Goal: Task Accomplishment & Management: Use online tool/utility

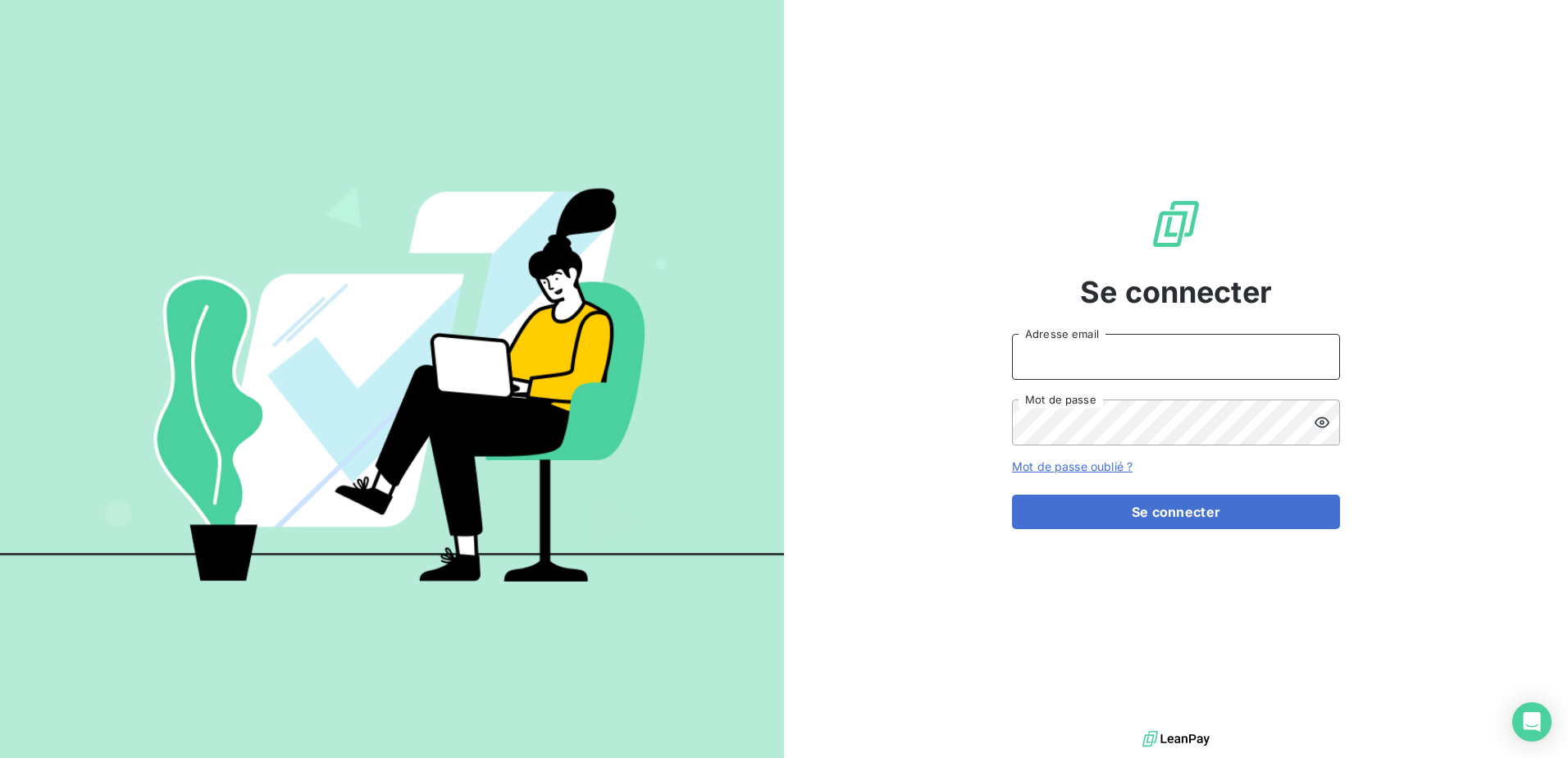
type input "[EMAIL_ADDRESS][DOMAIN_NAME]"
click at [1198, 321] on div "Se connecter bleseya@sba-compta.com Adresse email Mot de passe Mot de passe oub…" at bounding box center [1175, 363] width 328 height 726
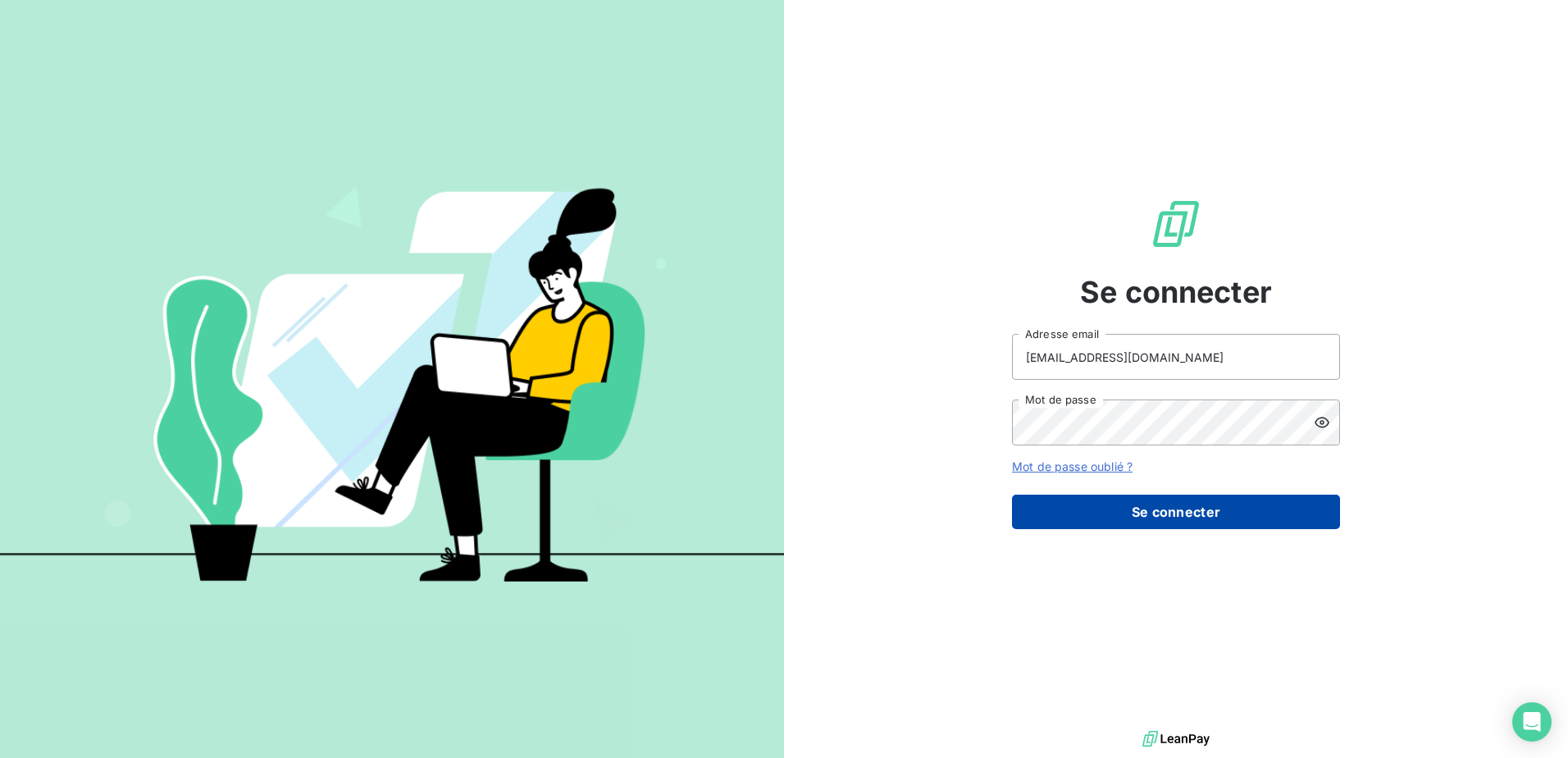
click at [1114, 519] on button "Se connecter" at bounding box center [1175, 512] width 328 height 34
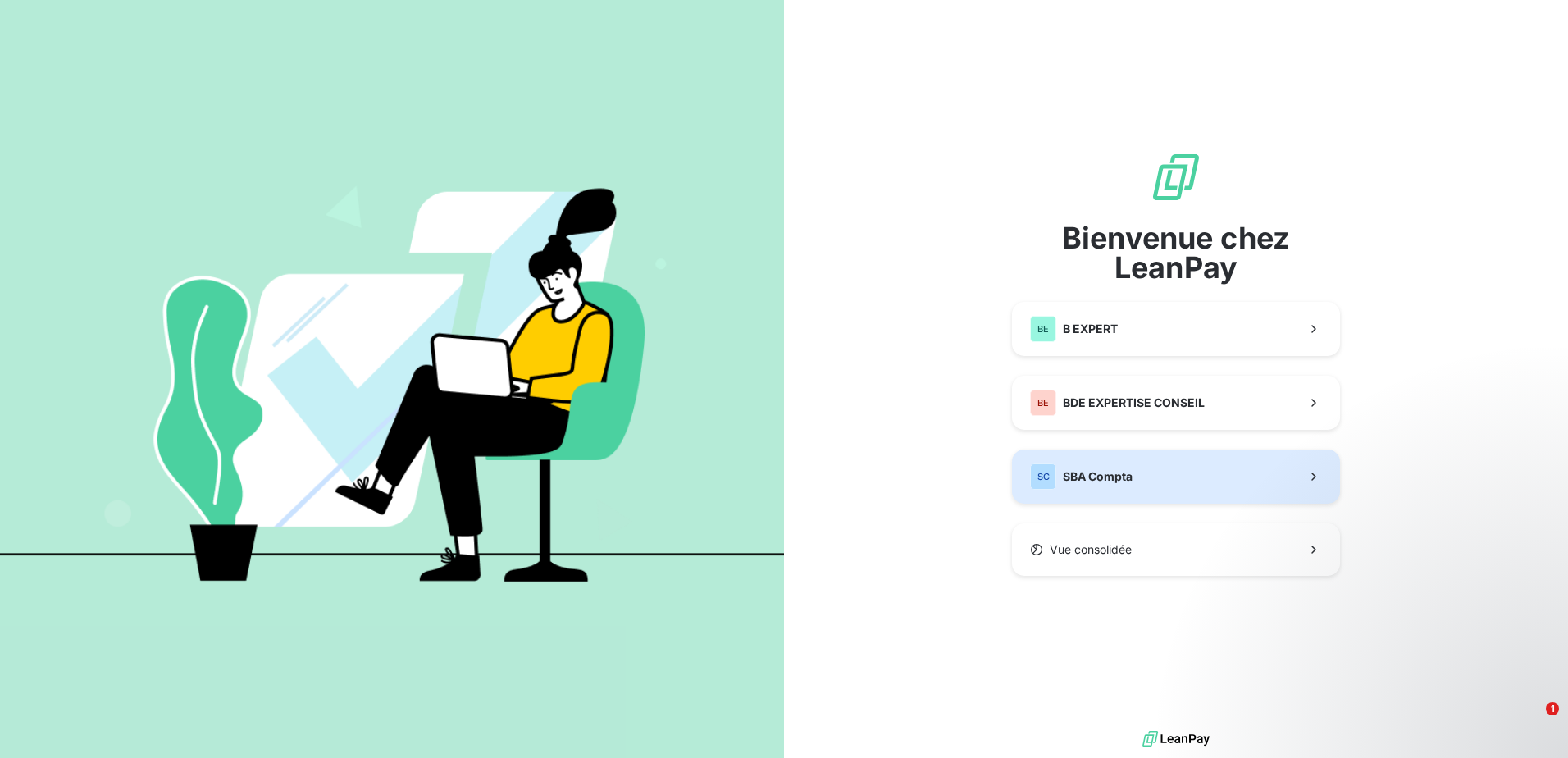
click at [1124, 467] on div "SC SBA Compta" at bounding box center [1081, 476] width 102 height 27
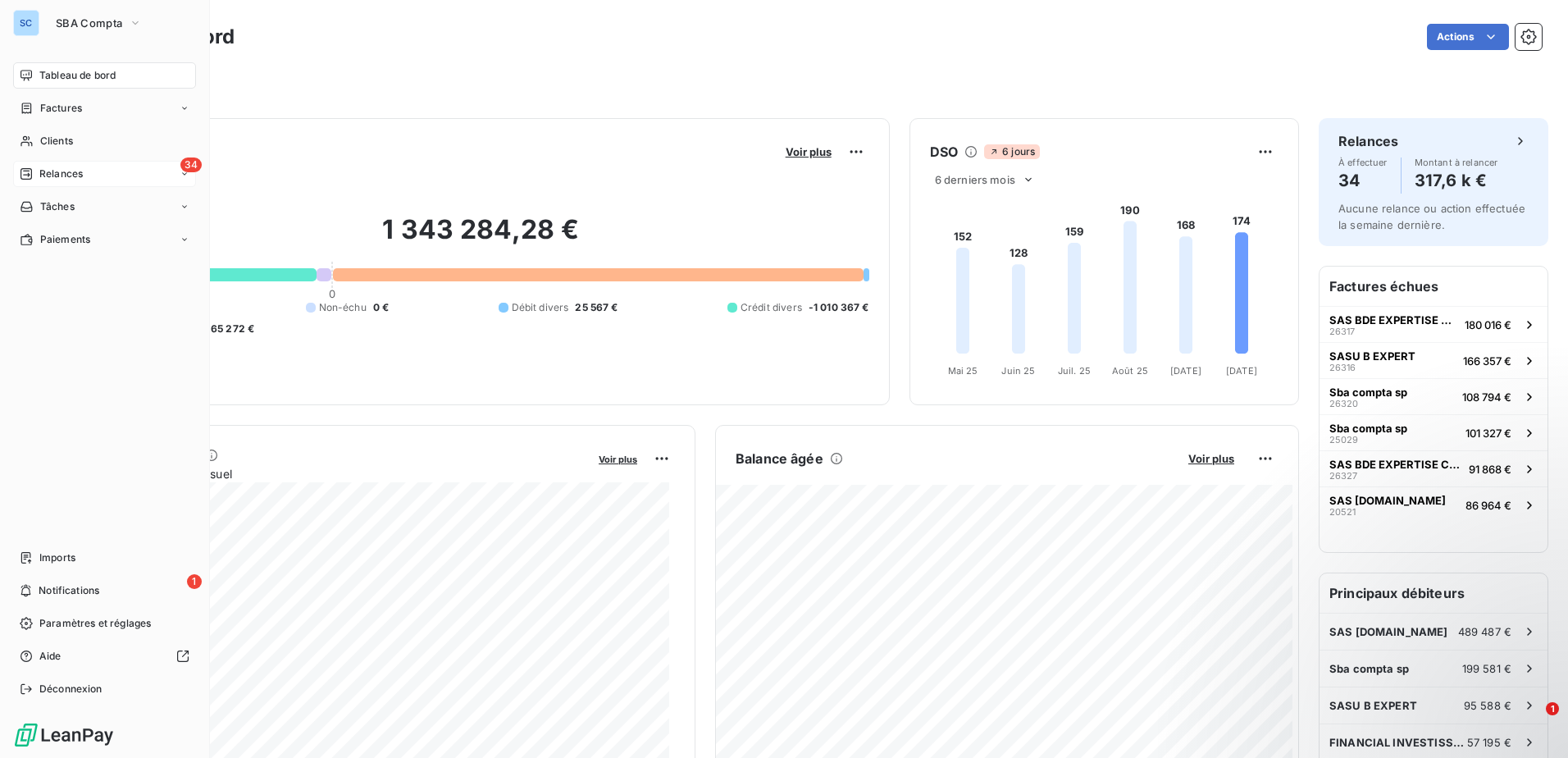
click at [102, 185] on div "34 Relances" at bounding box center [104, 174] width 183 height 27
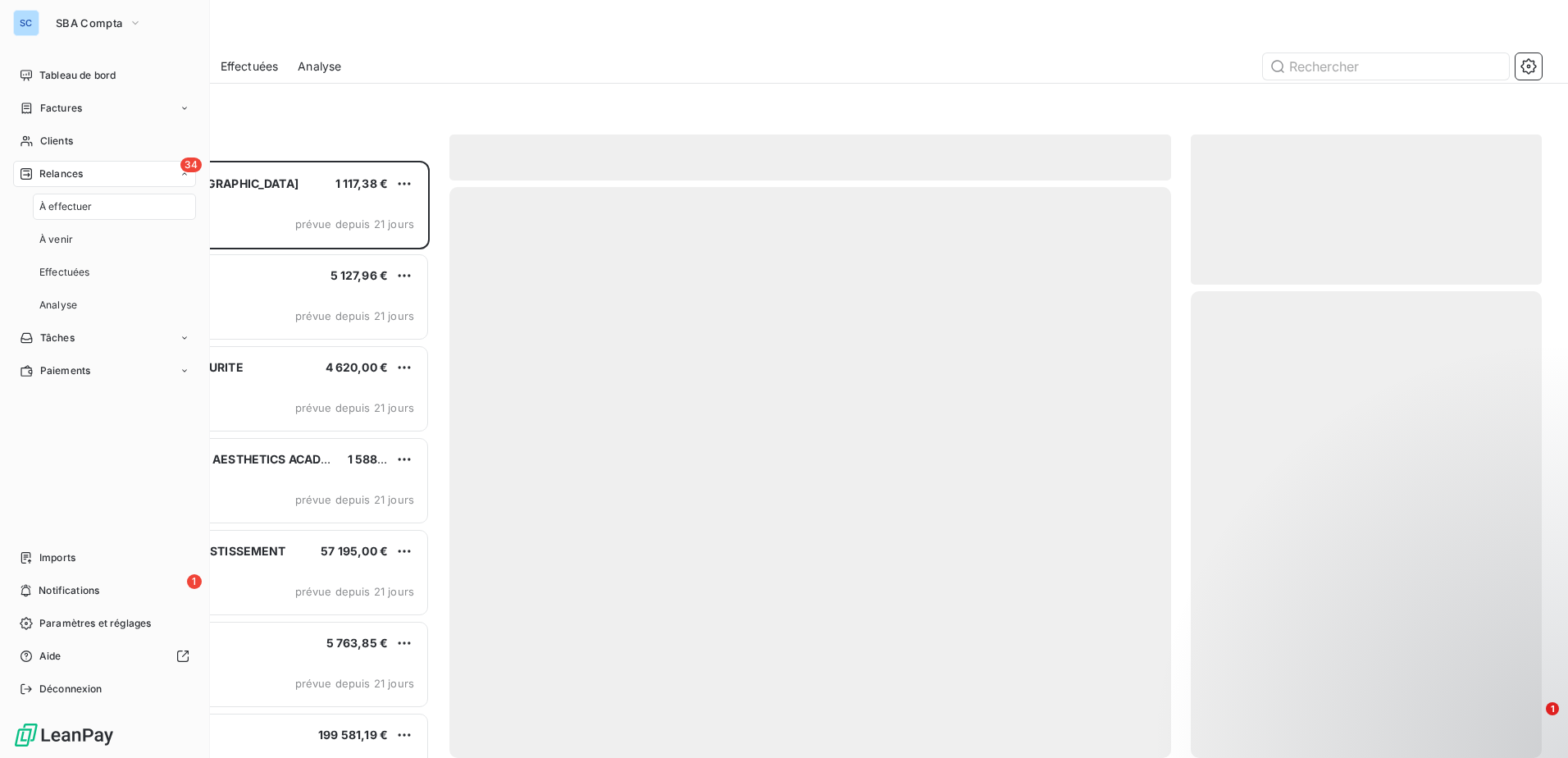
scroll to position [585, 338]
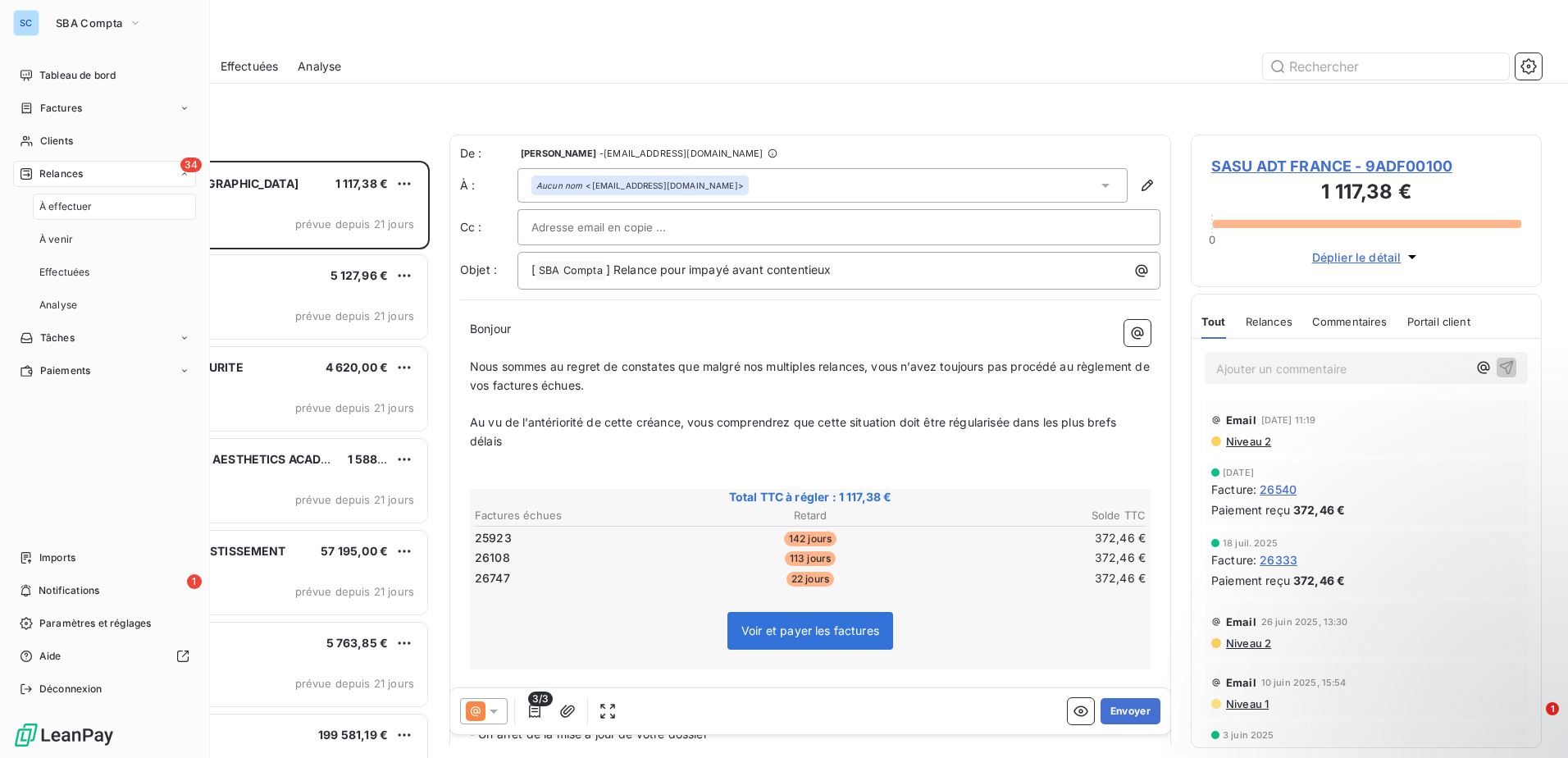
click at [77, 204] on span "À effectuer" at bounding box center [66, 207] width 53 height 15
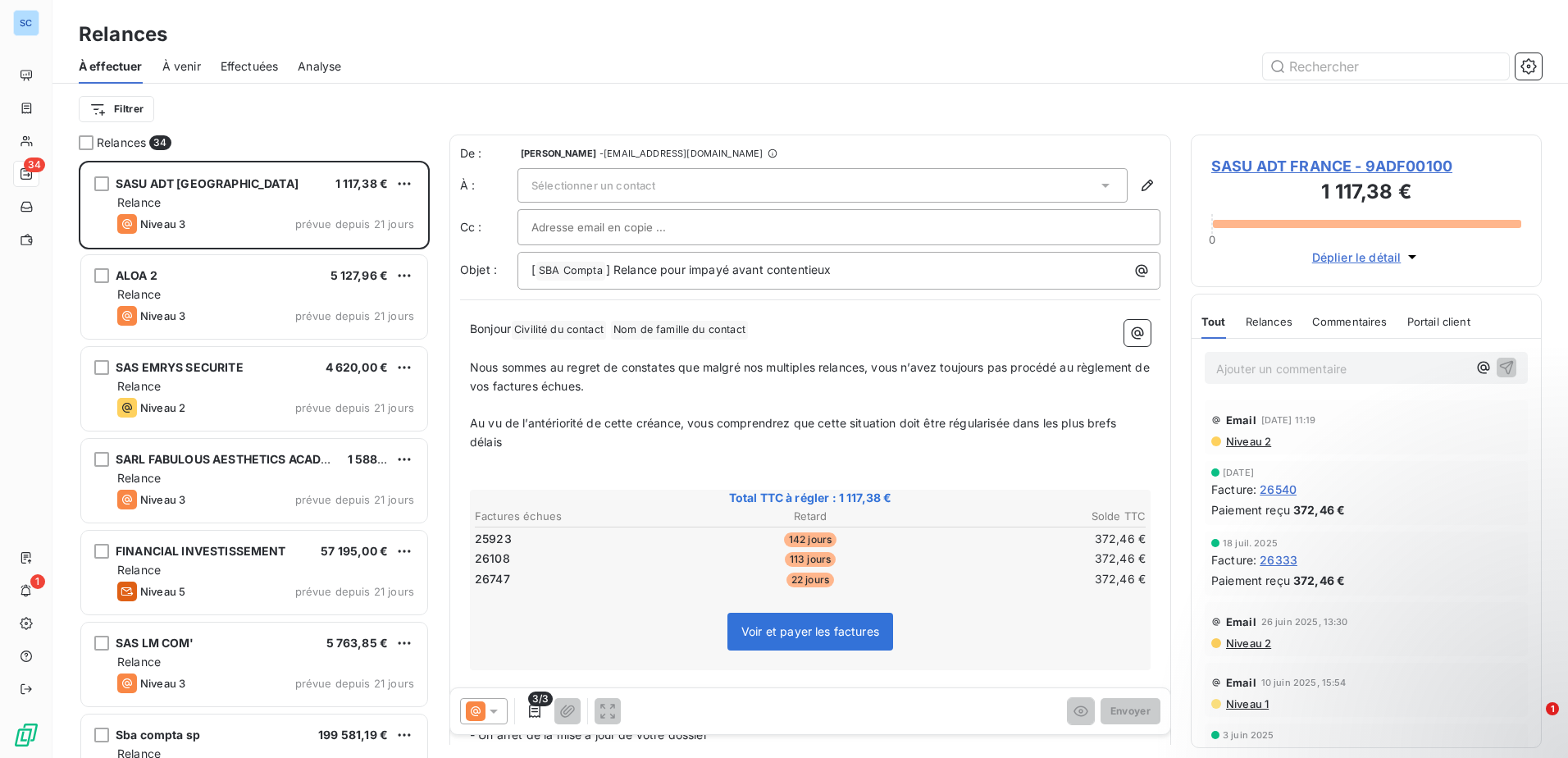
click at [352, 122] on div "Filtrer" at bounding box center [810, 109] width 1463 height 31
click at [494, 711] on icon at bounding box center [493, 711] width 8 height 4
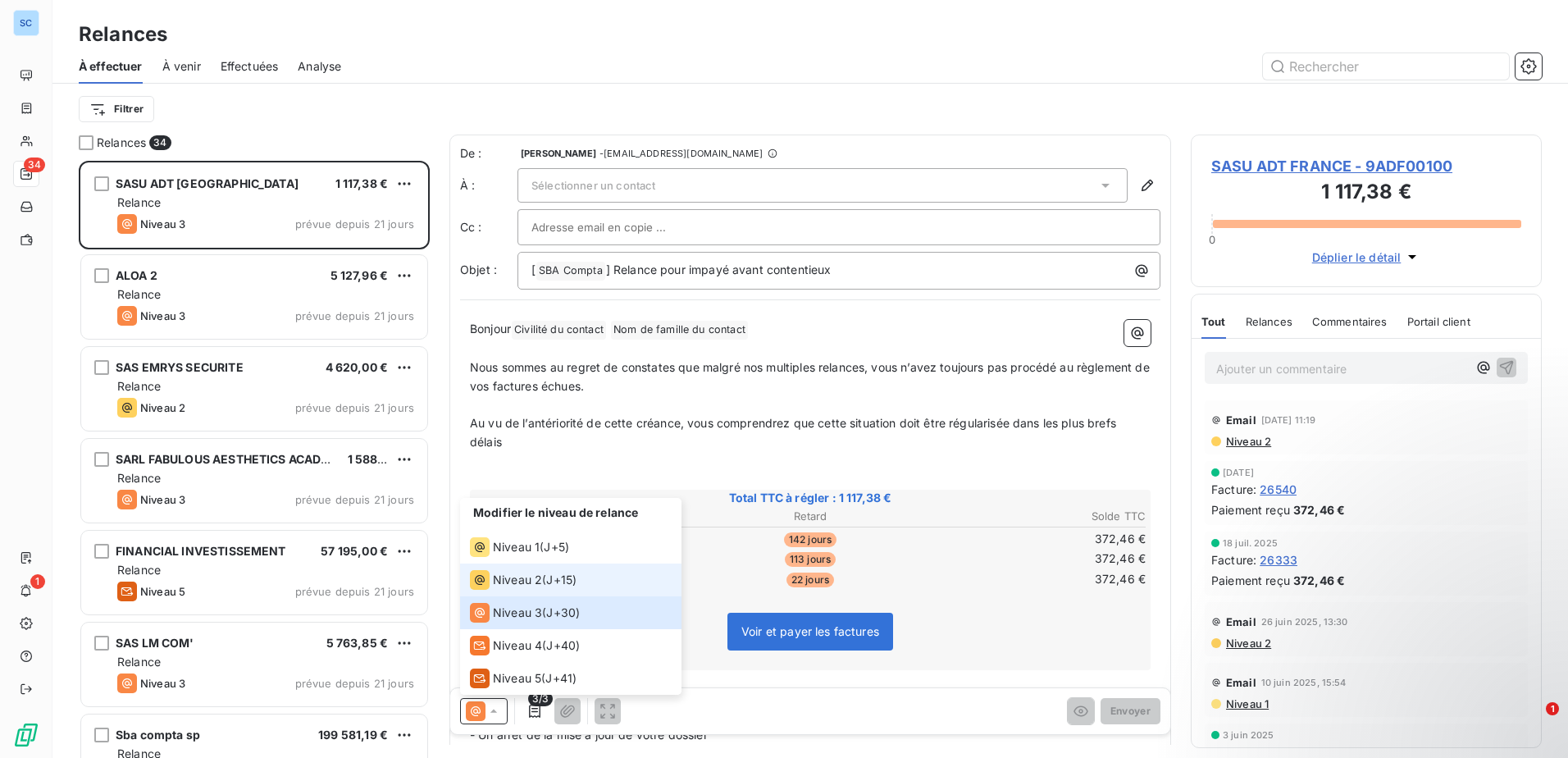
click at [529, 583] on span "Niveau 2" at bounding box center [518, 580] width 49 height 17
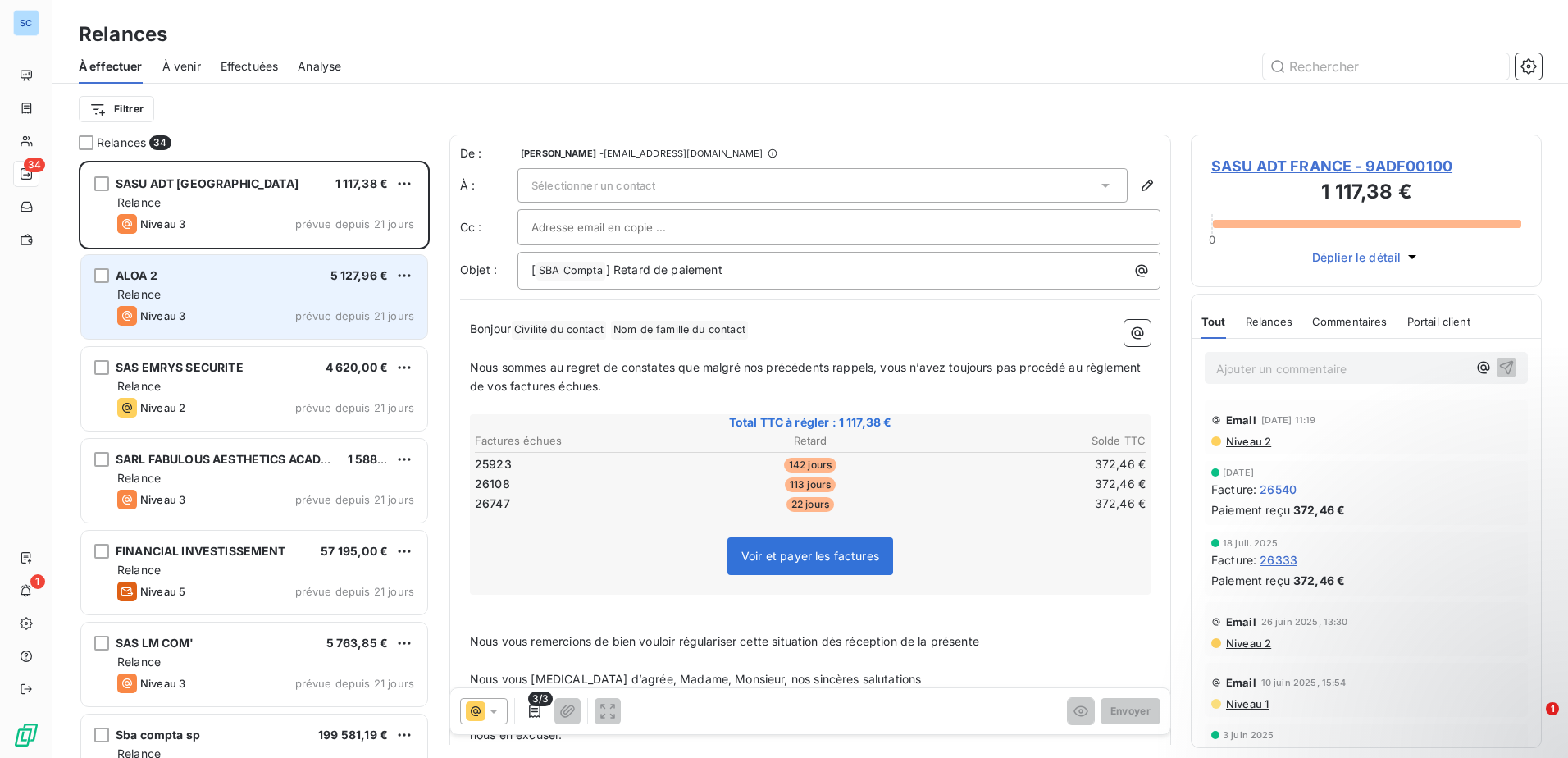
click at [186, 321] on span "Niveau 3" at bounding box center [163, 315] width 45 height 13
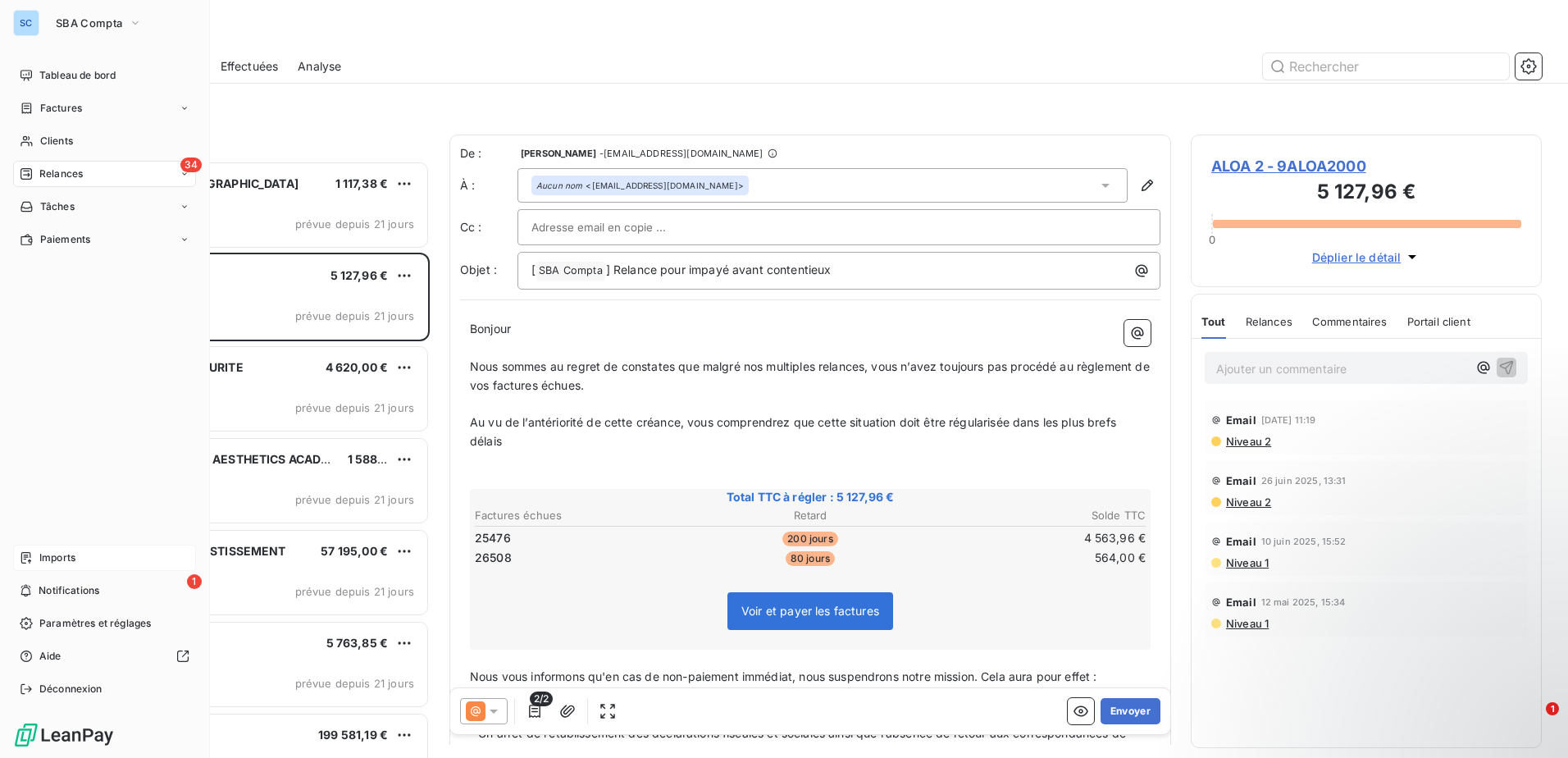
click at [74, 557] on span "Imports" at bounding box center [57, 557] width 36 height 15
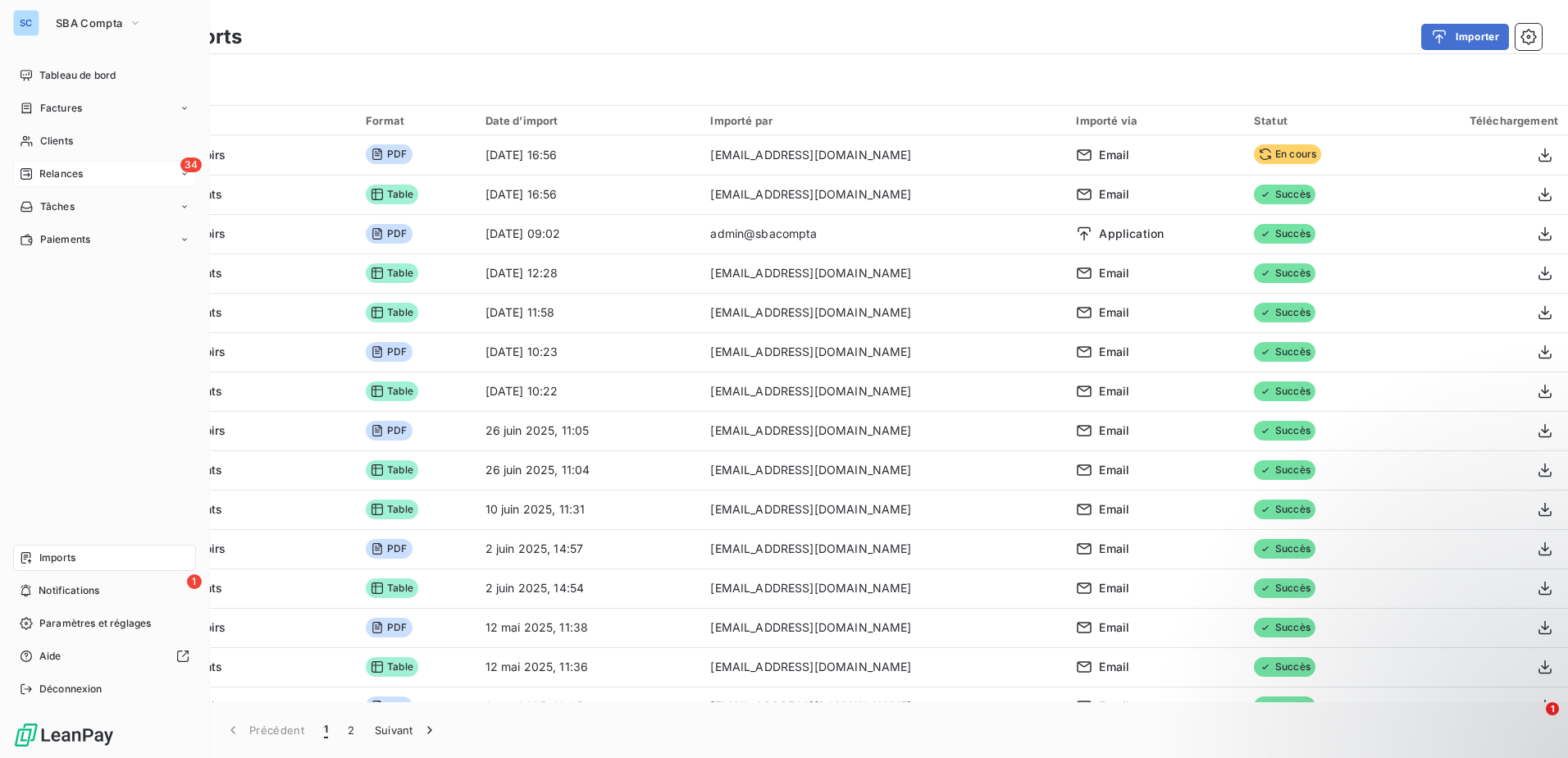
drag, startPoint x: 64, startPoint y: 169, endPoint x: 80, endPoint y: 164, distance: 16.8
click at [87, 178] on div "34 Relances" at bounding box center [104, 174] width 183 height 27
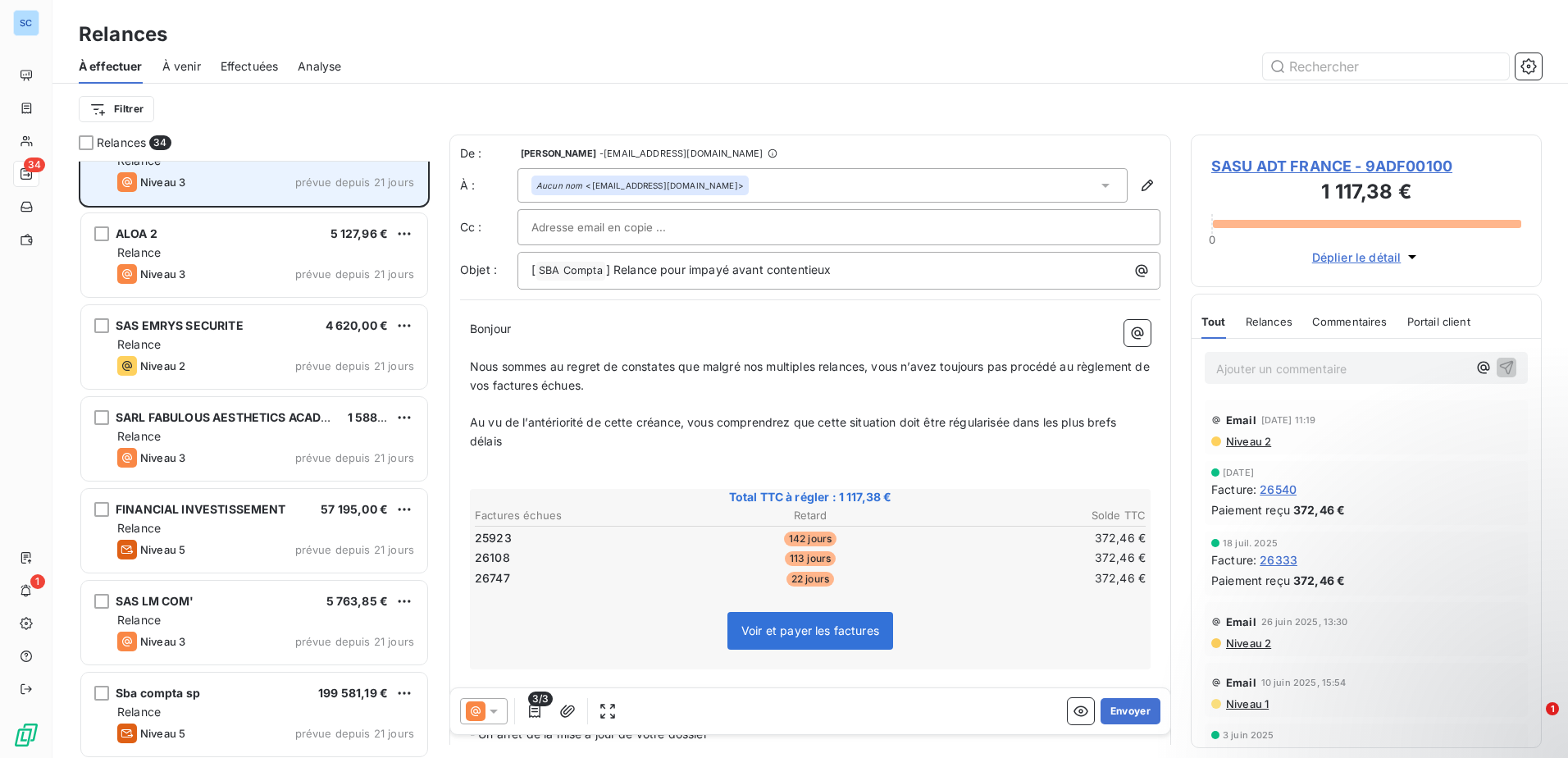
scroll to position [83, 0]
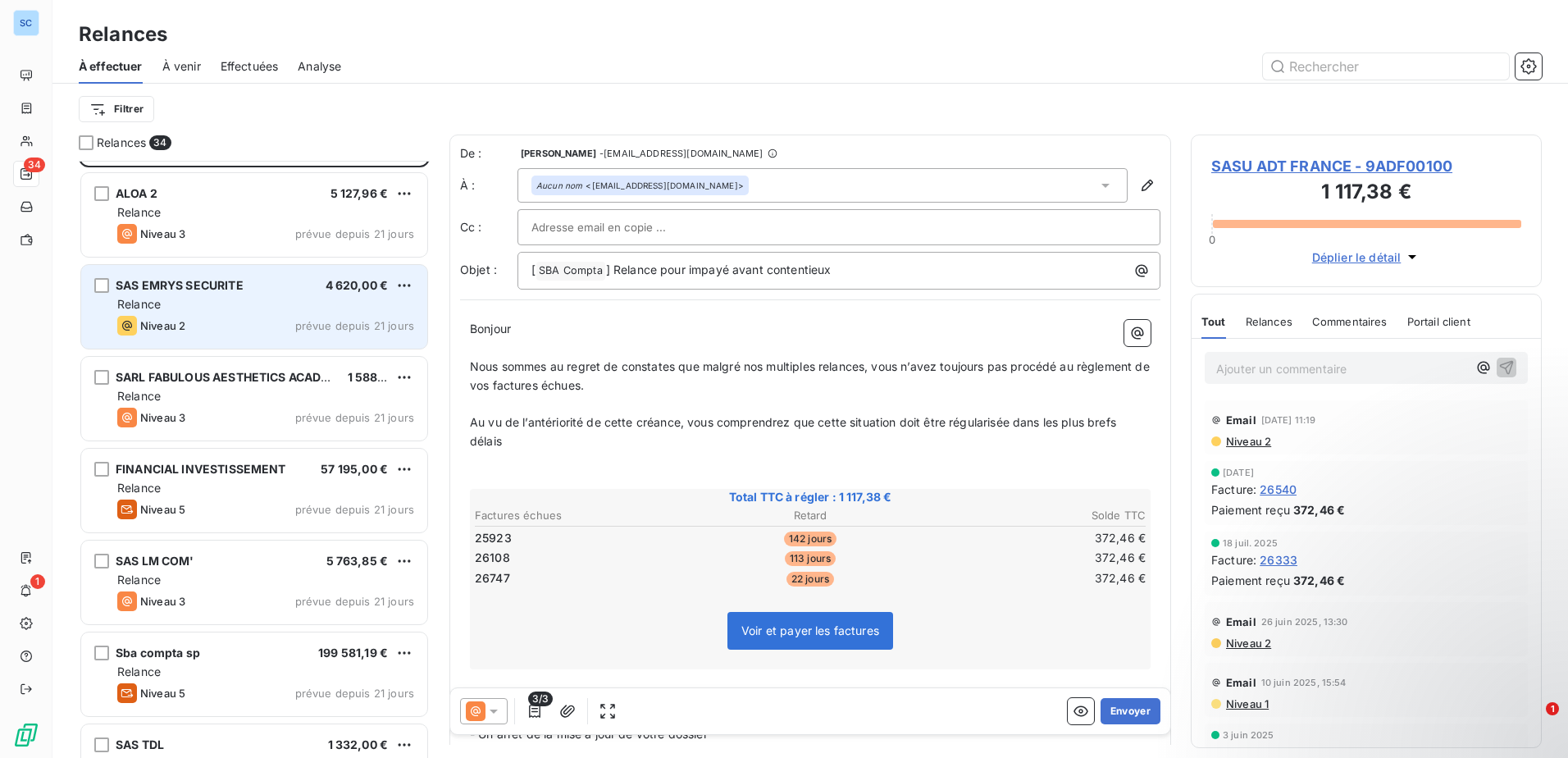
click at [315, 324] on span "prévue depuis 21 jours" at bounding box center [354, 325] width 119 height 13
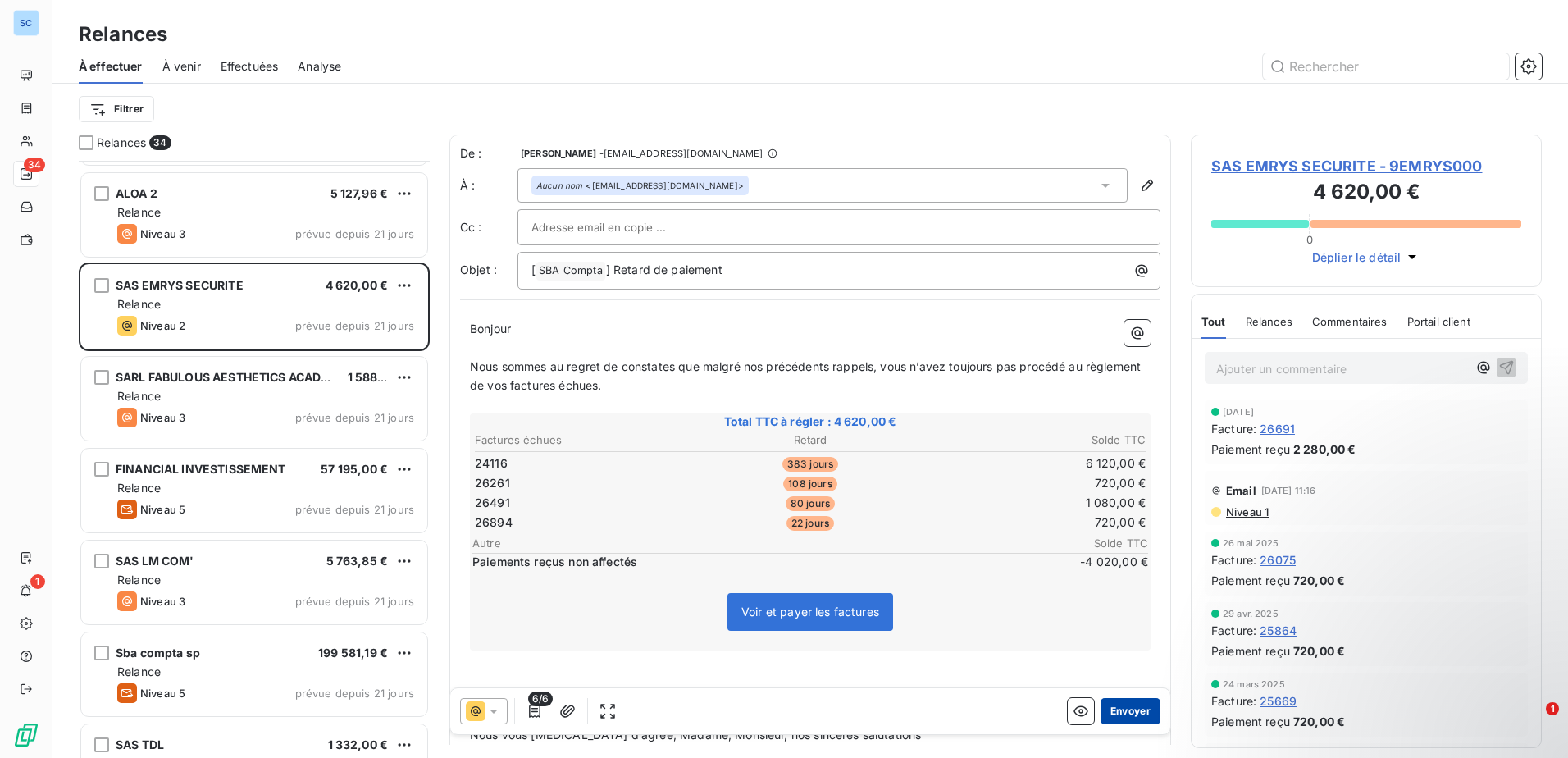
click at [1110, 705] on button "Envoyer" at bounding box center [1131, 711] width 60 height 27
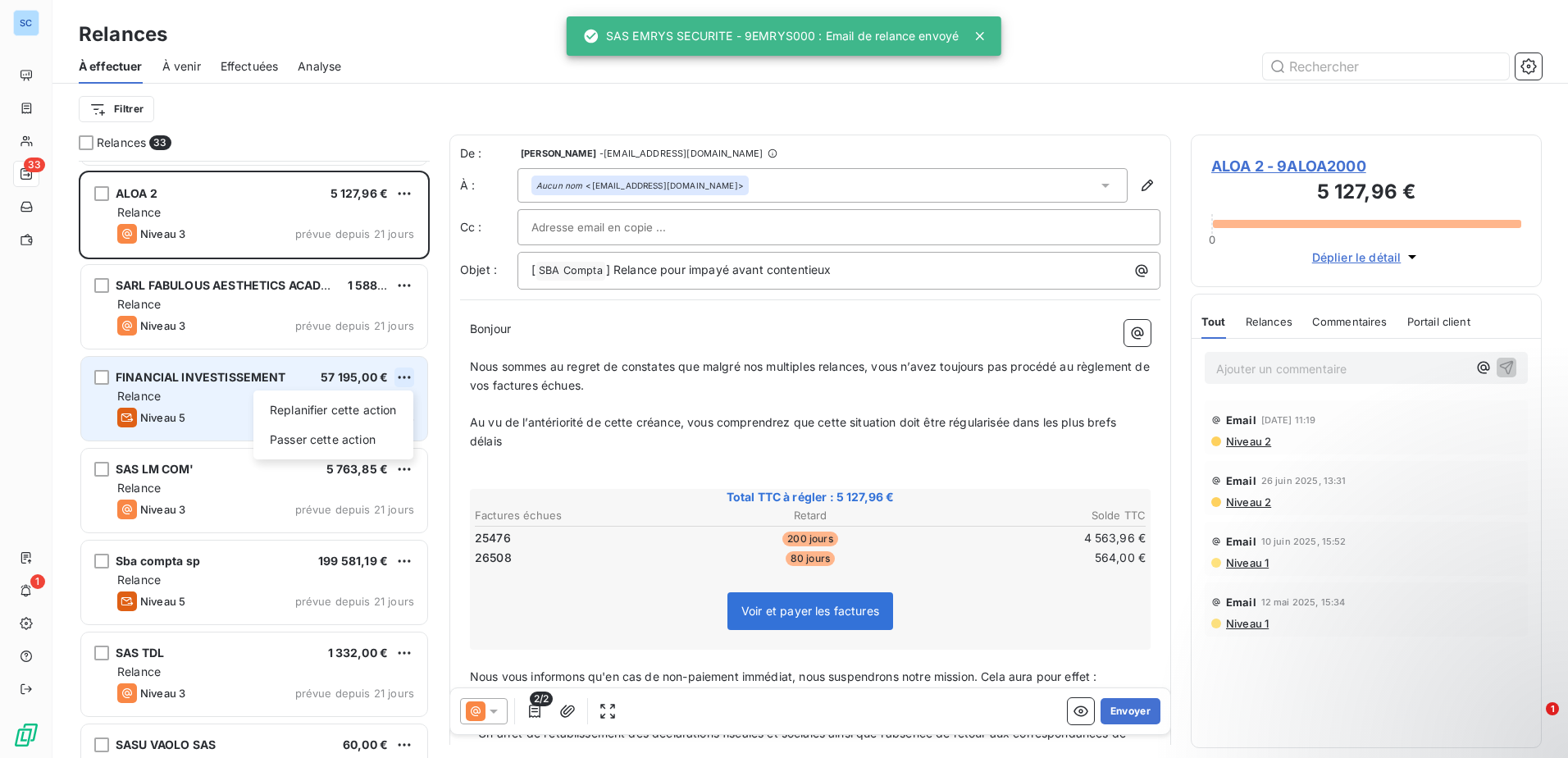
click at [405, 377] on html "SC 33 1 Relances À effectuer À venir Effectuées Analyse Filtrer Relances 33 SAS…" at bounding box center [784, 379] width 1568 height 758
click at [366, 434] on div "Passer cette action" at bounding box center [333, 440] width 147 height 27
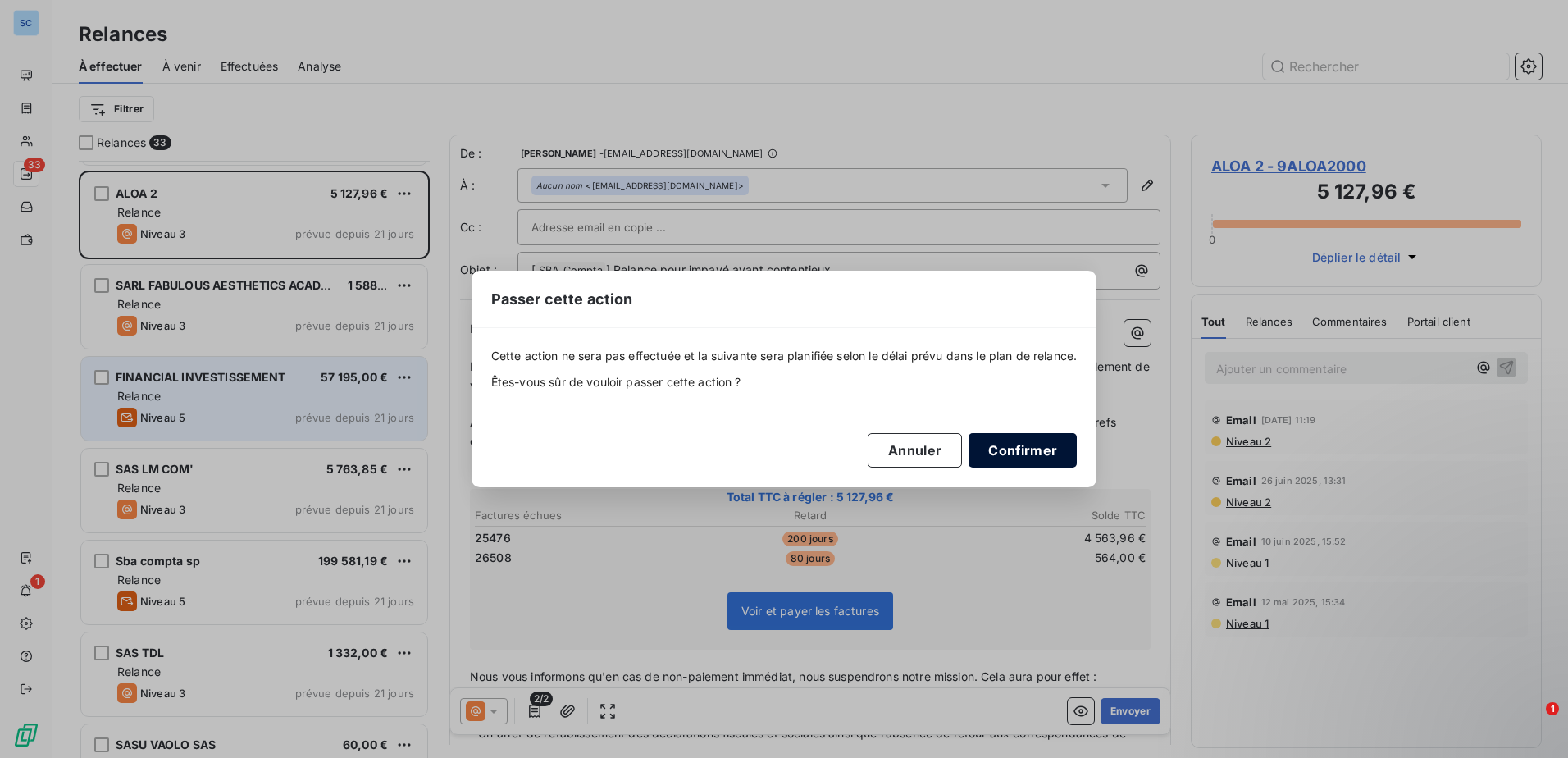
click at [1016, 454] on button "Confirmer" at bounding box center [1022, 450] width 109 height 34
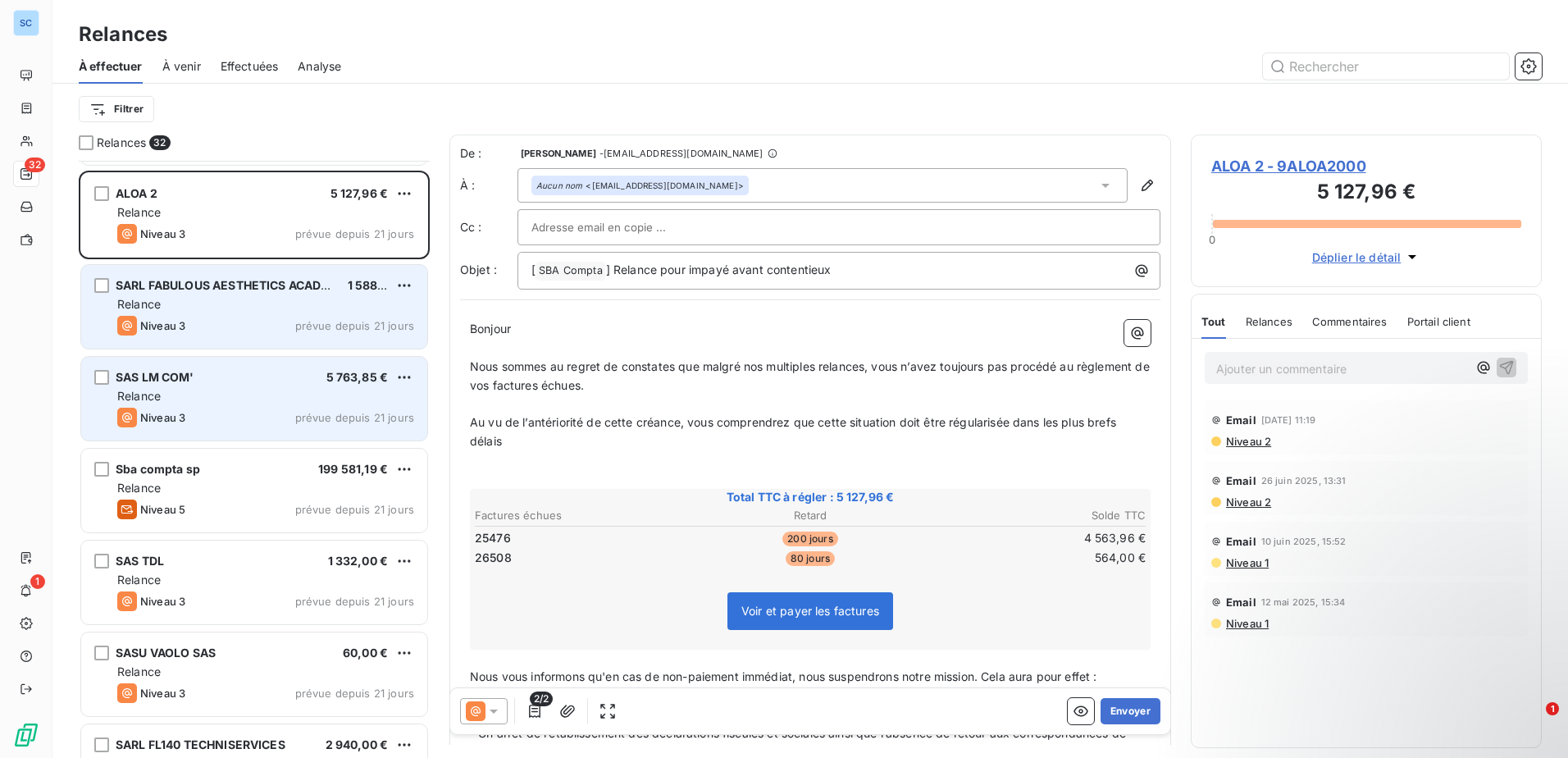
click at [275, 293] on div "SARL FABULOUS AESTHETICS ACADEMY AND INSTITUTE" at bounding box center [225, 285] width 219 height 17
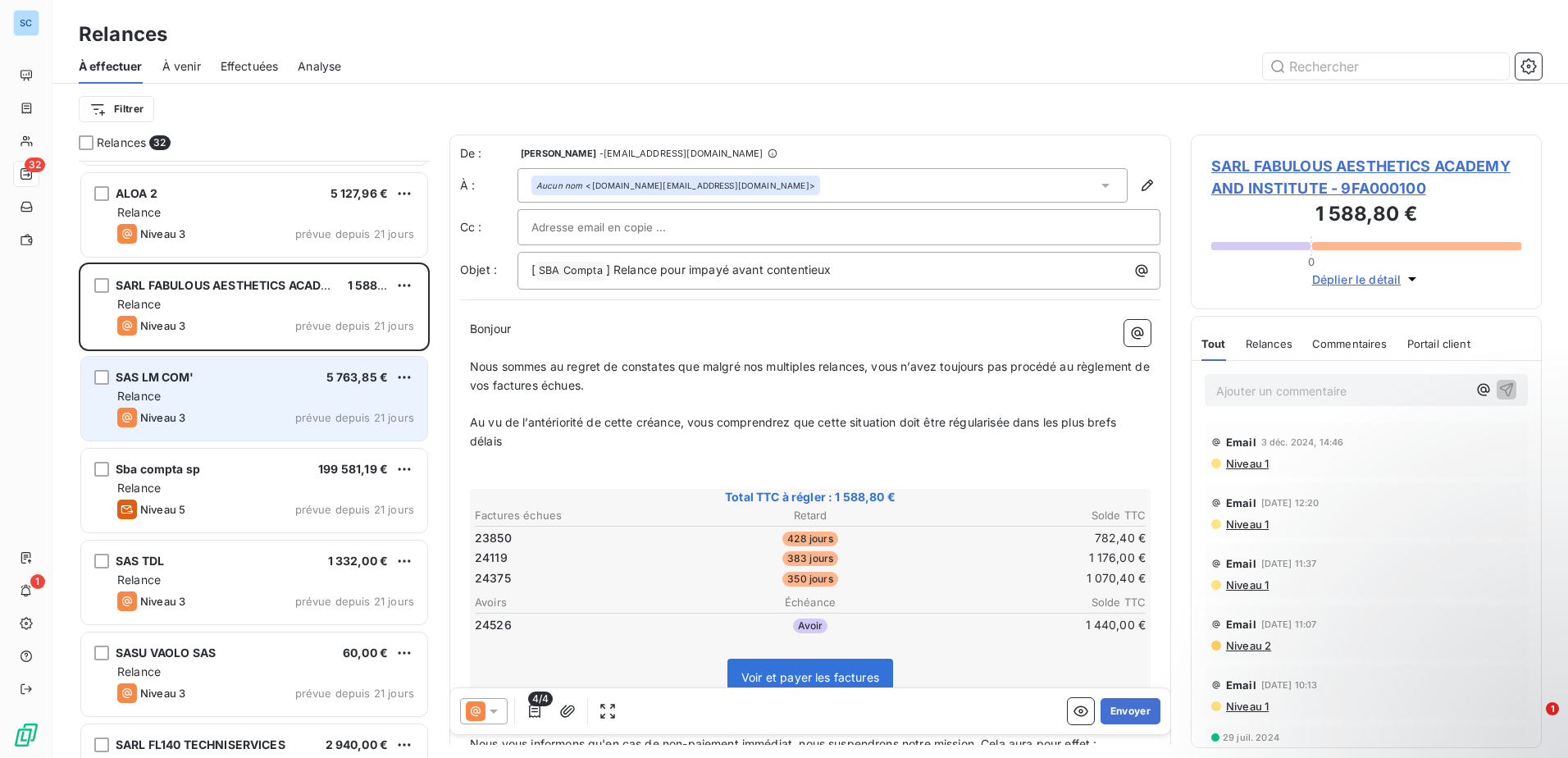
click at [496, 708] on icon at bounding box center [493, 710] width 17 height 17
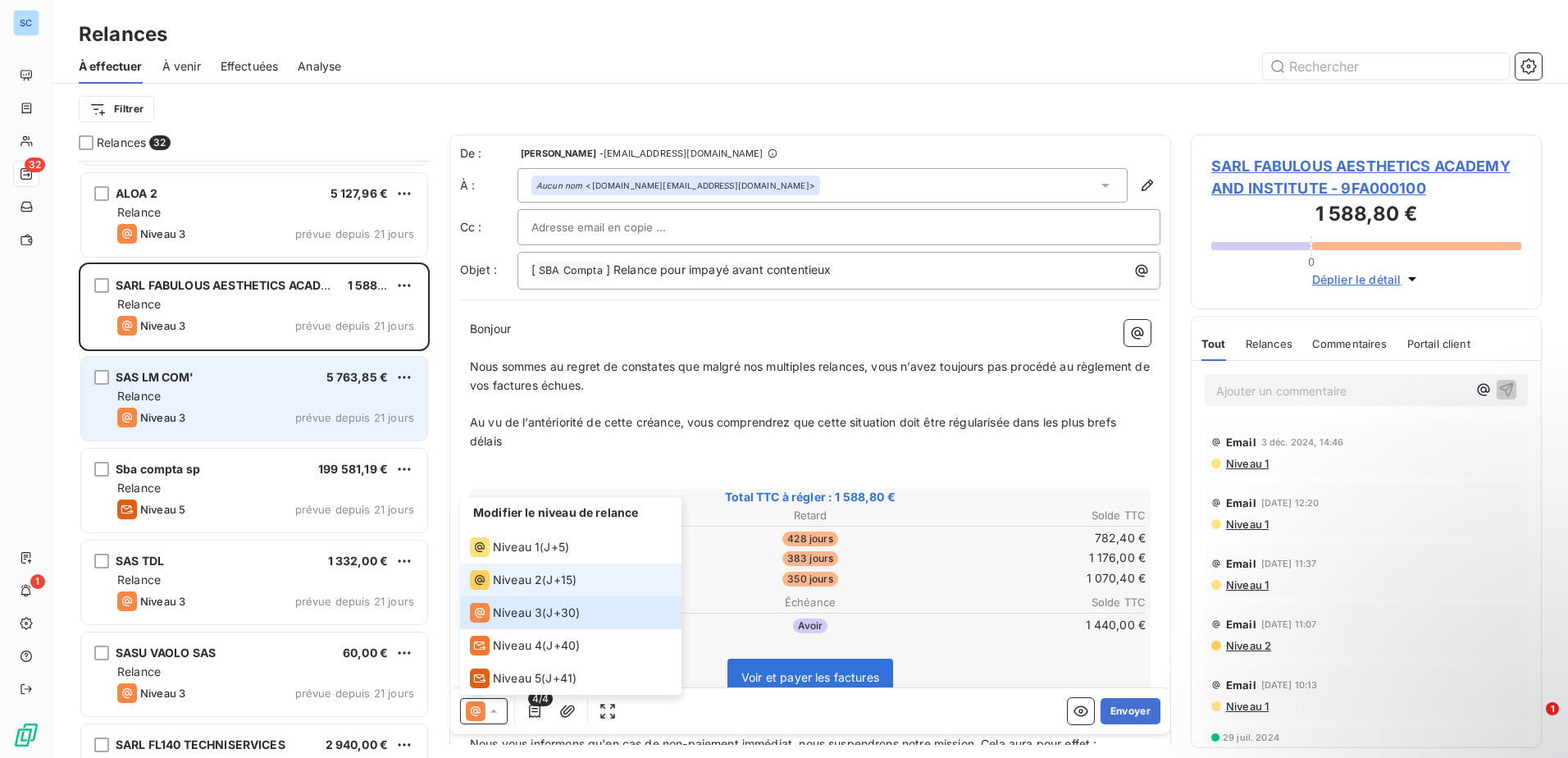
click at [523, 576] on span "Niveau 2" at bounding box center [518, 580] width 49 height 17
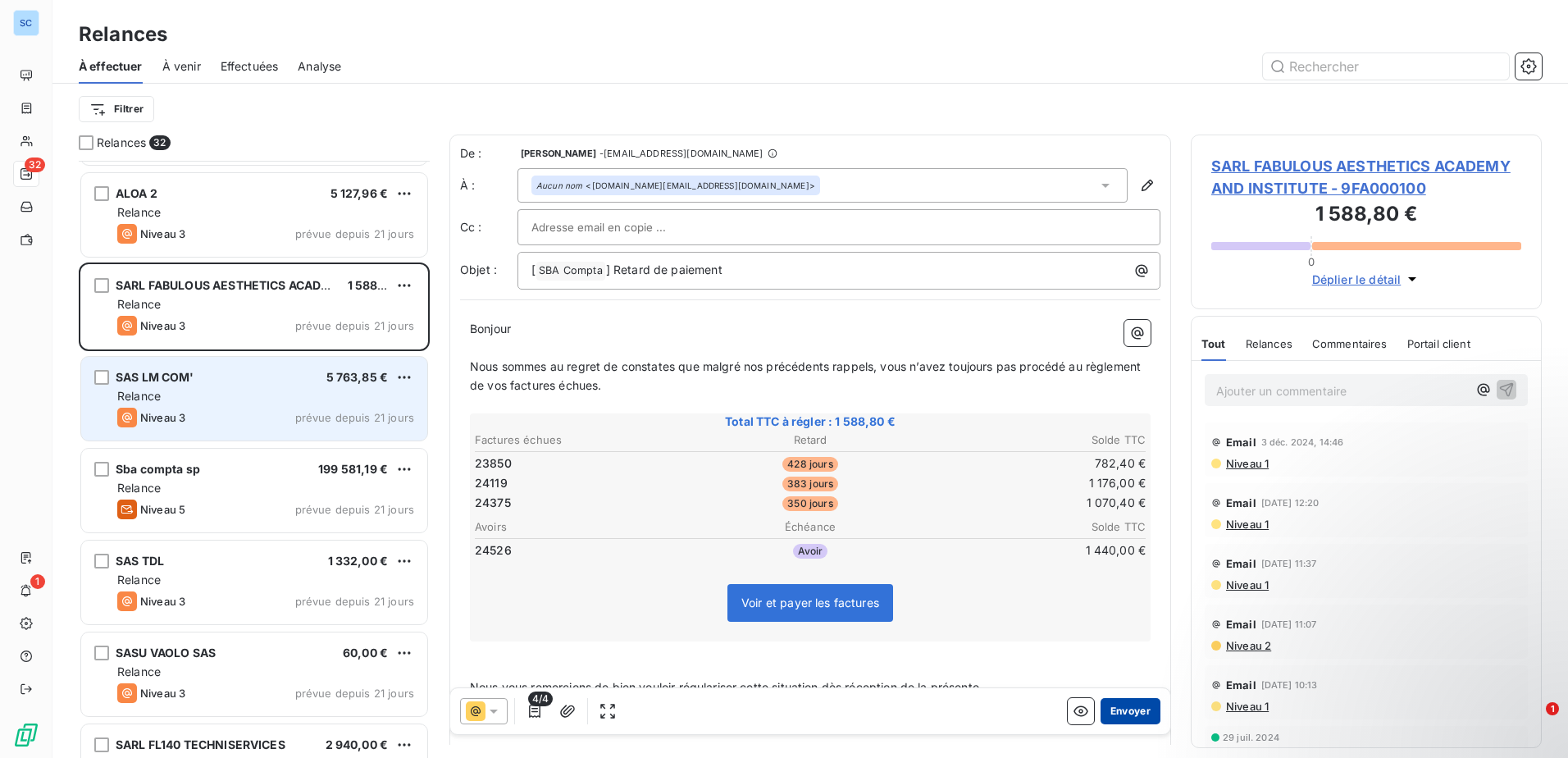
click at [1117, 712] on button "Envoyer" at bounding box center [1131, 711] width 60 height 27
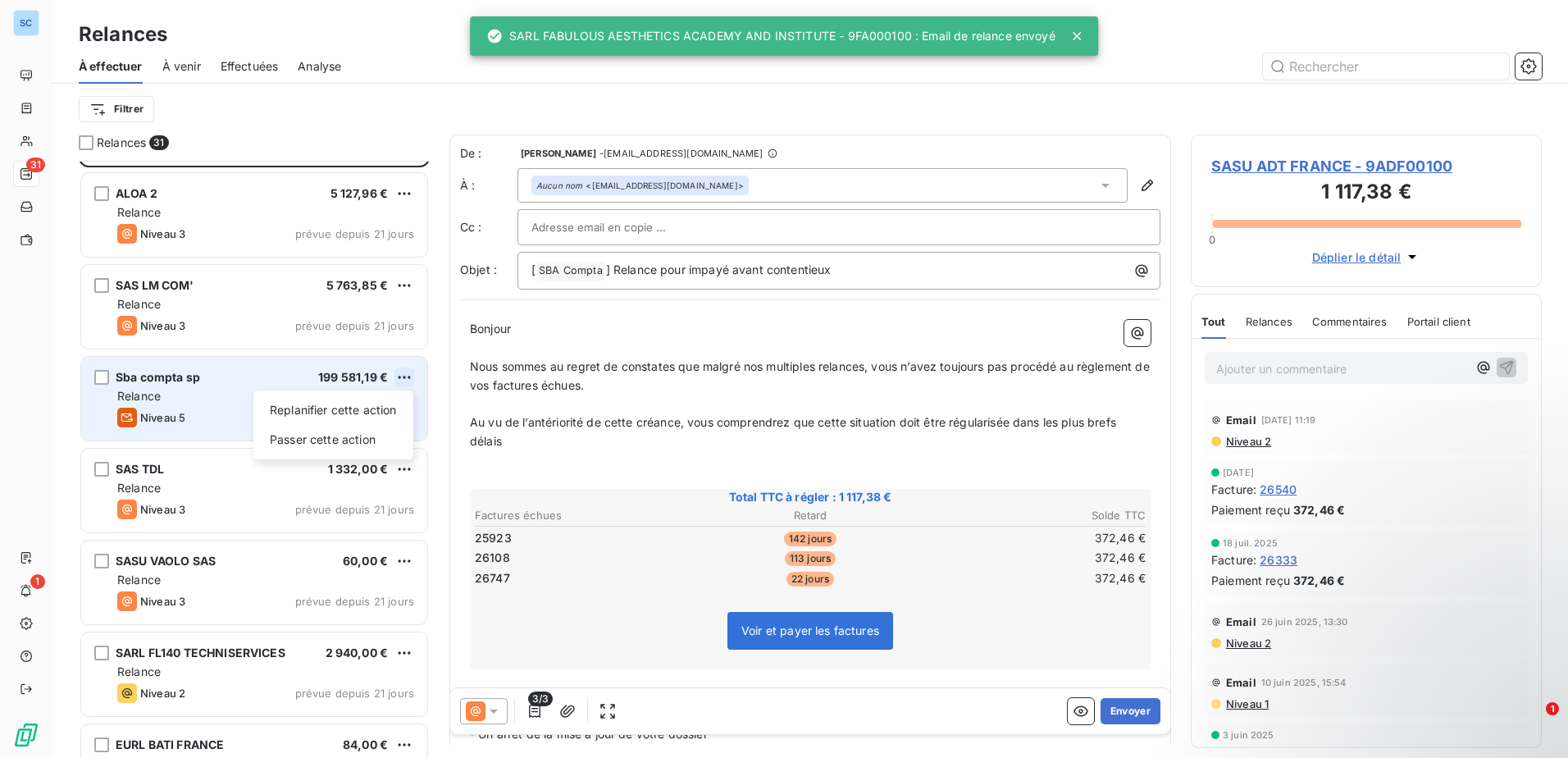
click at [402, 375] on html "SC 31 1 Relances À effectuer À venir Effectuées Analyse Filtrer Relances 31 SAS…" at bounding box center [784, 379] width 1568 height 758
click at [360, 431] on div "Passer cette action" at bounding box center [333, 440] width 147 height 27
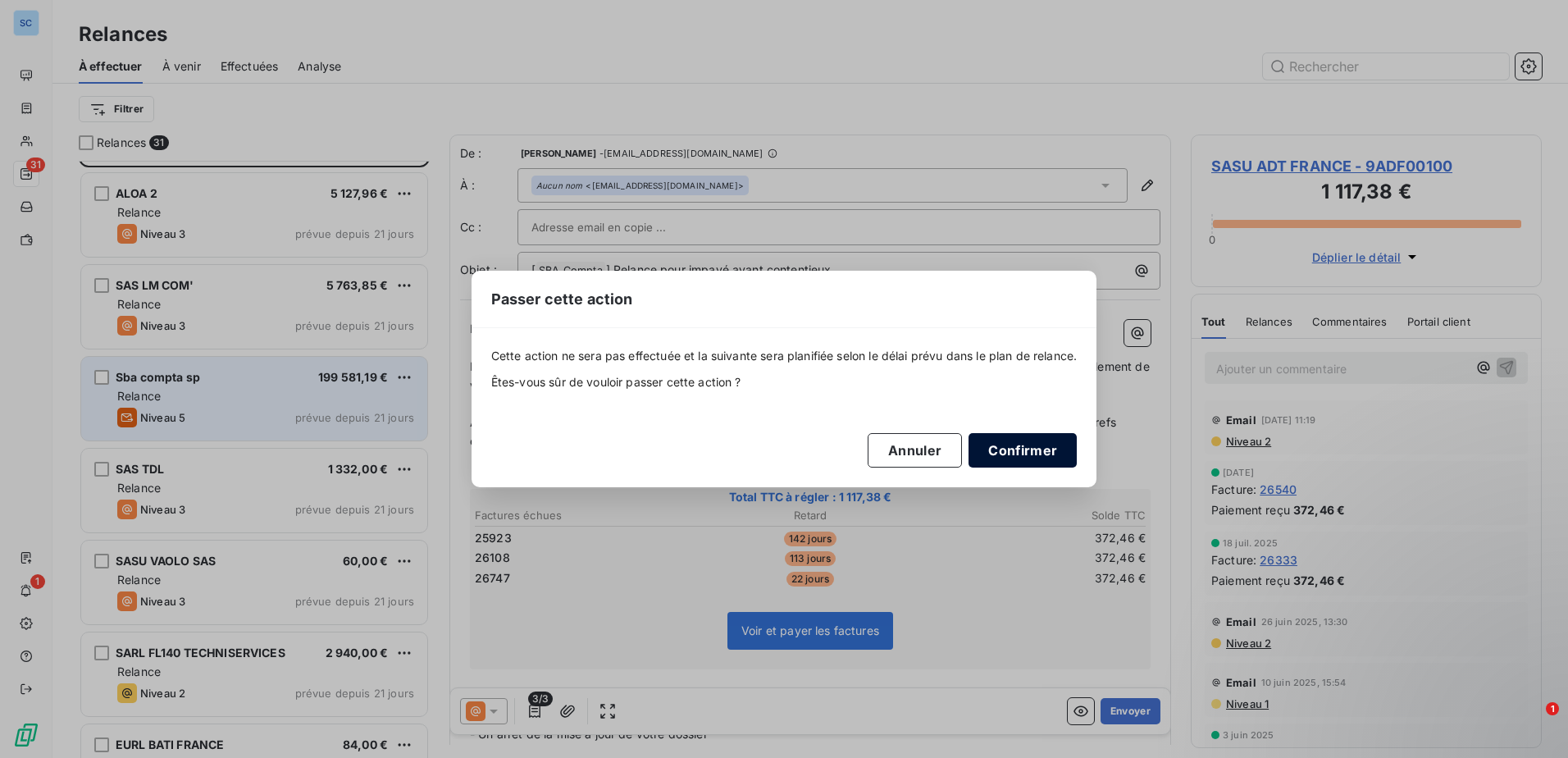
click at [1010, 448] on button "Confirmer" at bounding box center [1022, 450] width 109 height 34
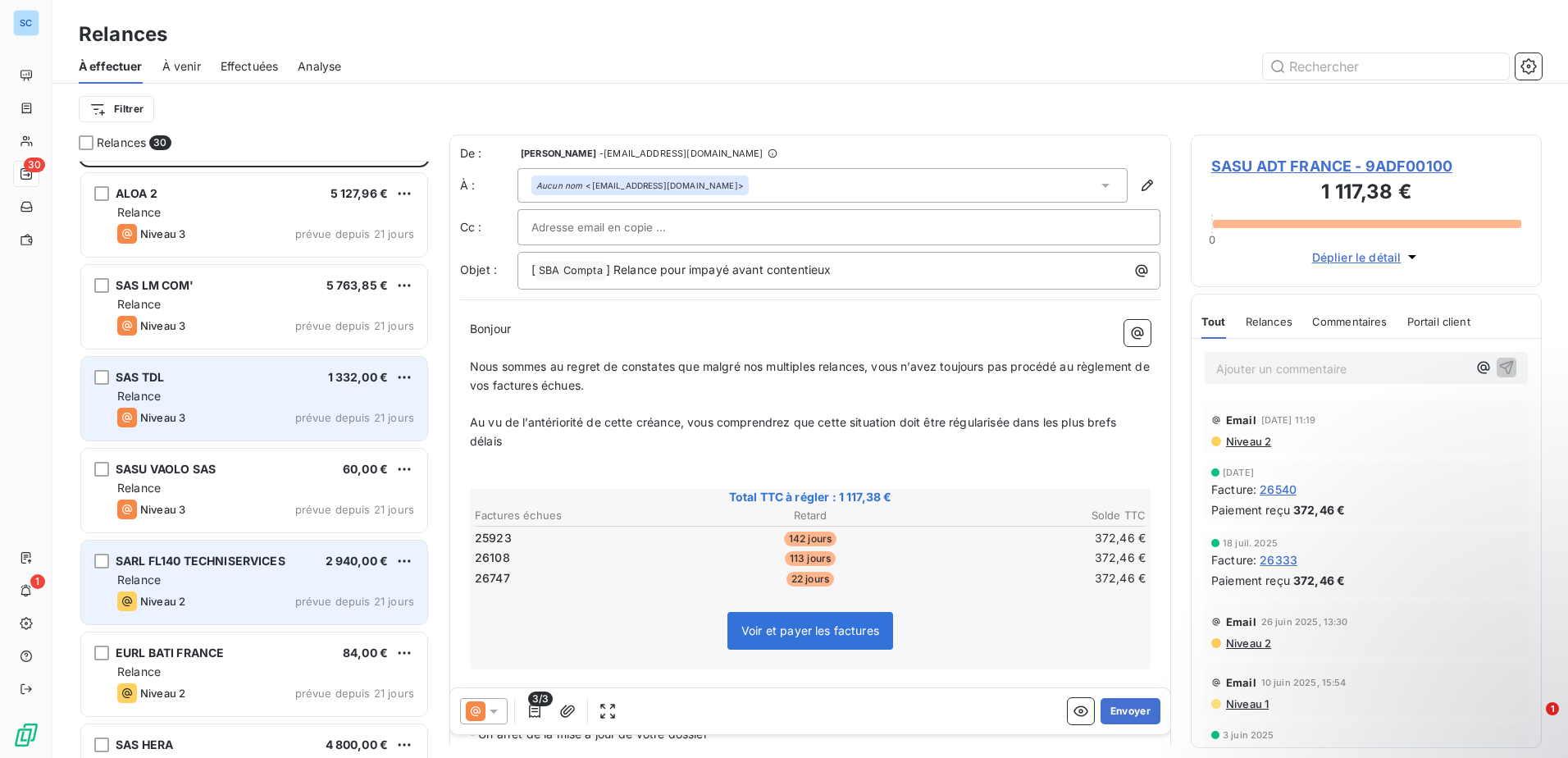
click at [293, 579] on div "Relance" at bounding box center [266, 580] width 297 height 17
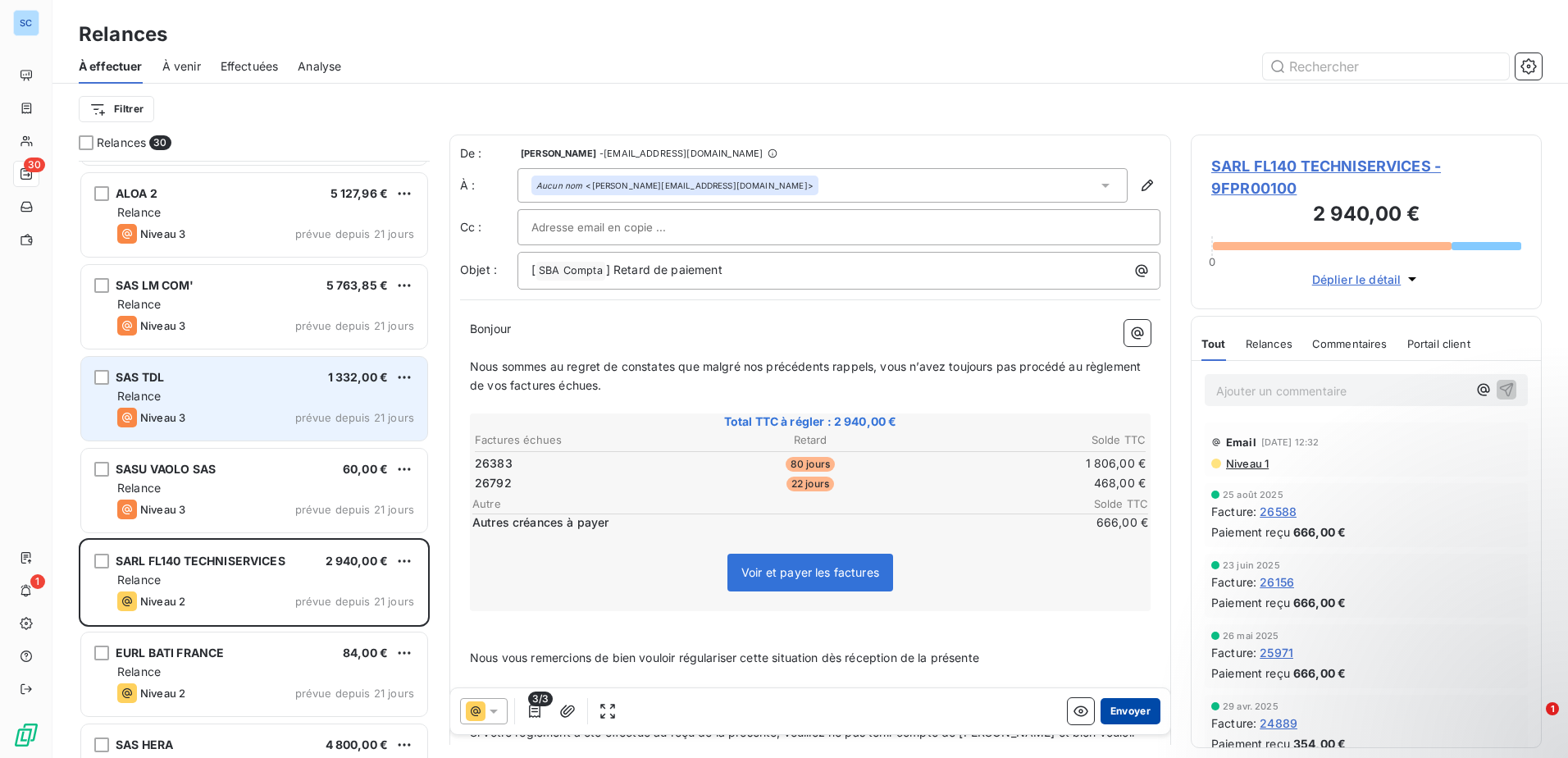
click at [1111, 711] on button "Envoyer" at bounding box center [1131, 711] width 60 height 27
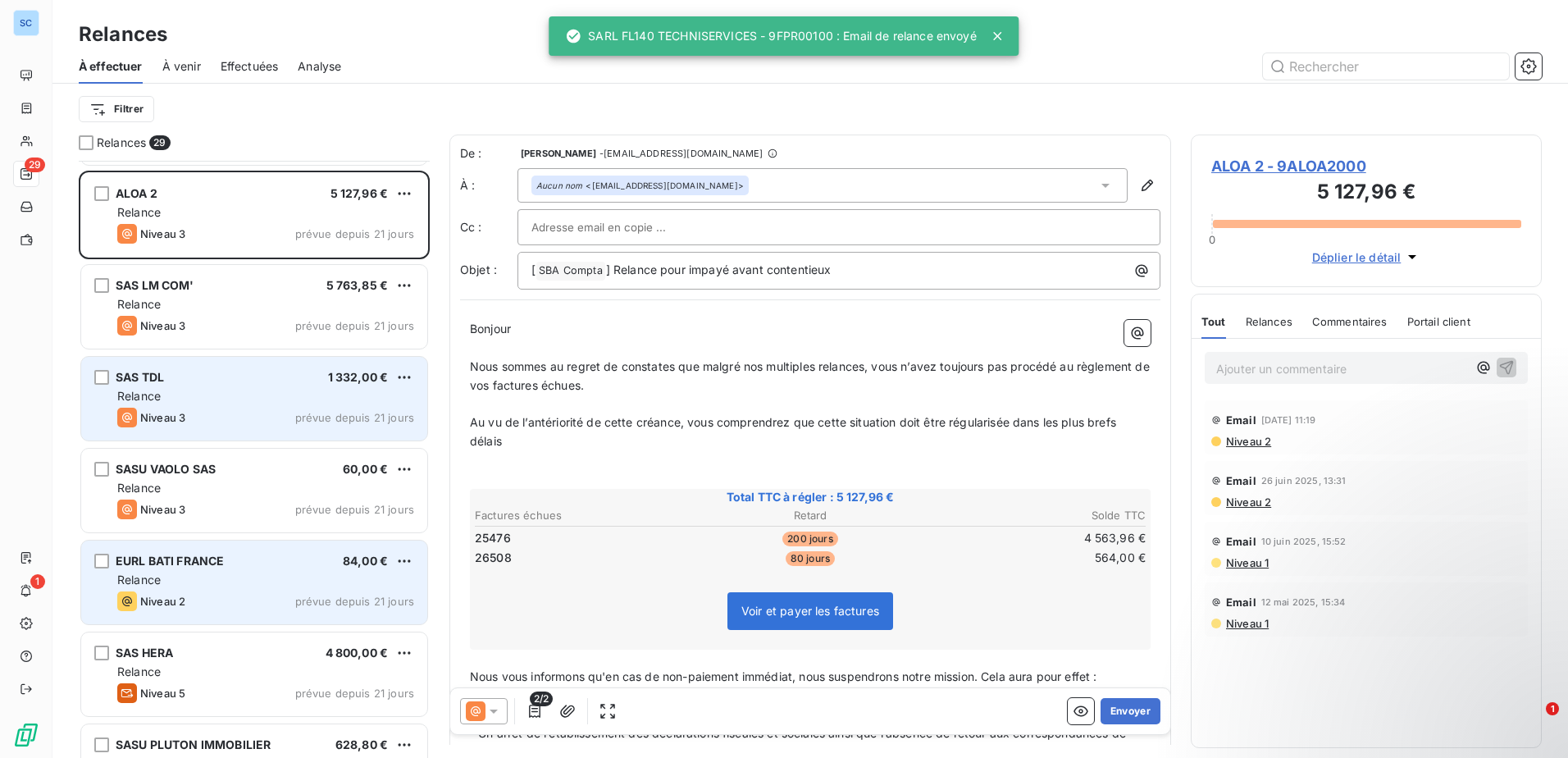
scroll to position [165, 0]
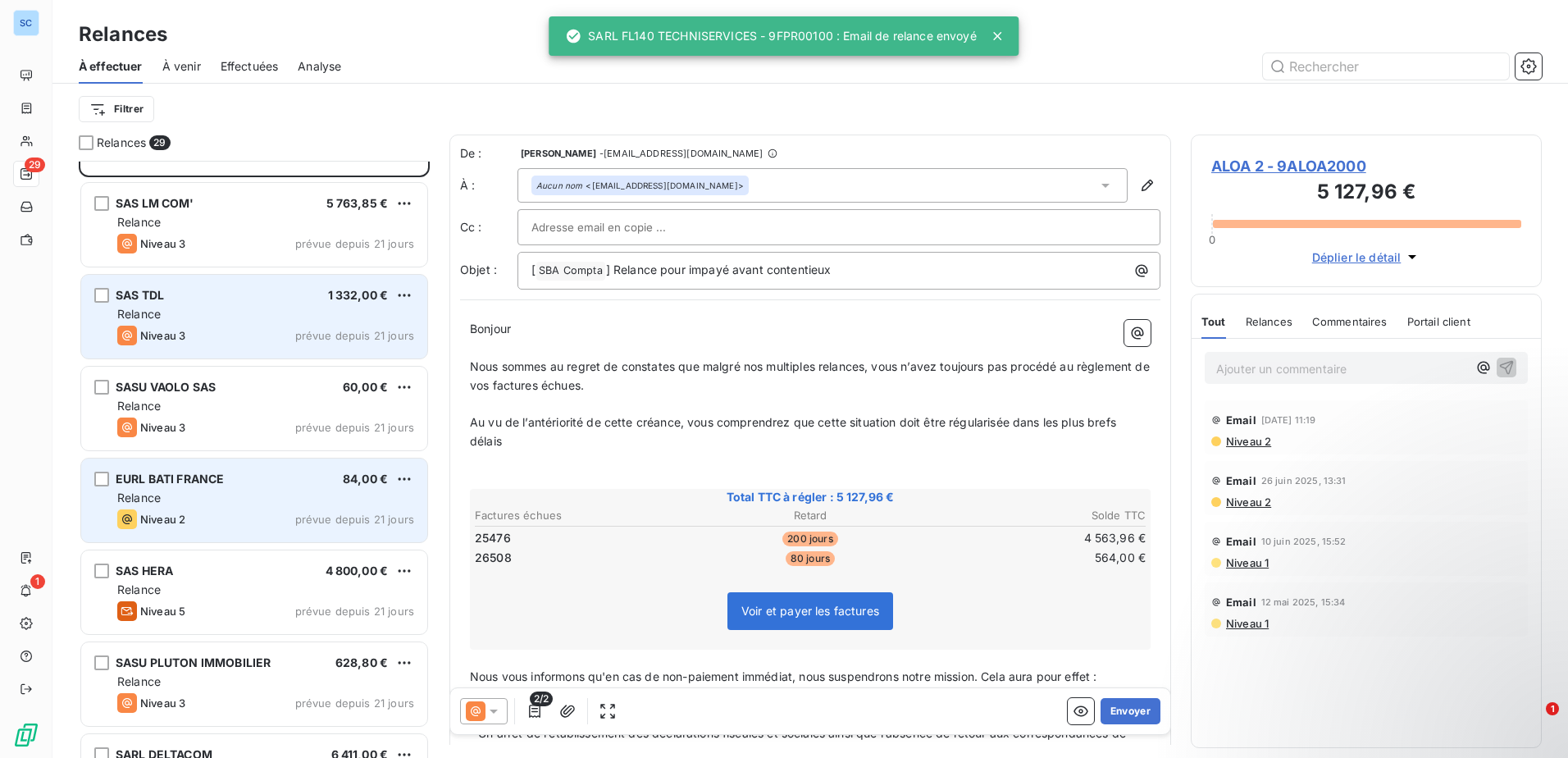
click at [319, 512] on span "prévue depuis 21 jours" at bounding box center [354, 519] width 119 height 13
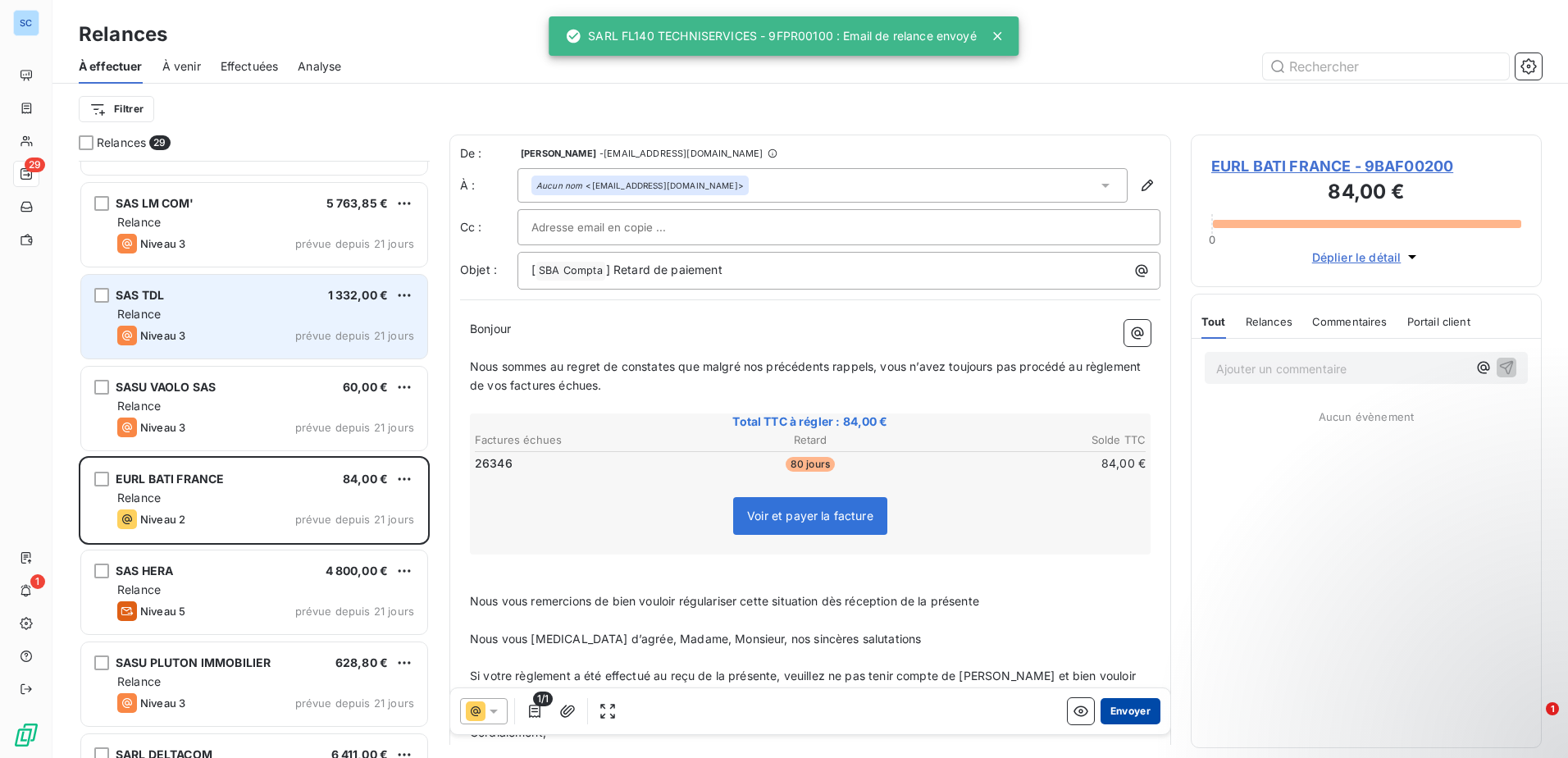
click at [1114, 706] on button "Envoyer" at bounding box center [1131, 711] width 60 height 27
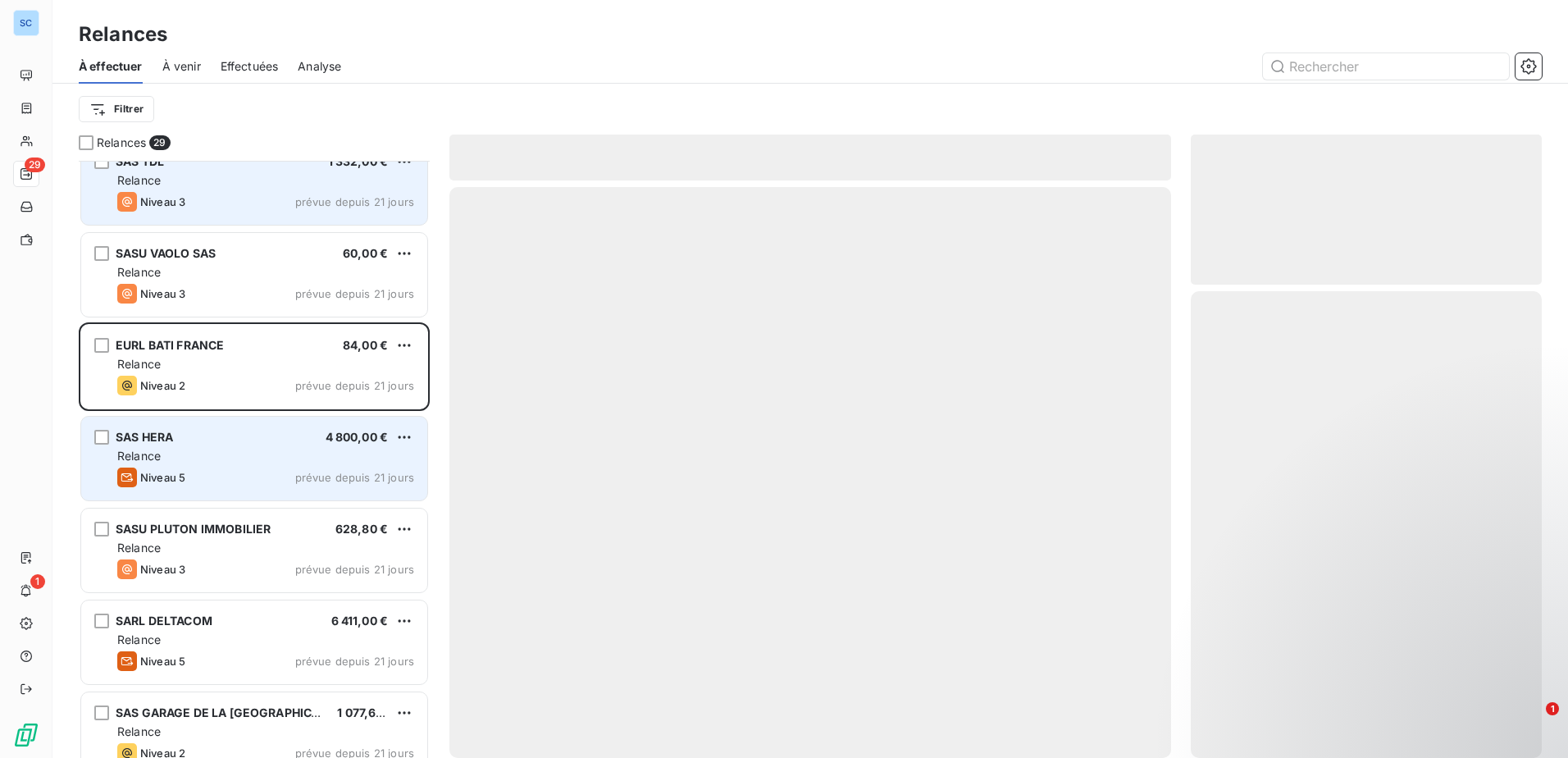
scroll to position [329, 0]
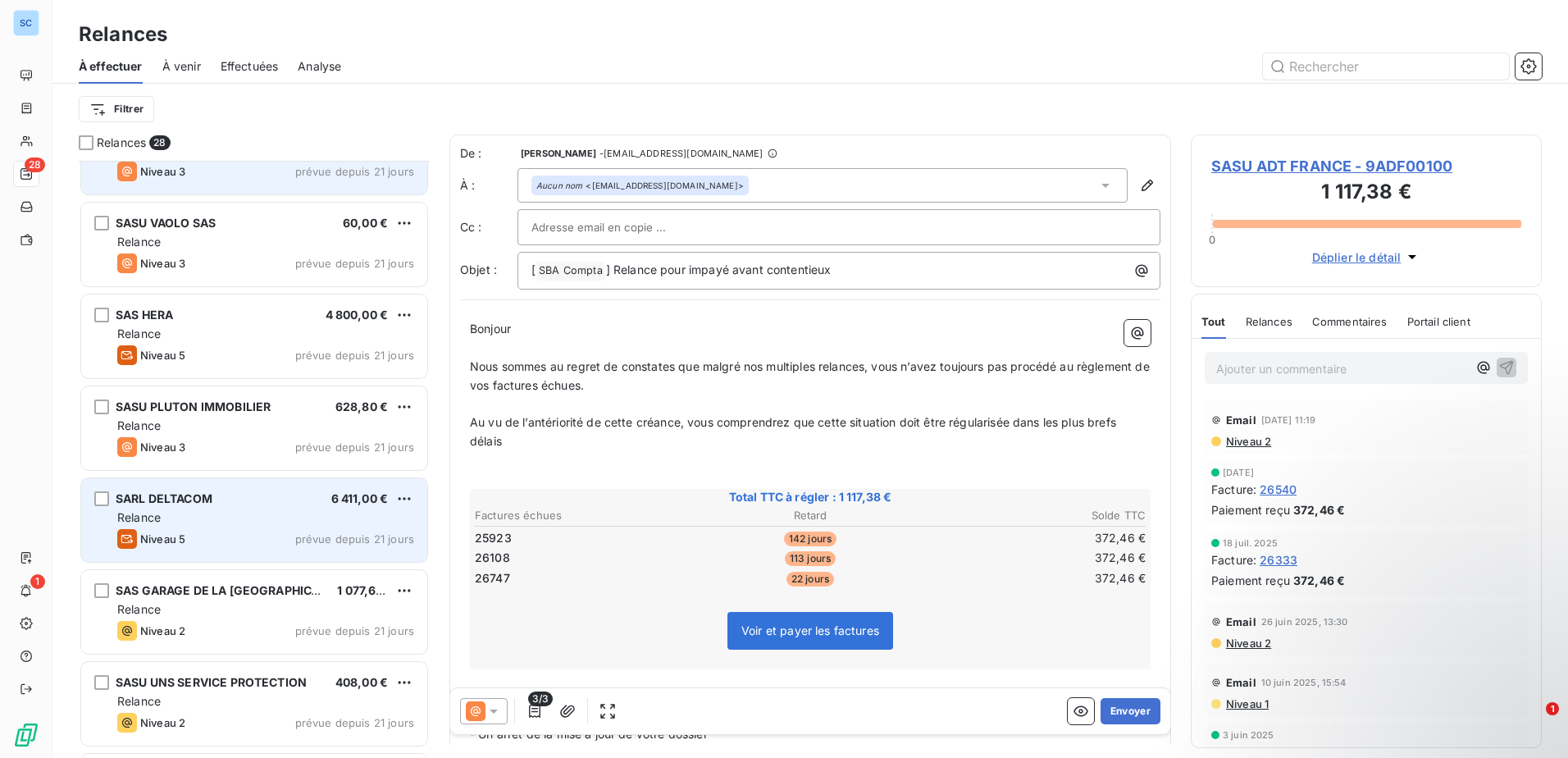
click at [291, 521] on div "Relance" at bounding box center [266, 517] width 297 height 17
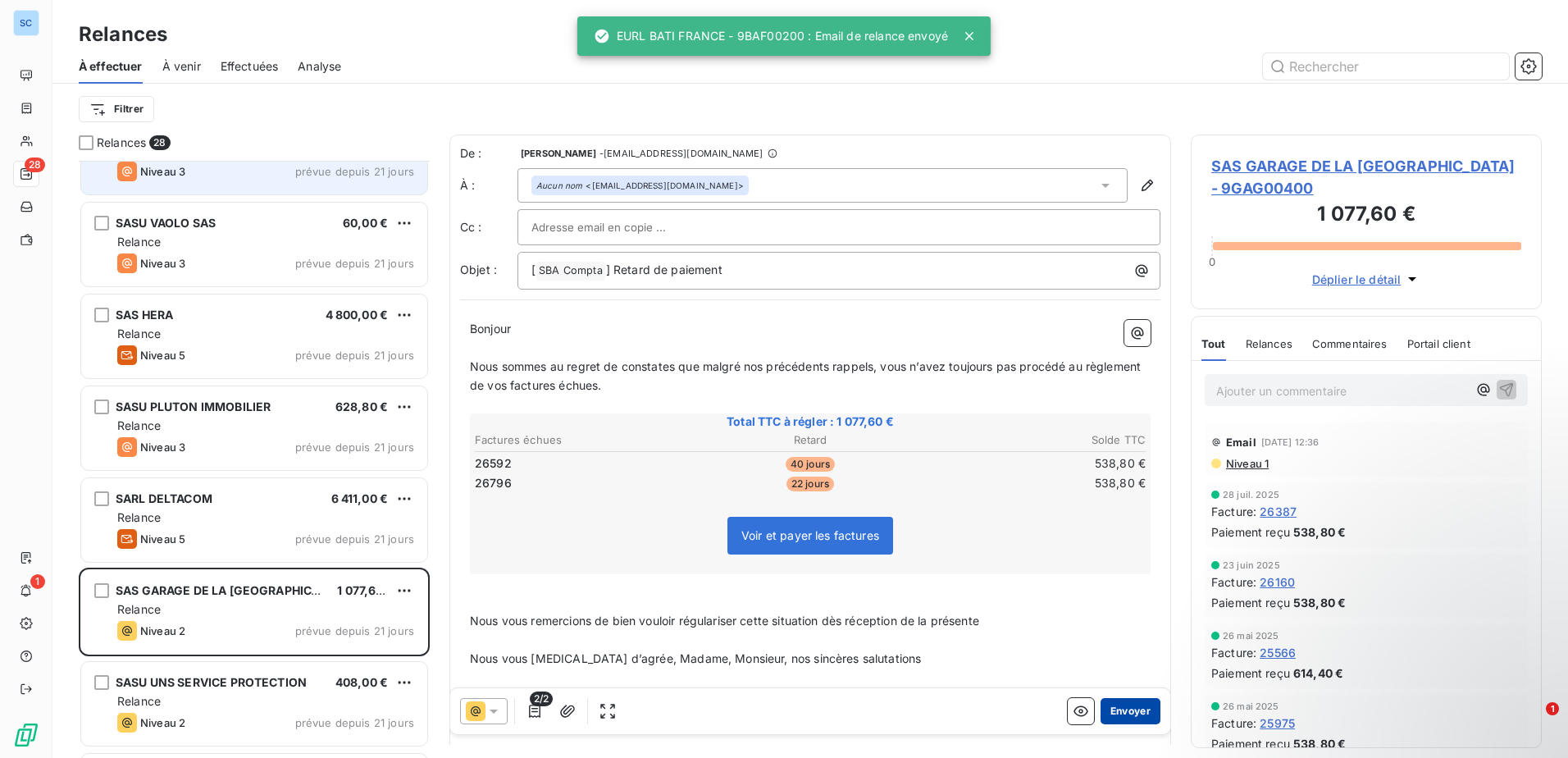
click at [1101, 707] on button "Envoyer" at bounding box center [1131, 711] width 60 height 27
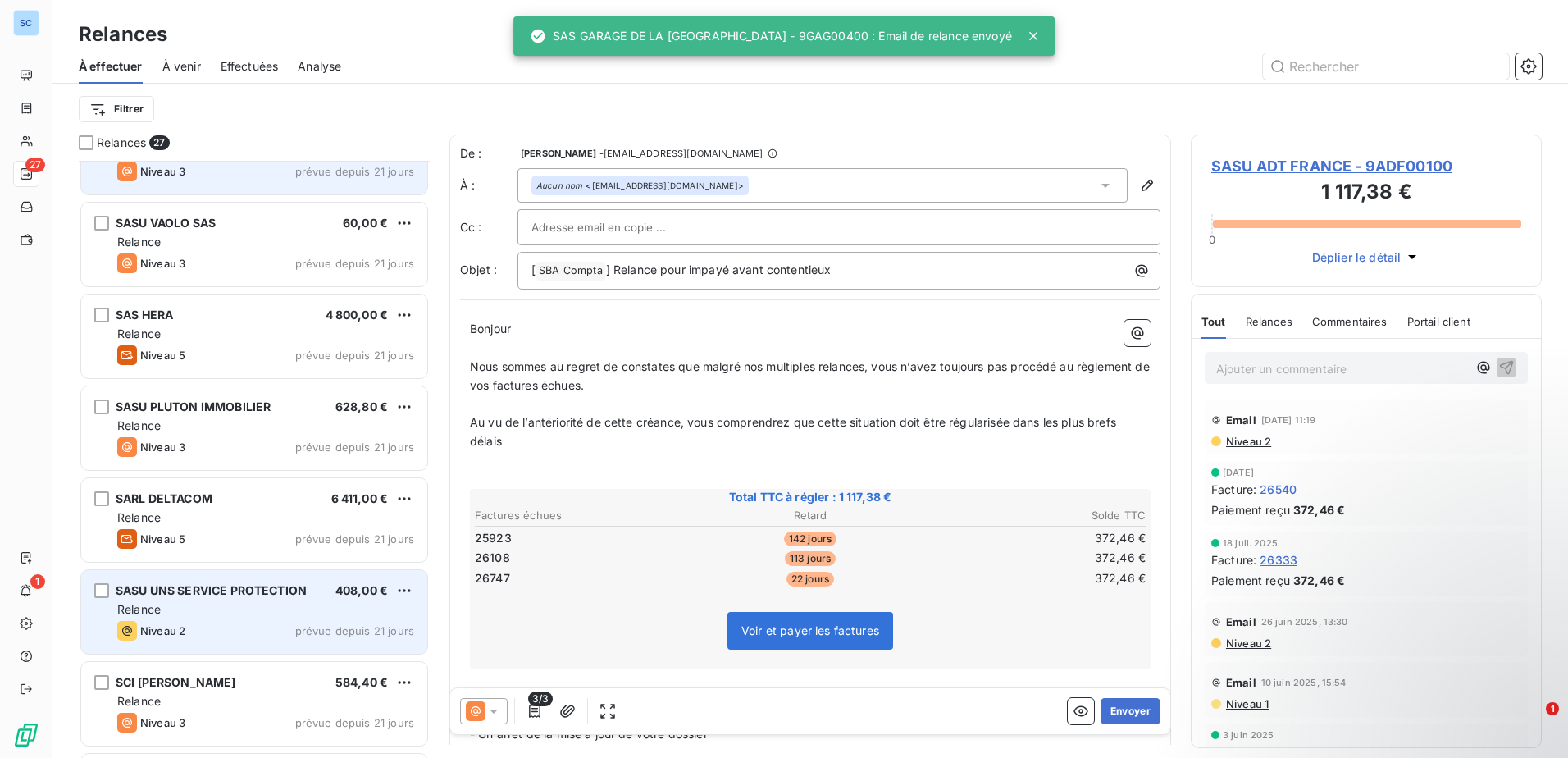
click at [276, 606] on div "Relance" at bounding box center [266, 609] width 297 height 17
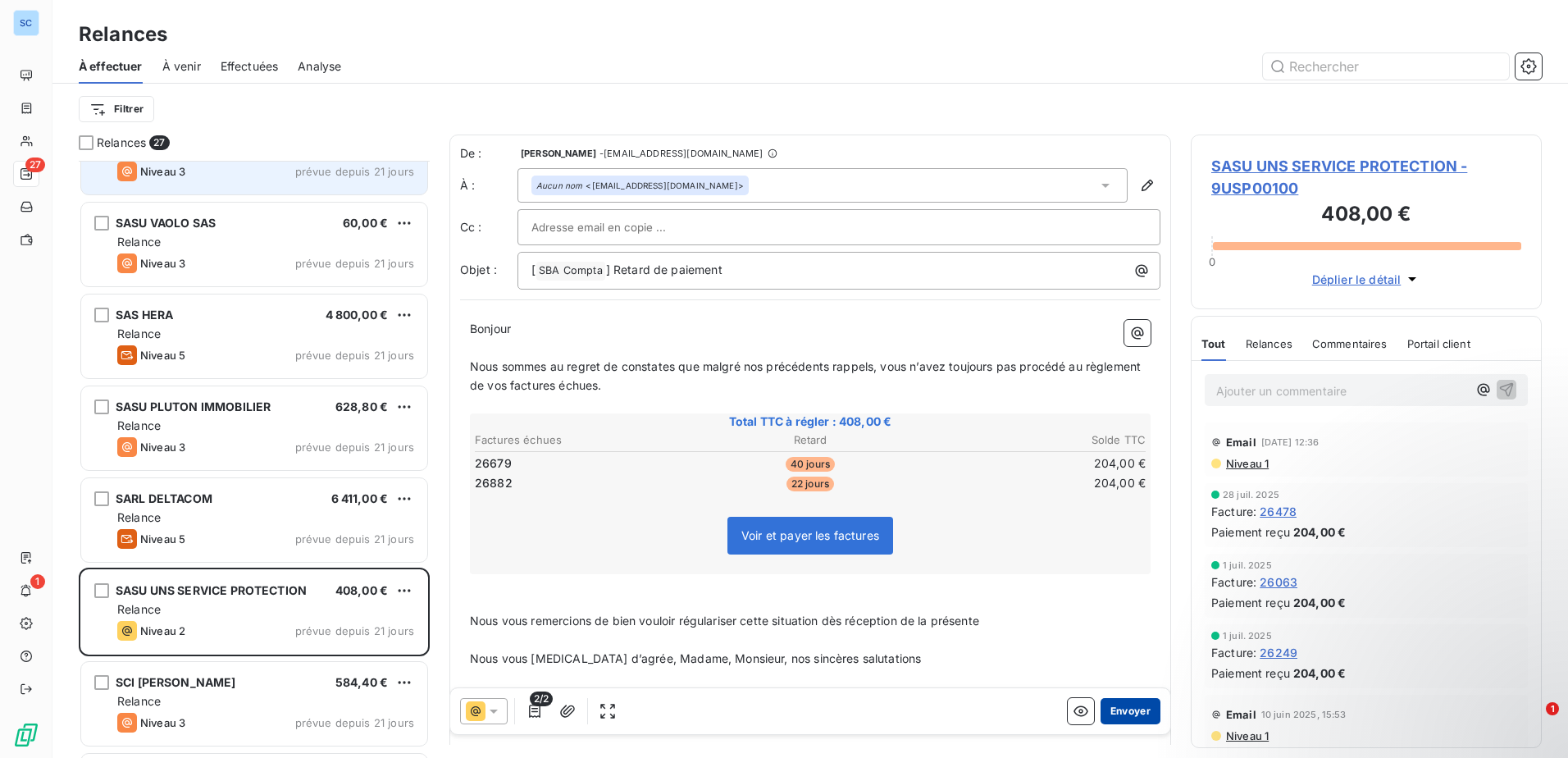
click at [1118, 713] on button "Envoyer" at bounding box center [1131, 711] width 60 height 27
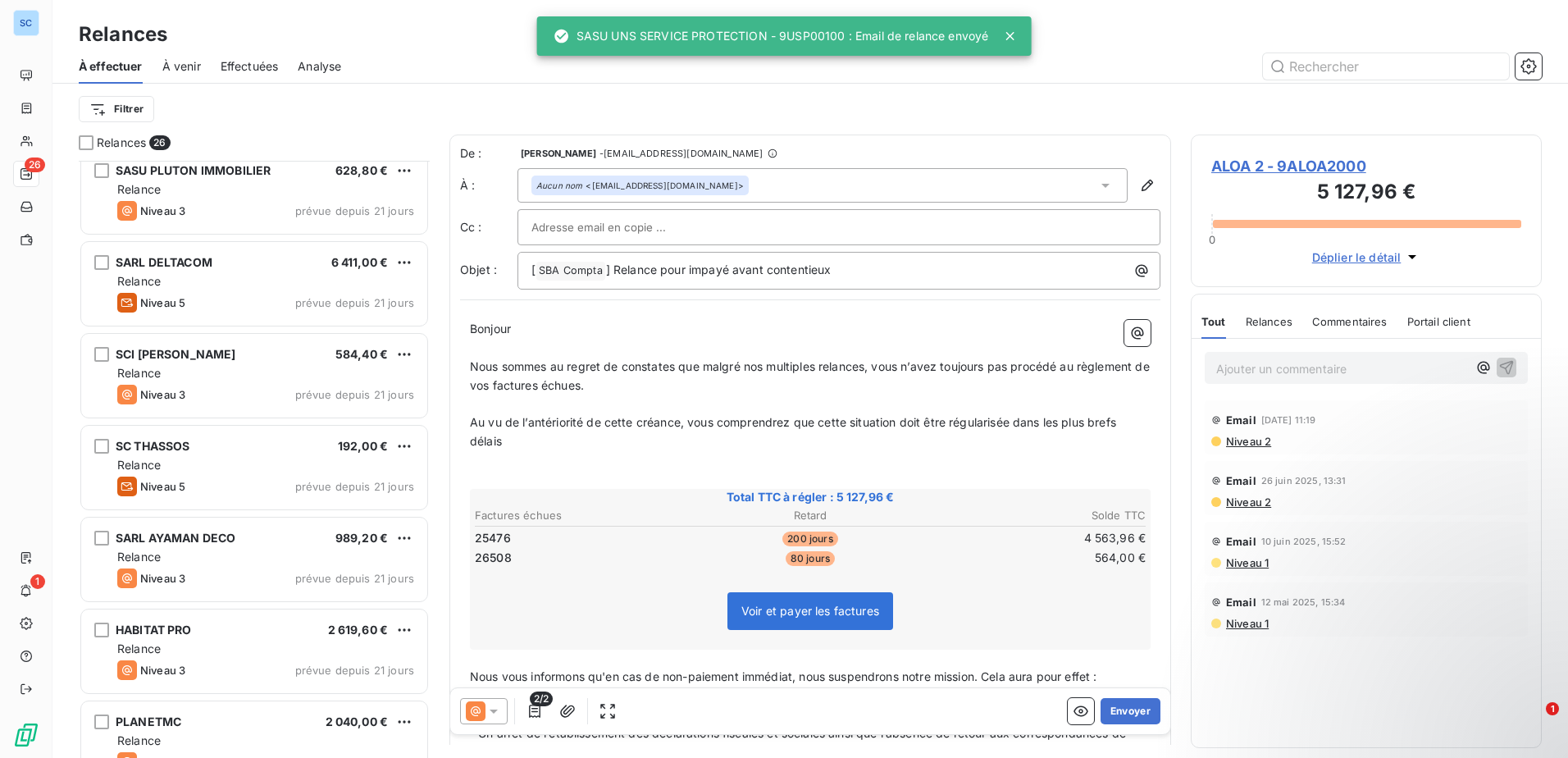
scroll to position [575, 0]
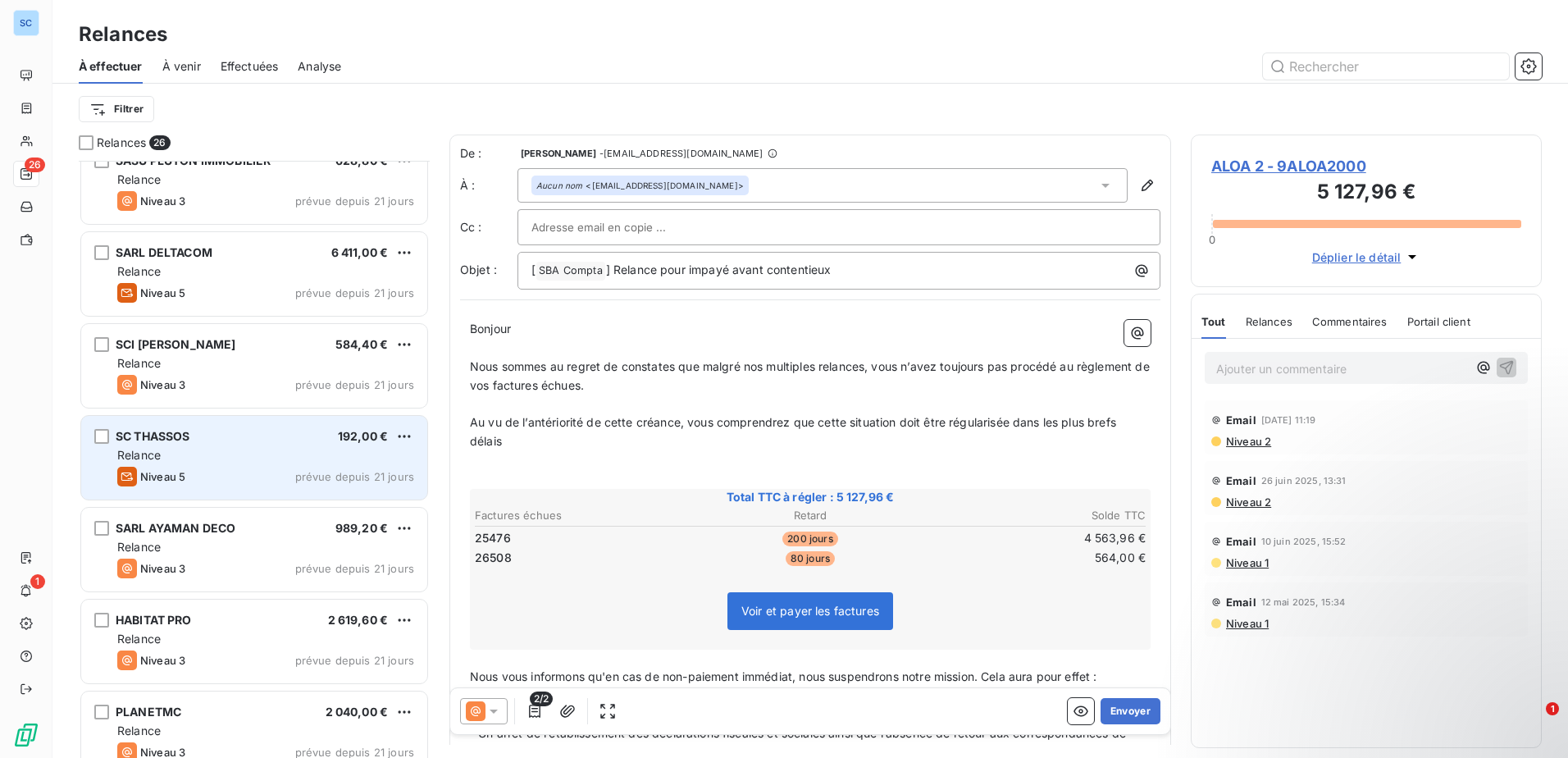
click at [284, 466] on div "SC THASSOS 192,00 € Relance Niveau 5 prévue depuis 21 jours" at bounding box center [254, 458] width 346 height 84
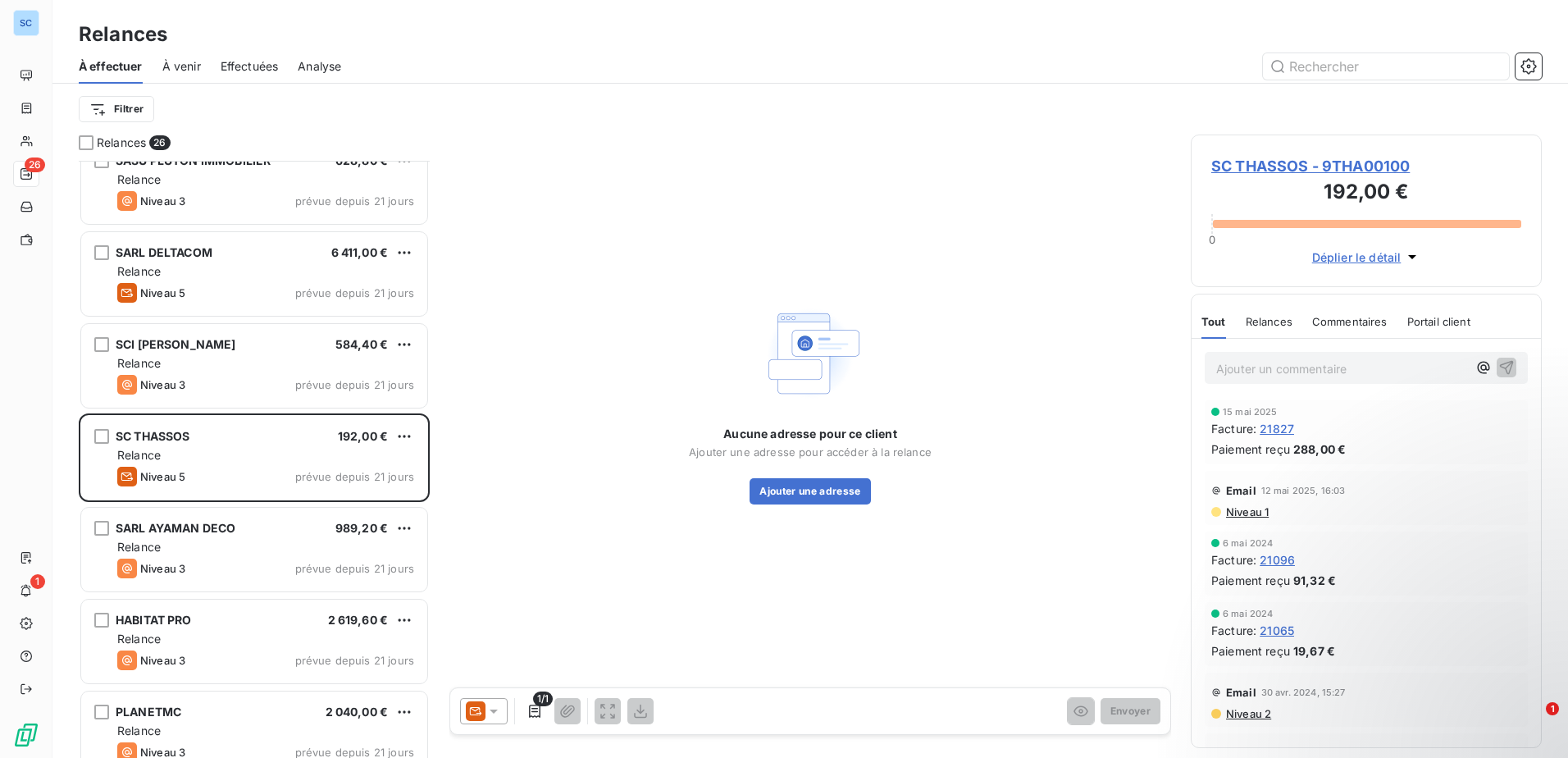
click at [495, 708] on icon at bounding box center [493, 710] width 17 height 17
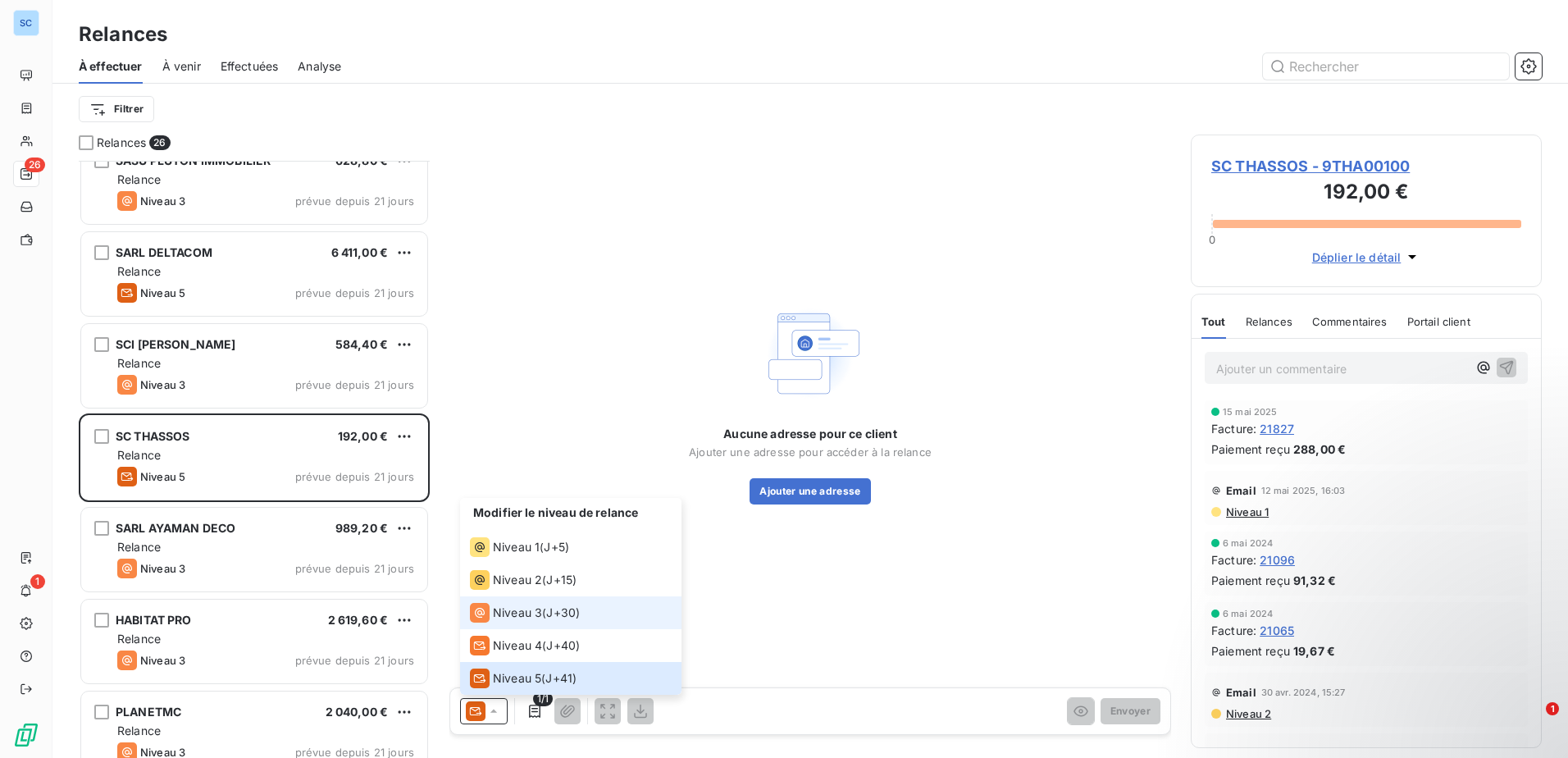
click at [519, 610] on span "Niveau 3" at bounding box center [518, 612] width 49 height 17
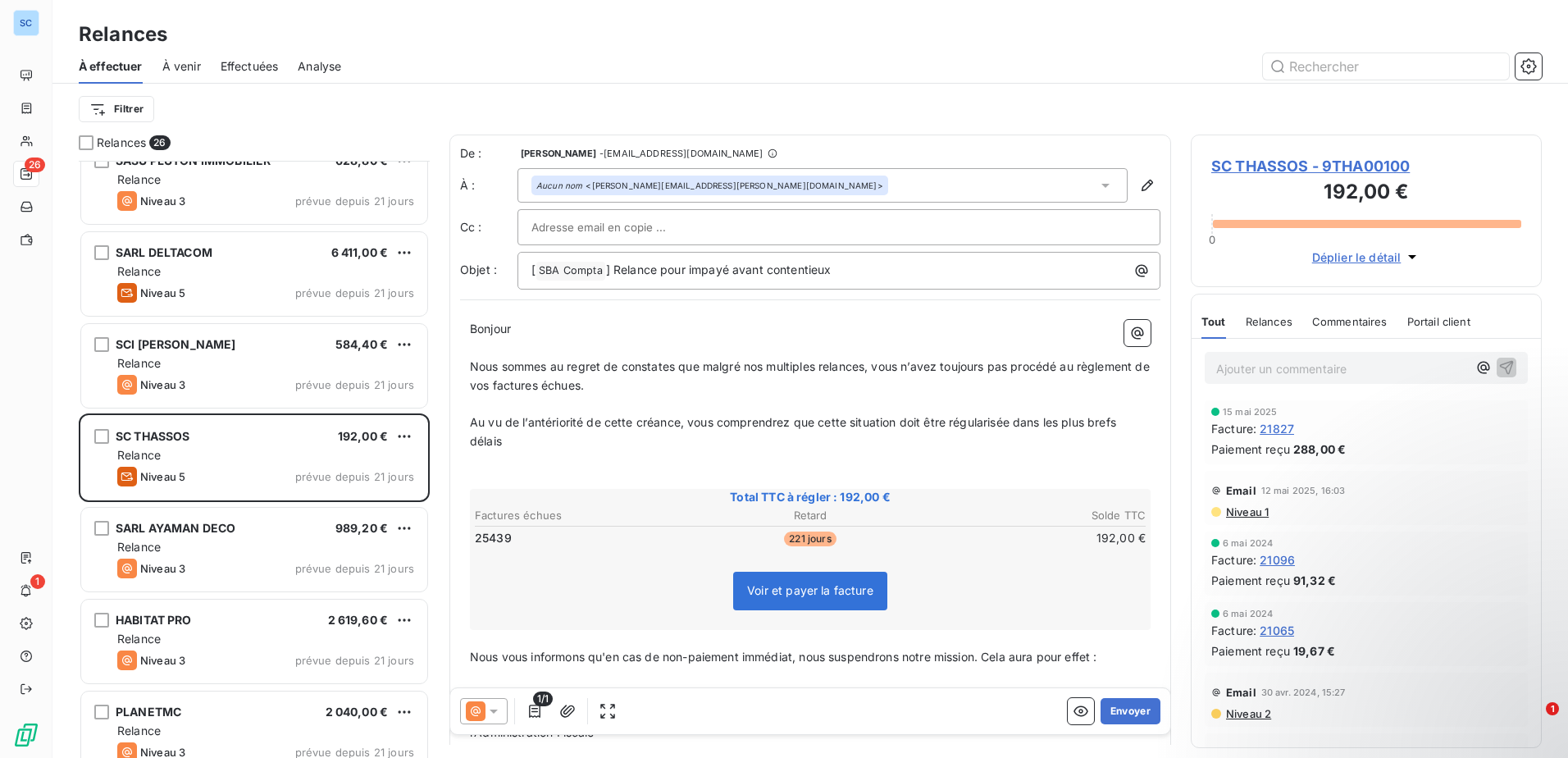
click at [492, 711] on icon at bounding box center [493, 711] width 8 height 4
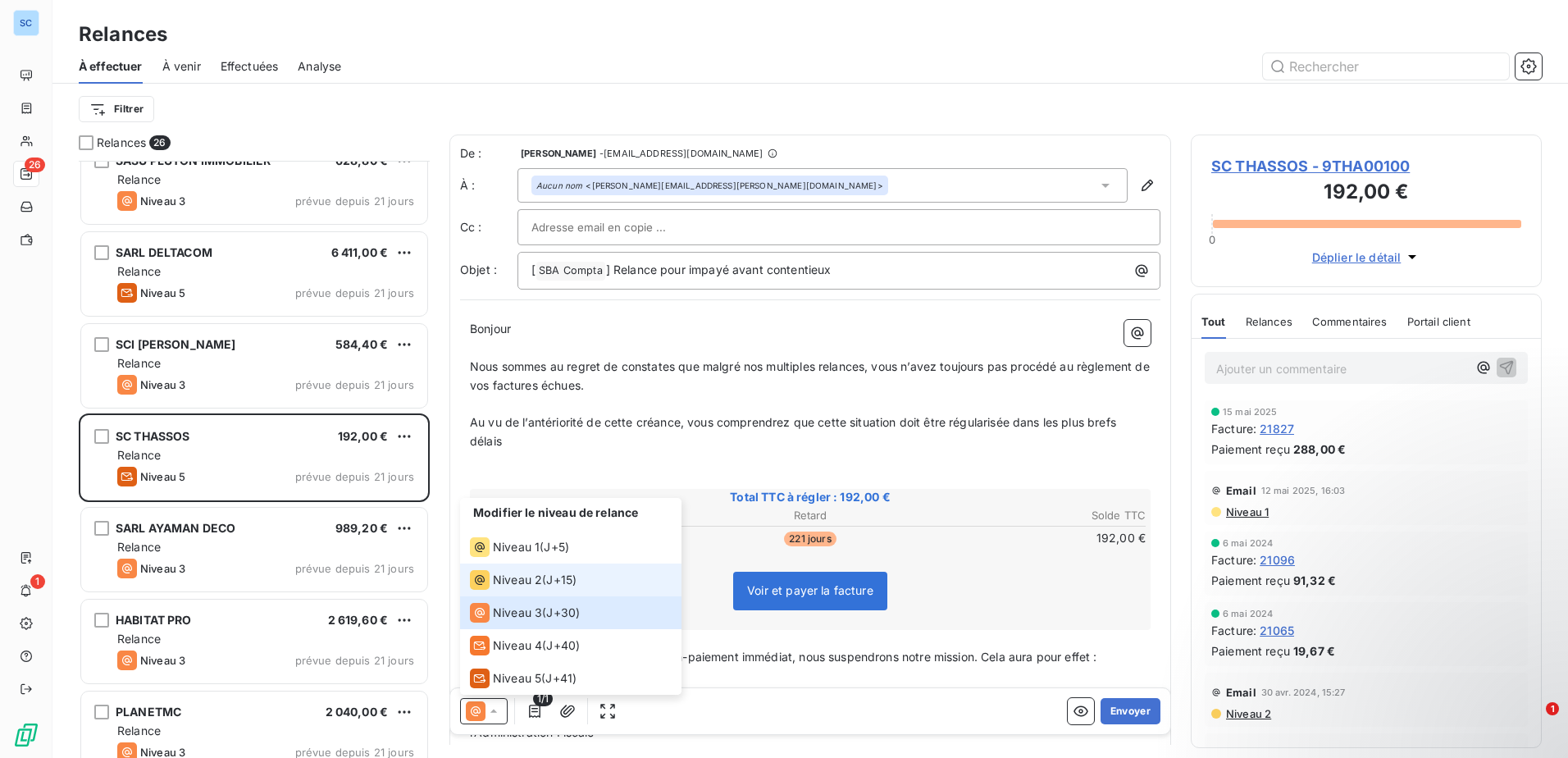
click at [519, 583] on span "Niveau 2" at bounding box center [518, 580] width 49 height 17
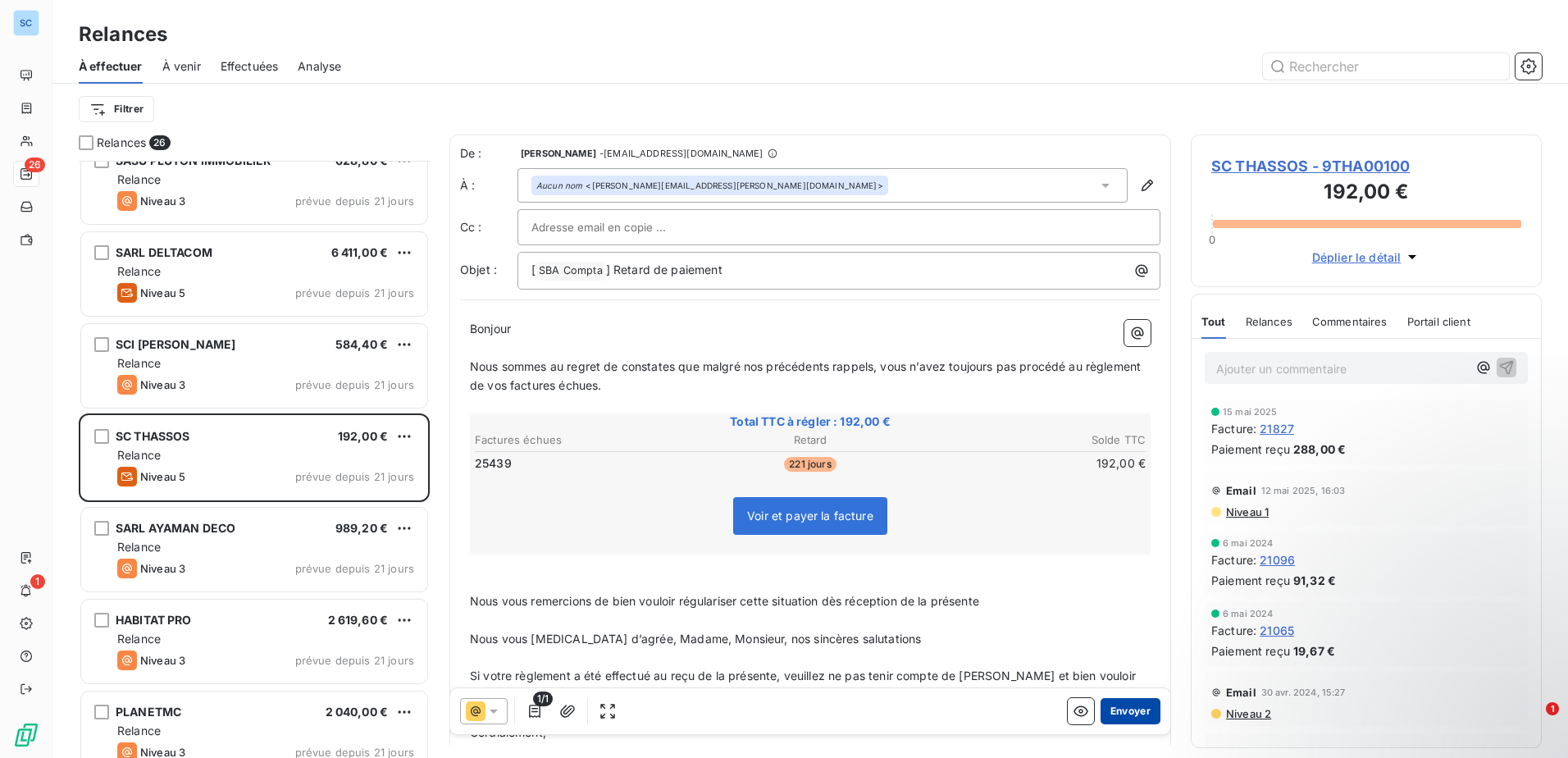
click at [1103, 707] on button "Envoyer" at bounding box center [1131, 711] width 60 height 27
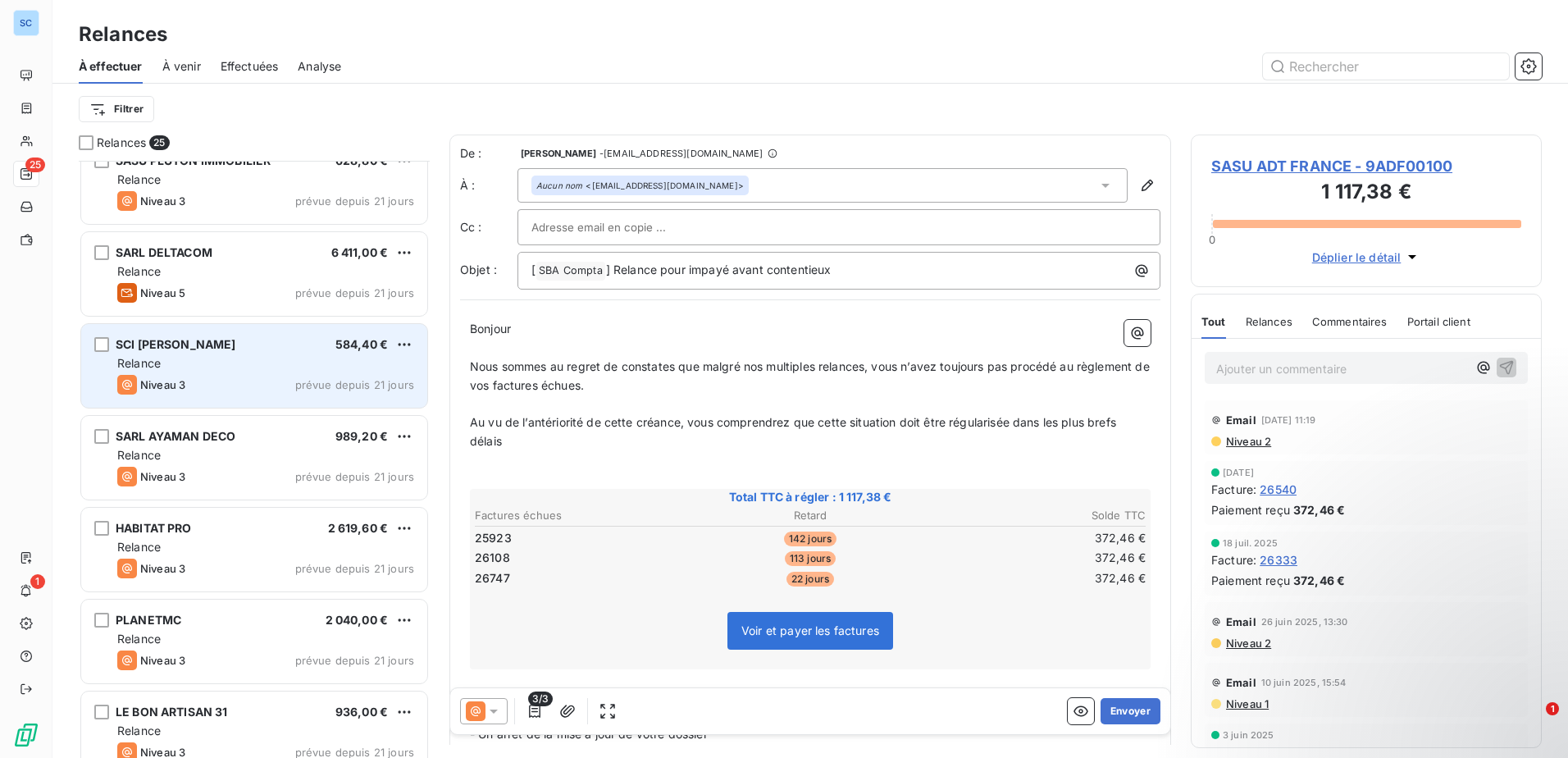
click at [246, 373] on div "SCI LAGARDE 584,40 € Relance Niveau 3 prévue depuis 21 jours" at bounding box center [254, 366] width 346 height 84
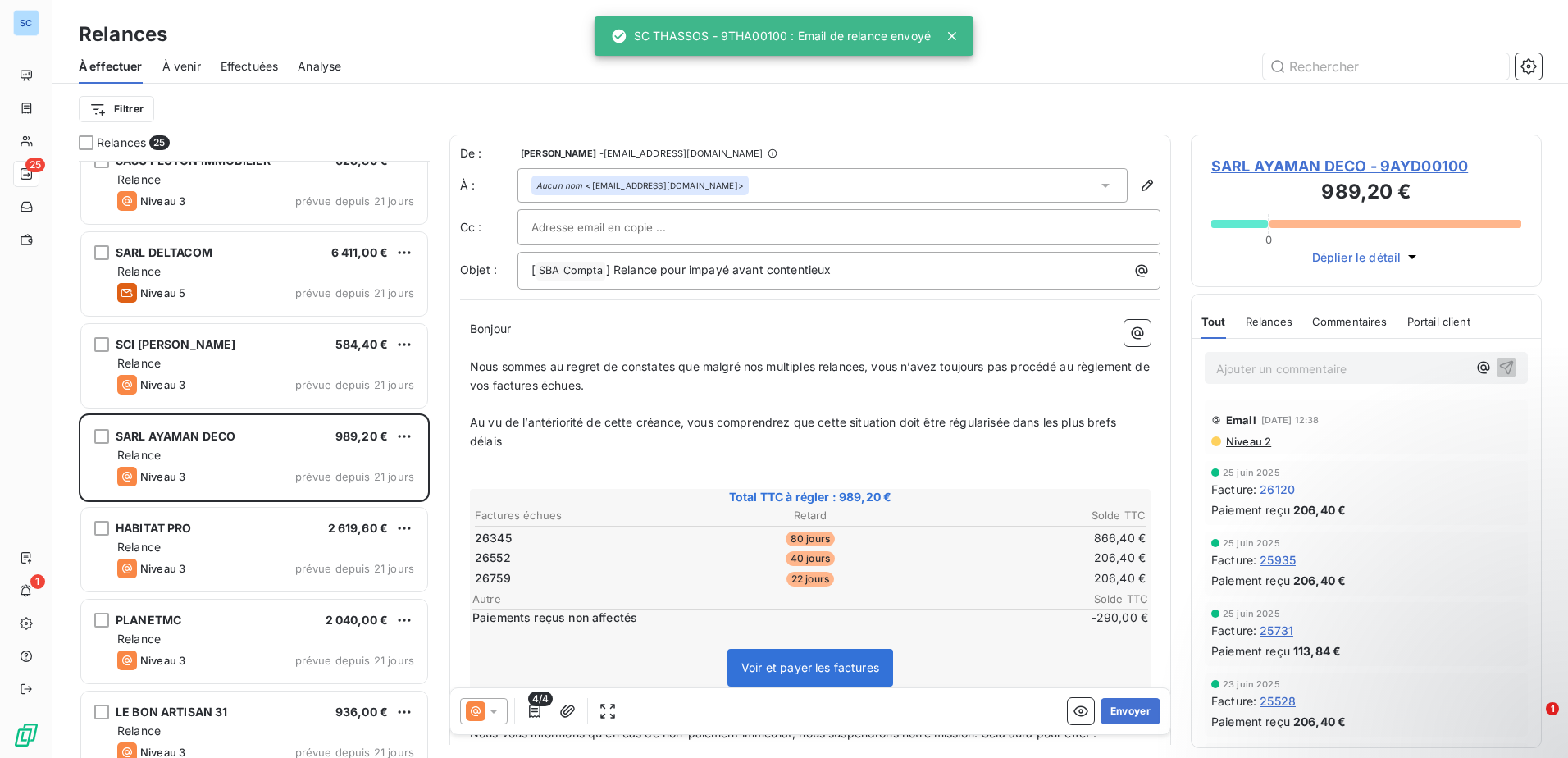
click at [497, 710] on icon at bounding box center [493, 710] width 17 height 17
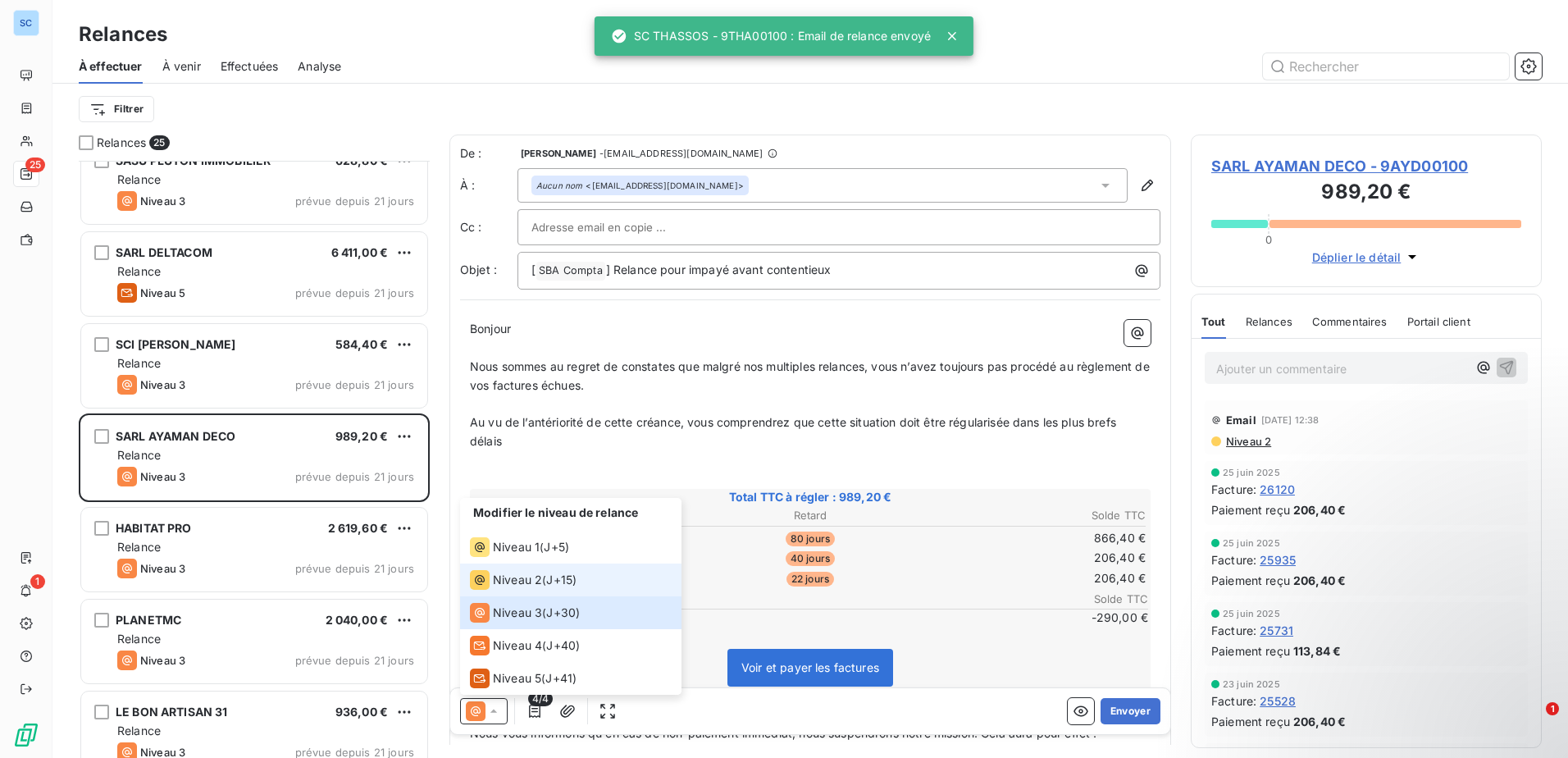
click at [554, 580] on span "J+15 )" at bounding box center [561, 580] width 30 height 17
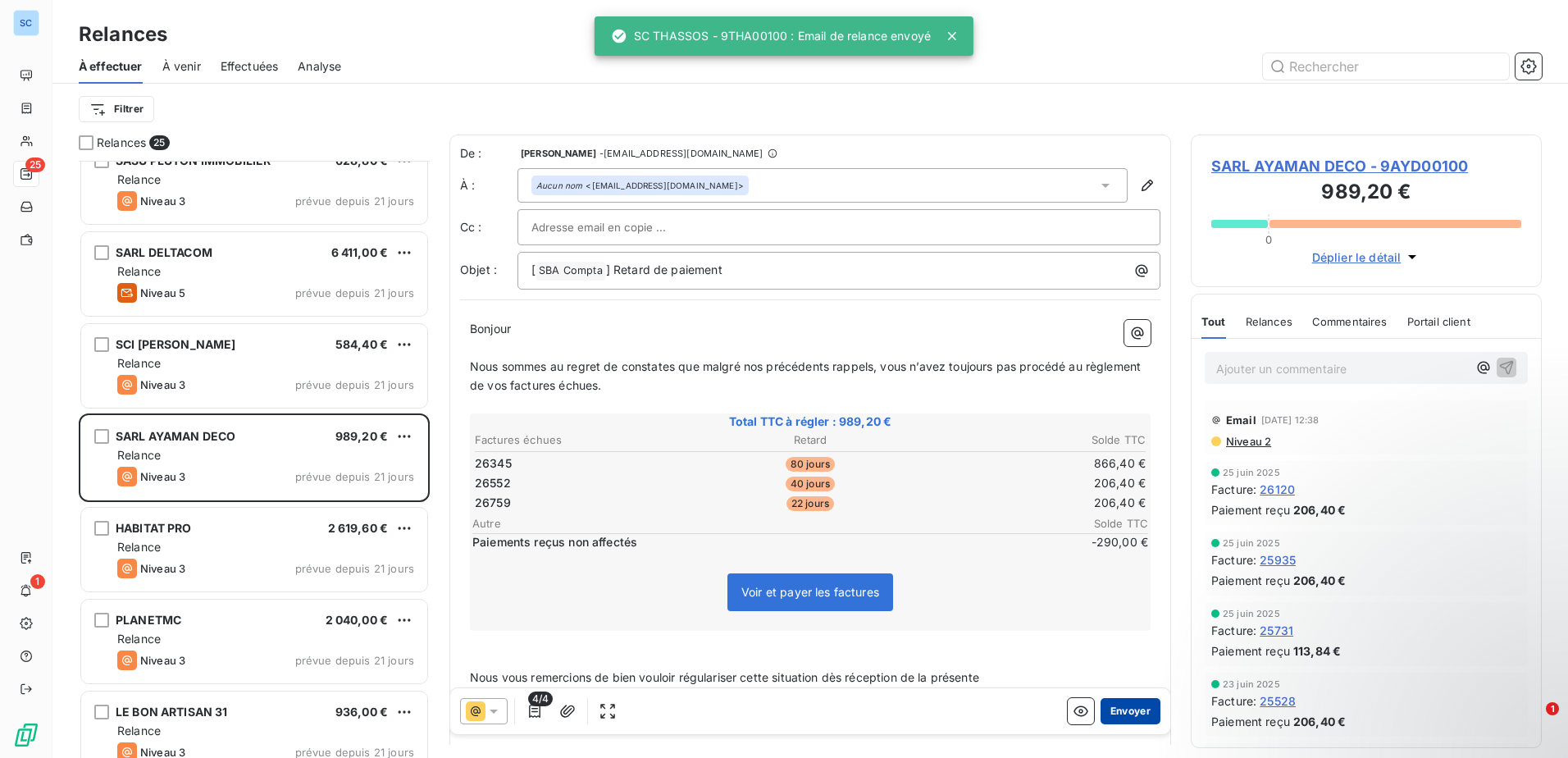
click at [1128, 706] on button "Envoyer" at bounding box center [1131, 711] width 60 height 27
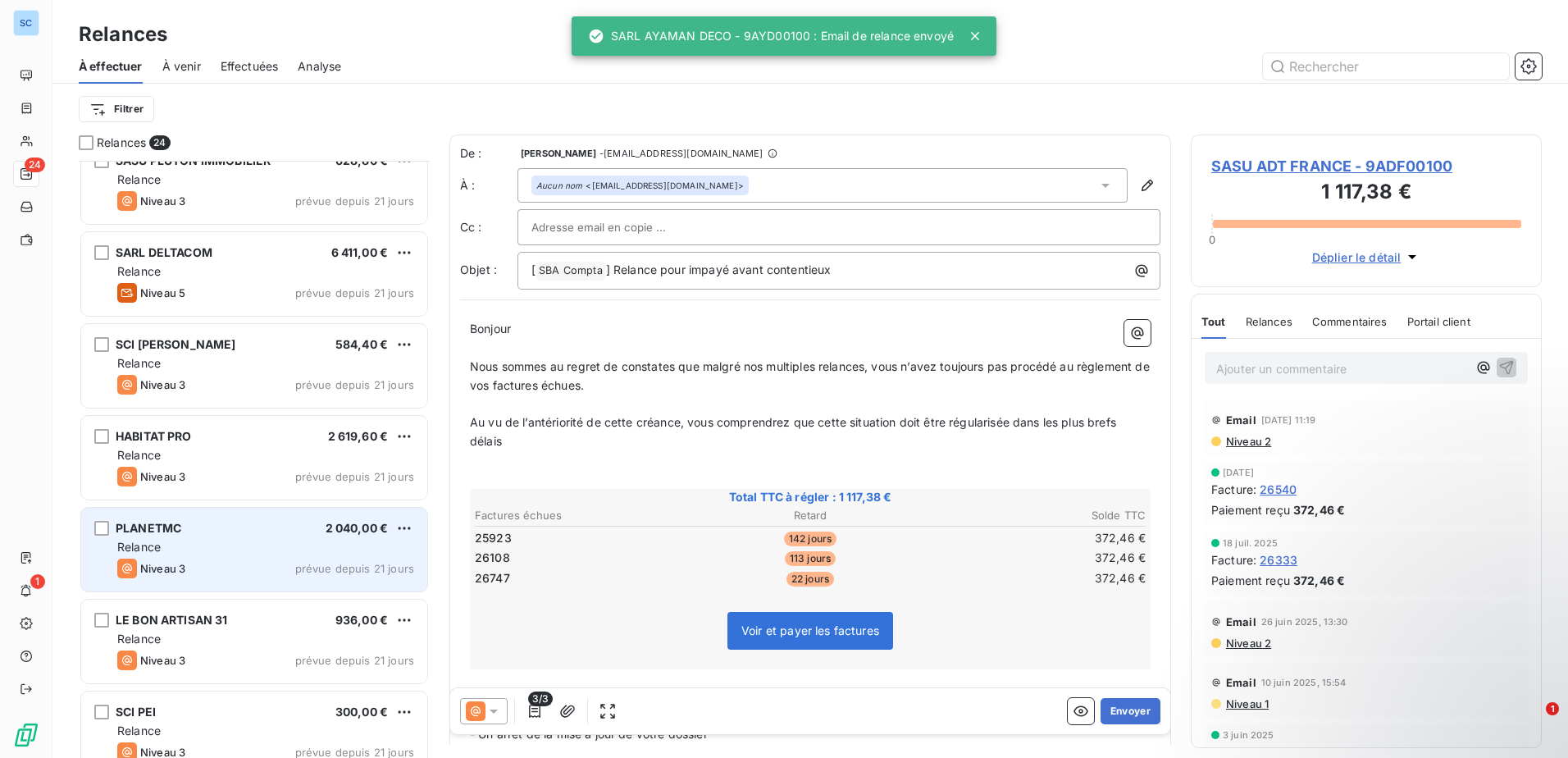
click at [248, 554] on div "Relance" at bounding box center [266, 547] width 297 height 17
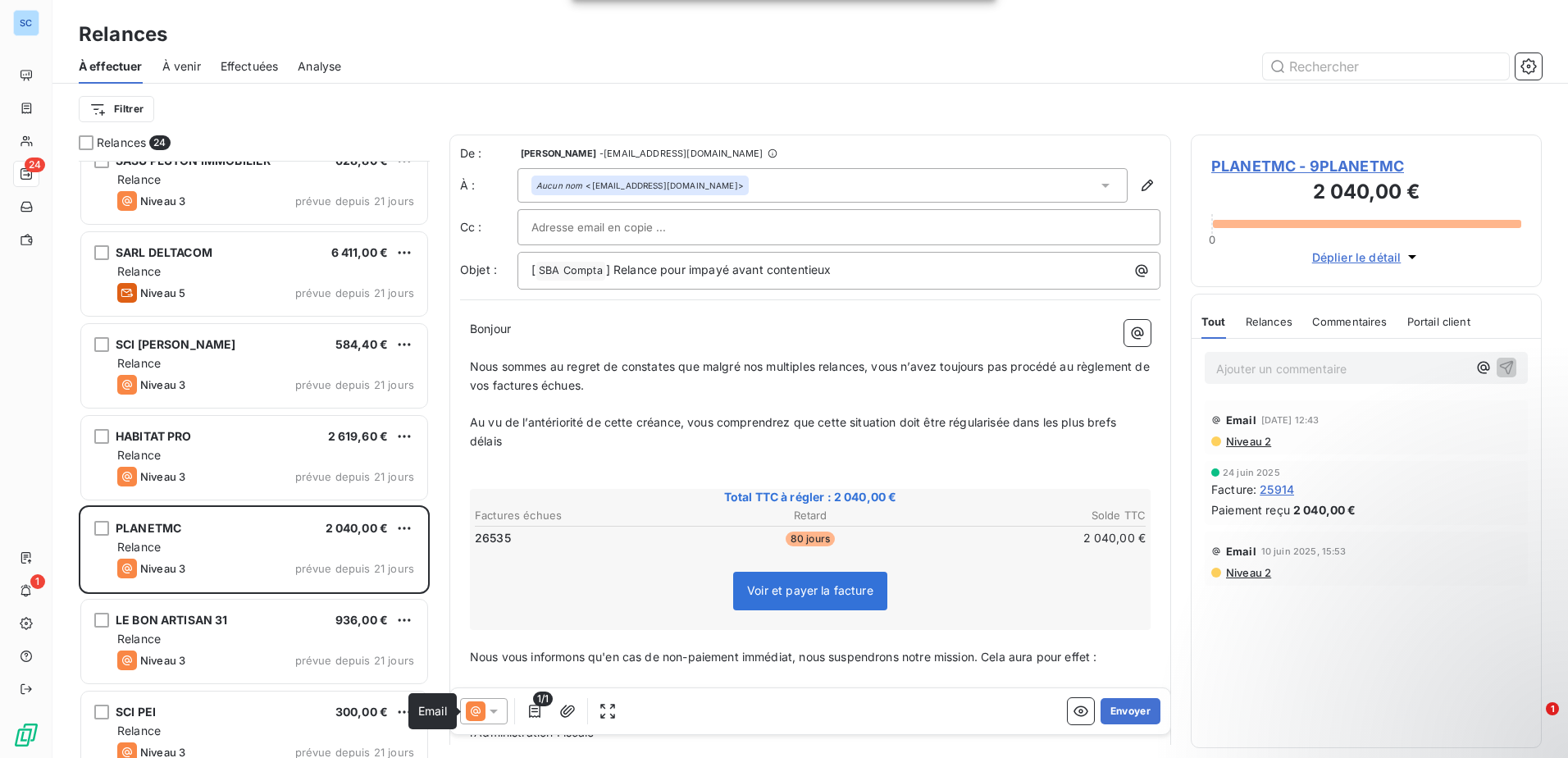
click at [490, 711] on icon at bounding box center [493, 710] width 17 height 17
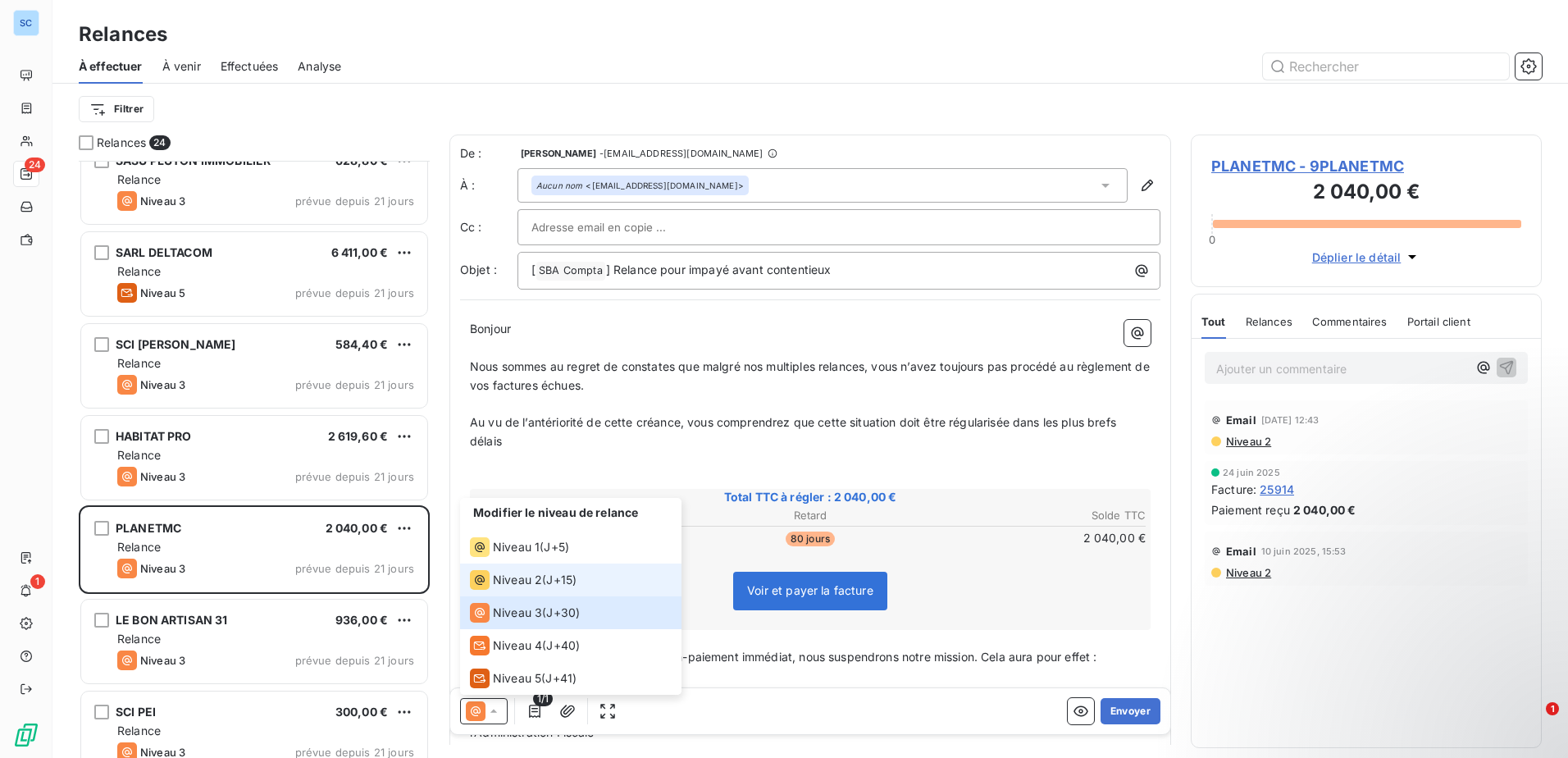
click at [531, 574] on span "Niveau 2" at bounding box center [518, 580] width 49 height 17
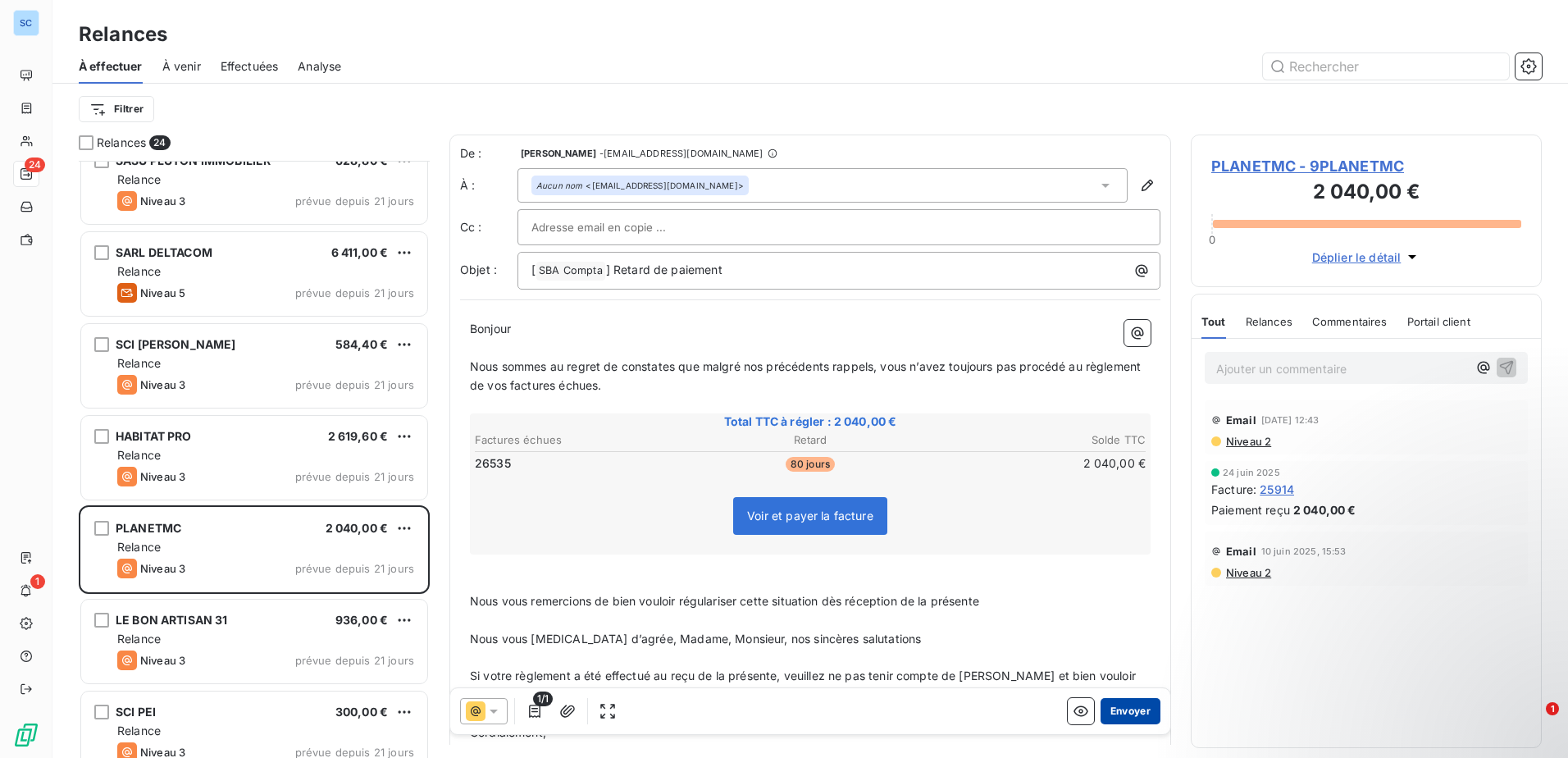
click at [1110, 709] on button "Envoyer" at bounding box center [1131, 711] width 60 height 27
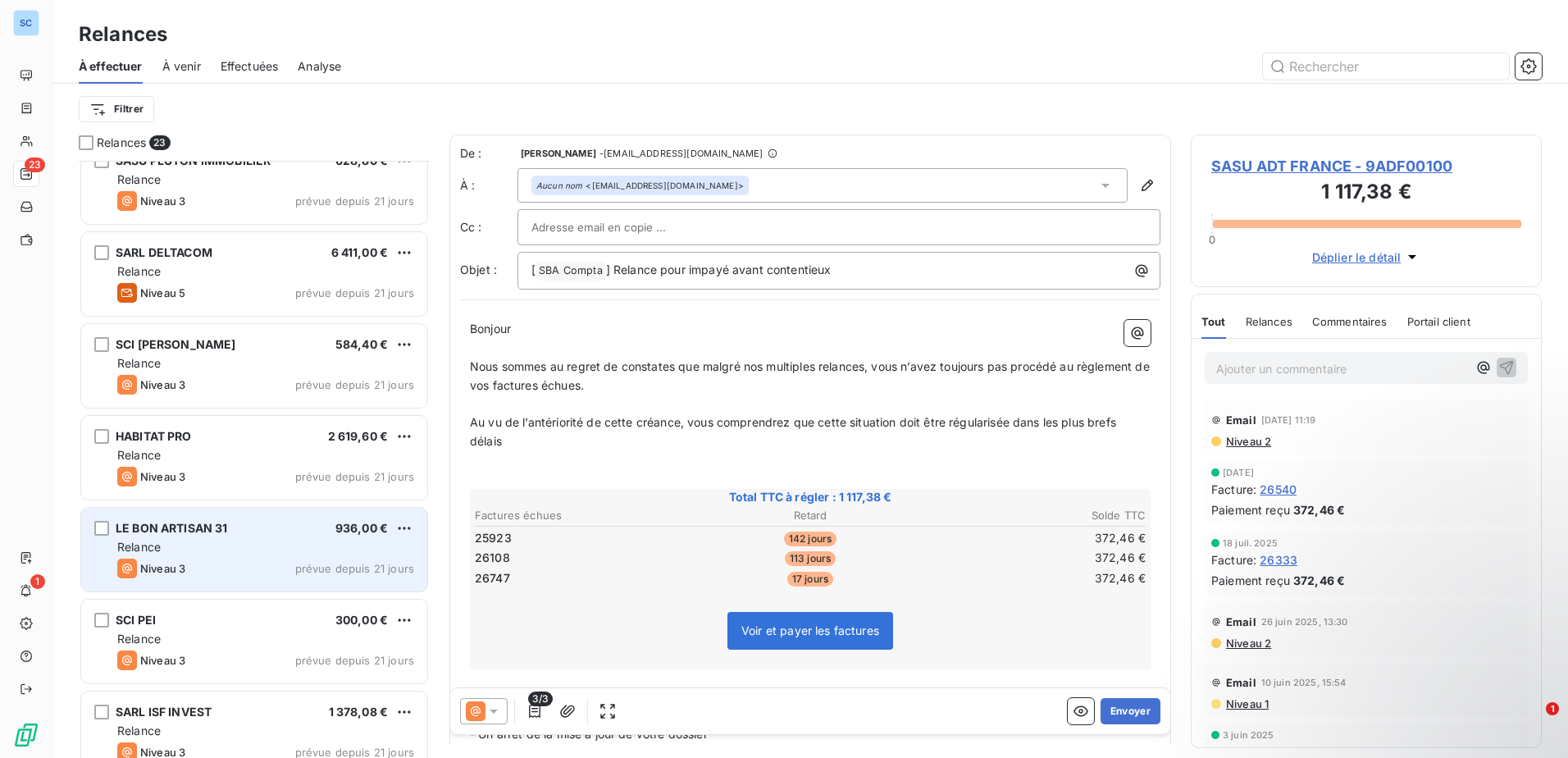
click at [300, 583] on div "LE BON ARTISAN 31 936,00 € Relance Niveau 3 prévue depuis 21 jours" at bounding box center [254, 550] width 346 height 84
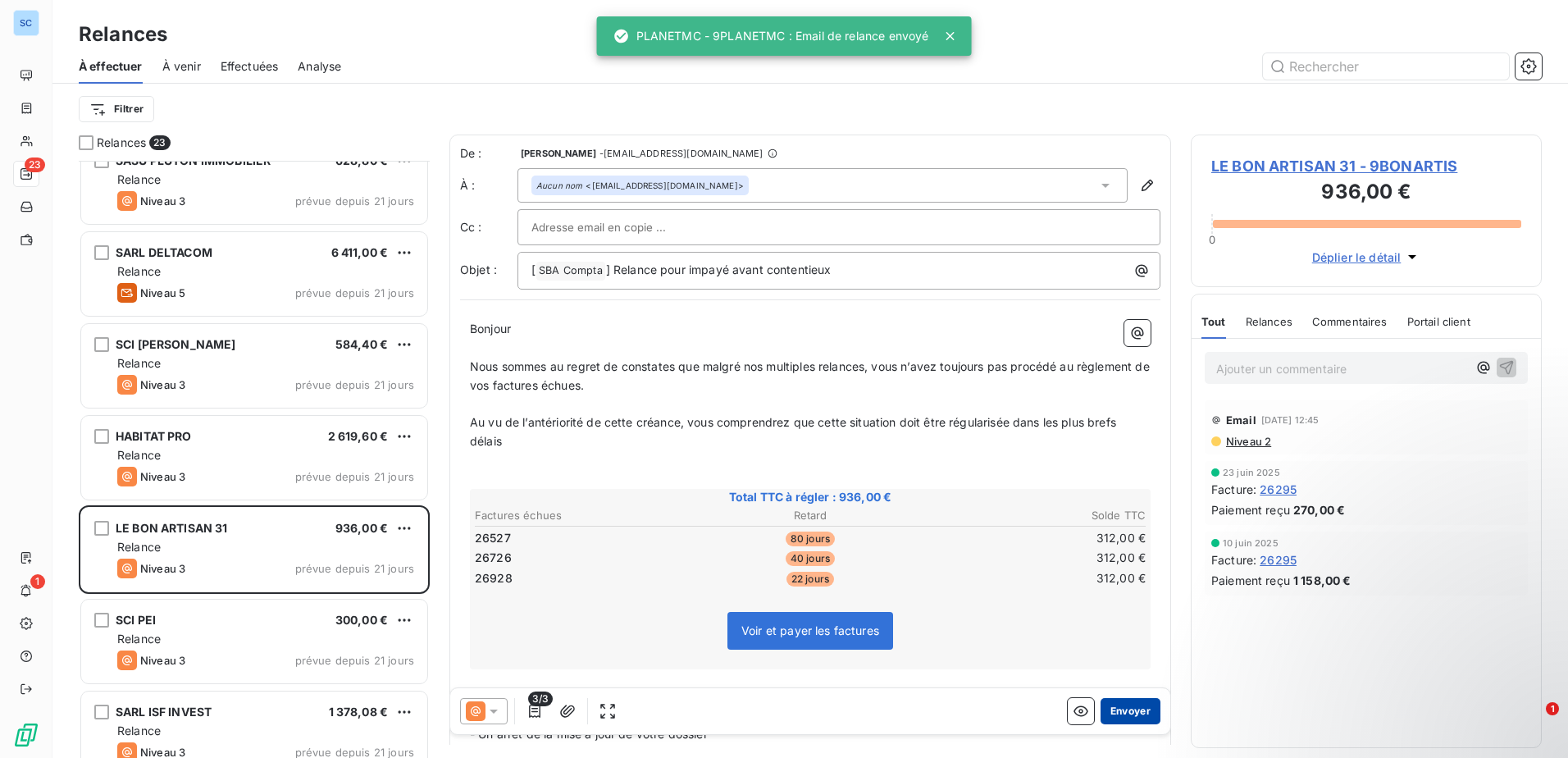
click at [1109, 712] on button "Envoyer" at bounding box center [1131, 711] width 60 height 27
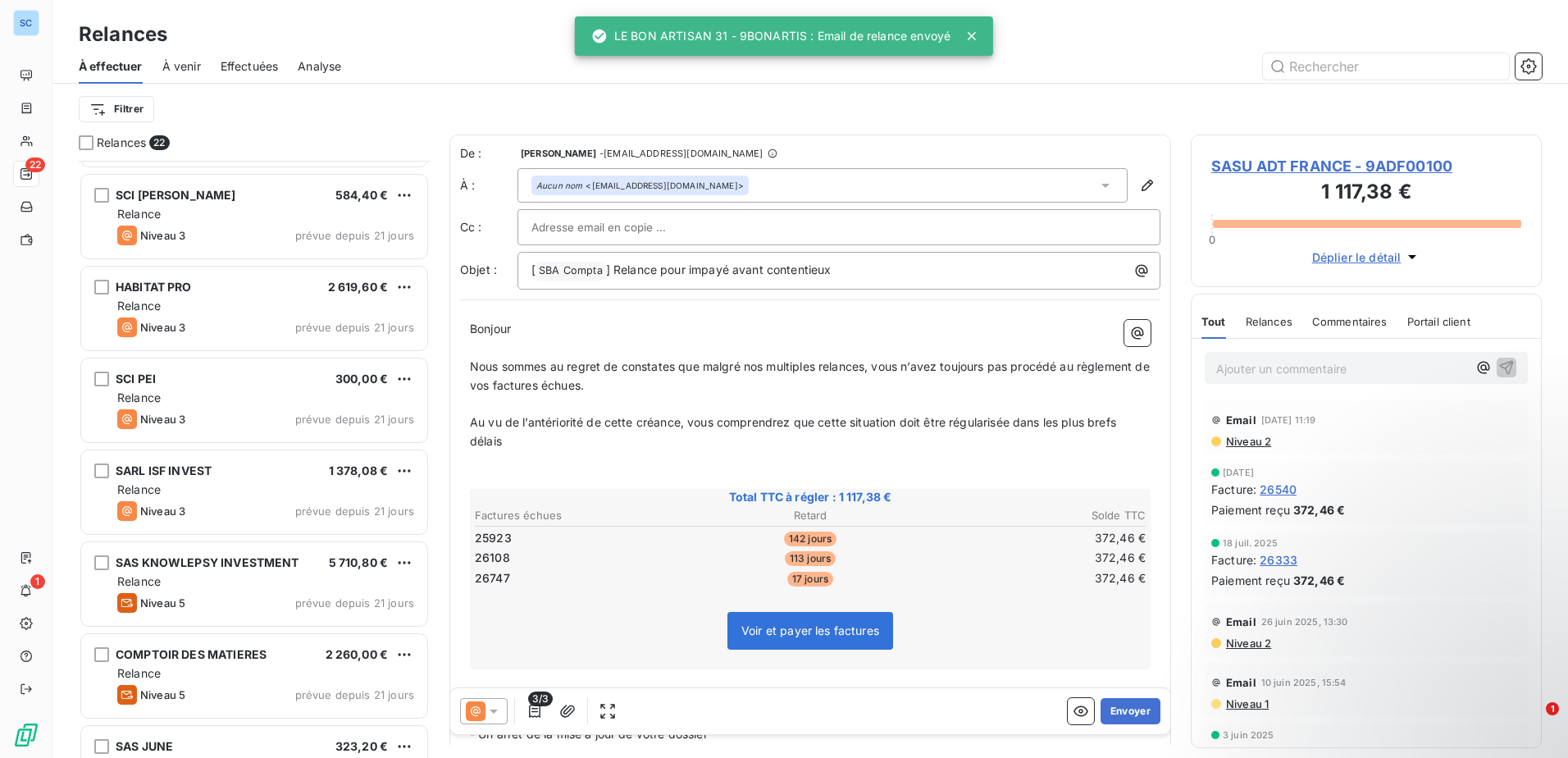
scroll to position [821, 0]
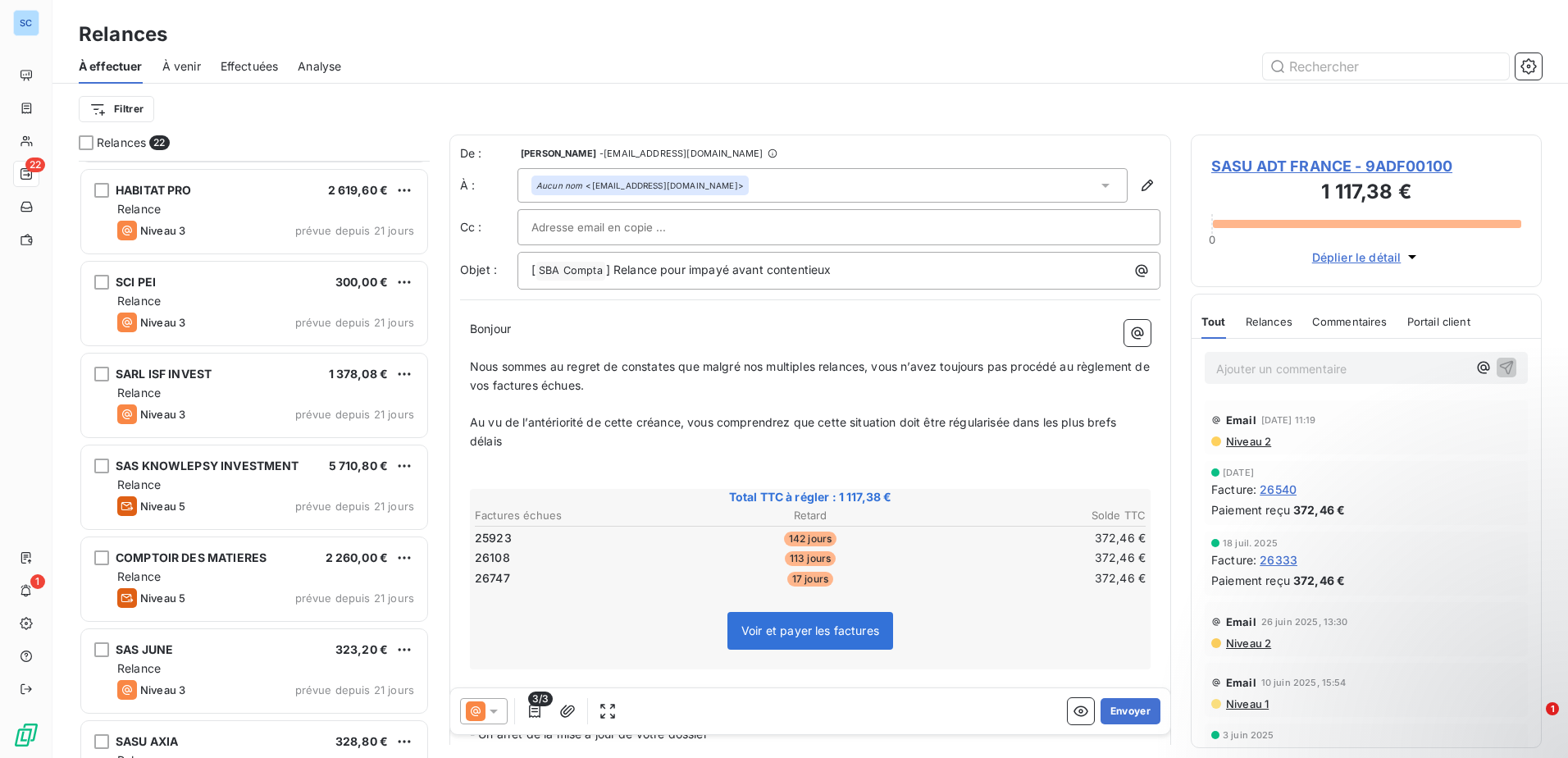
click at [299, 579] on div "Relance" at bounding box center [266, 576] width 297 height 17
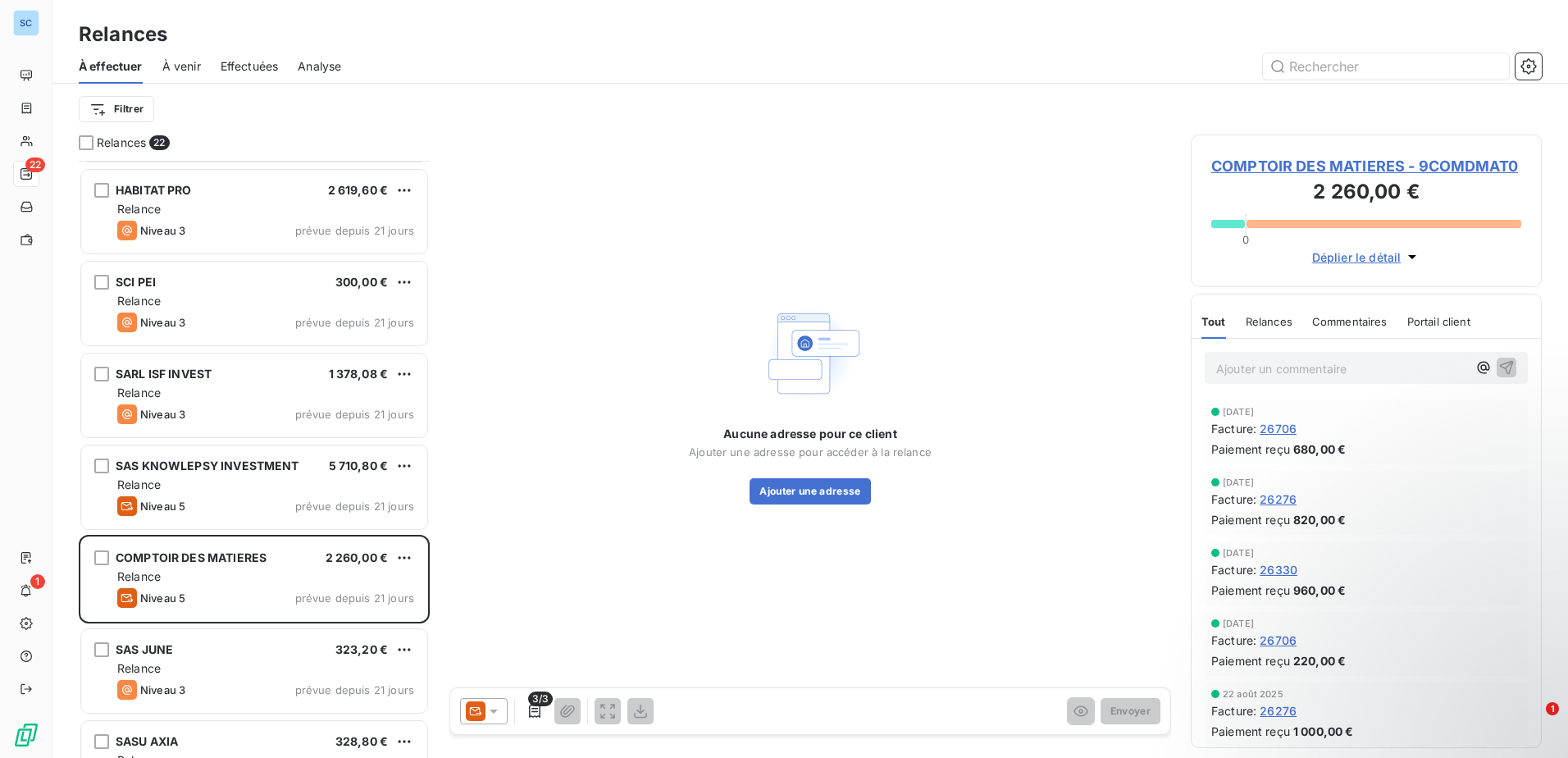
click at [502, 716] on div at bounding box center [484, 711] width 48 height 27
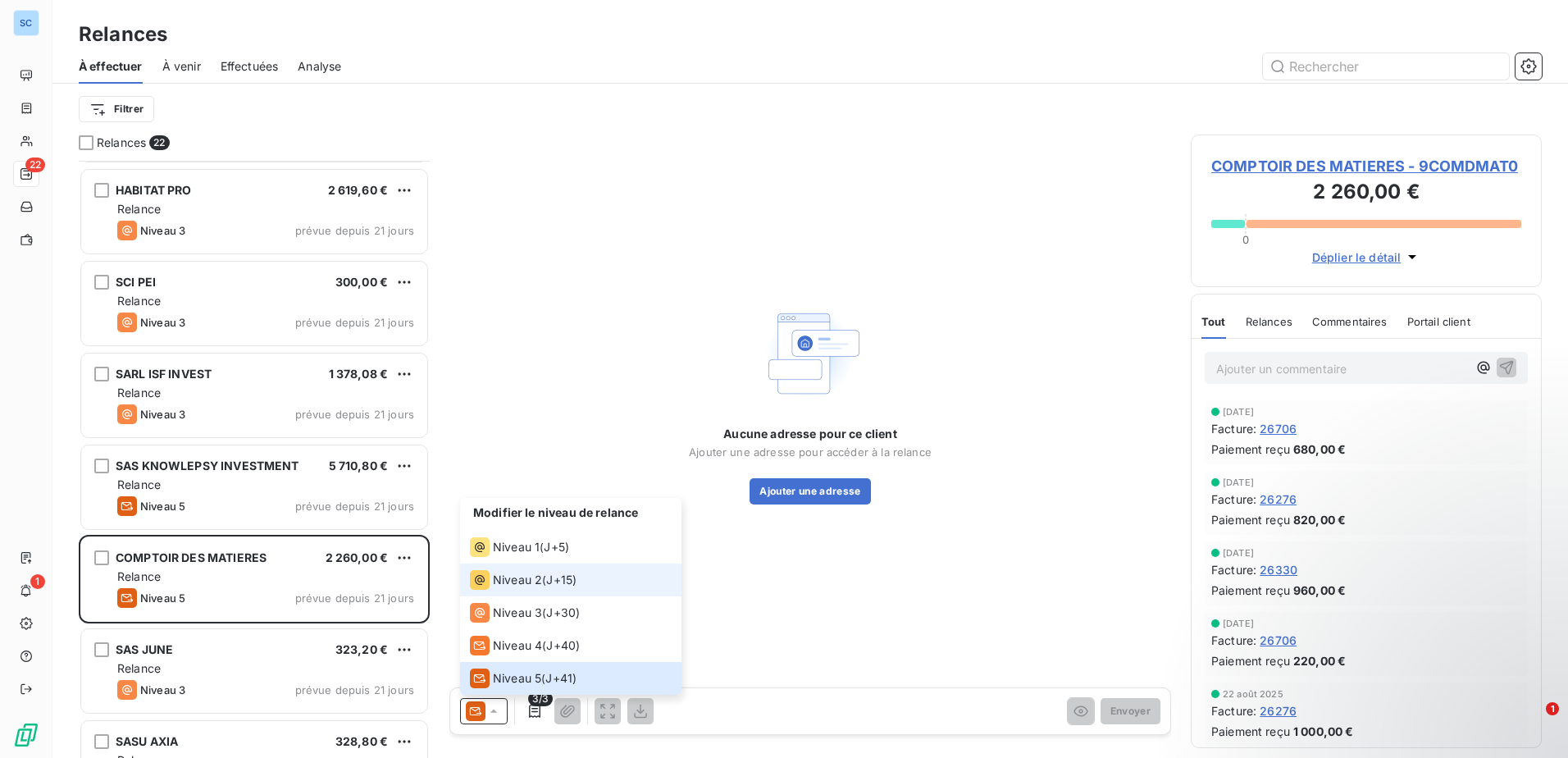
click at [543, 581] on div "Niveau 2 ( J+15 )" at bounding box center [523, 580] width 107 height 19
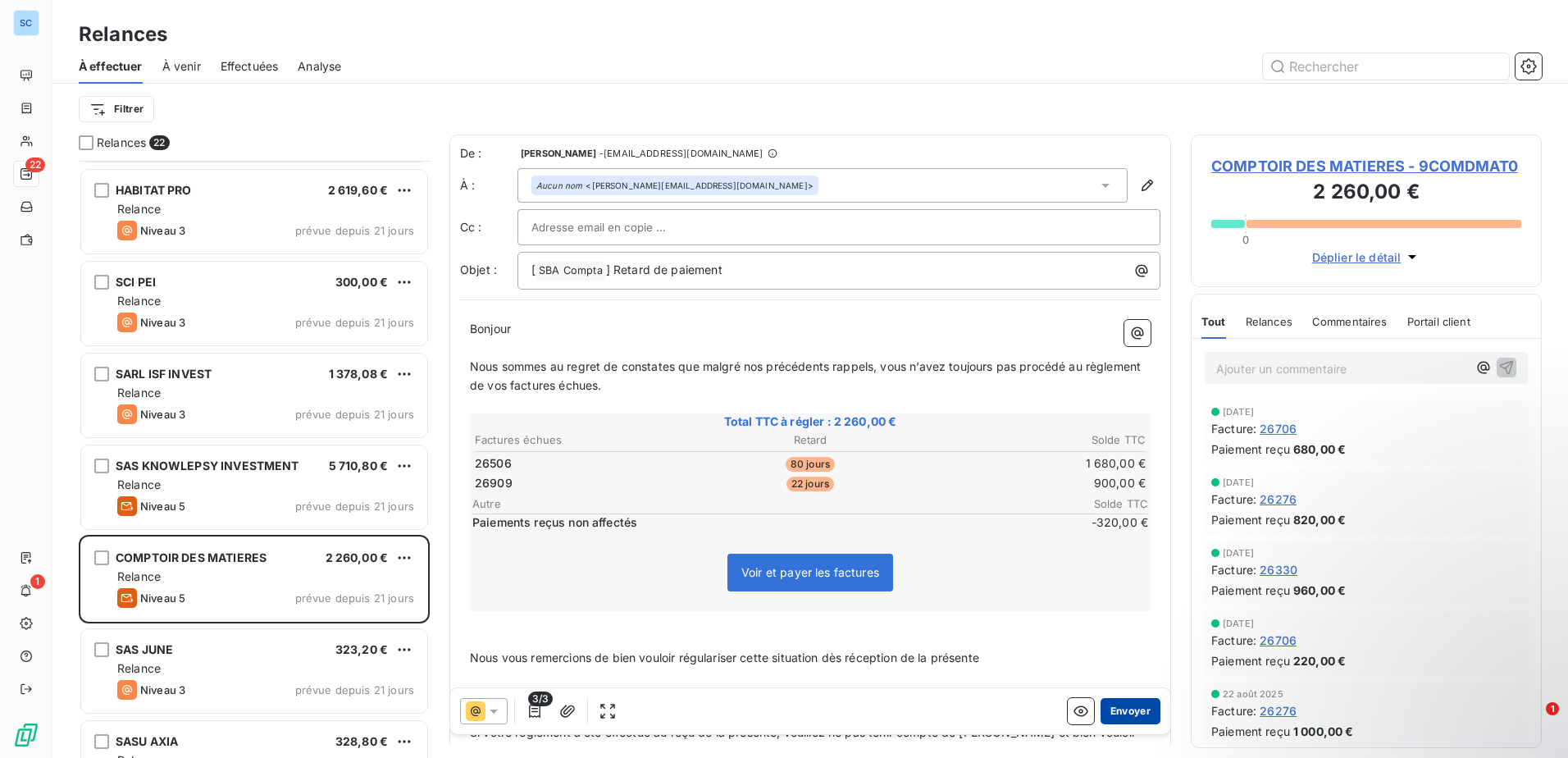
click at [1139, 714] on button "Envoyer" at bounding box center [1131, 711] width 60 height 27
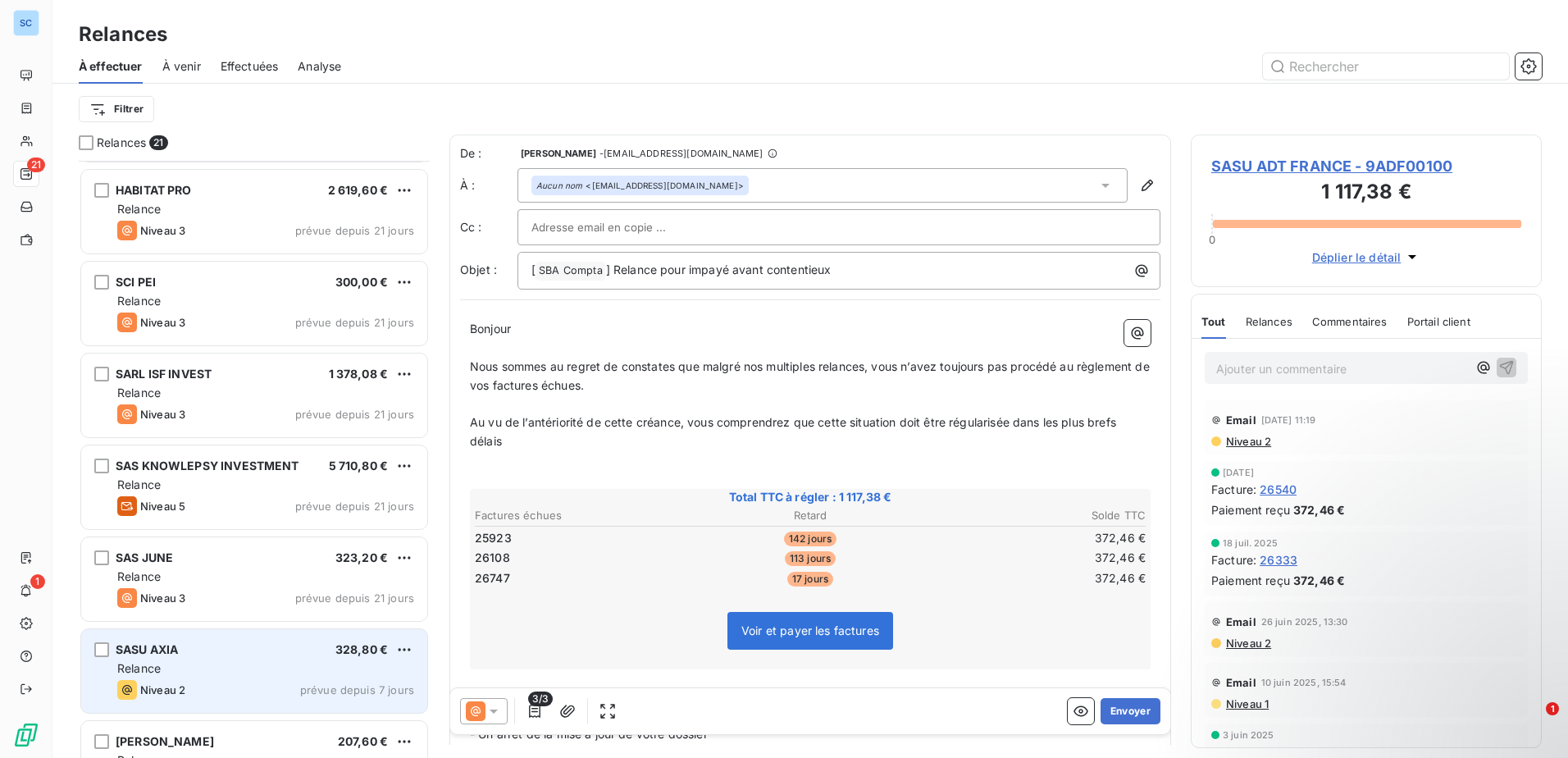
click at [252, 669] on div "Relance" at bounding box center [266, 668] width 297 height 17
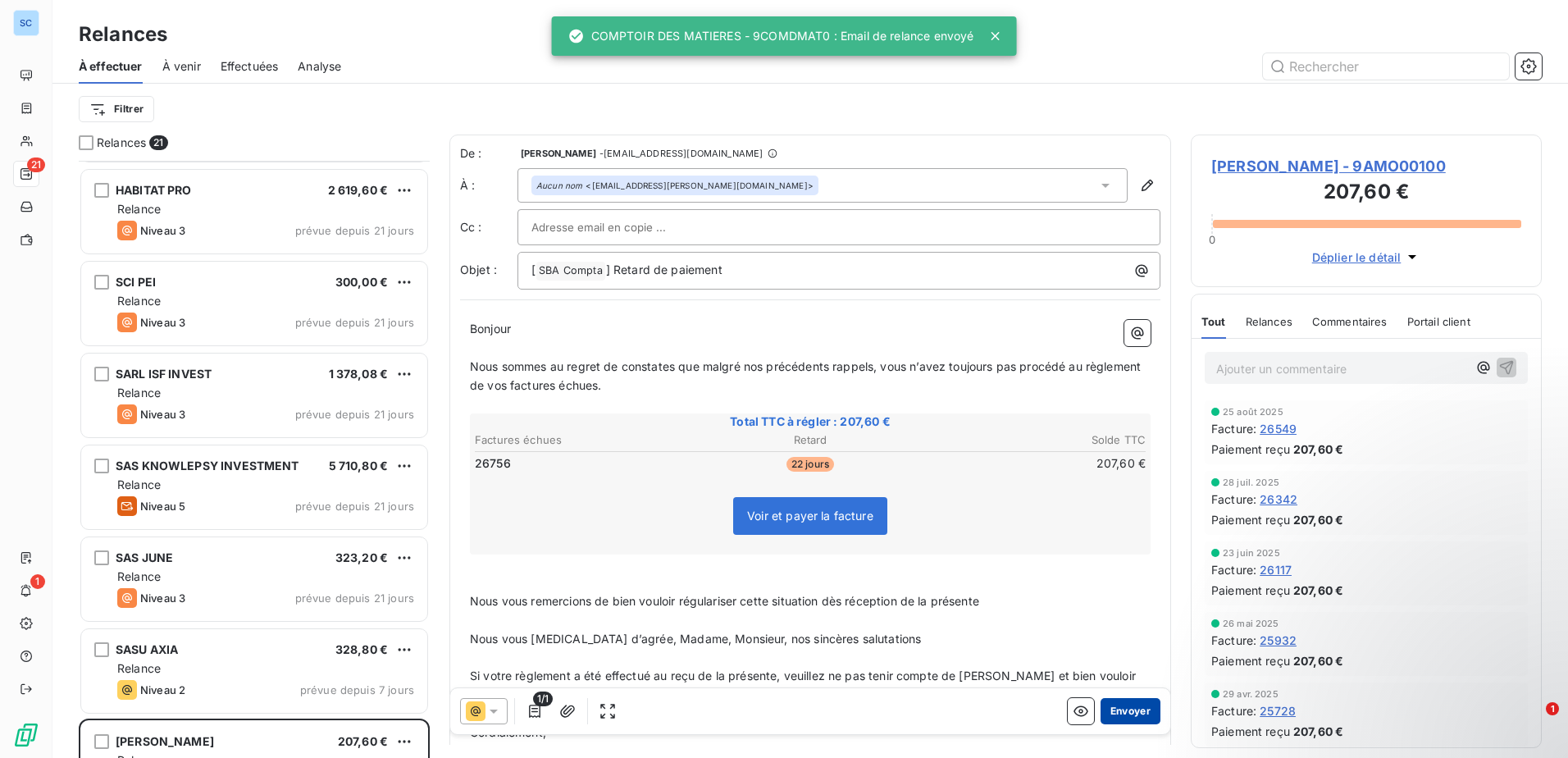
click at [1110, 708] on button "Envoyer" at bounding box center [1131, 711] width 60 height 27
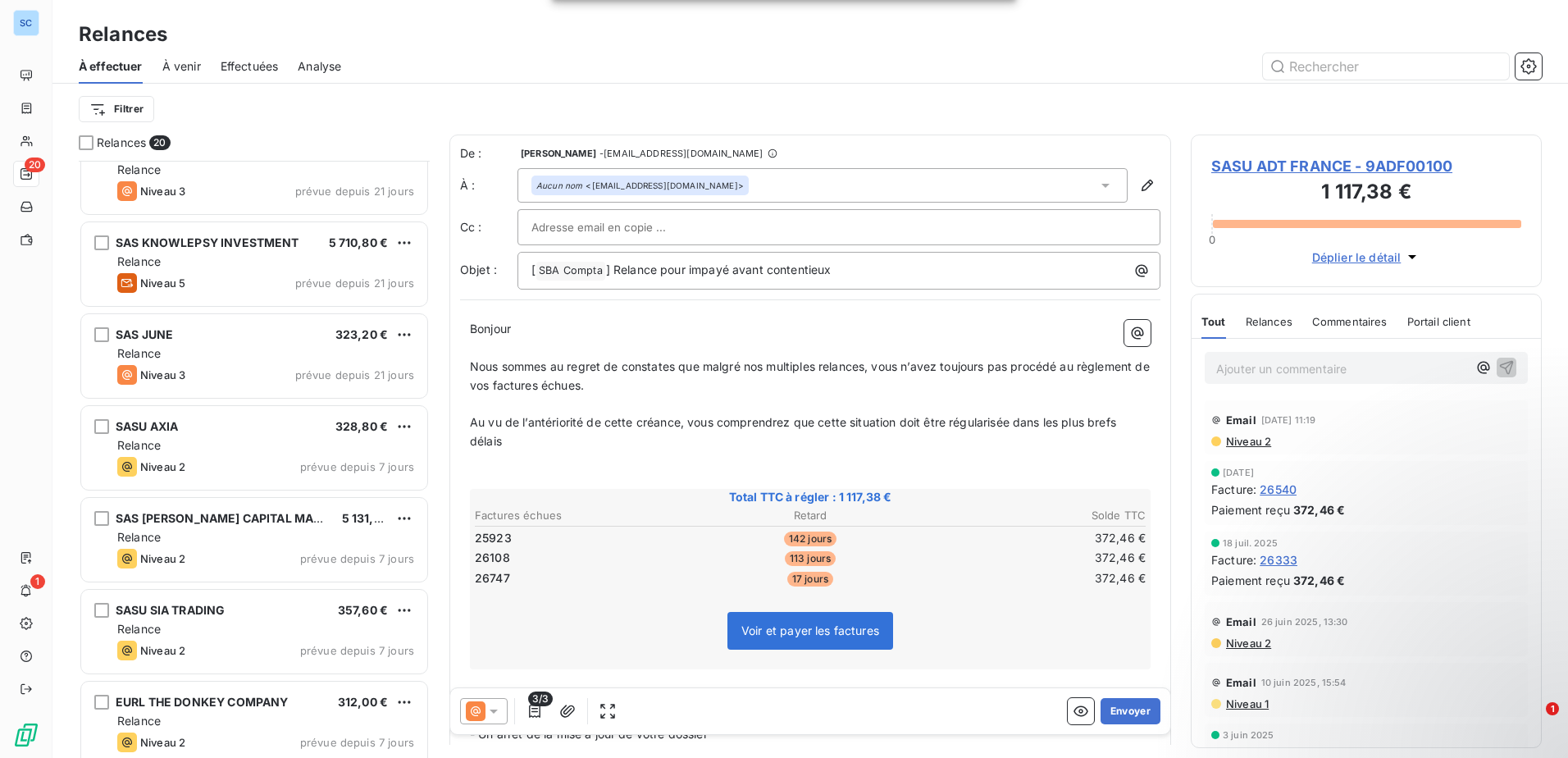
scroll to position [1067, 0]
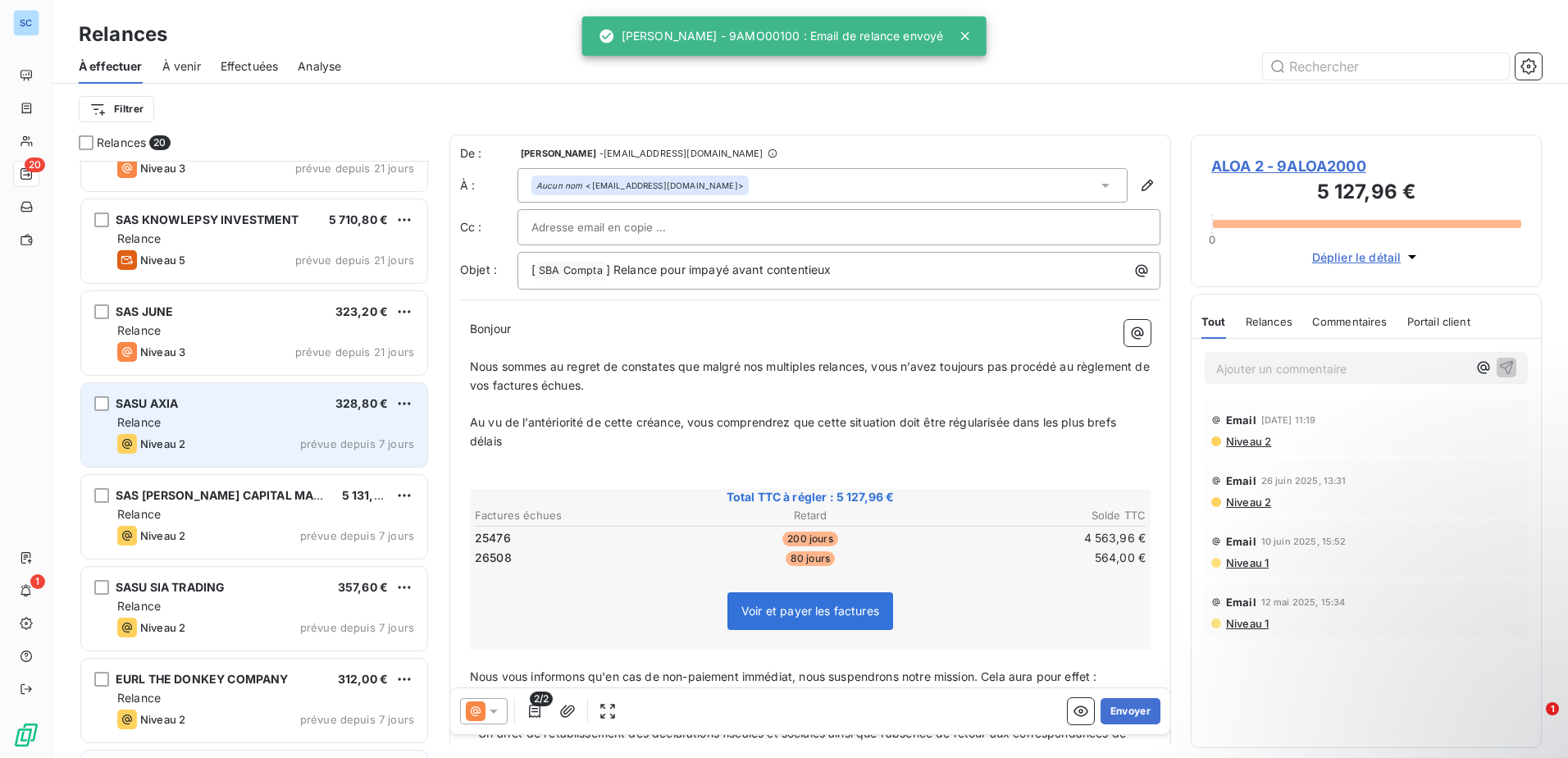
click at [276, 434] on div "Niveau 2 prévue depuis 7 jours" at bounding box center [266, 443] width 297 height 19
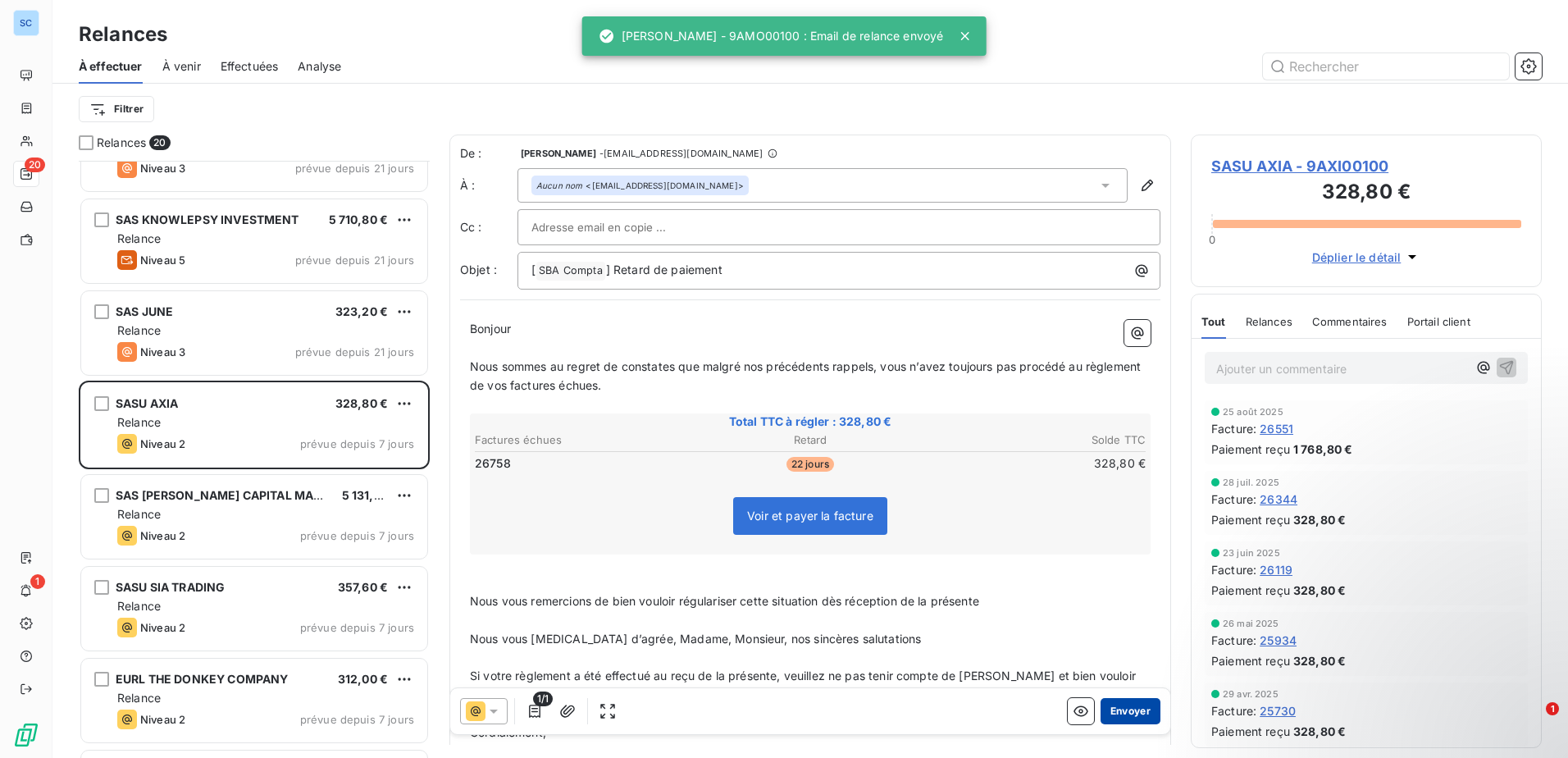
click at [1114, 708] on button "Envoyer" at bounding box center [1131, 711] width 60 height 27
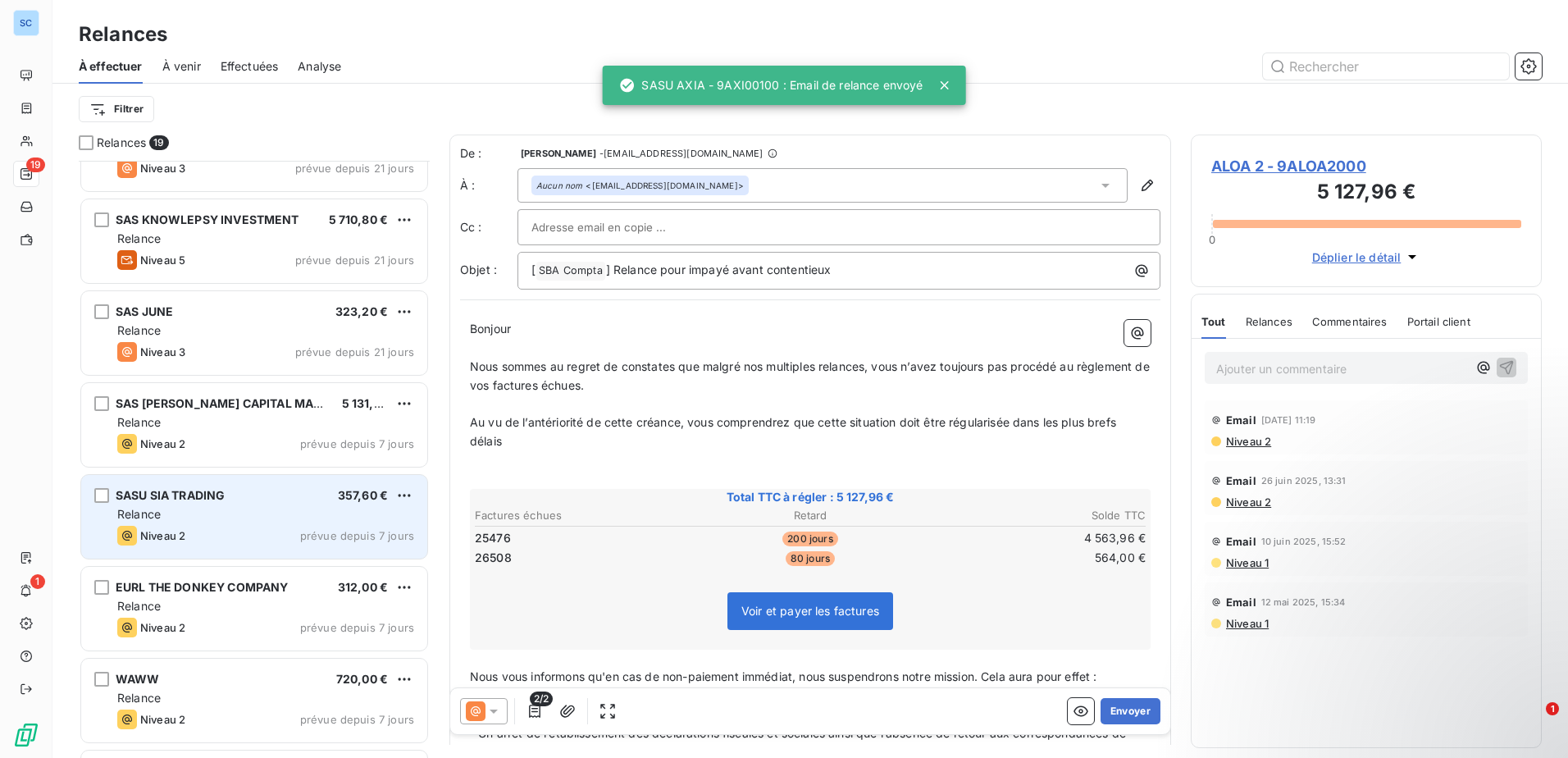
click at [261, 519] on div "Relance" at bounding box center [266, 514] width 297 height 17
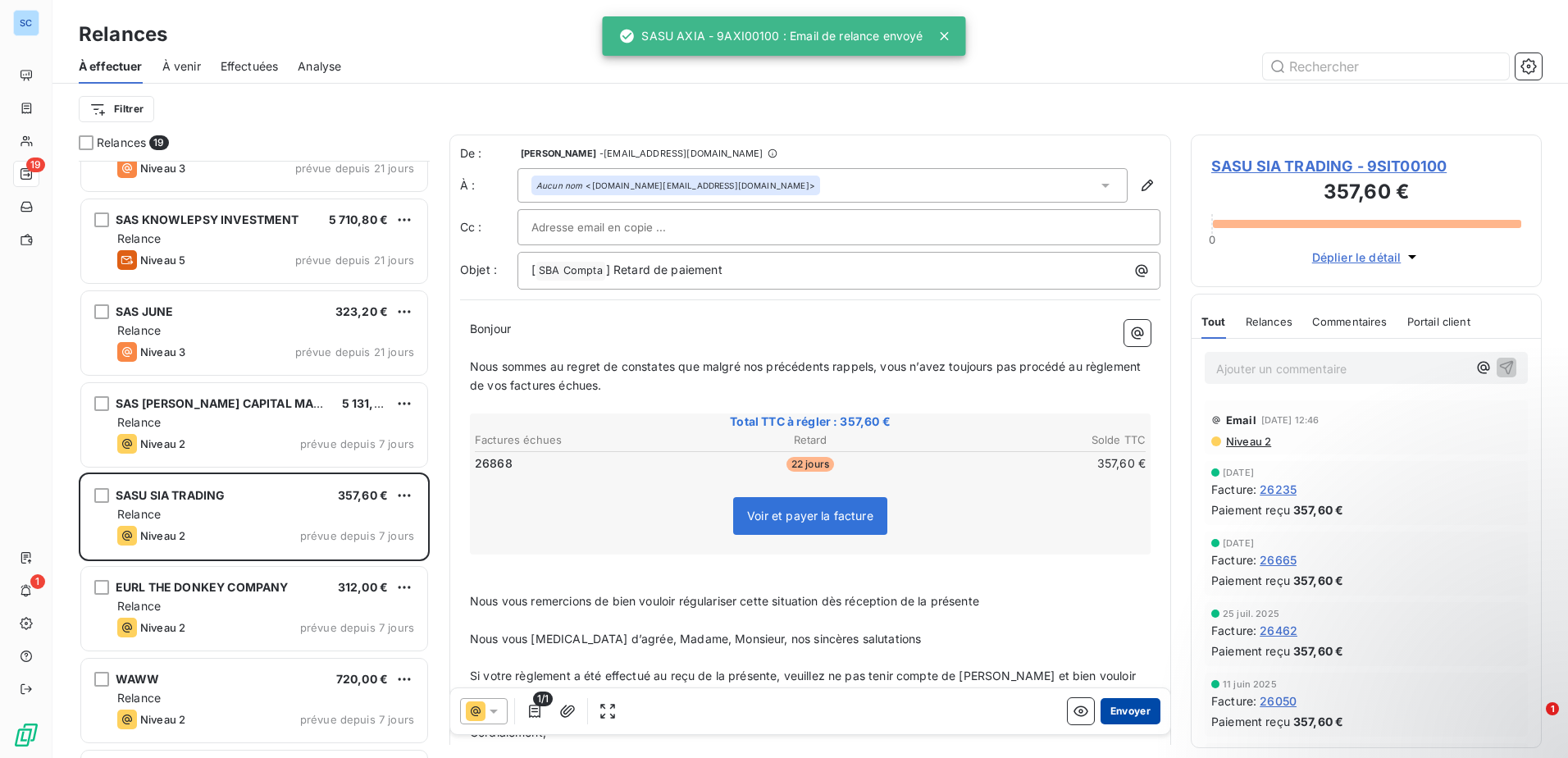
click at [1110, 716] on button "Envoyer" at bounding box center [1131, 711] width 60 height 27
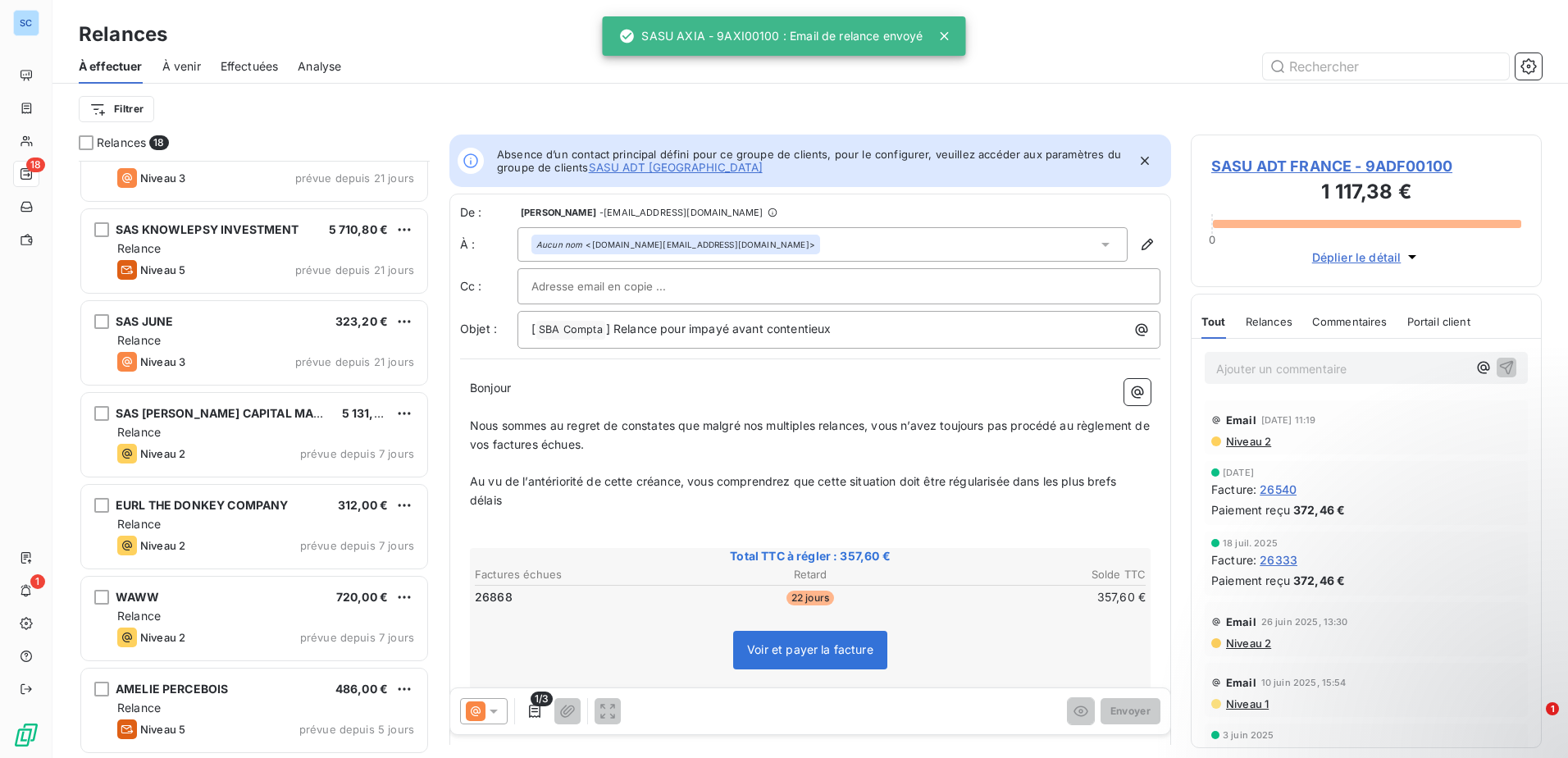
scroll to position [1056, 0]
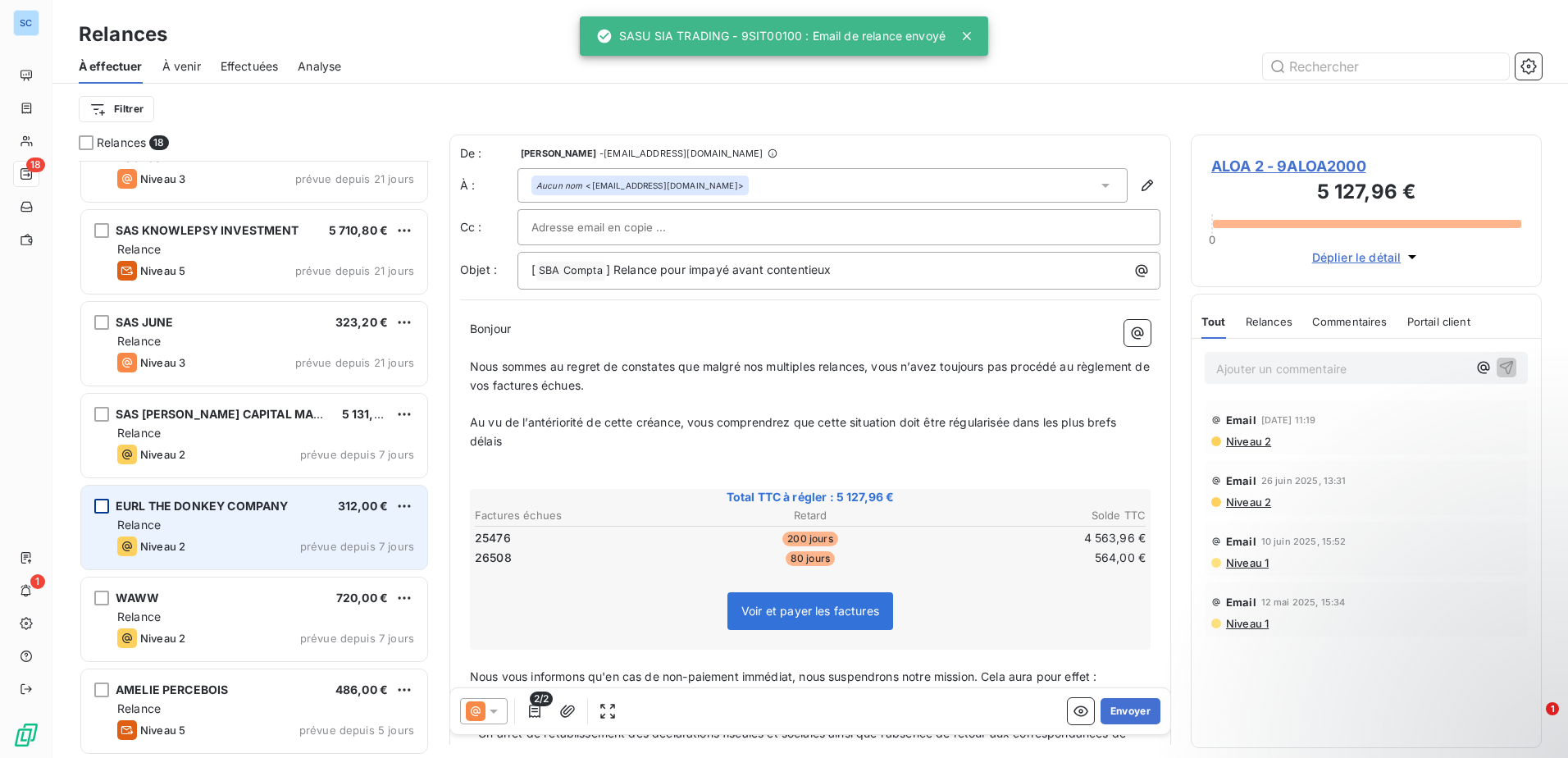
click at [95, 500] on div "grid" at bounding box center [102, 505] width 15 height 15
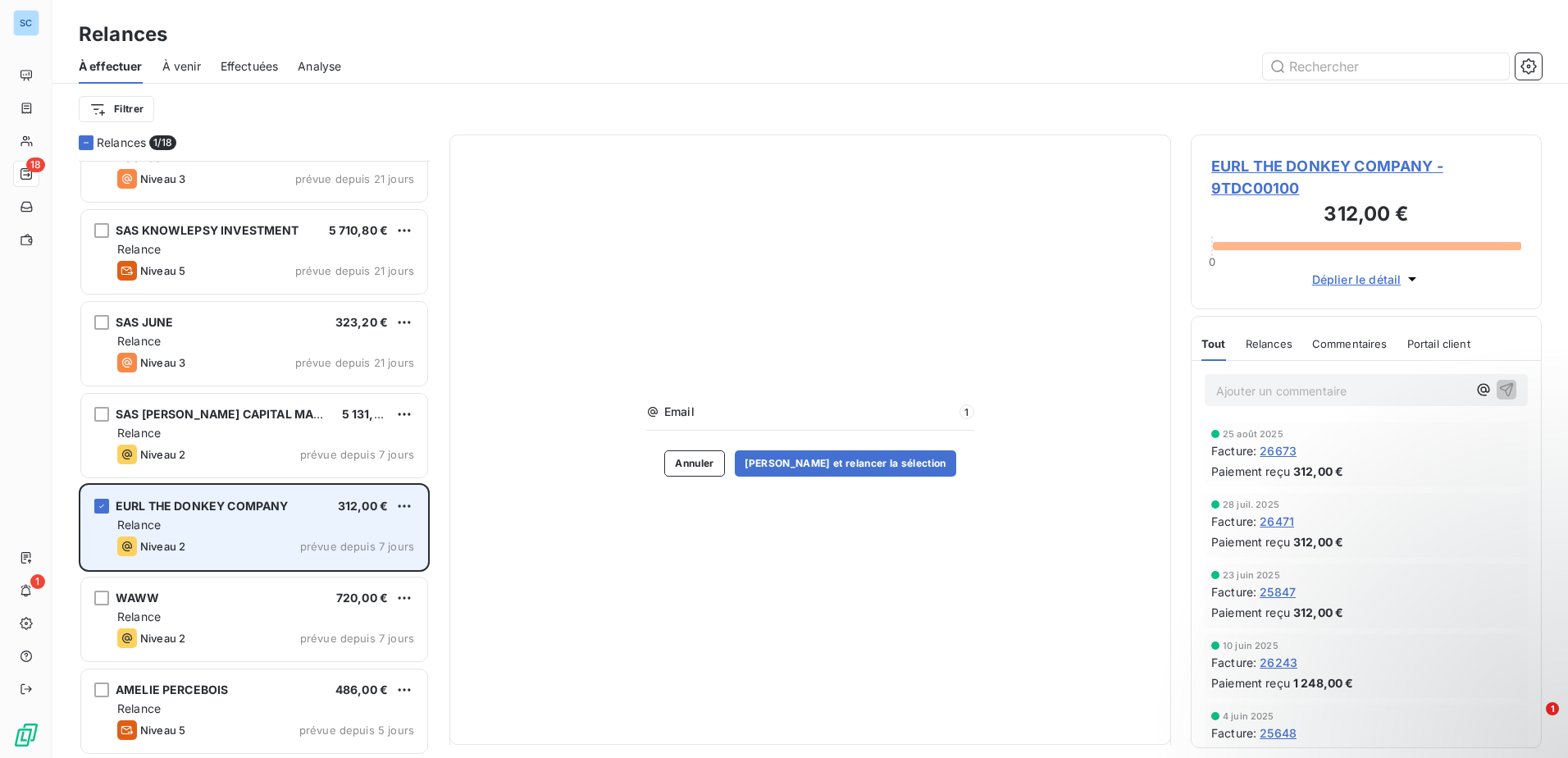
click at [314, 530] on div "Relance" at bounding box center [266, 525] width 297 height 17
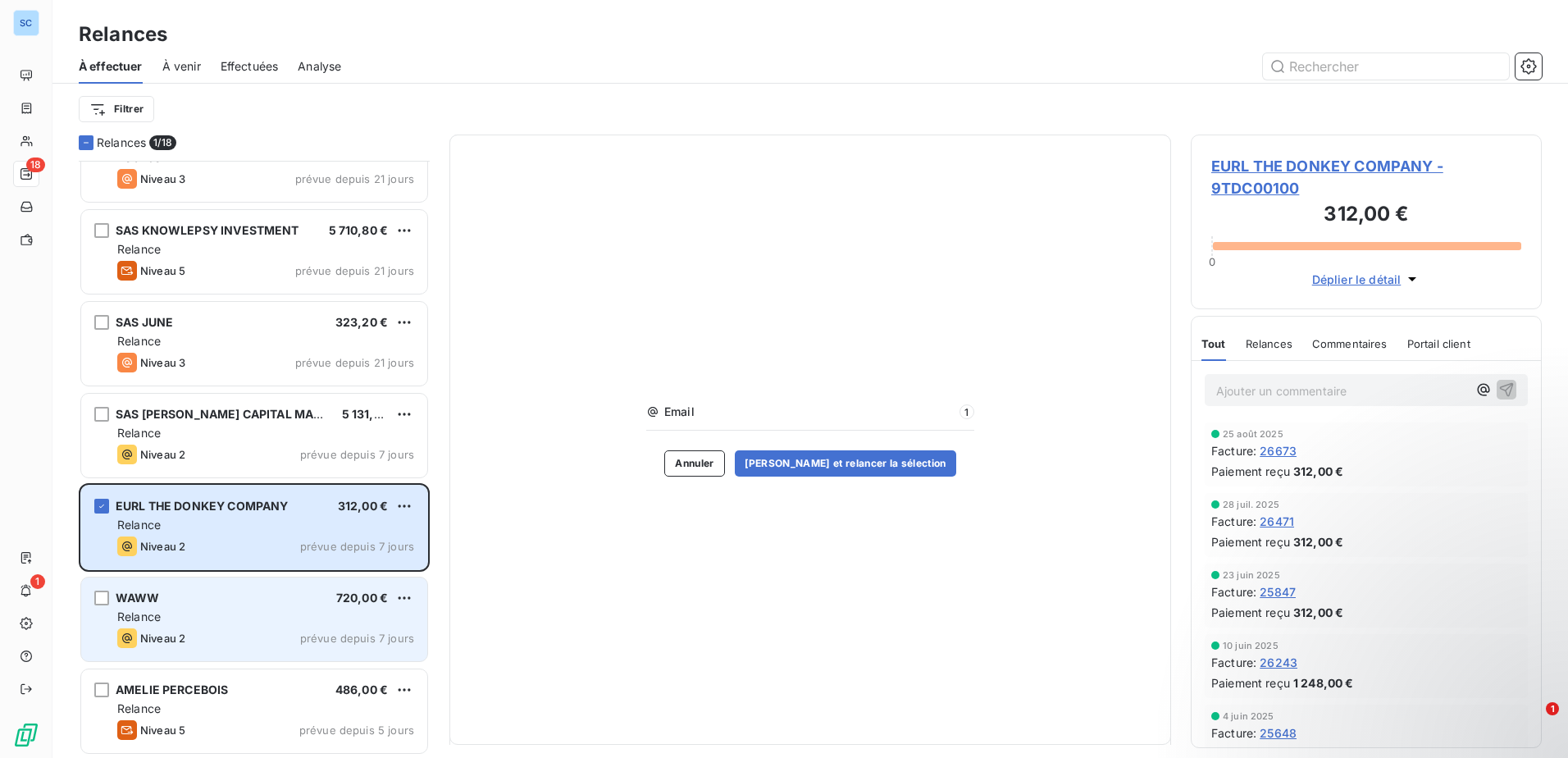
click at [207, 592] on div "WAWW 720,00 €" at bounding box center [266, 597] width 297 height 15
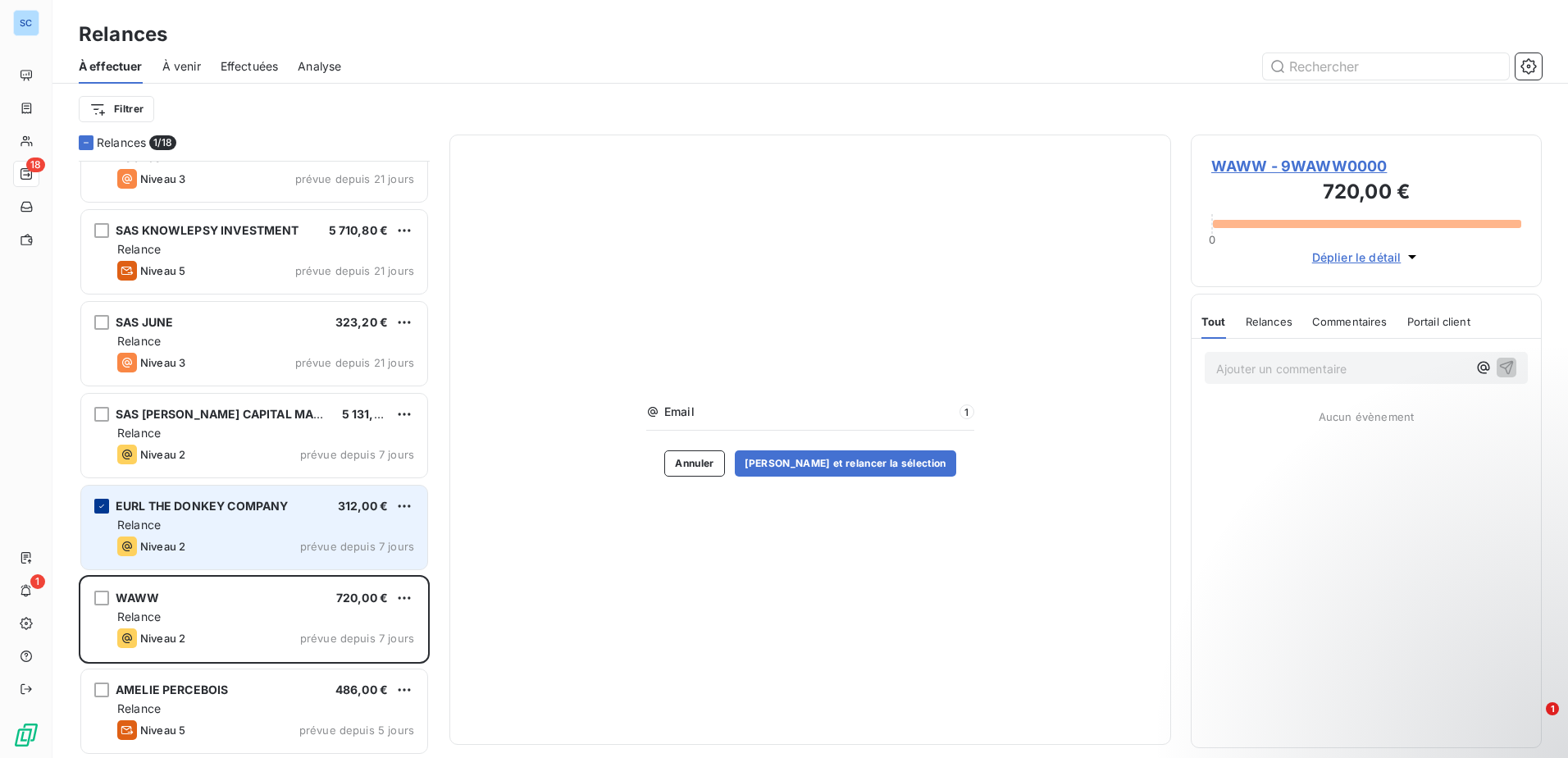
click at [100, 505] on icon "grid" at bounding box center [102, 505] width 10 height 10
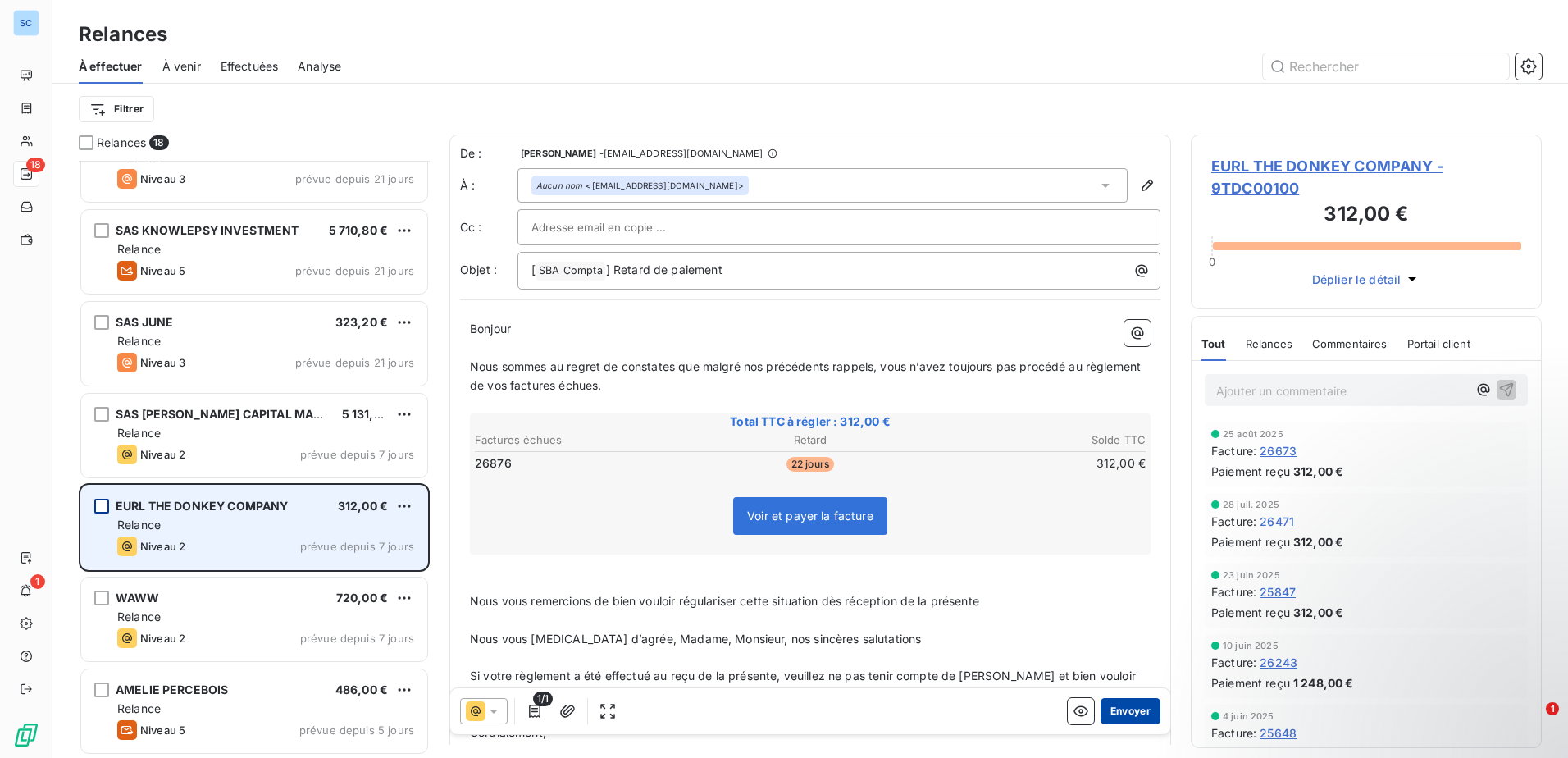
click at [1119, 717] on button "Envoyer" at bounding box center [1131, 711] width 60 height 27
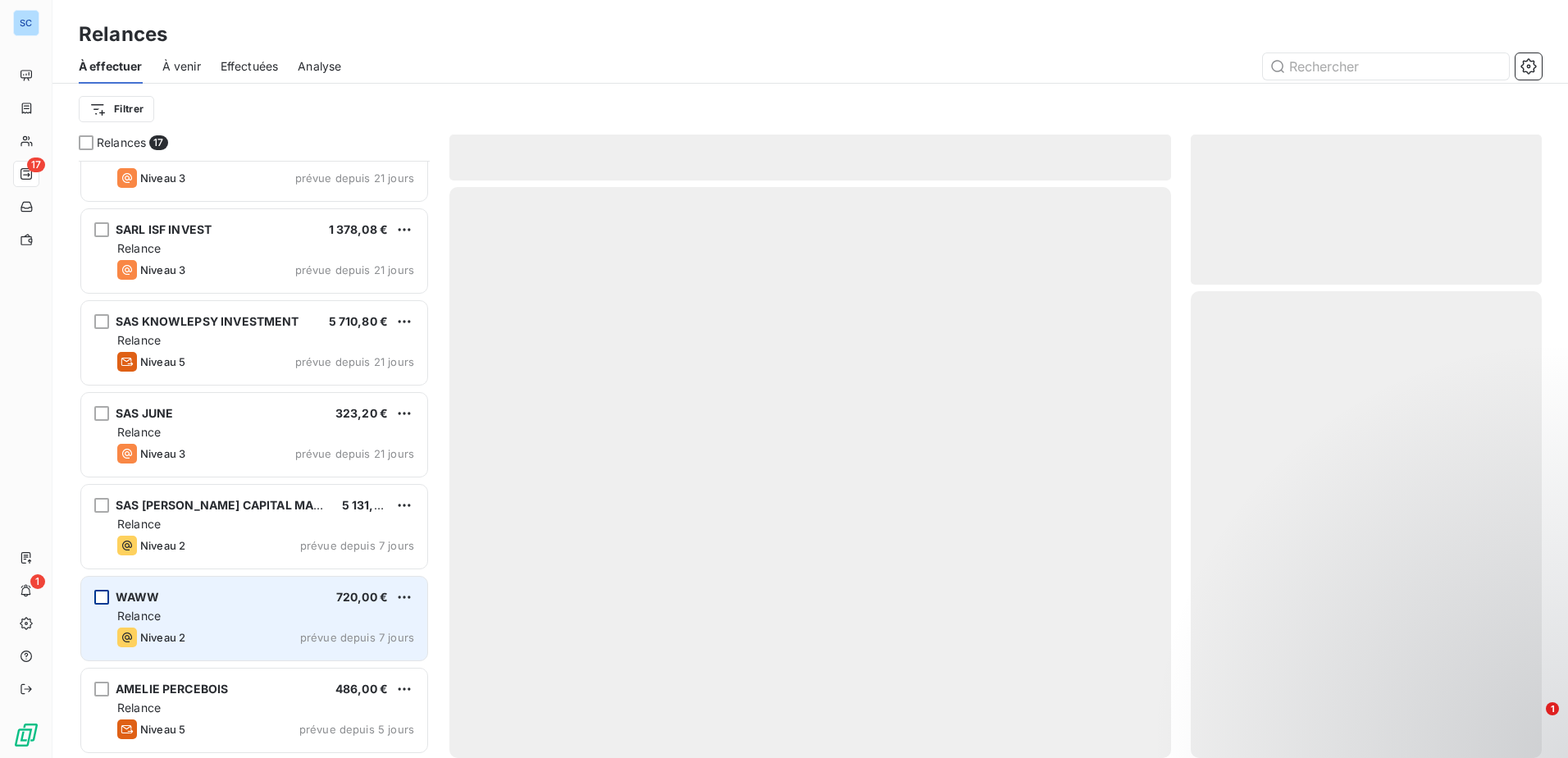
scroll to position [965, 0]
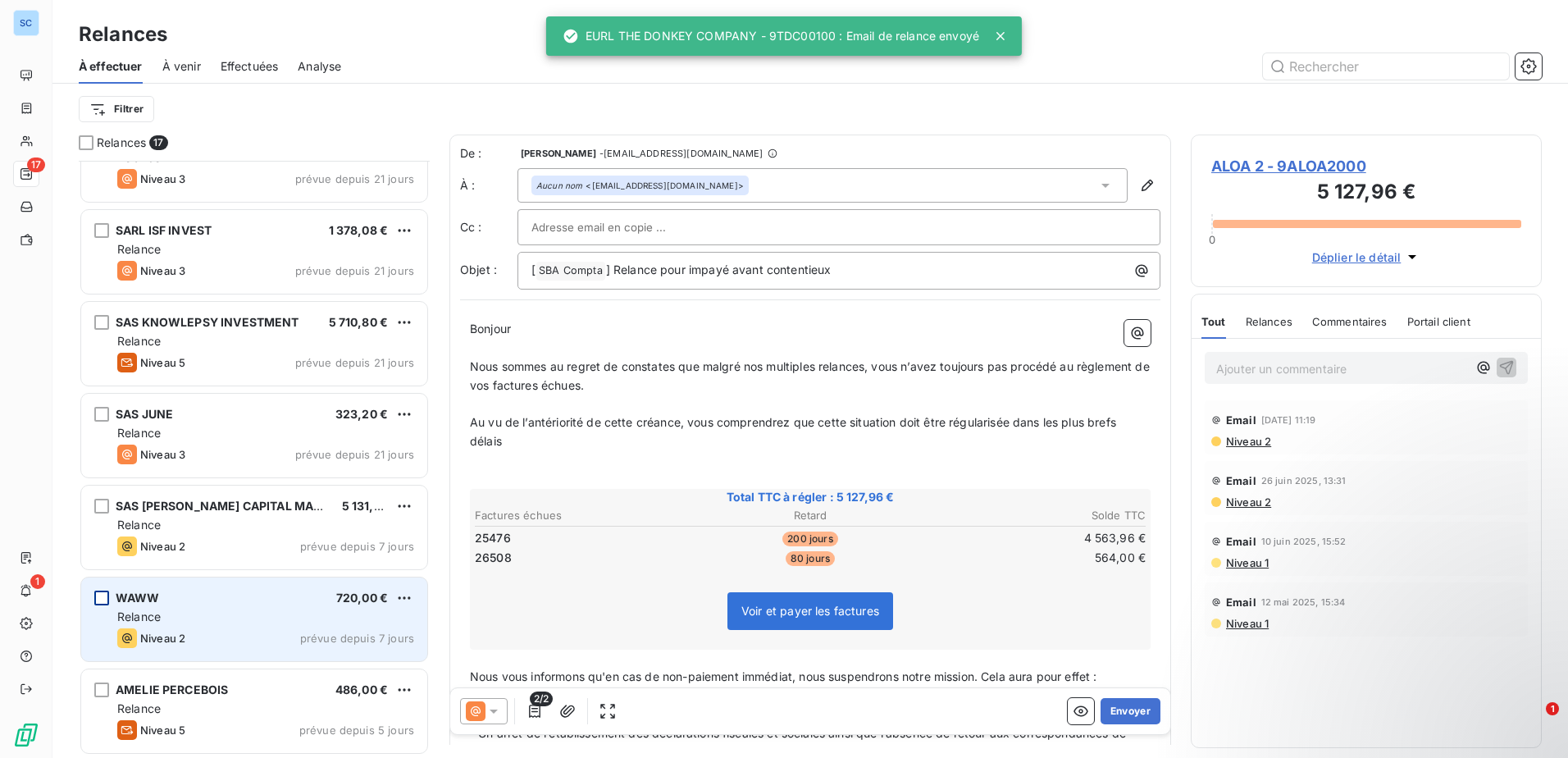
click at [272, 610] on div "Relance" at bounding box center [266, 617] width 297 height 17
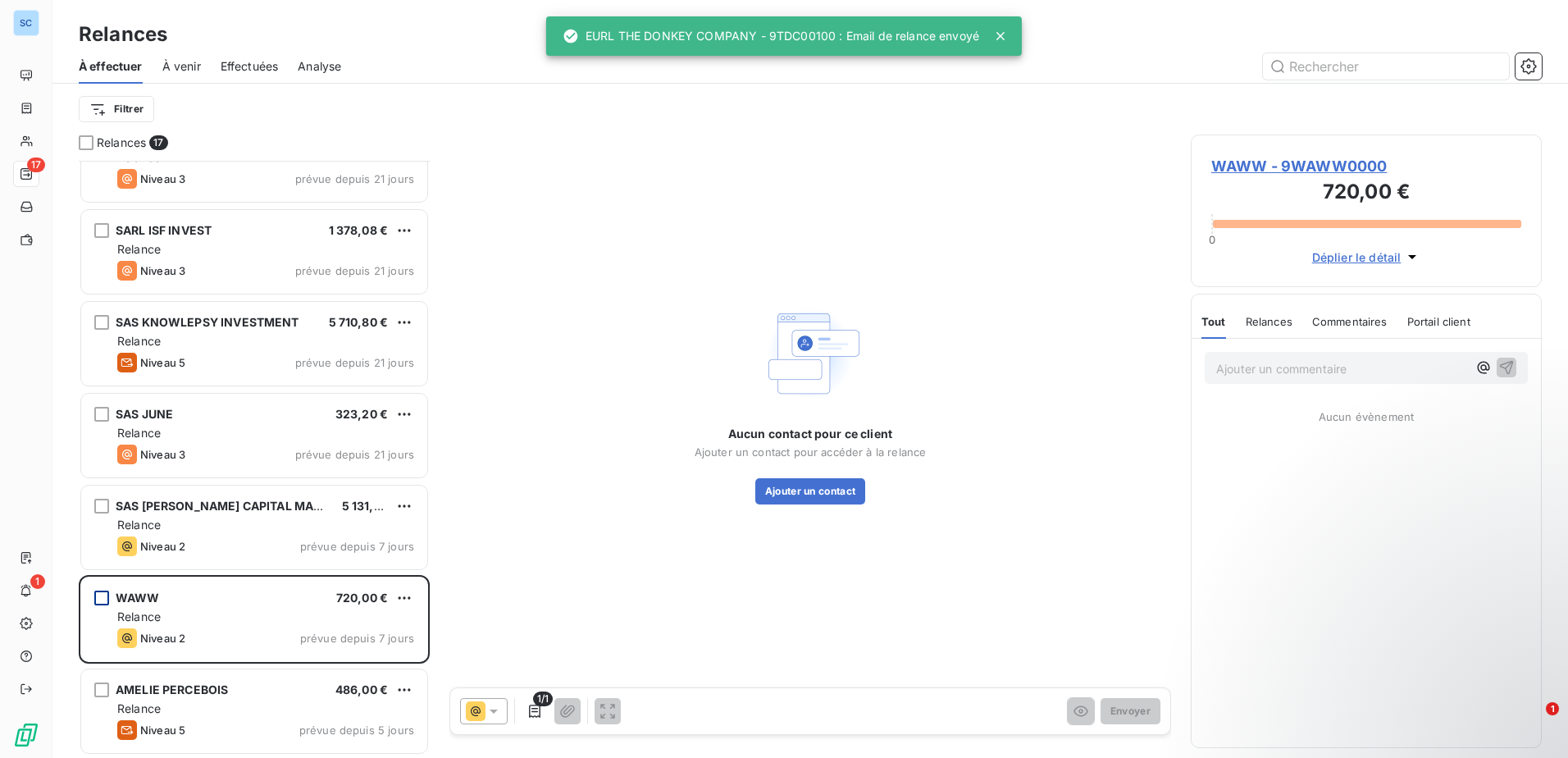
scroll to position [965, 0]
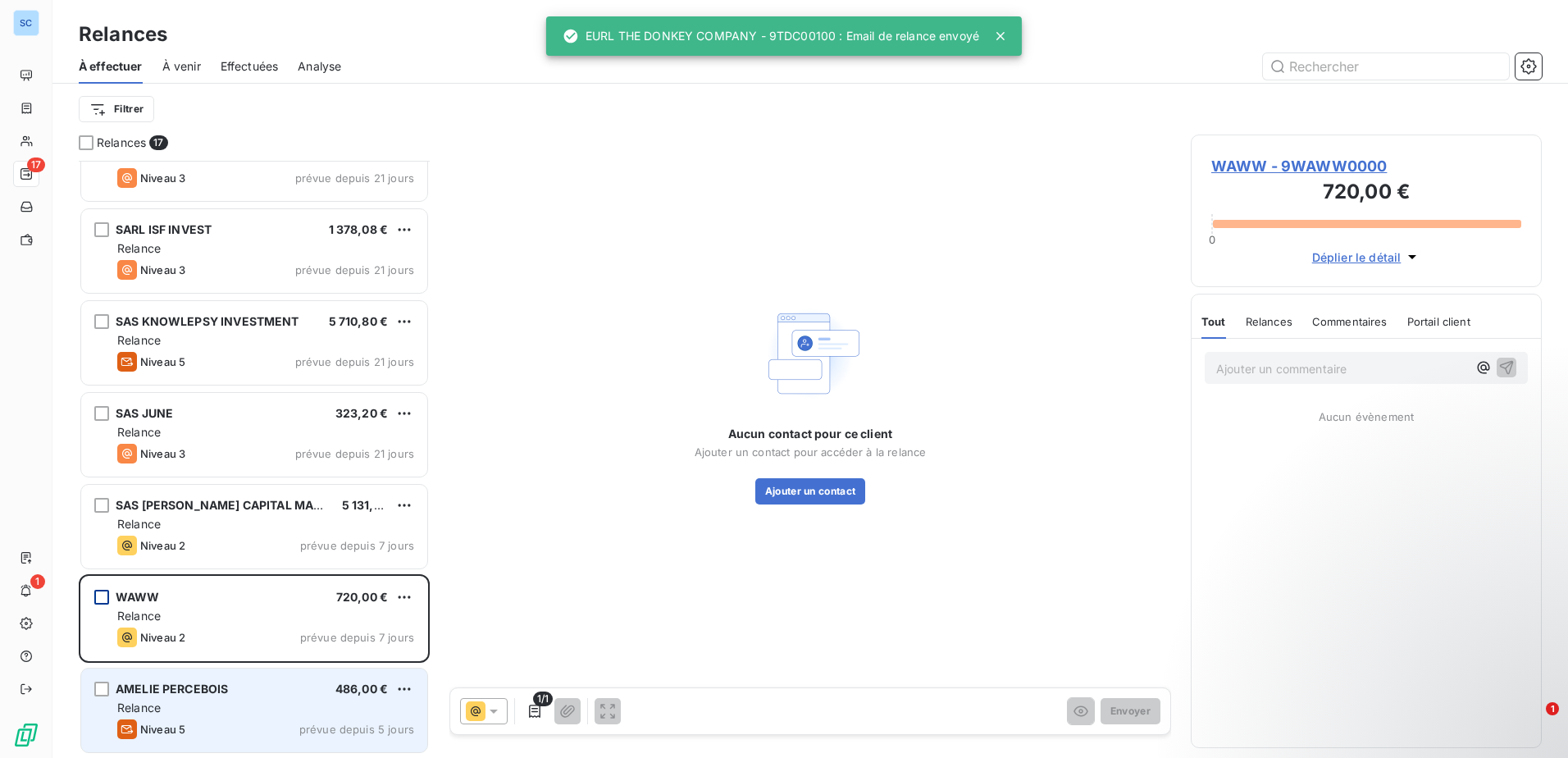
click at [260, 699] on div "AMELIE PERCEBOIS 486,00 € Relance Niveau 5 prévue depuis 5 jours" at bounding box center [254, 709] width 346 height 84
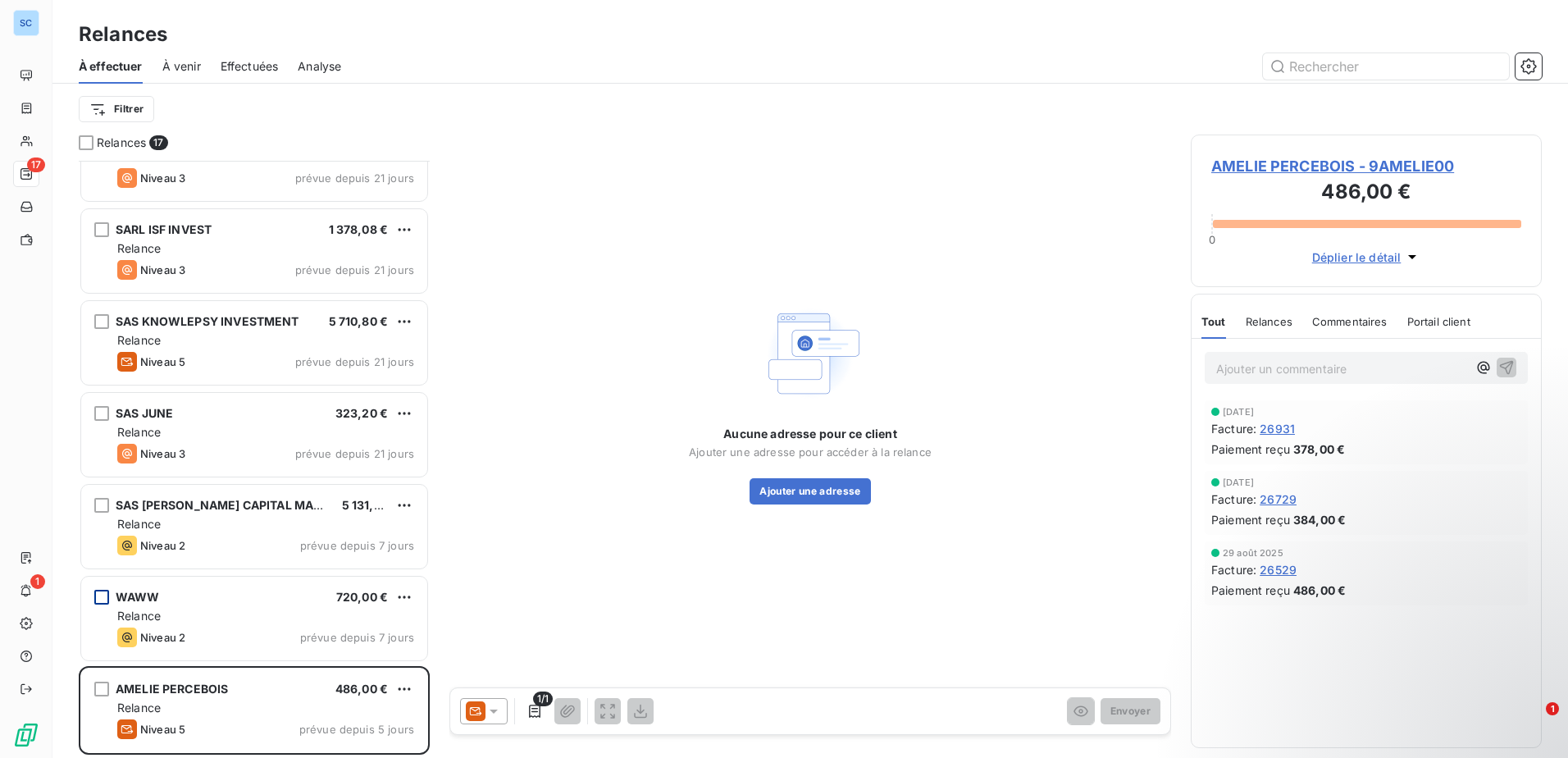
click at [496, 707] on icon at bounding box center [493, 710] width 17 height 17
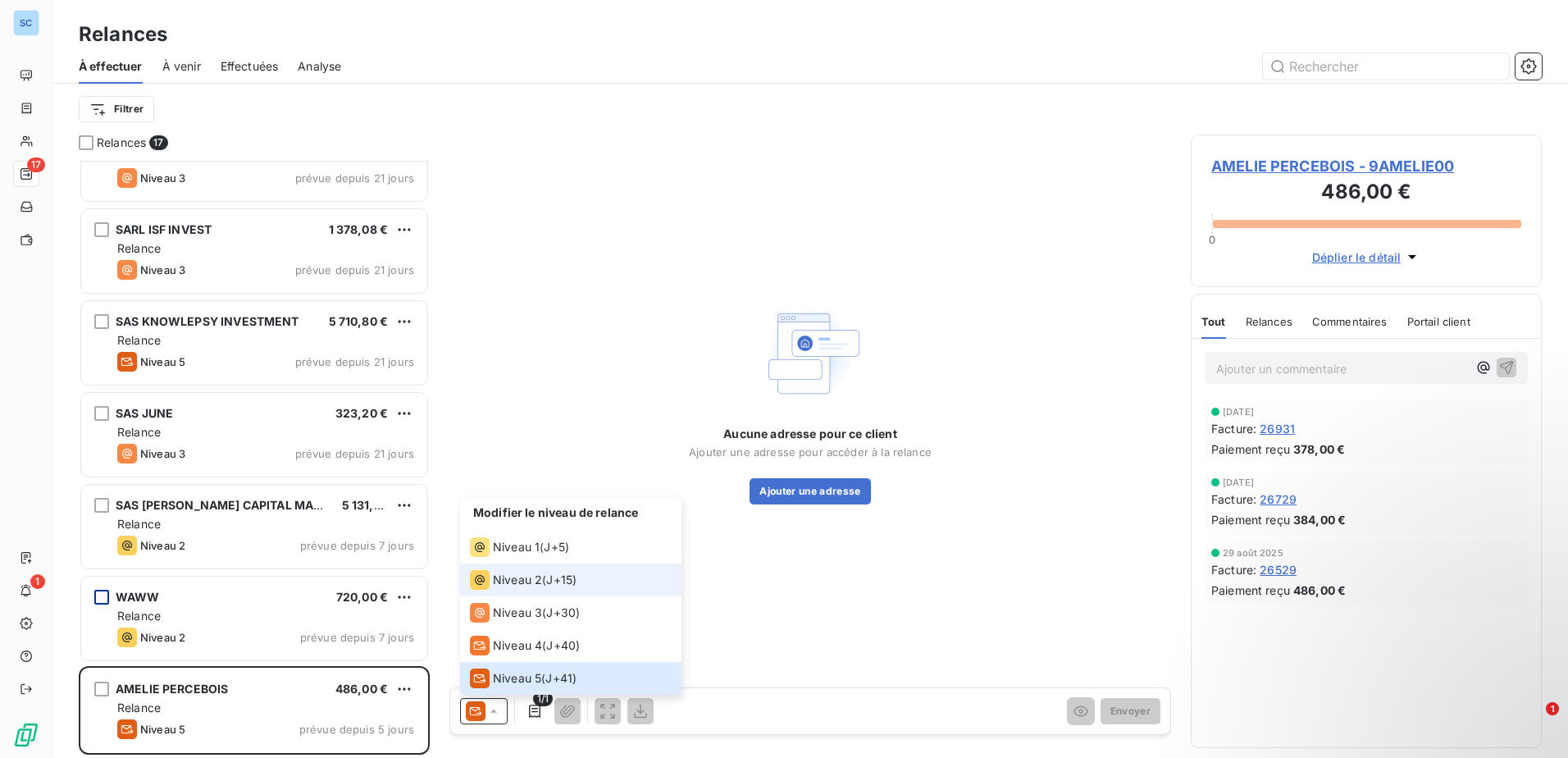
click at [527, 586] on span "Niveau 2" at bounding box center [518, 580] width 49 height 17
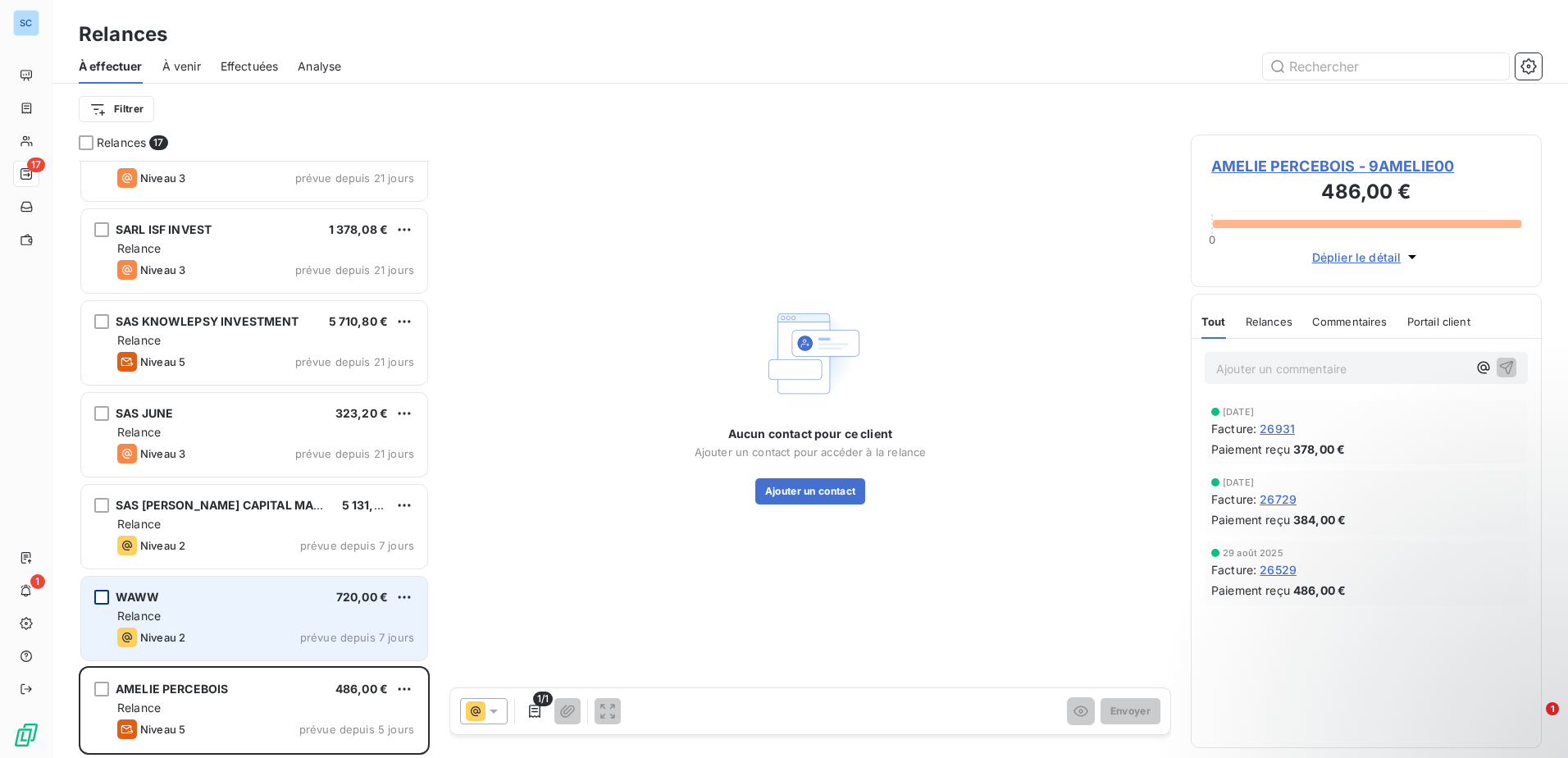
click at [221, 607] on div "WAWW 720,00 € Relance Niveau 2 prévue depuis 7 jours" at bounding box center [254, 618] width 346 height 84
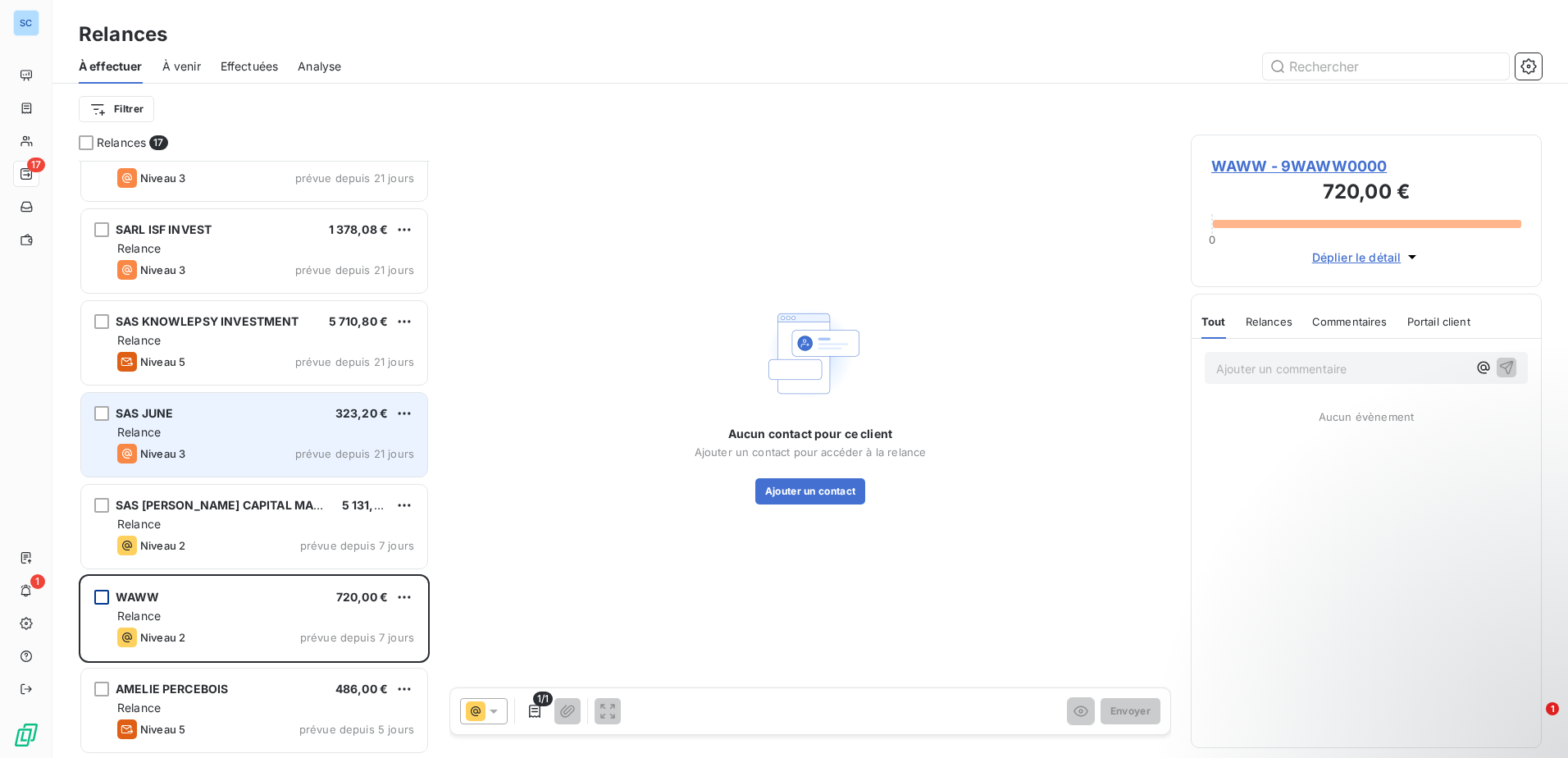
click at [257, 448] on div "Niveau 3 prévue depuis 21 jours" at bounding box center [266, 453] width 297 height 19
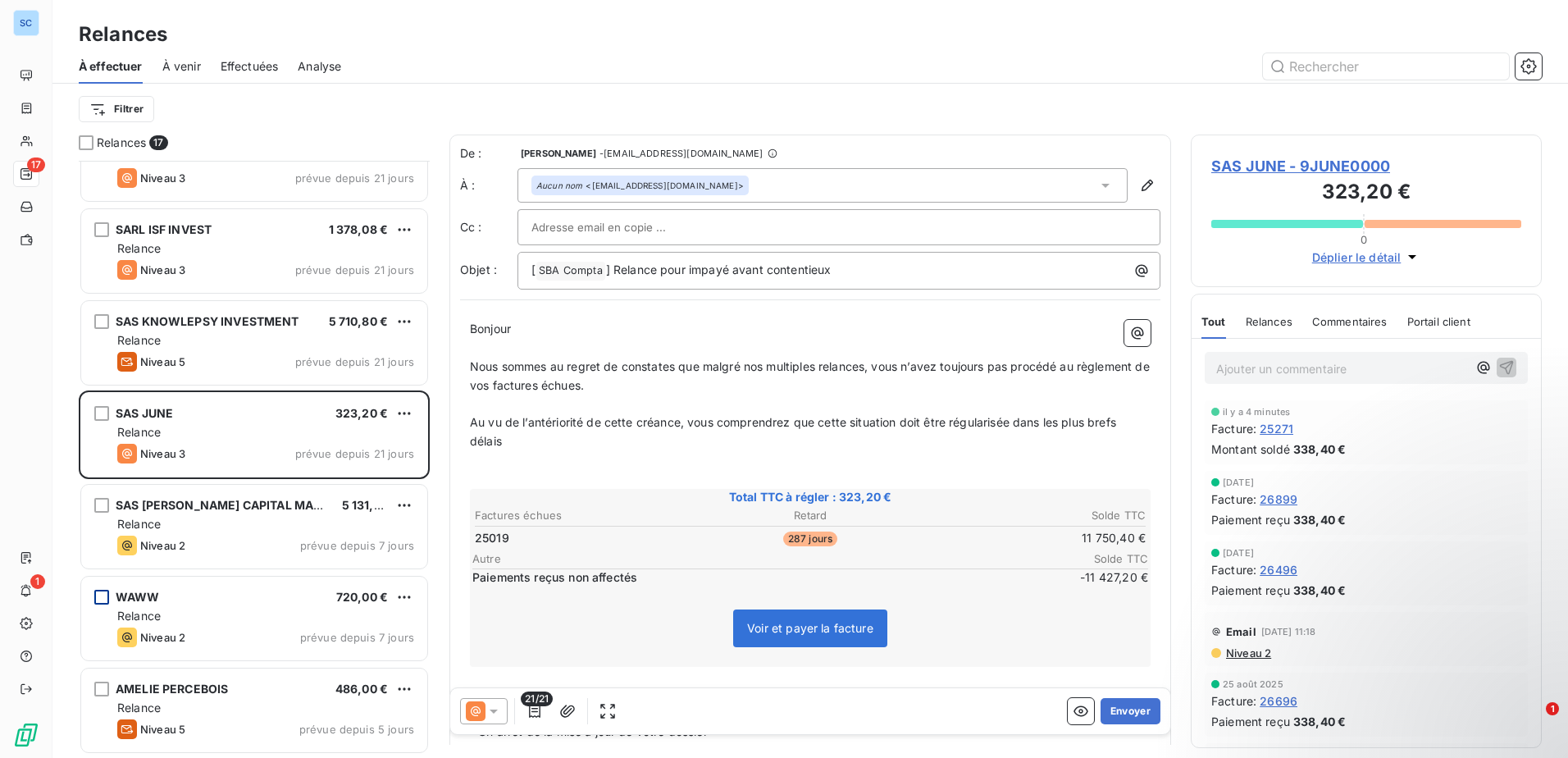
click at [488, 717] on icon at bounding box center [493, 710] width 17 height 17
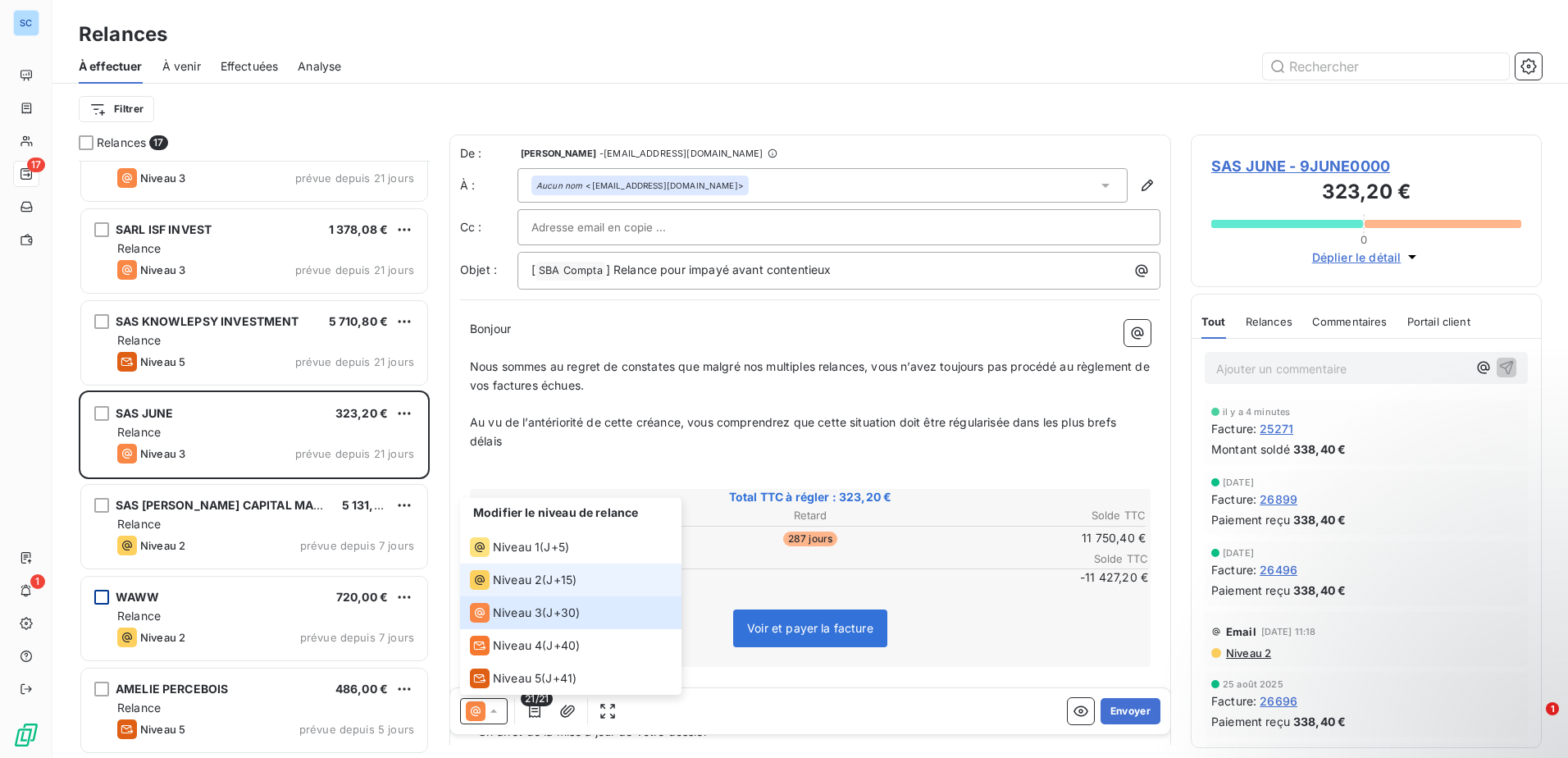
click at [528, 576] on span "Niveau 2" at bounding box center [518, 580] width 49 height 17
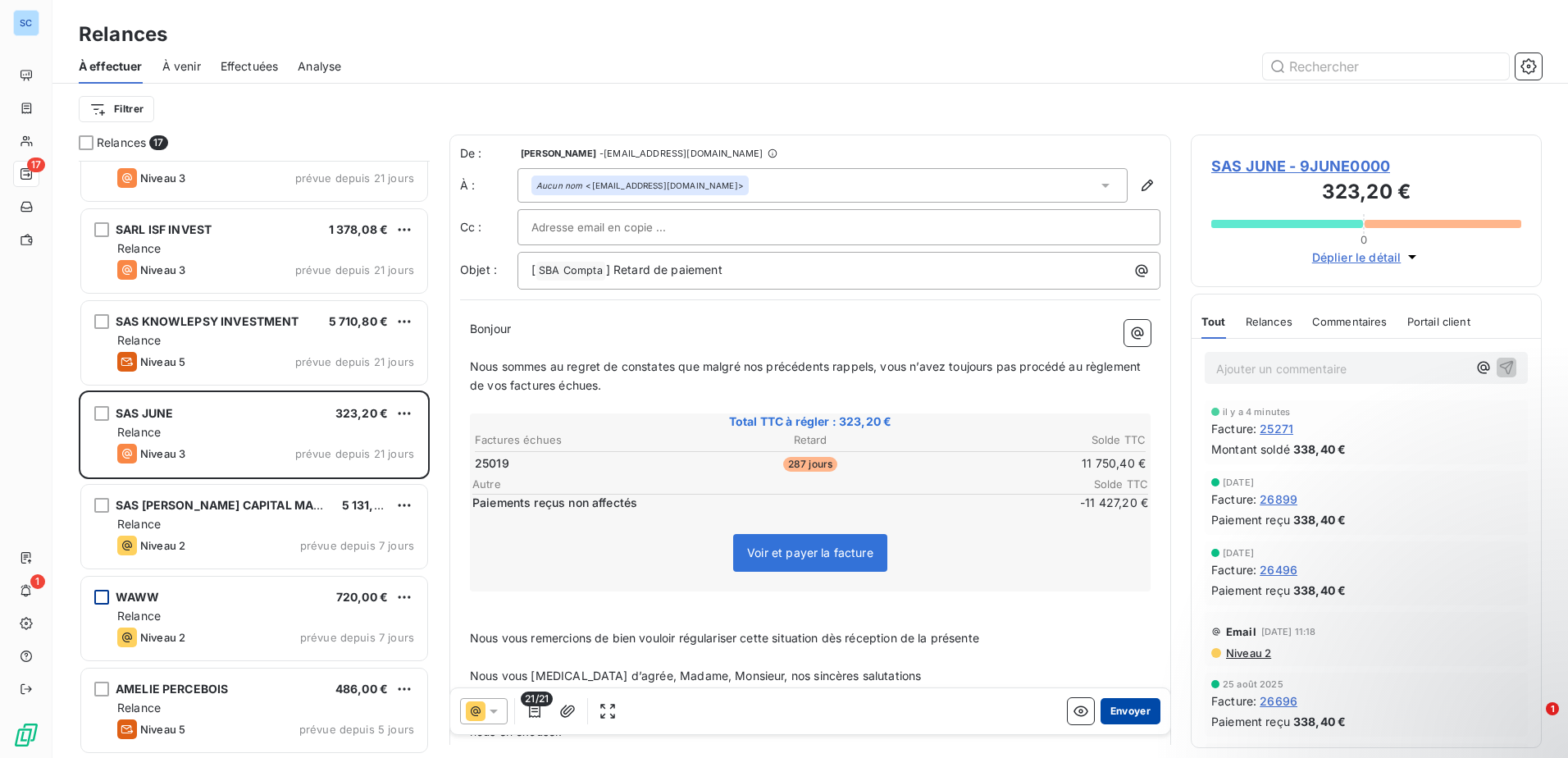
click at [1127, 705] on button "Envoyer" at bounding box center [1131, 711] width 60 height 27
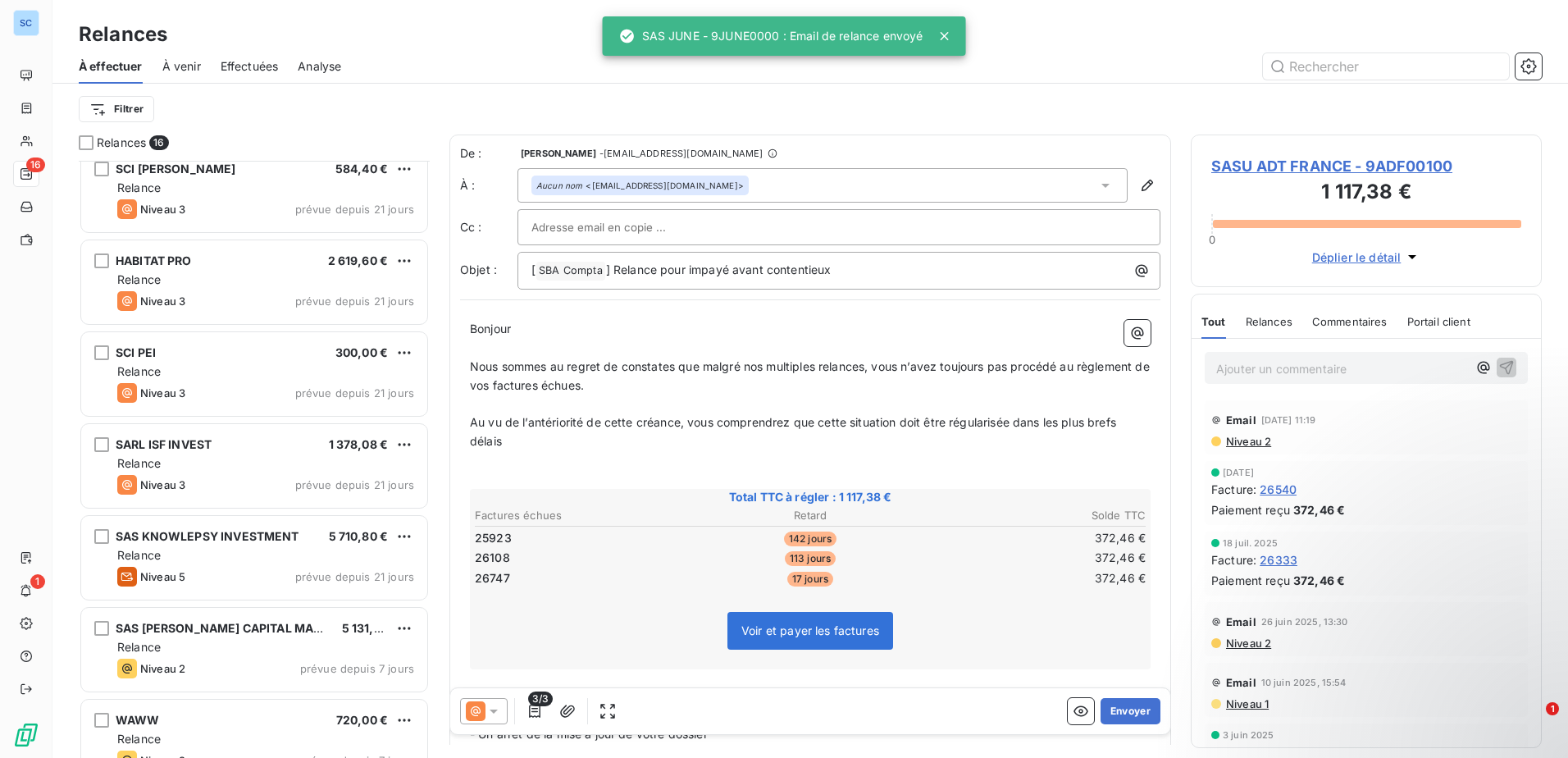
scroll to position [626, 0]
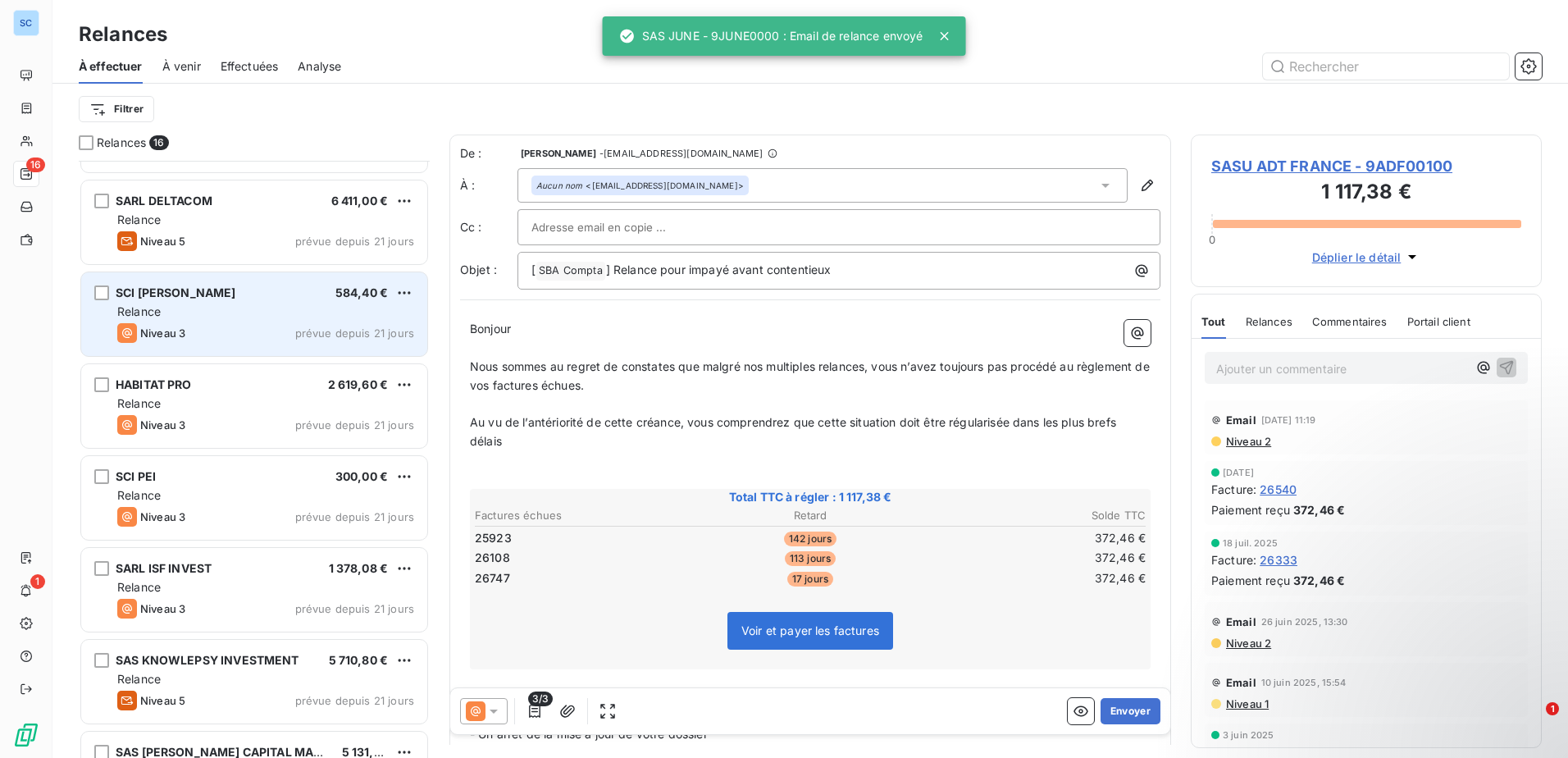
click at [246, 339] on div "Niveau 3 prévue depuis 21 jours" at bounding box center [266, 333] width 297 height 19
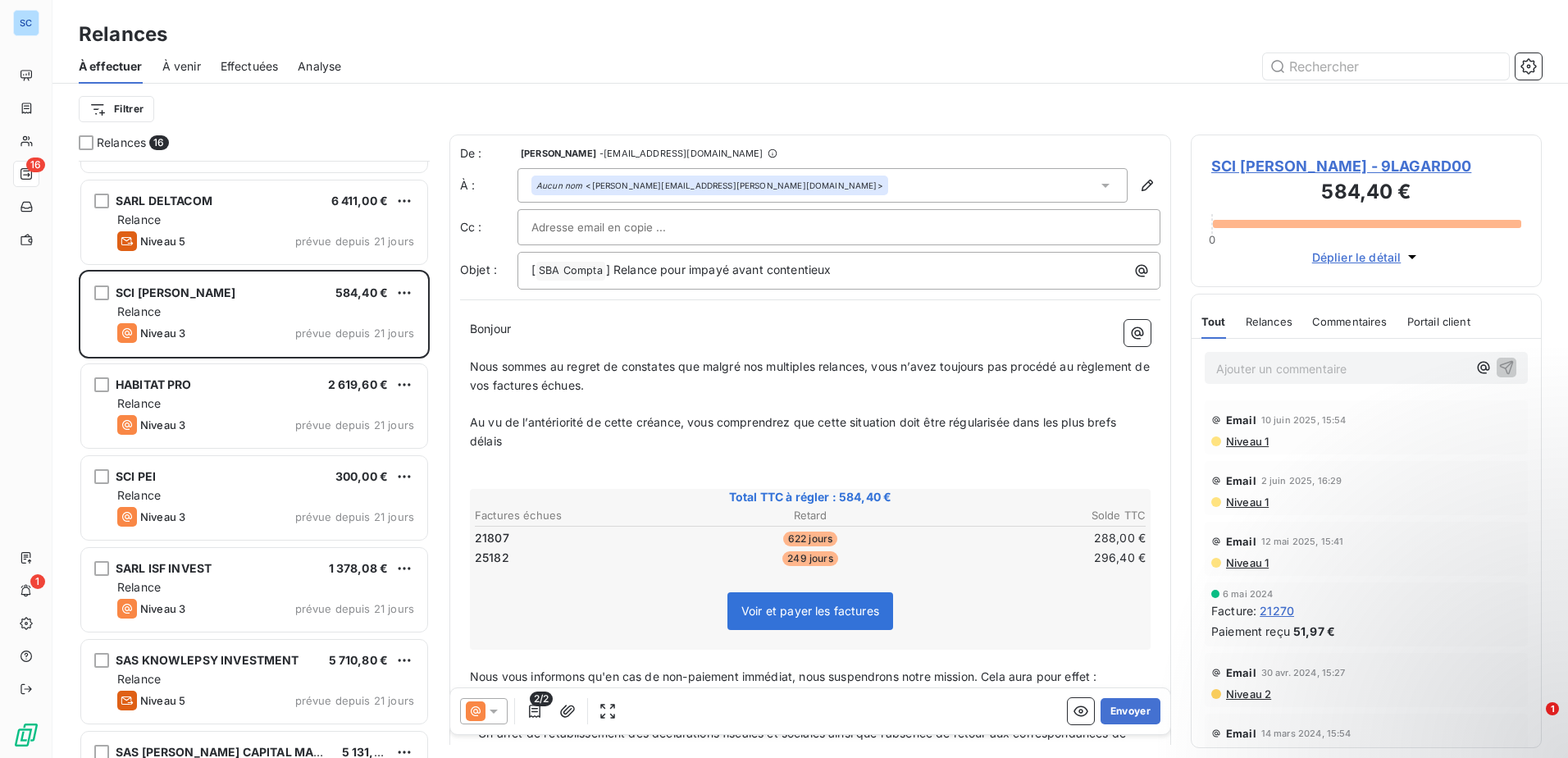
click at [492, 718] on icon at bounding box center [493, 710] width 17 height 17
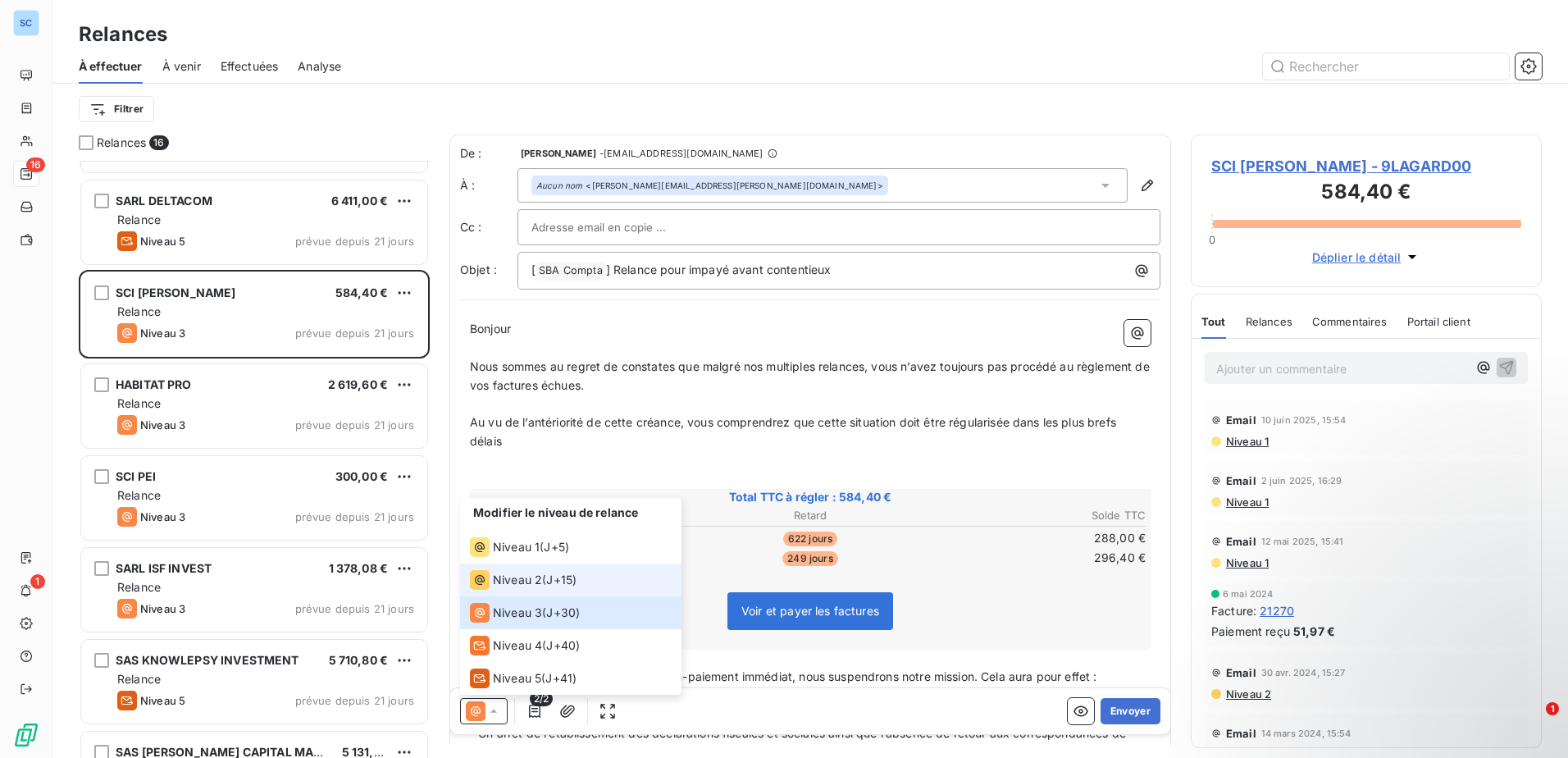
click at [562, 569] on li "Niveau 2 ( J+15 )" at bounding box center [571, 580] width 222 height 33
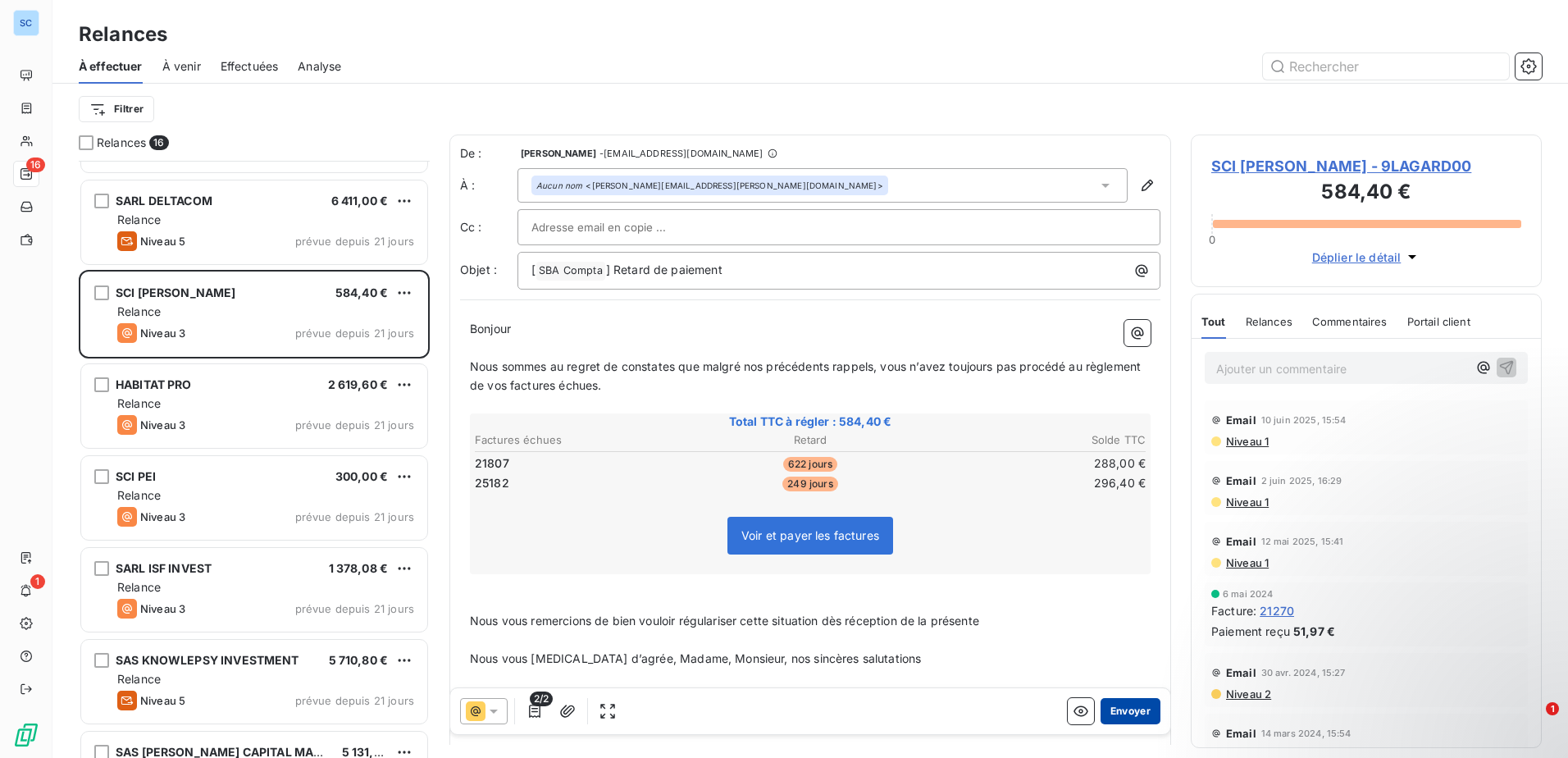
click at [1117, 710] on button "Envoyer" at bounding box center [1131, 711] width 60 height 27
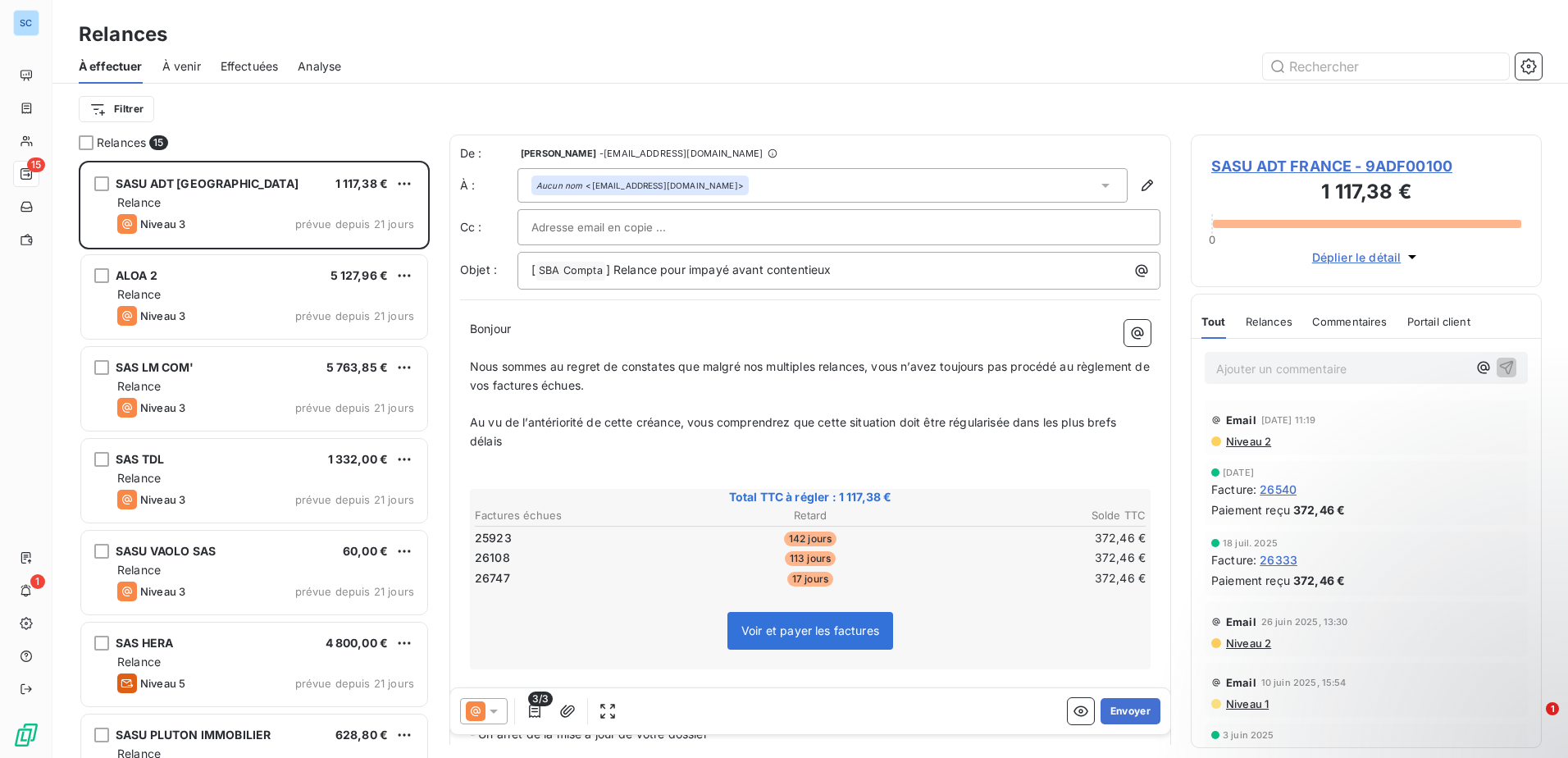
click at [490, 705] on icon at bounding box center [493, 710] width 17 height 17
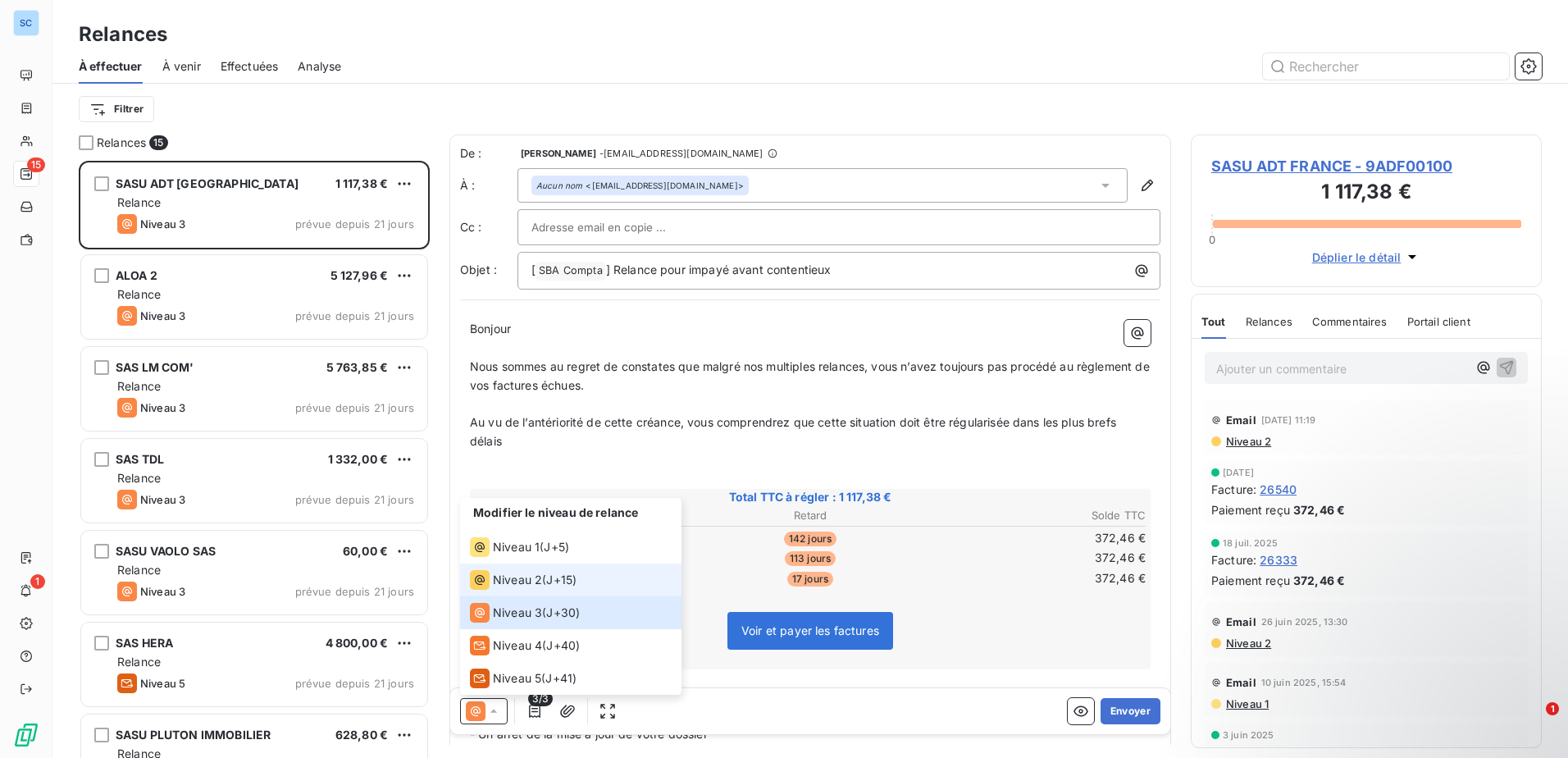
click at [561, 565] on li "Niveau 2 ( J+15 )" at bounding box center [571, 580] width 222 height 33
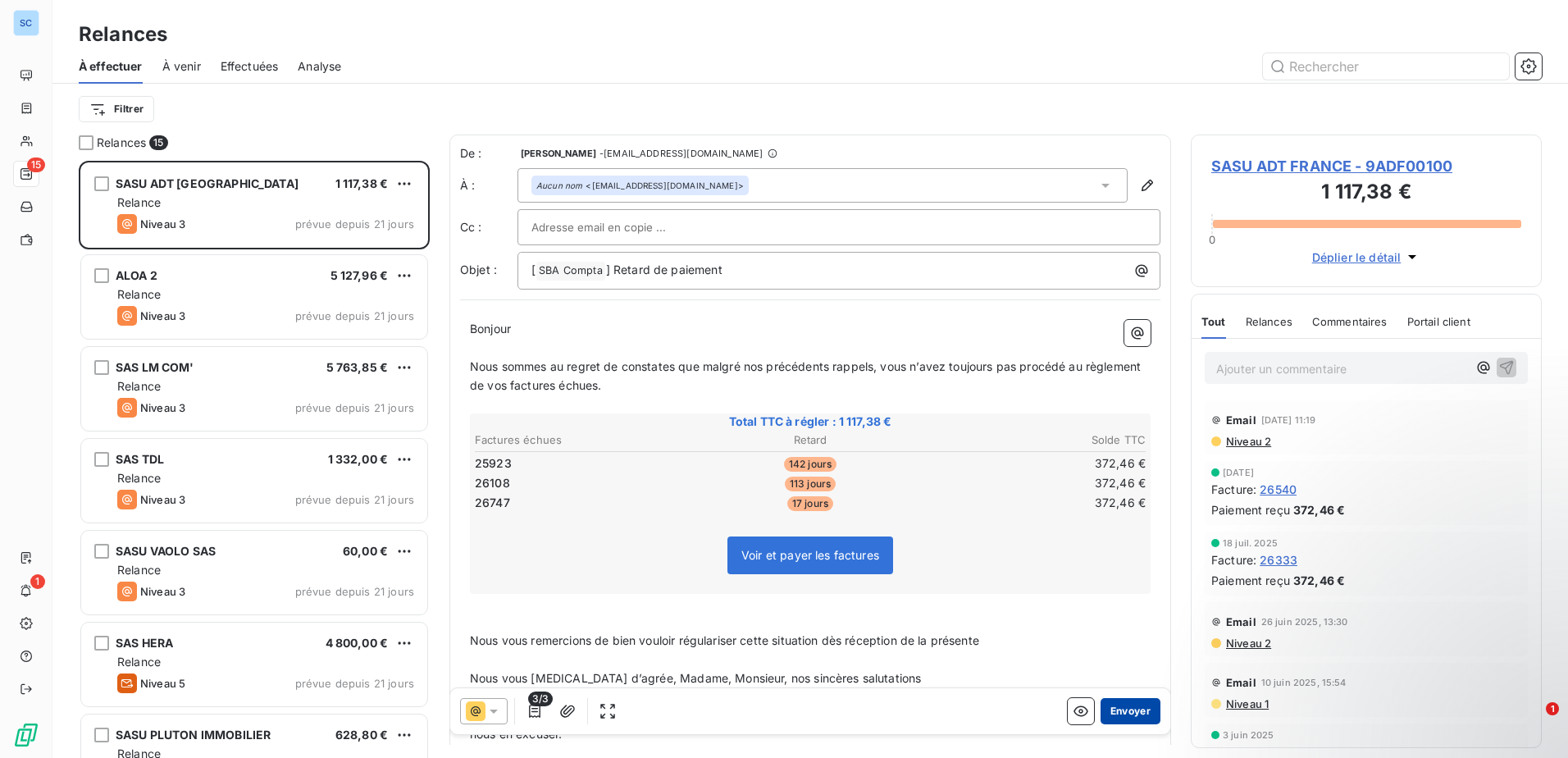
click at [1105, 713] on button "Envoyer" at bounding box center [1131, 711] width 60 height 27
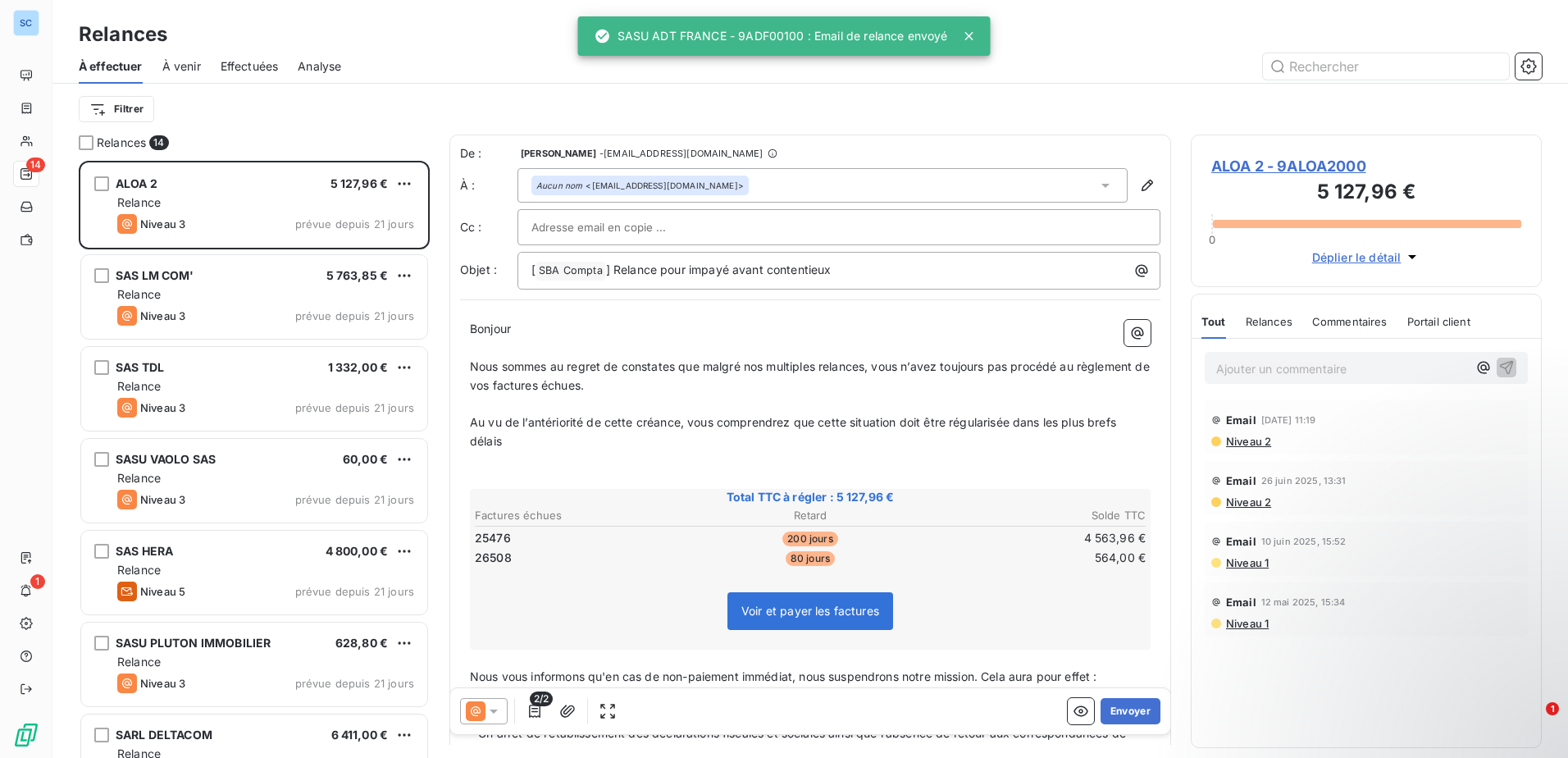
click at [496, 708] on icon at bounding box center [493, 710] width 17 height 17
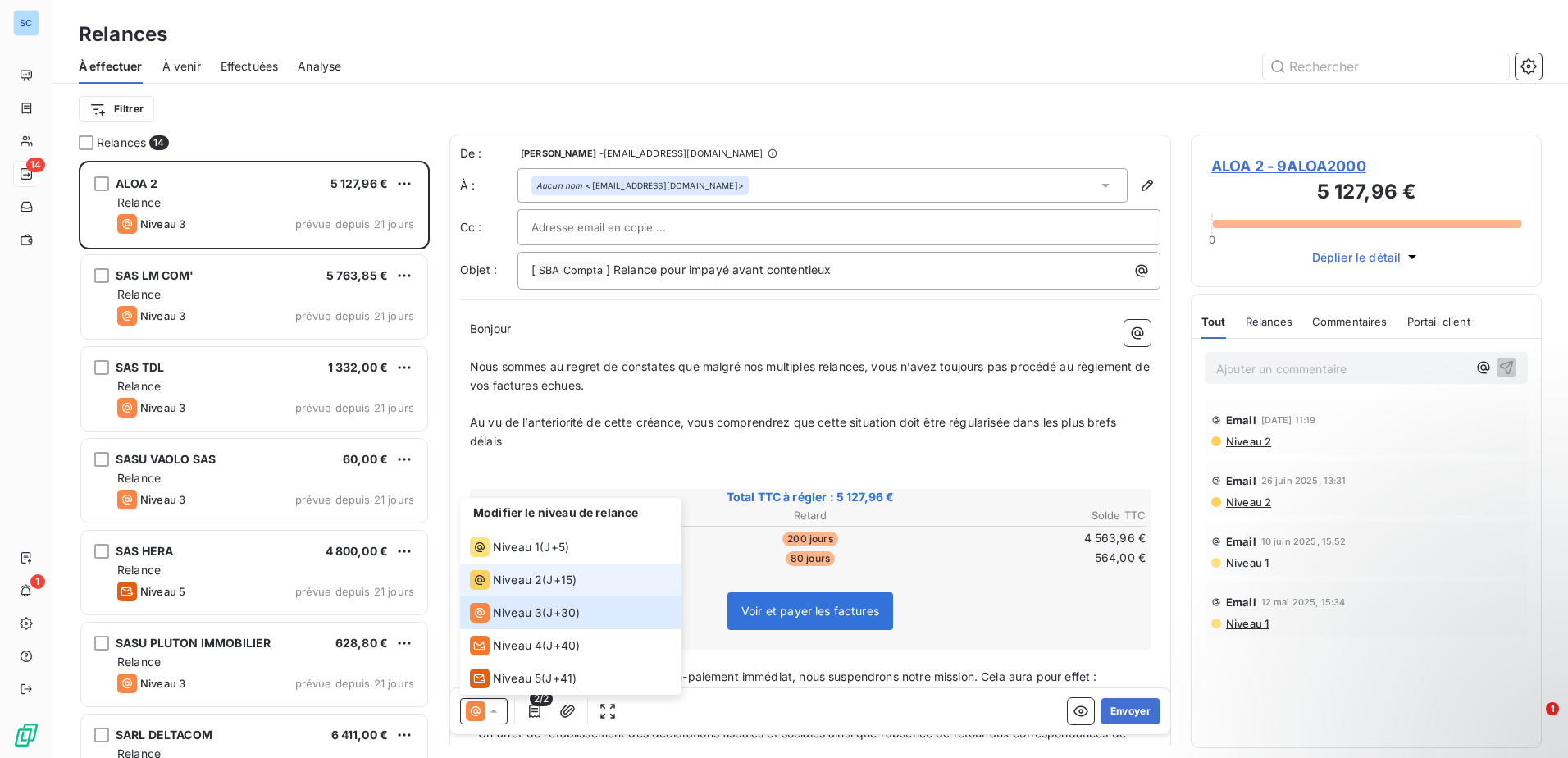
click at [549, 586] on span "J+15 )" at bounding box center [561, 580] width 30 height 17
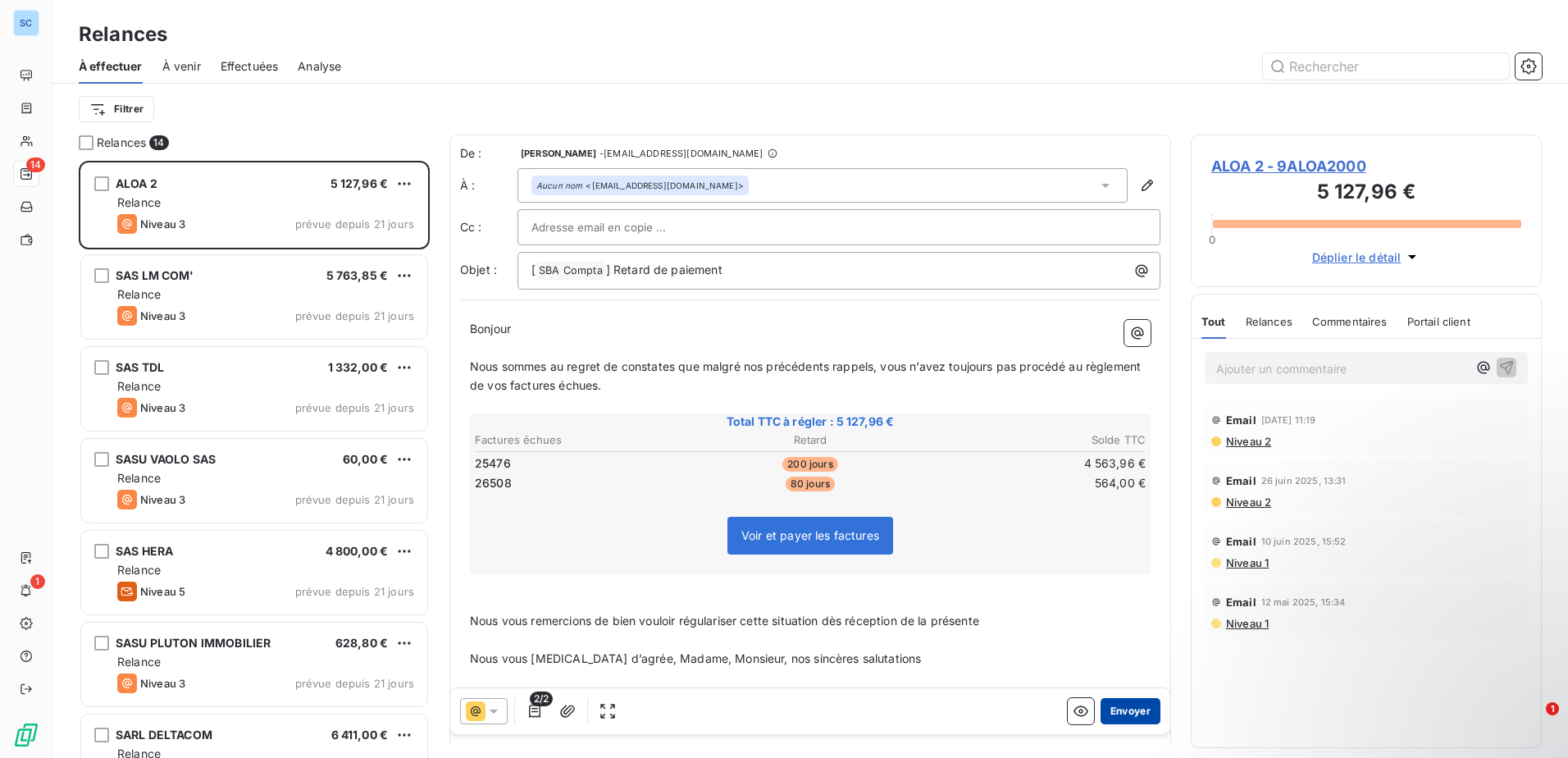
click at [1136, 702] on button "Envoyer" at bounding box center [1131, 711] width 60 height 27
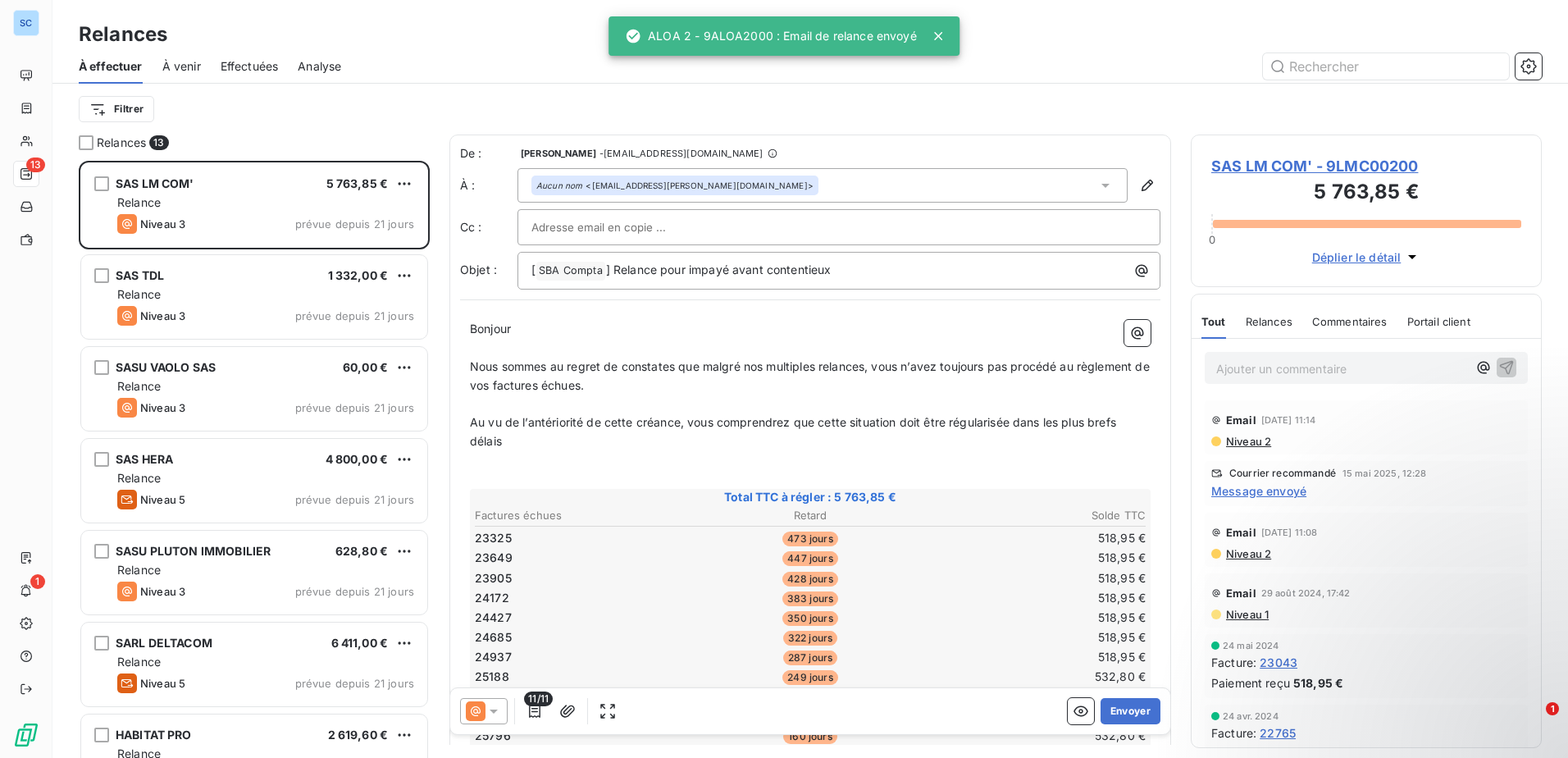
click at [498, 706] on icon at bounding box center [493, 710] width 17 height 17
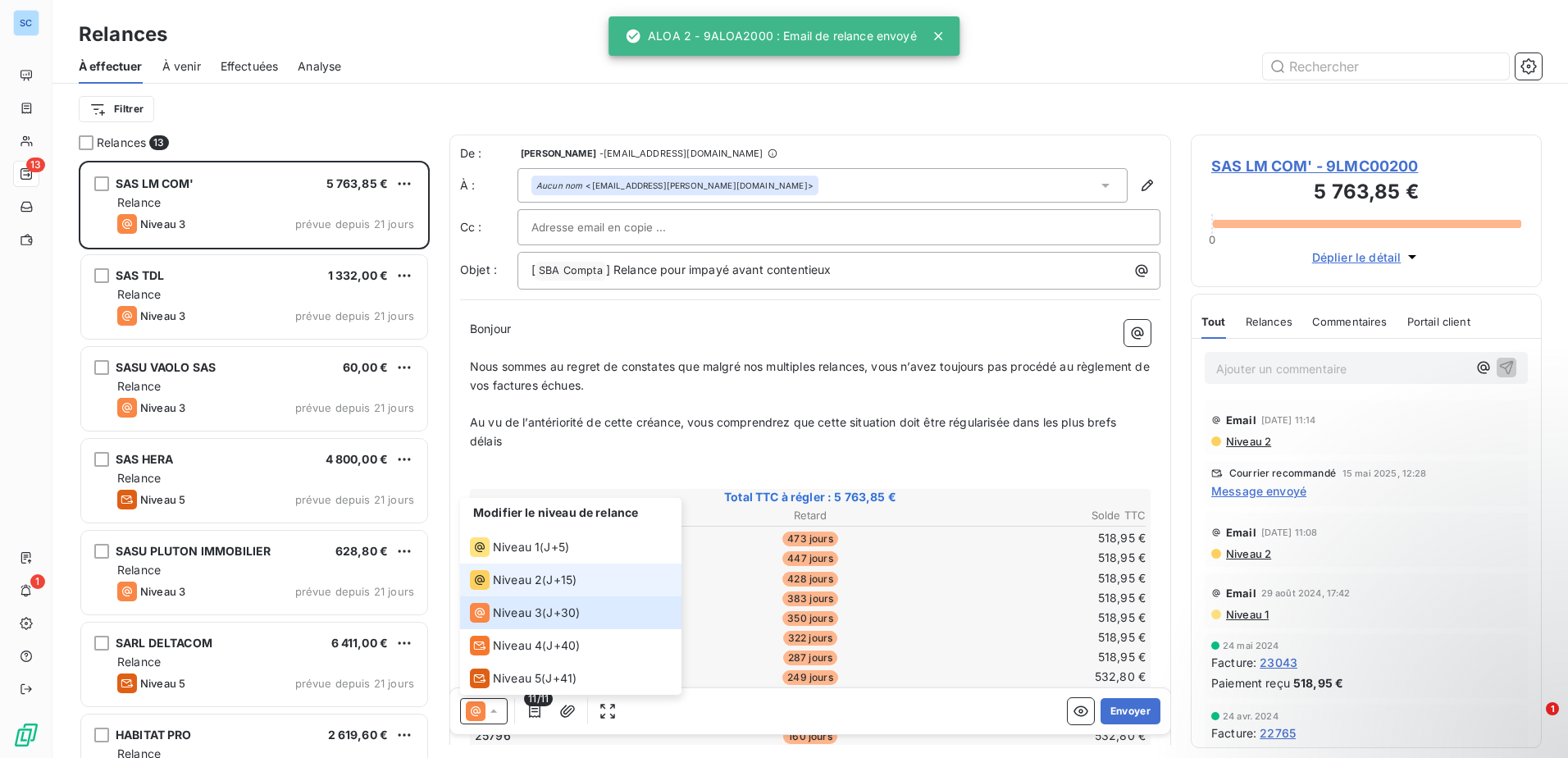
click at [567, 583] on span "J+15 )" at bounding box center [561, 580] width 30 height 17
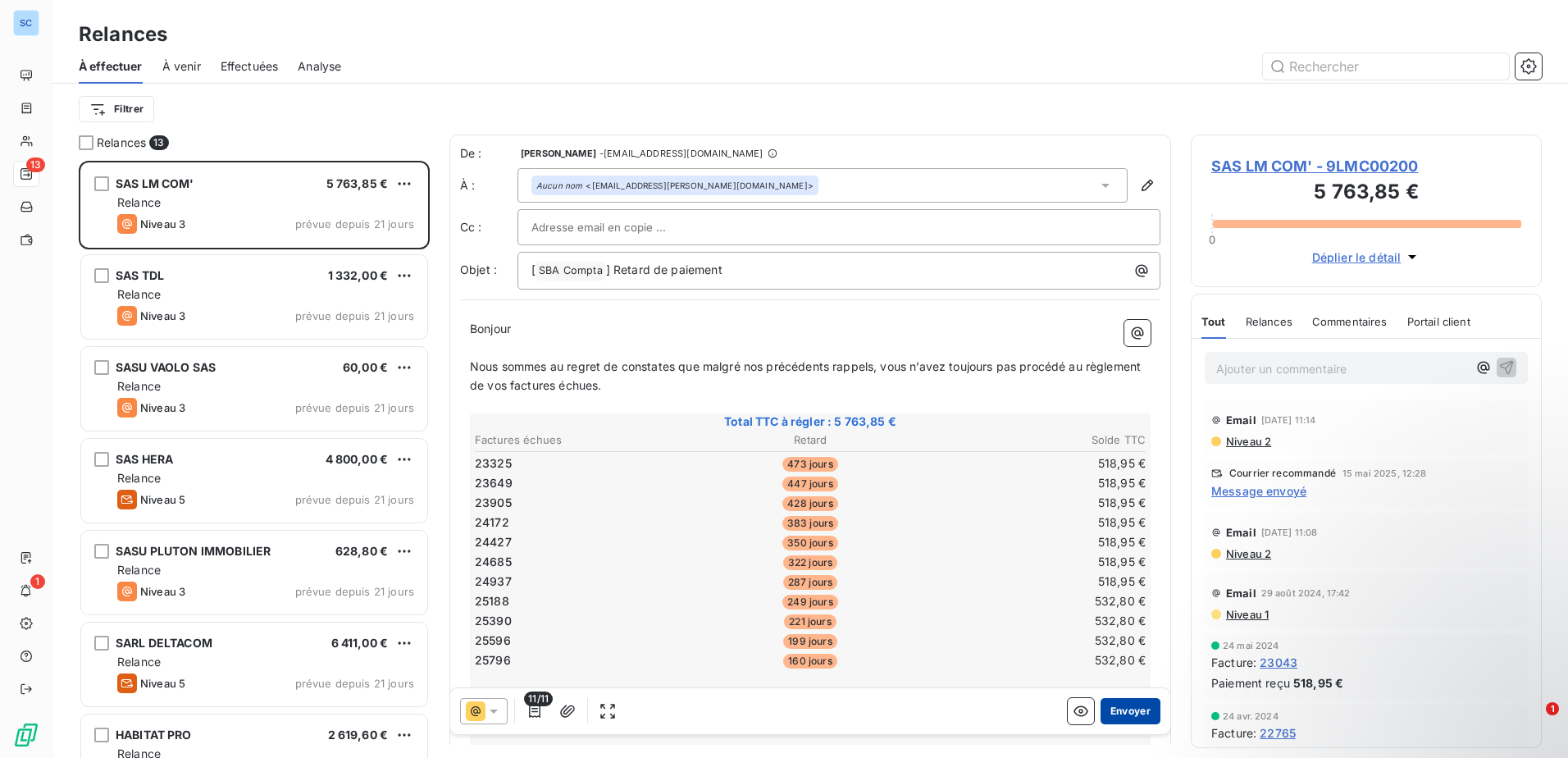
click at [1135, 714] on button "Envoyer" at bounding box center [1131, 711] width 60 height 27
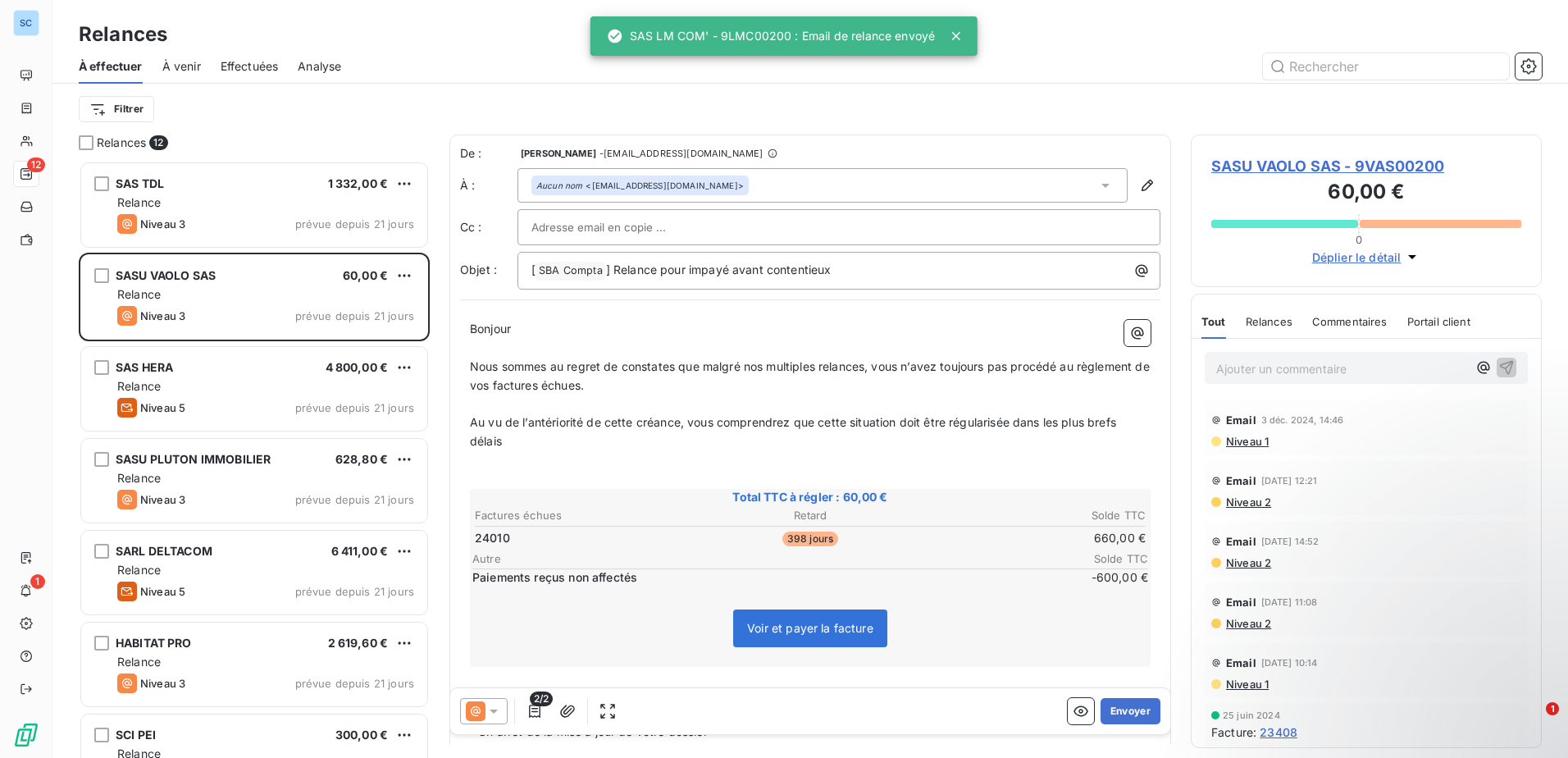
drag, startPoint x: 503, startPoint y: 713, endPoint x: 522, endPoint y: 694, distance: 26.9
click at [502, 713] on div at bounding box center [484, 711] width 48 height 27
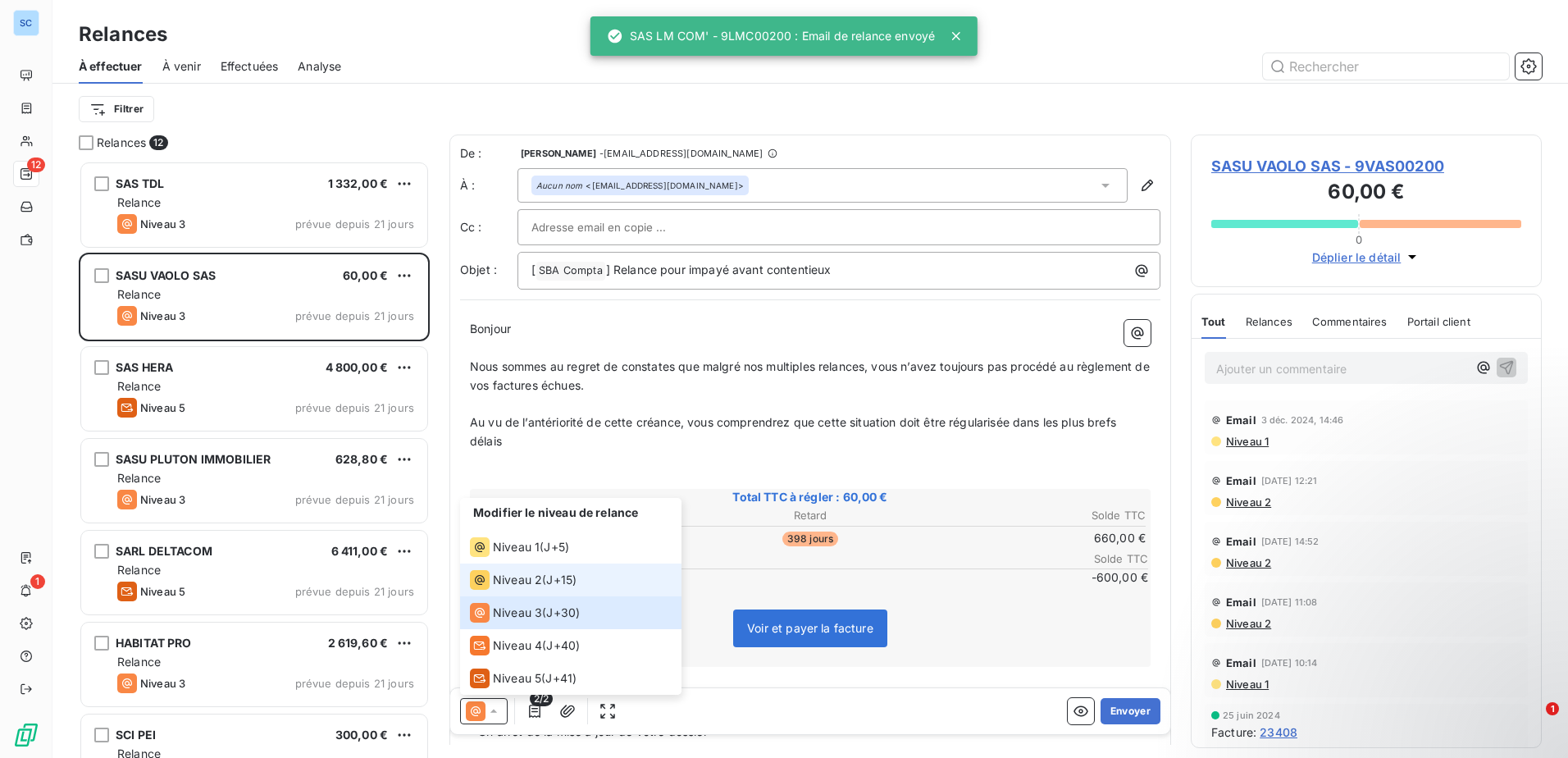
click at [581, 582] on li "Niveau 2 ( J+15 )" at bounding box center [571, 580] width 222 height 33
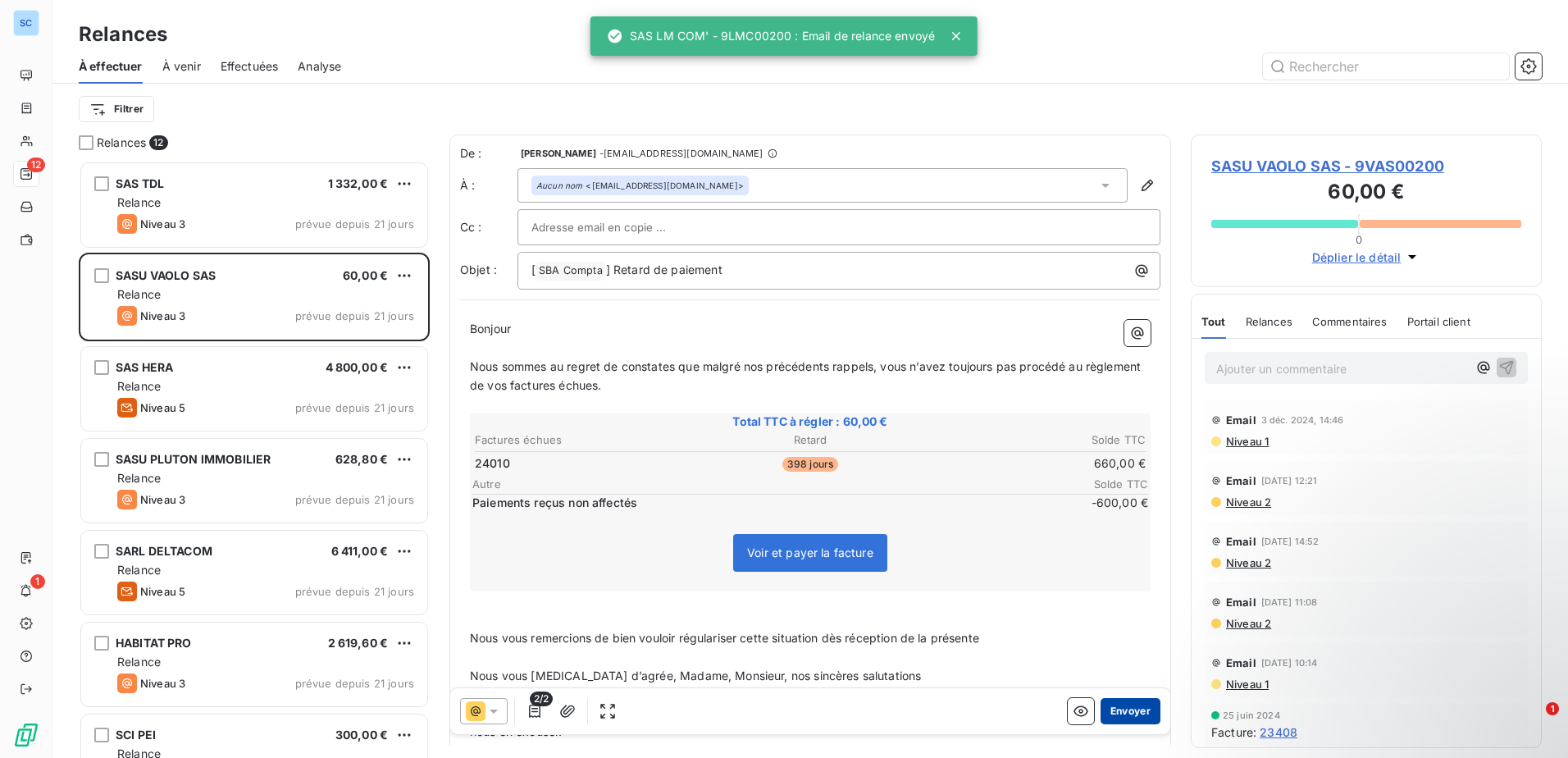
click at [1125, 718] on button "Envoyer" at bounding box center [1131, 711] width 60 height 27
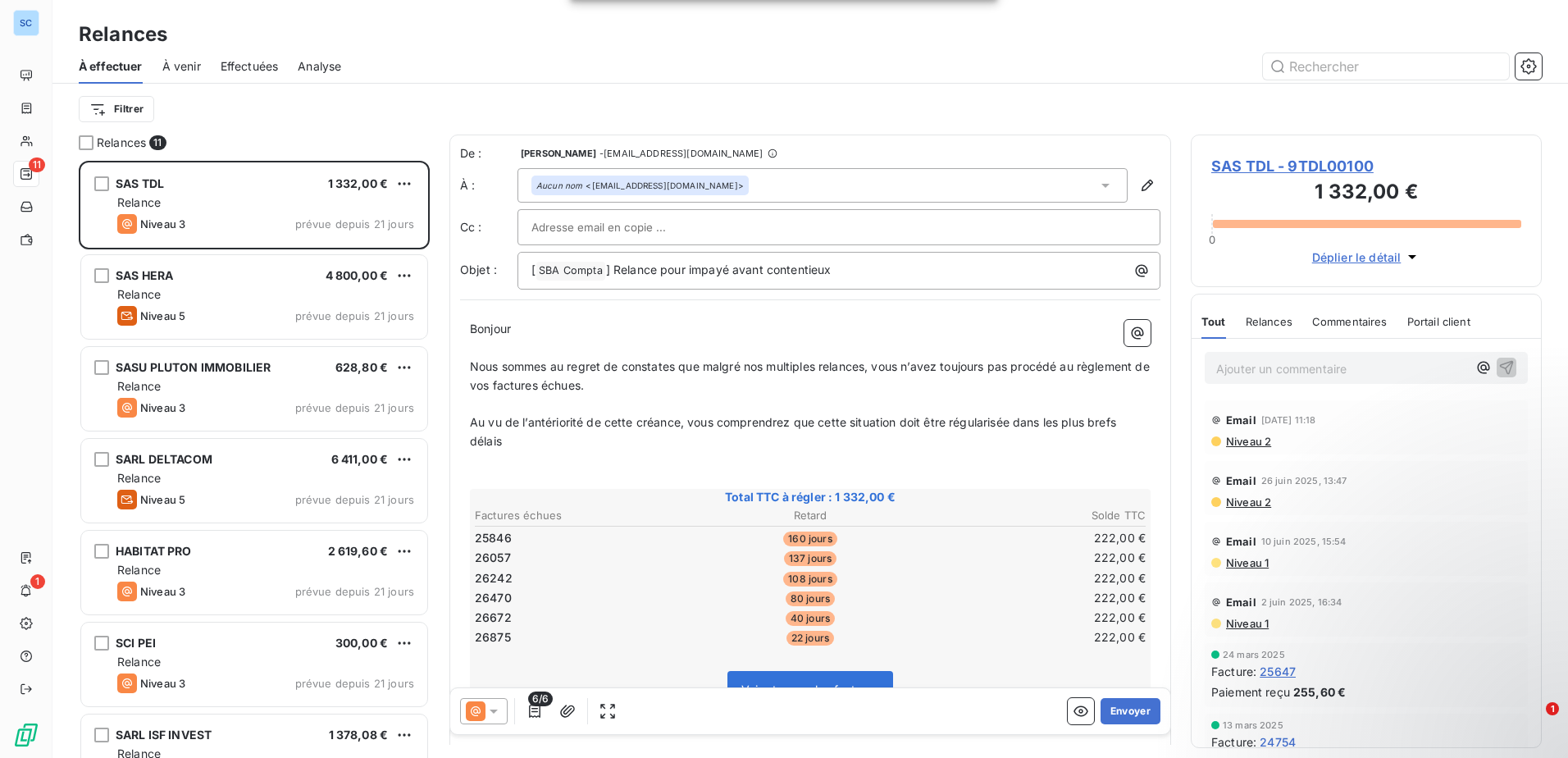
click at [496, 713] on icon at bounding box center [493, 710] width 17 height 17
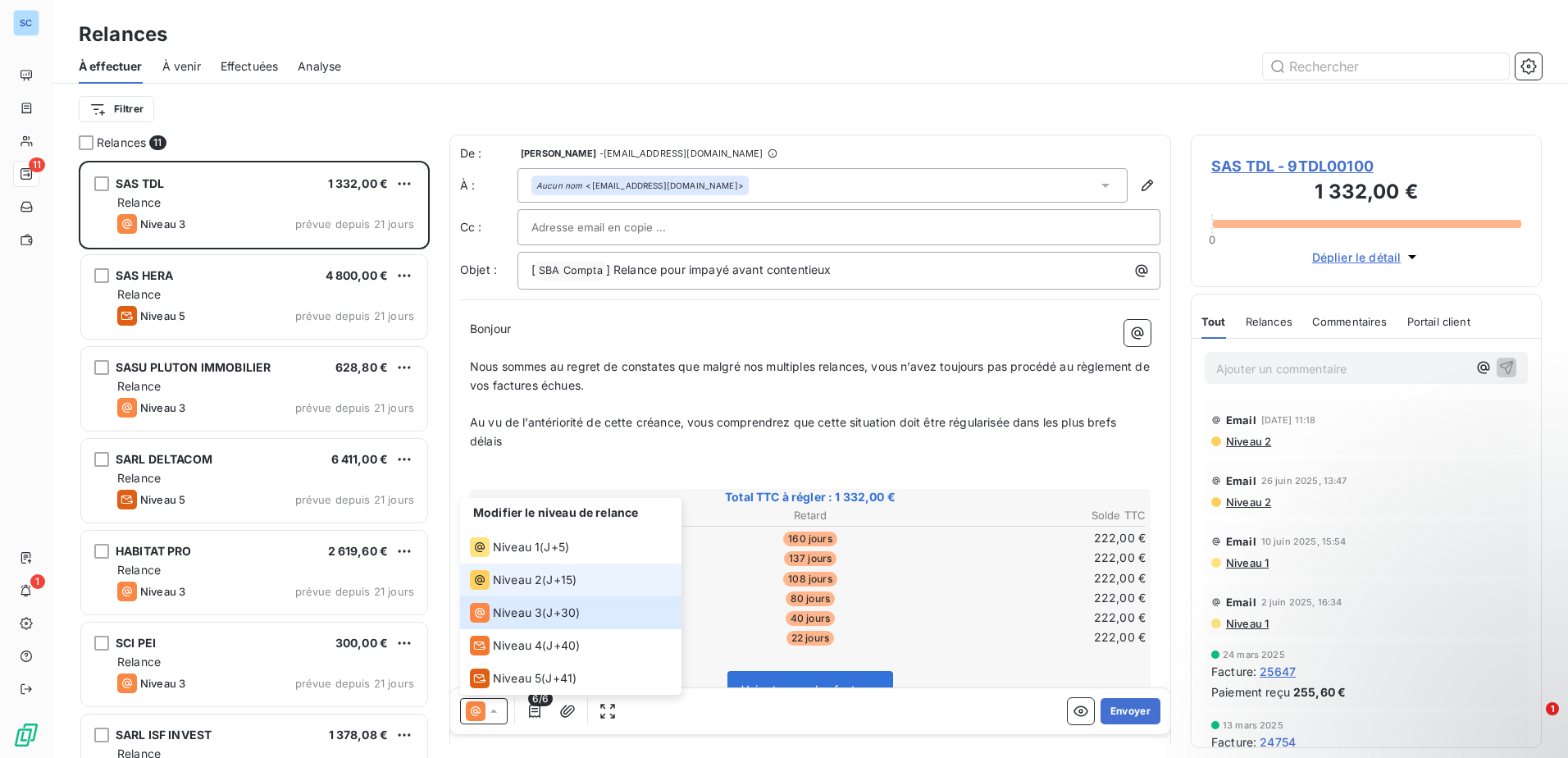
click at [565, 572] on span "J+15 )" at bounding box center [561, 580] width 30 height 17
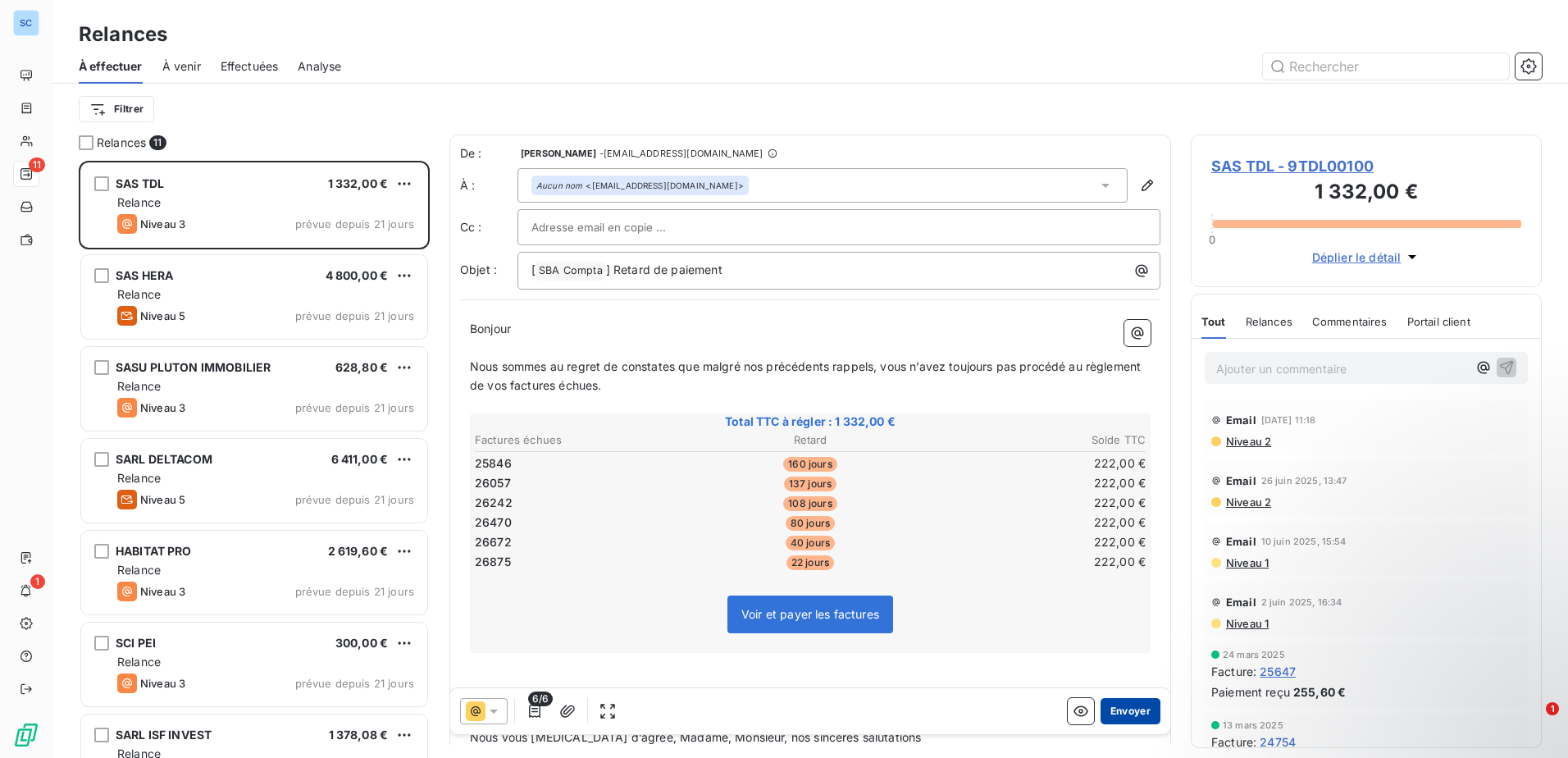
click at [1138, 713] on button "Envoyer" at bounding box center [1131, 711] width 60 height 27
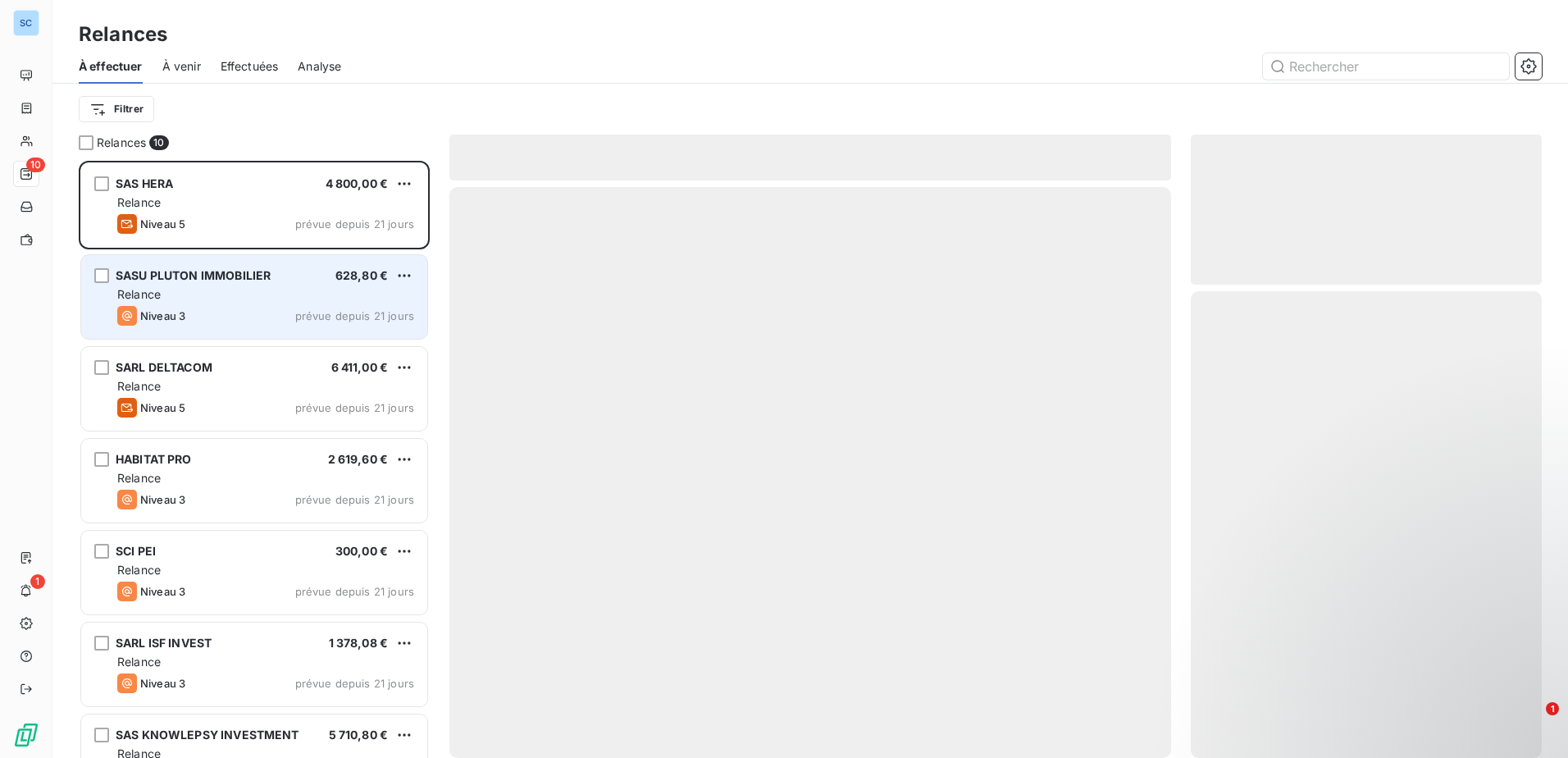
click at [273, 306] on div "Niveau 3 prévue depuis 21 jours" at bounding box center [266, 315] width 297 height 19
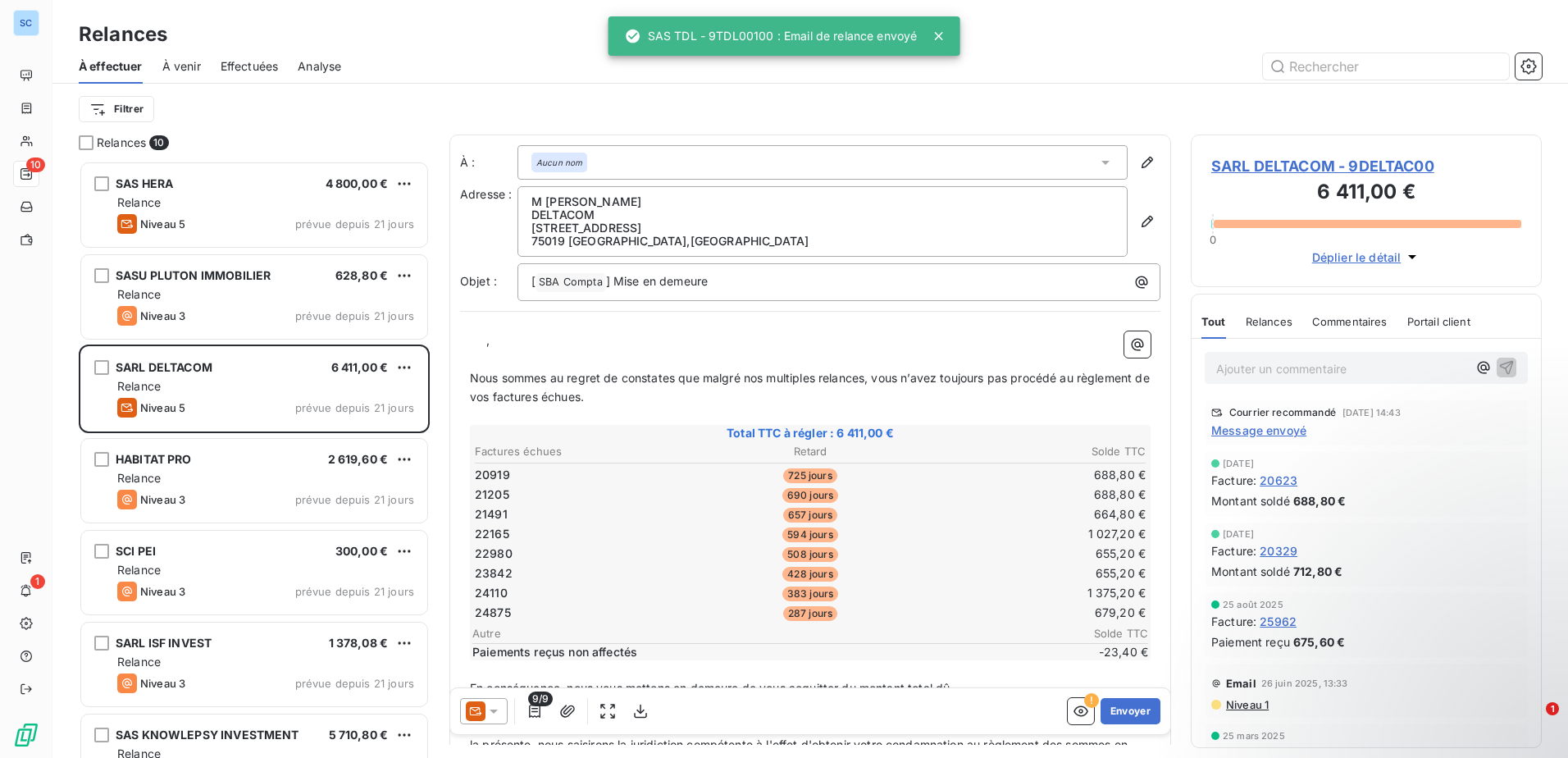
click at [498, 709] on icon at bounding box center [493, 710] width 17 height 17
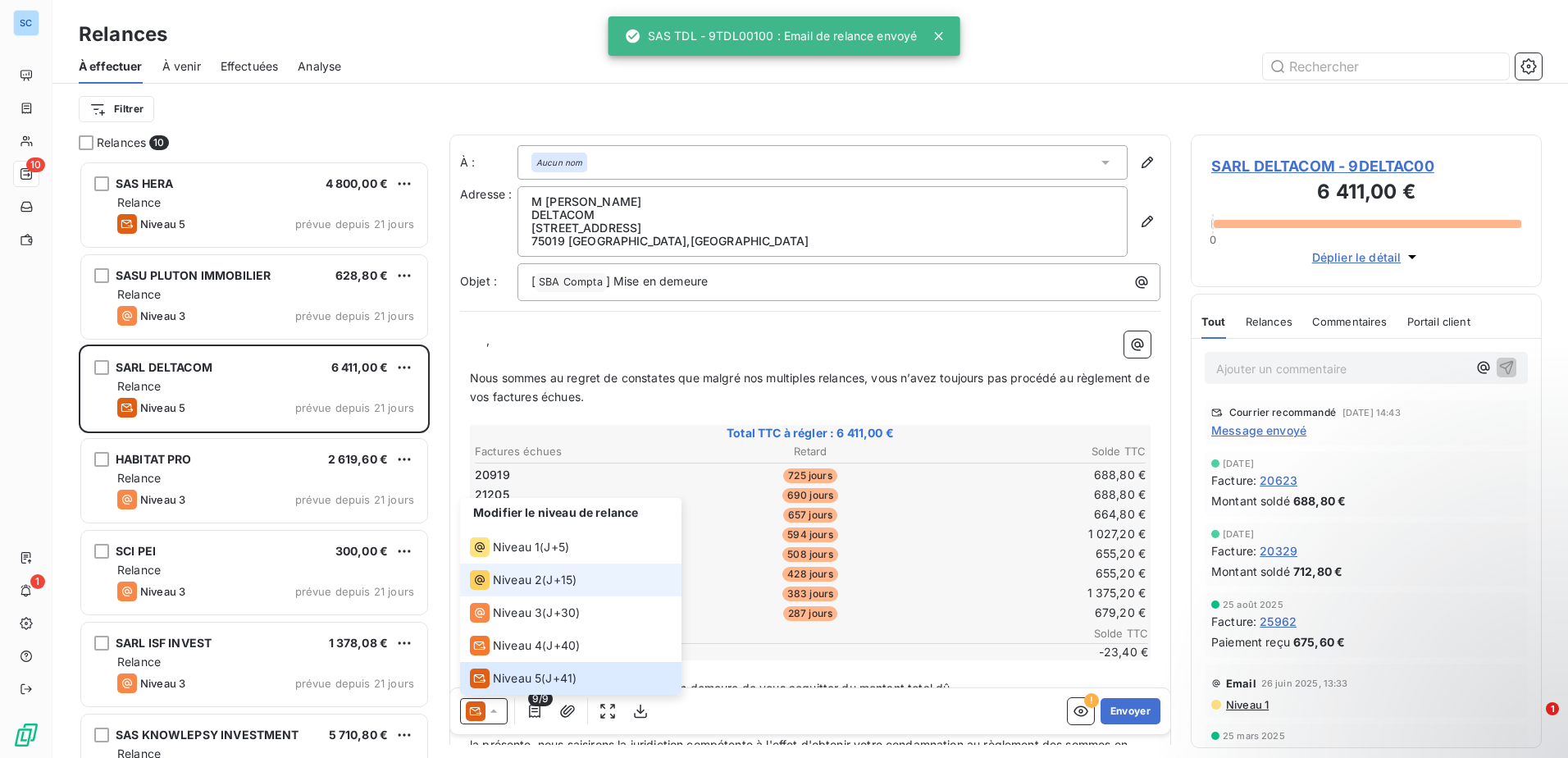
click at [563, 580] on span "J+15 )" at bounding box center [561, 580] width 30 height 17
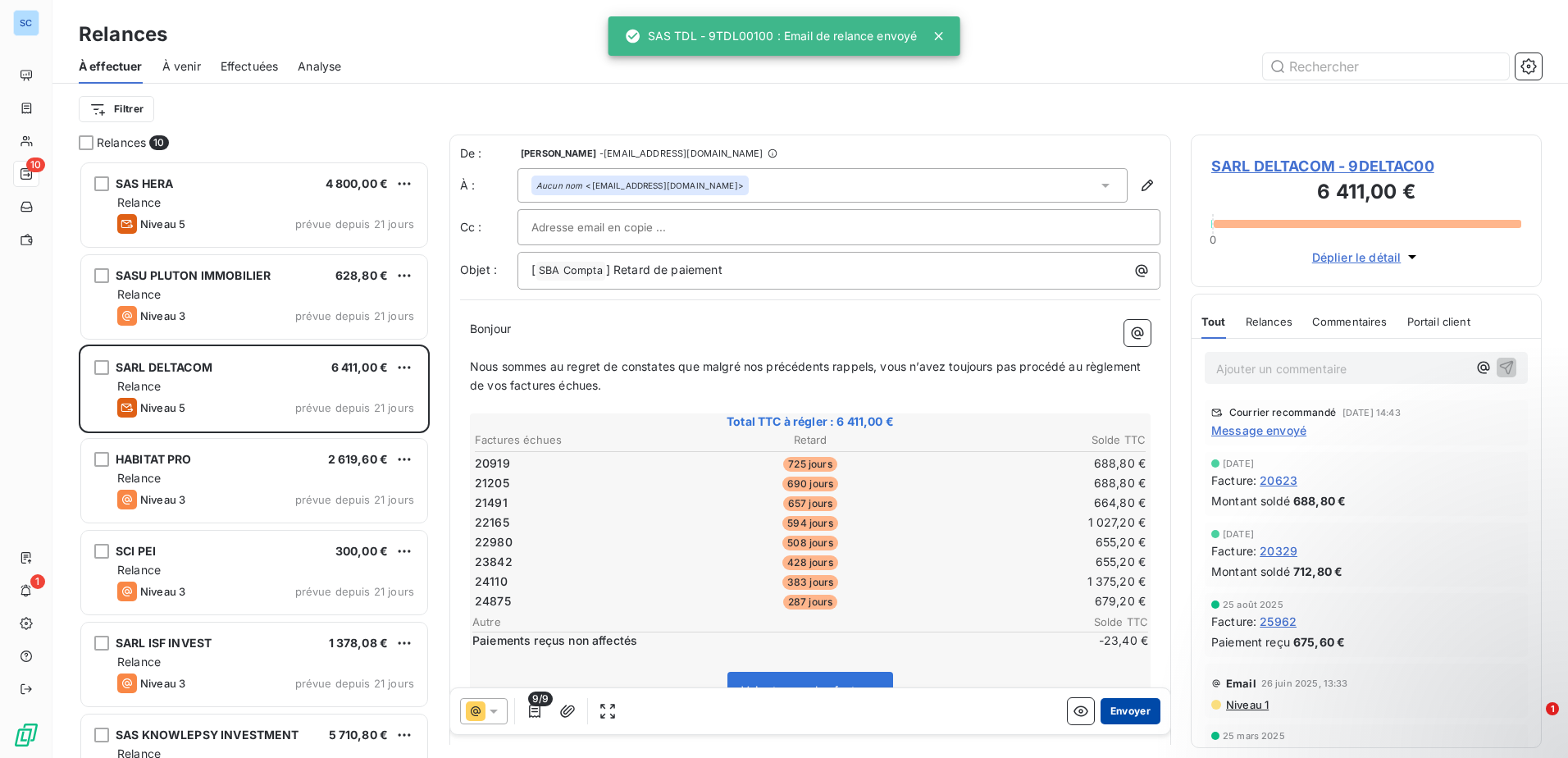
click at [1101, 704] on button "Envoyer" at bounding box center [1131, 711] width 60 height 27
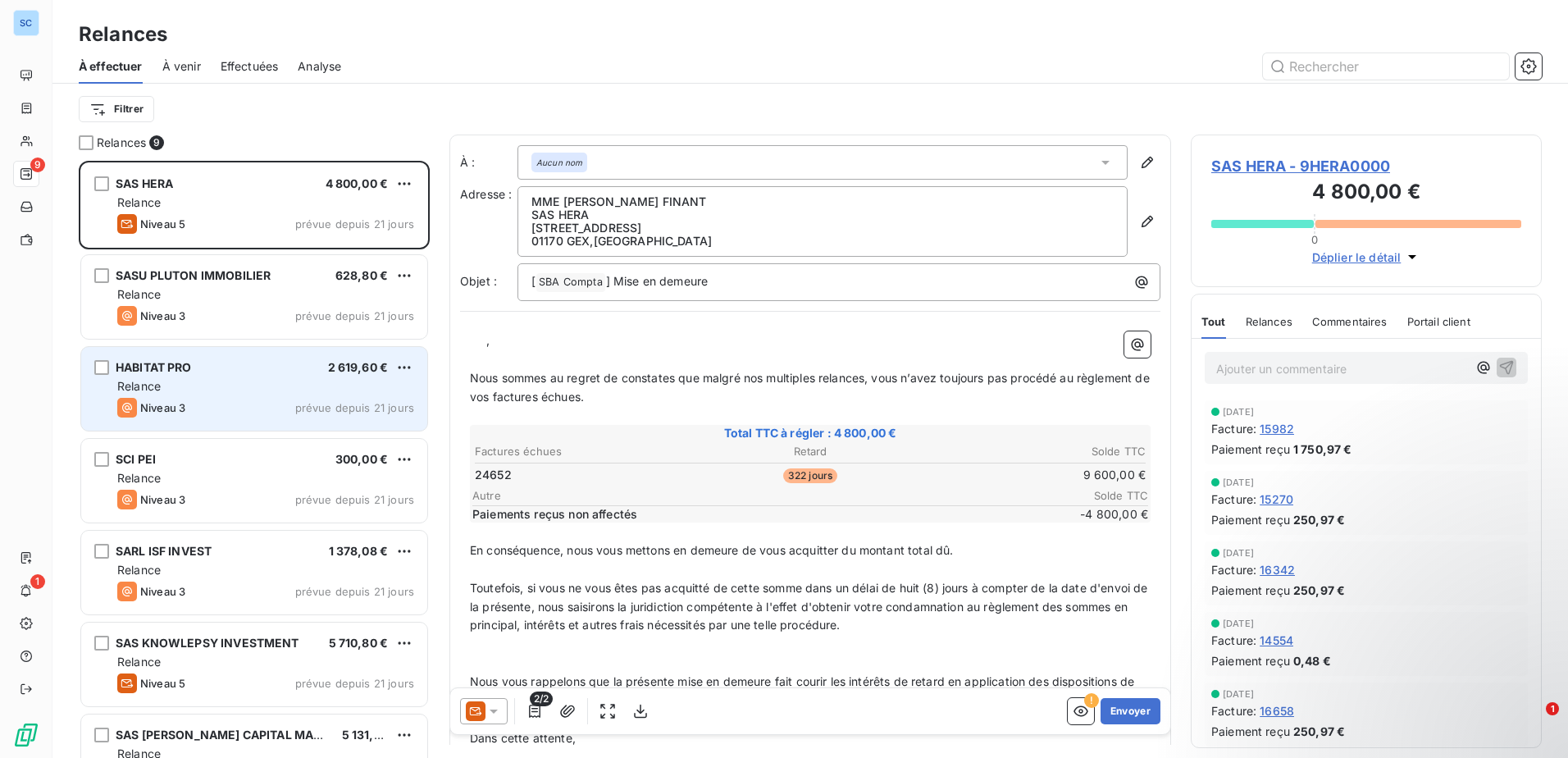
click at [208, 406] on div "Niveau 3 prévue depuis 21 jours" at bounding box center [266, 407] width 297 height 19
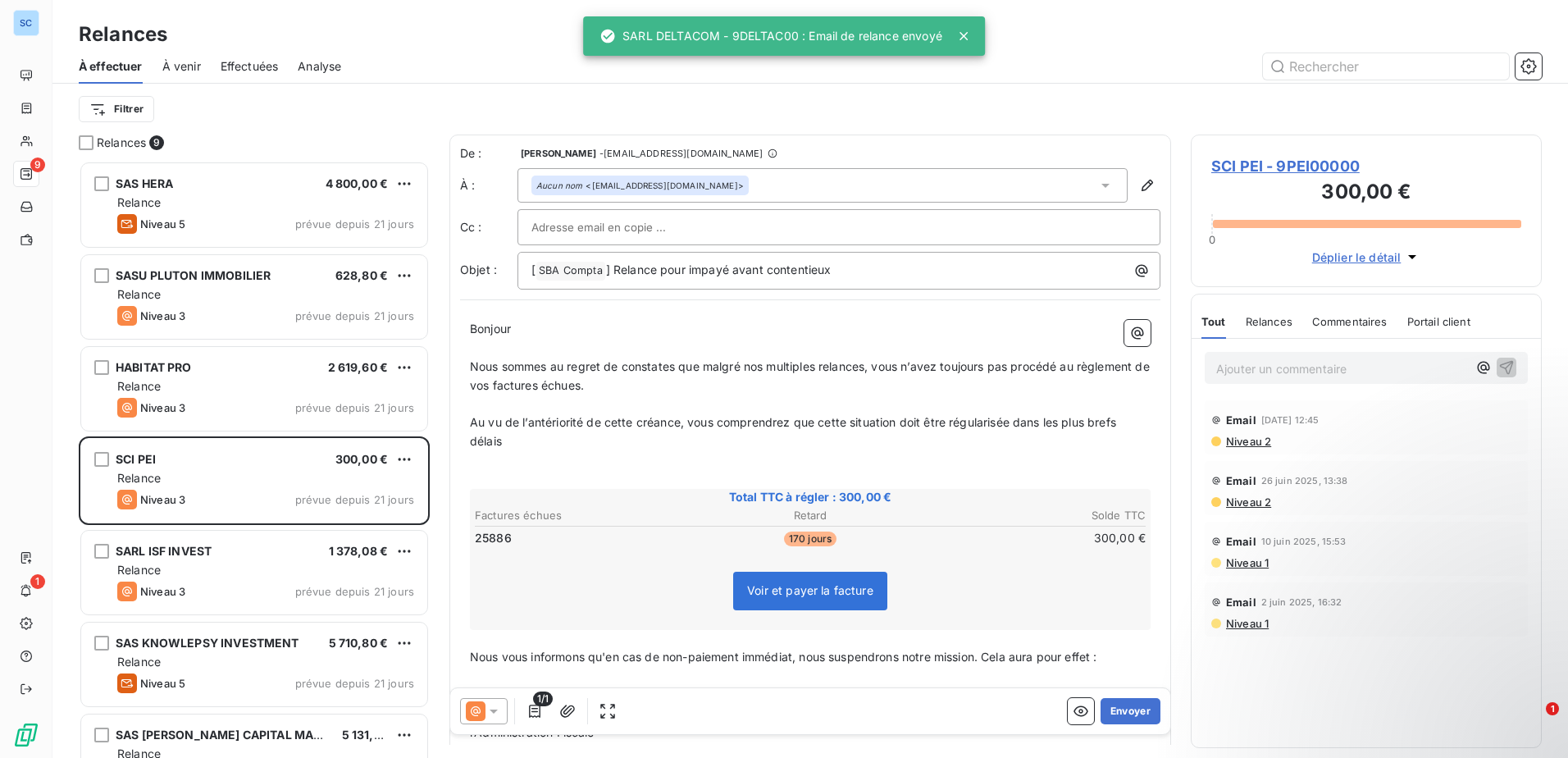
click at [494, 708] on icon at bounding box center [493, 710] width 17 height 17
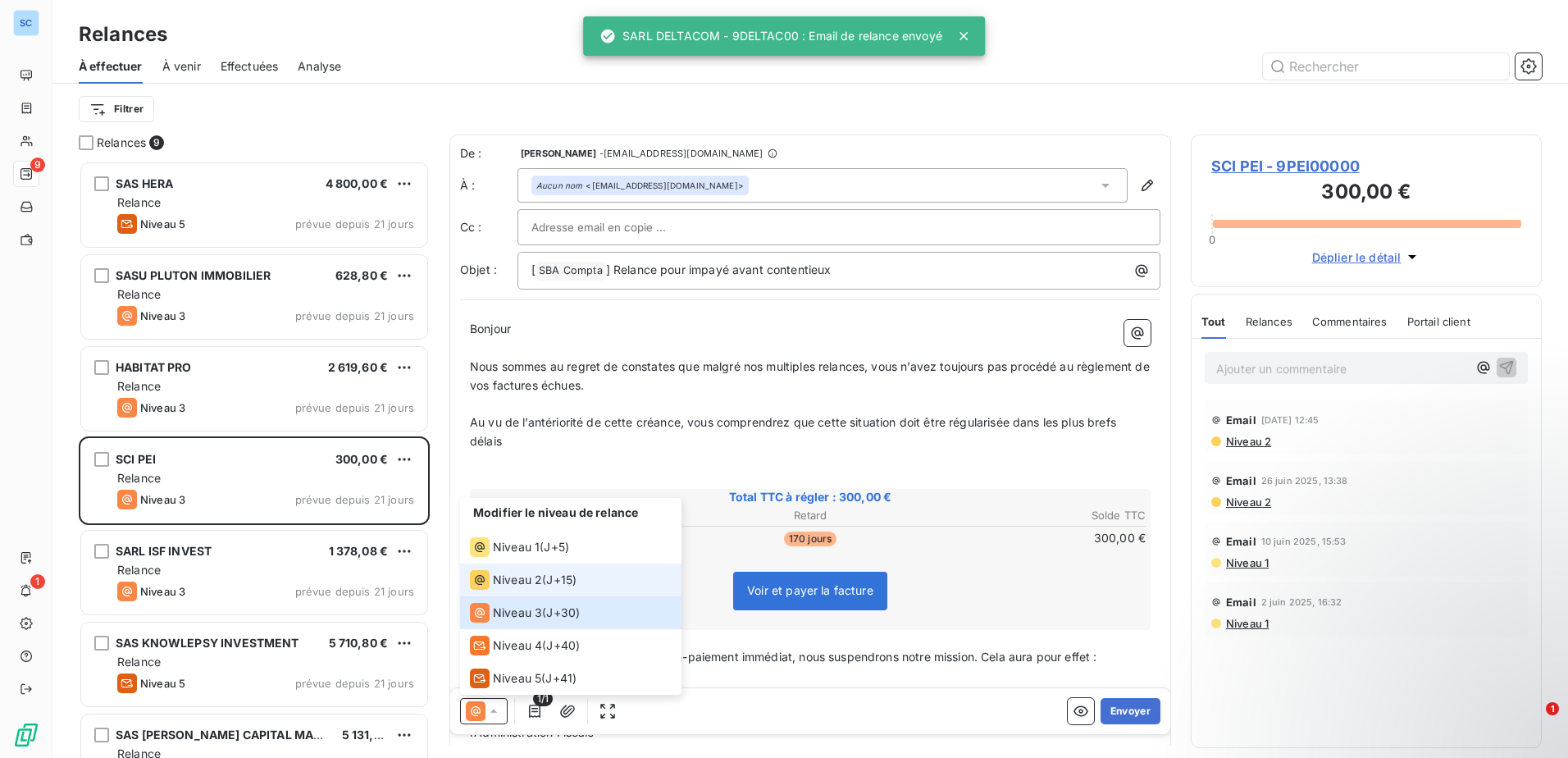
click at [527, 589] on li "Niveau 2 ( J+15 )" at bounding box center [571, 580] width 222 height 33
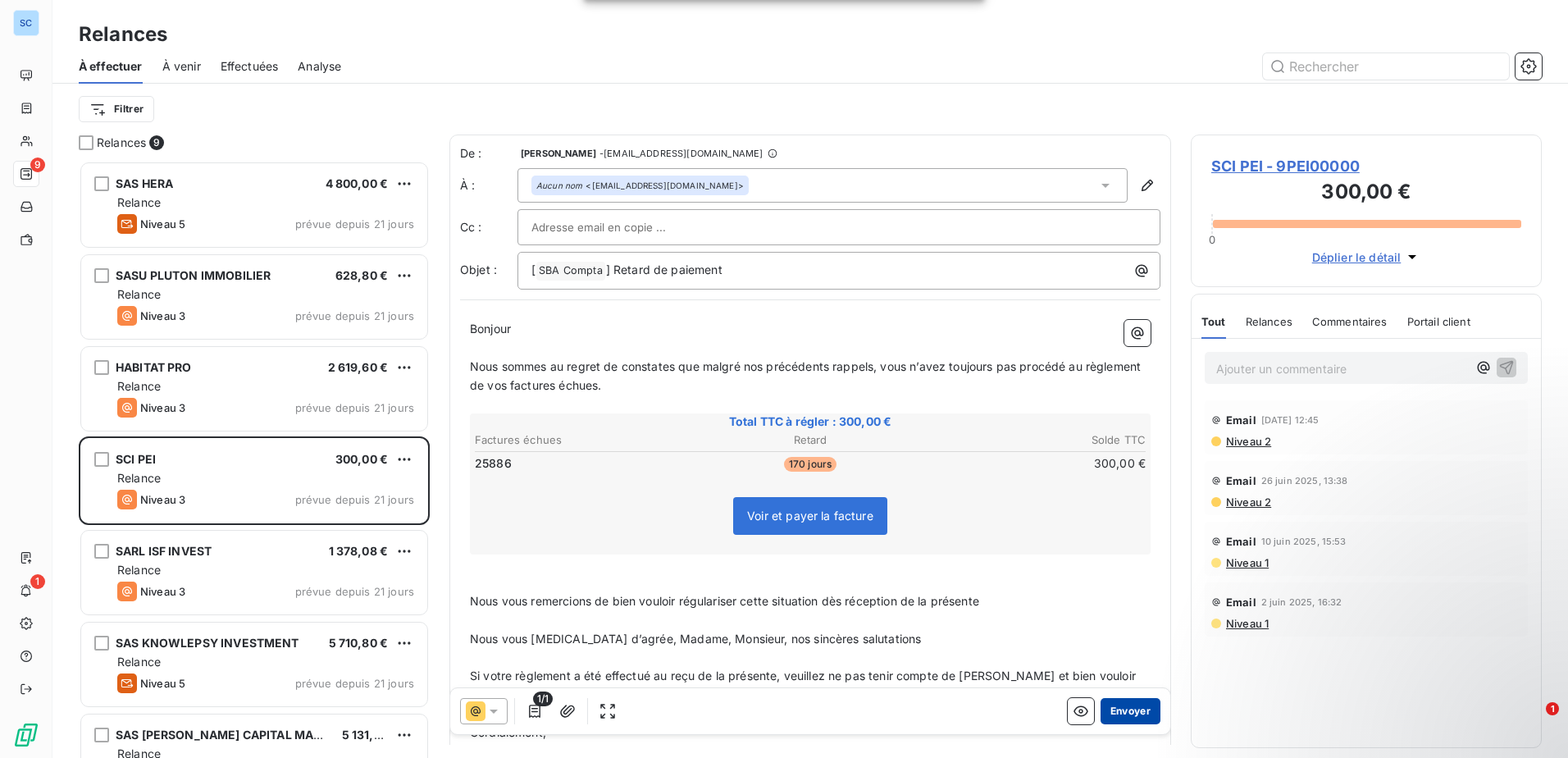
click at [1129, 713] on button "Envoyer" at bounding box center [1131, 711] width 60 height 27
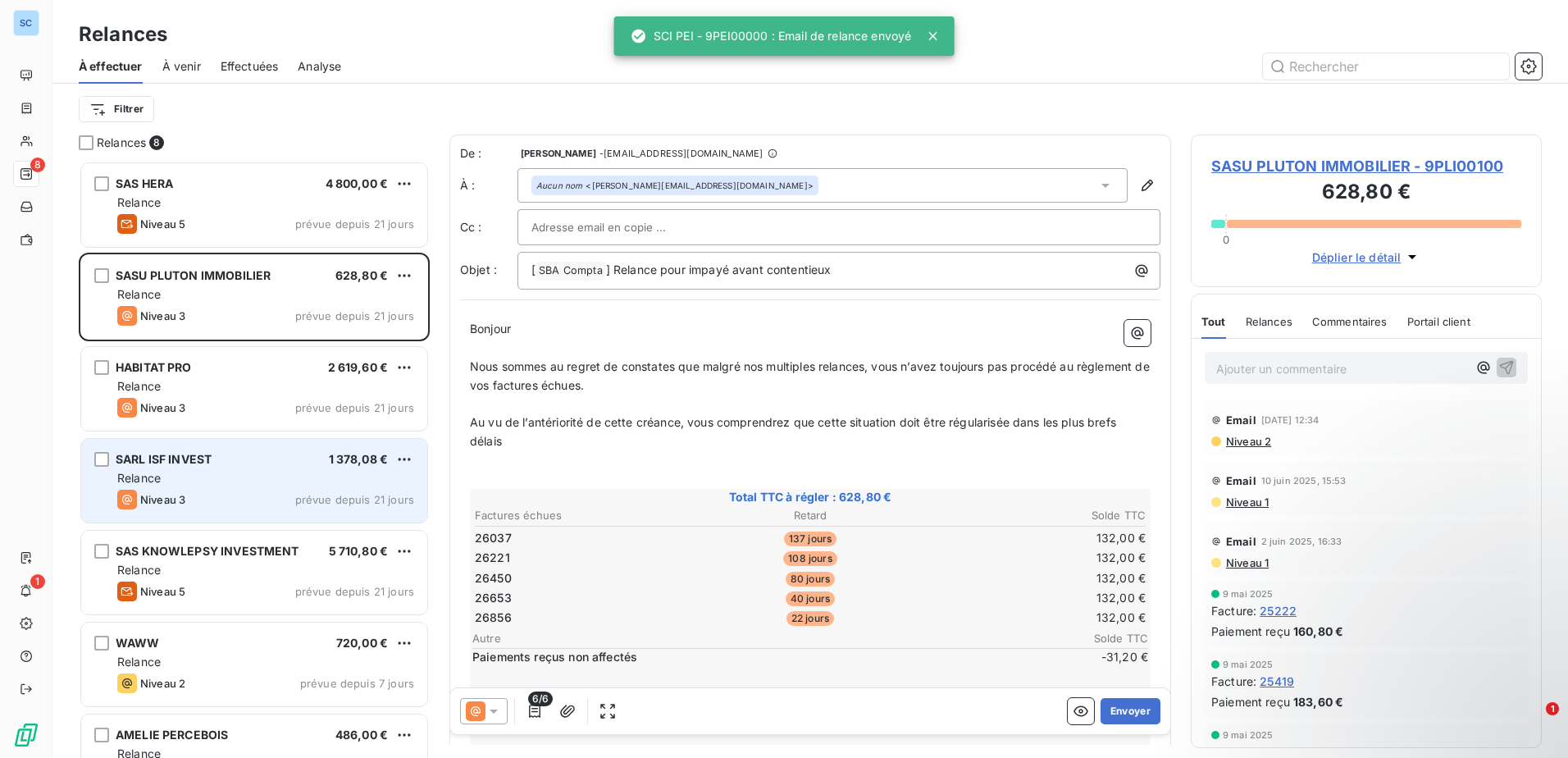
click at [289, 491] on div "Niveau 3 prévue depuis 21 jours" at bounding box center [266, 499] width 297 height 19
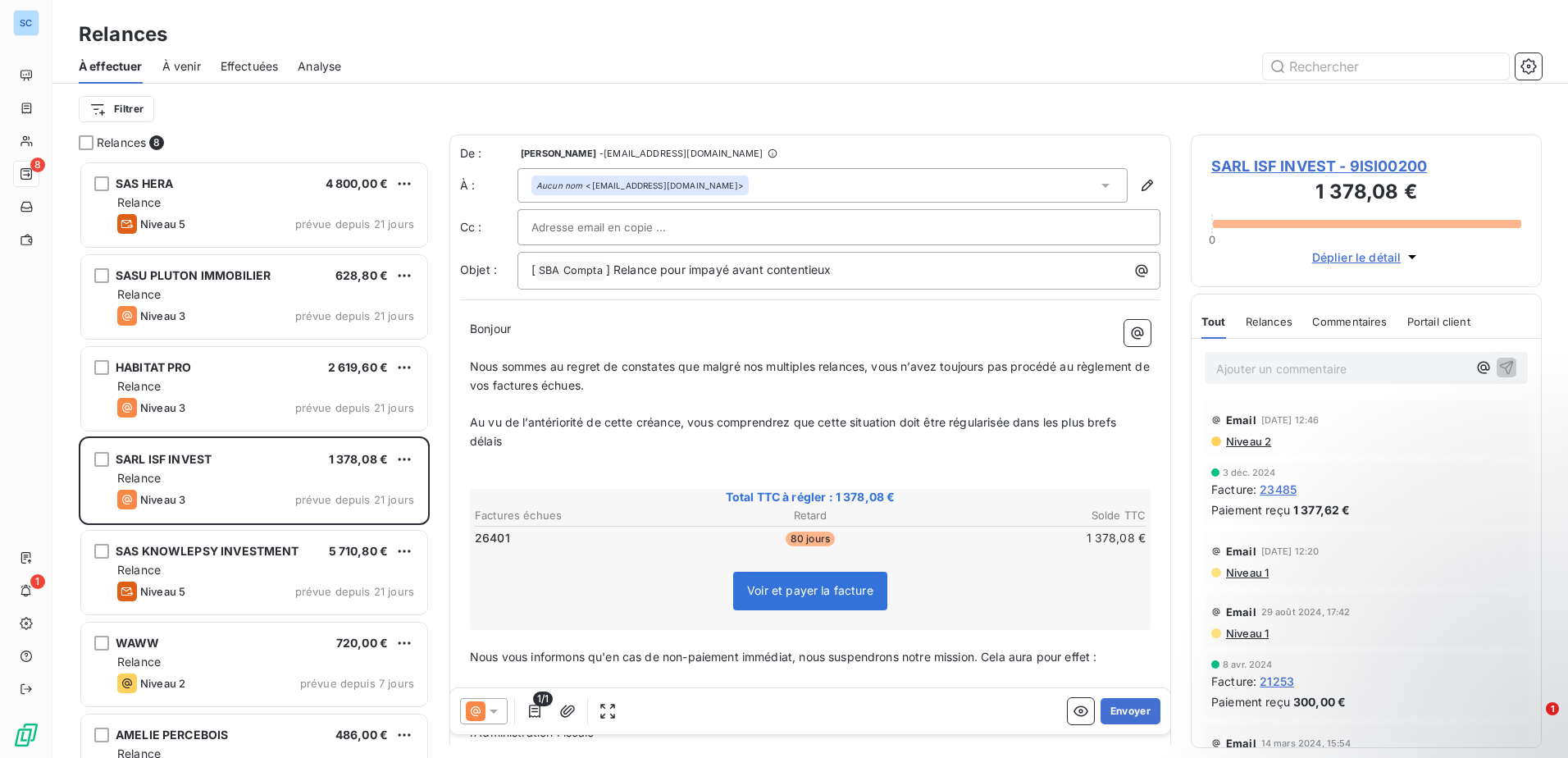
click at [497, 713] on icon at bounding box center [493, 710] width 17 height 17
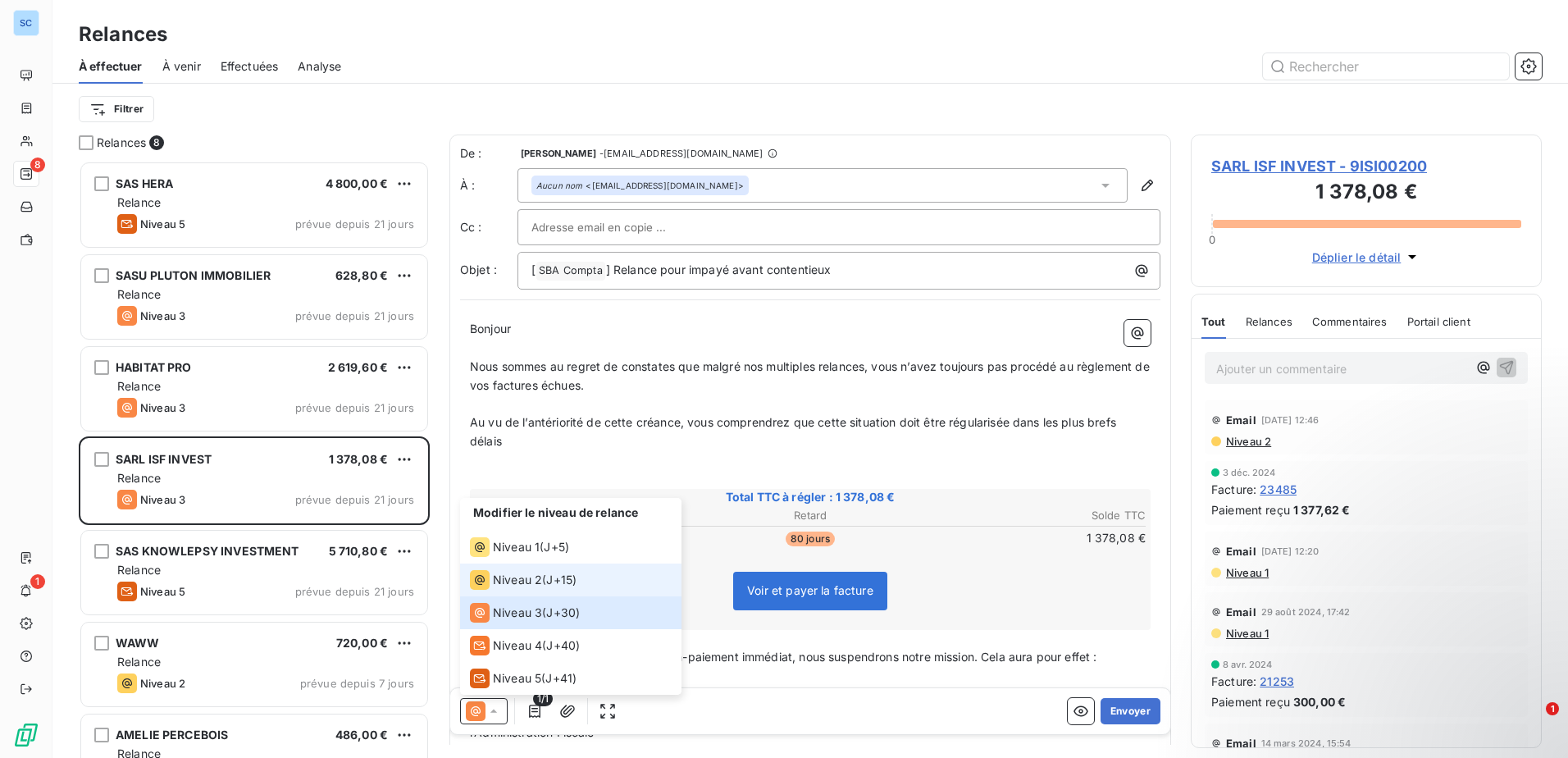
click at [546, 586] on div "Niveau 2 ( J+15 )" at bounding box center [523, 580] width 107 height 19
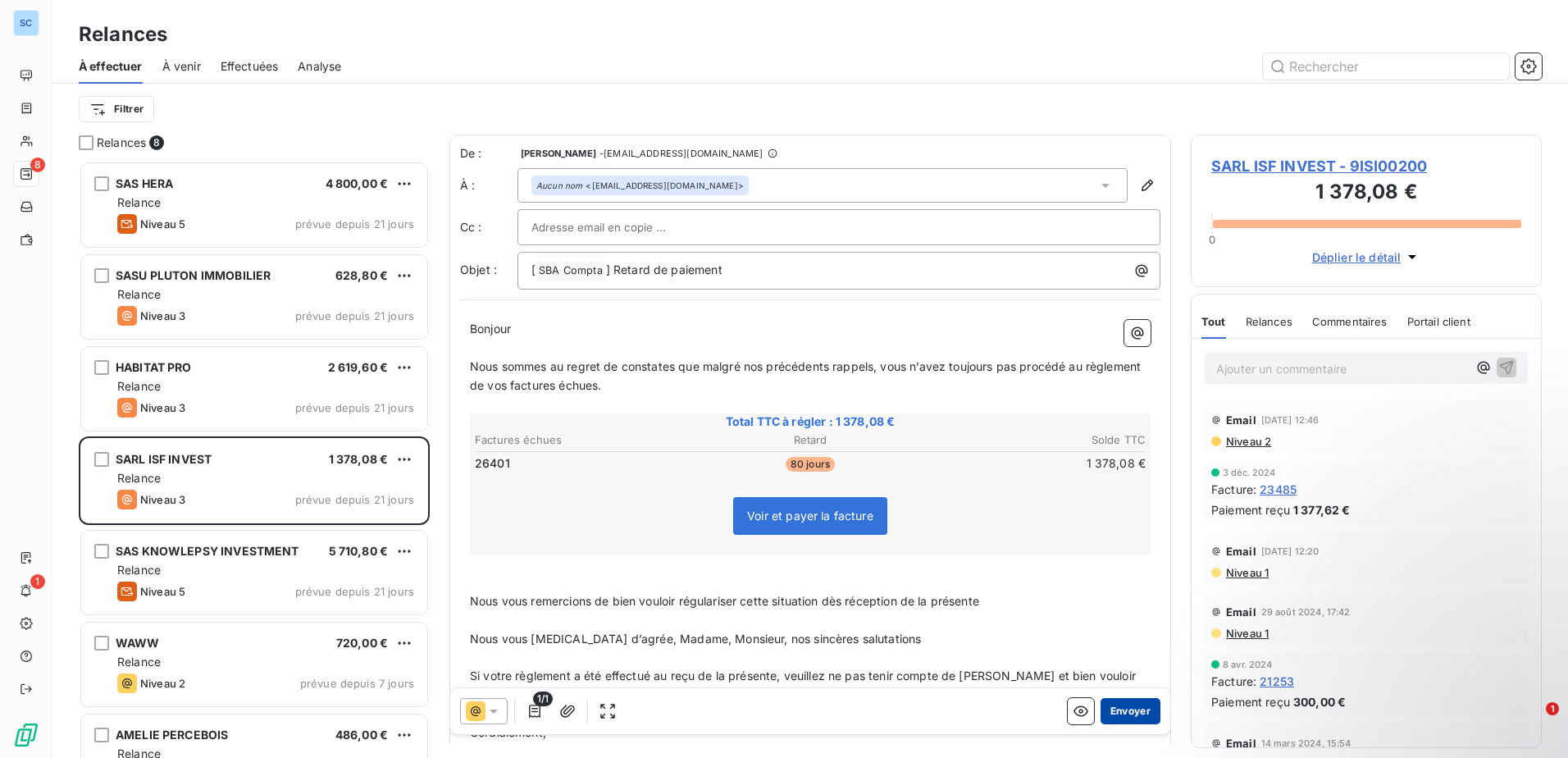
click at [1131, 718] on button "Envoyer" at bounding box center [1131, 711] width 60 height 27
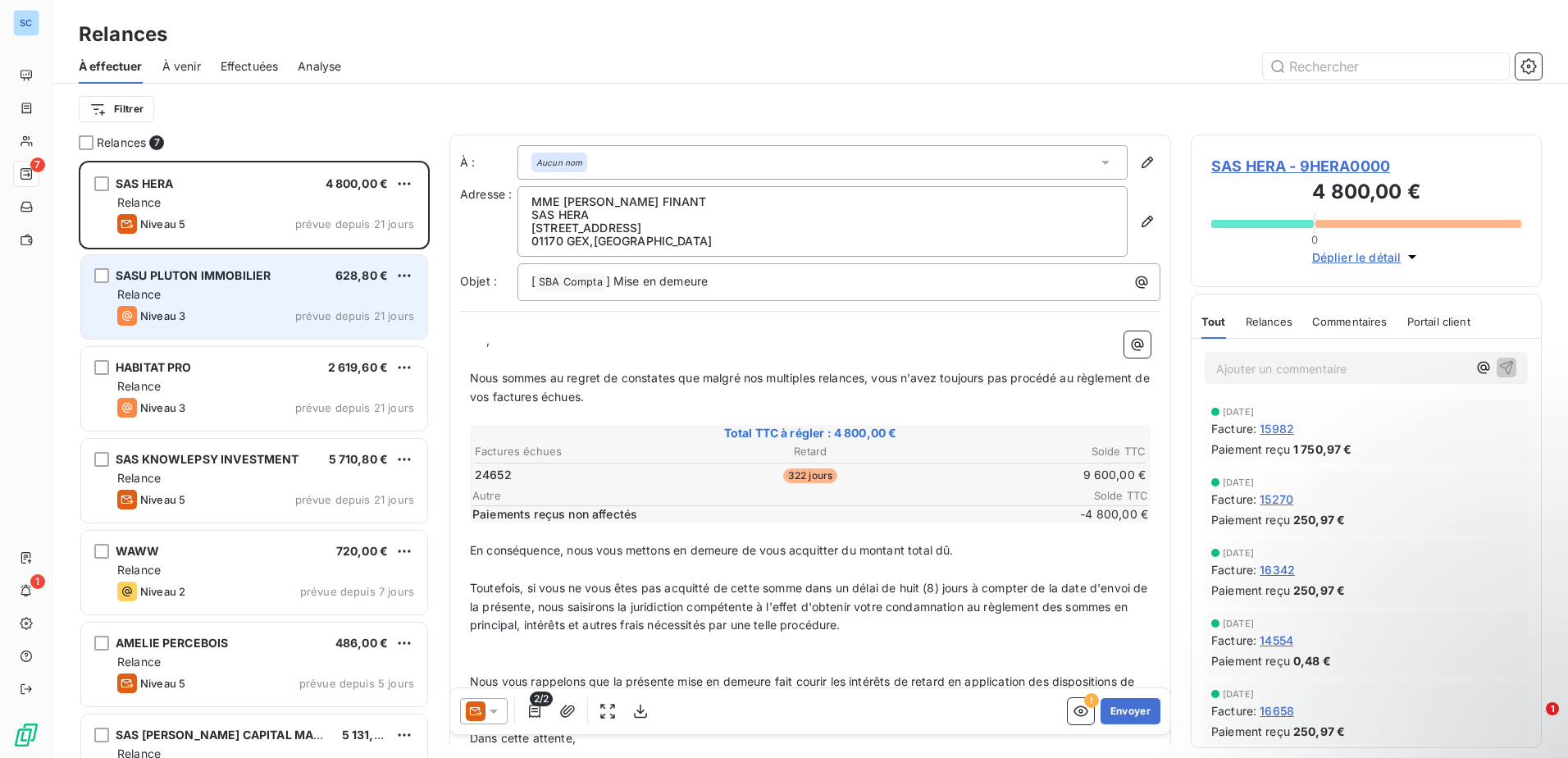
click at [296, 329] on div "SASU PLUTON IMMOBILIER 628,80 € Relance Niveau 3 prévue depuis 21 jours" at bounding box center [254, 297] width 346 height 84
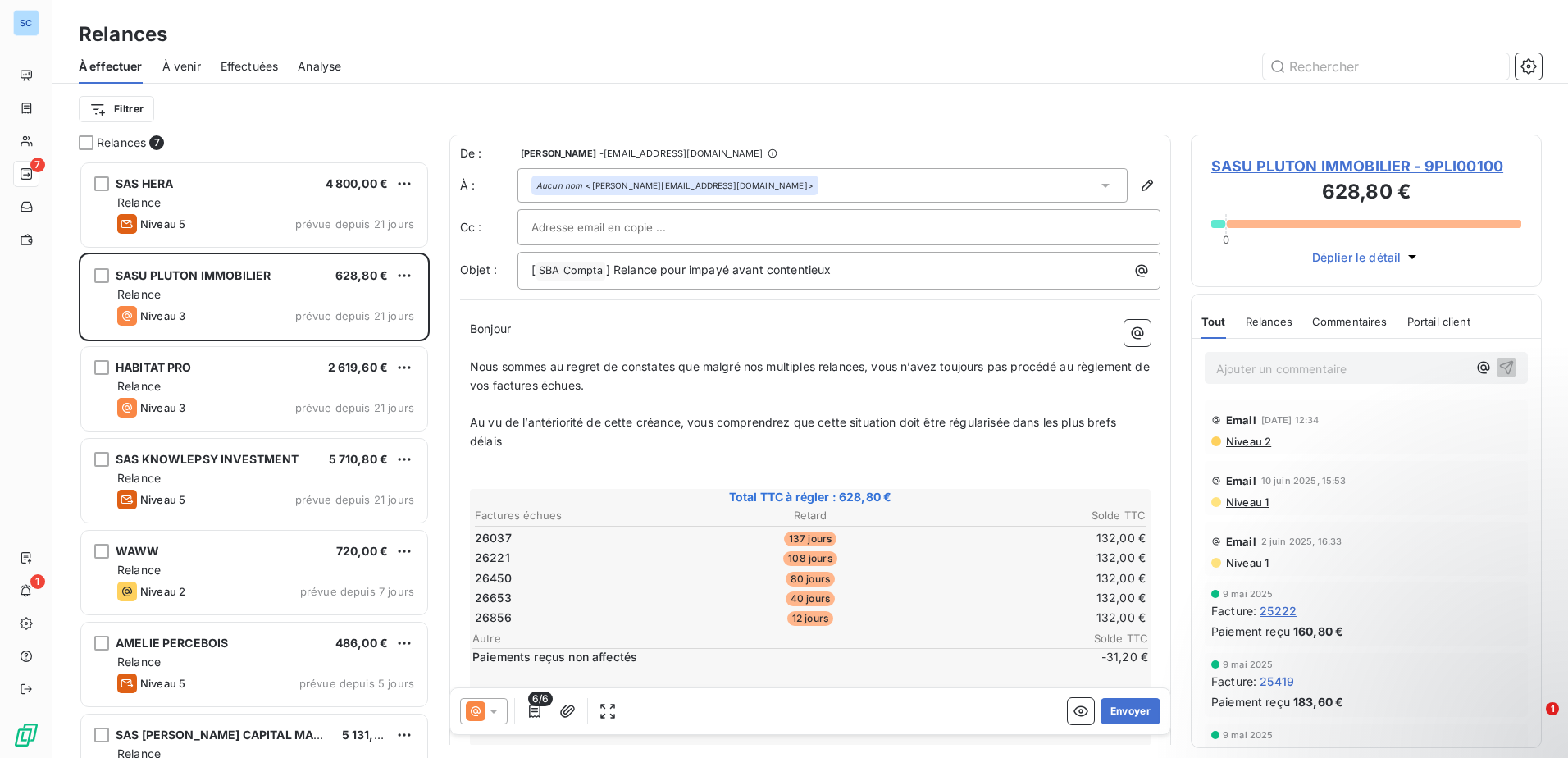
click at [496, 713] on icon at bounding box center [493, 710] width 17 height 17
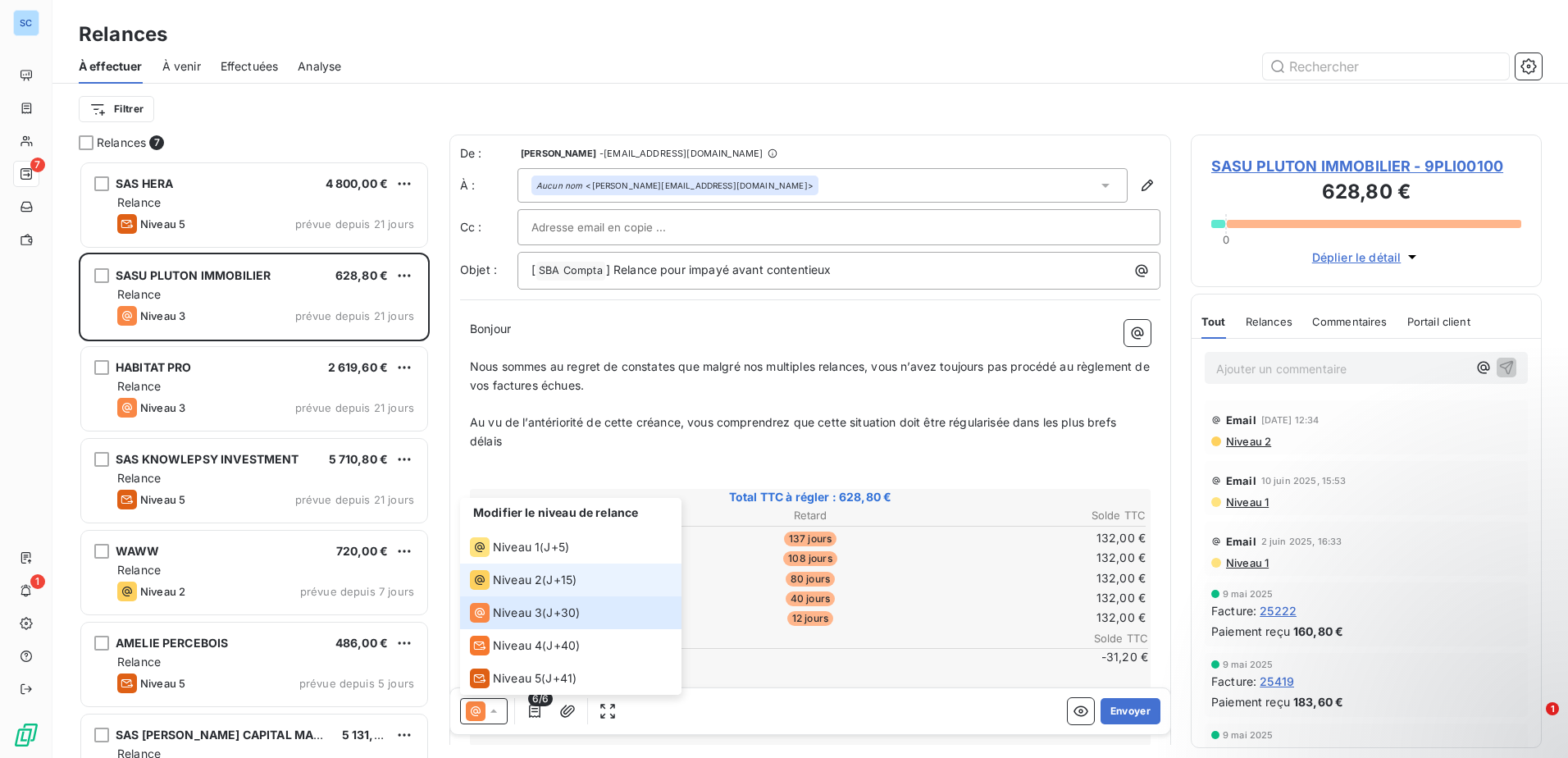
click at [566, 583] on span "J+15 )" at bounding box center [561, 580] width 30 height 17
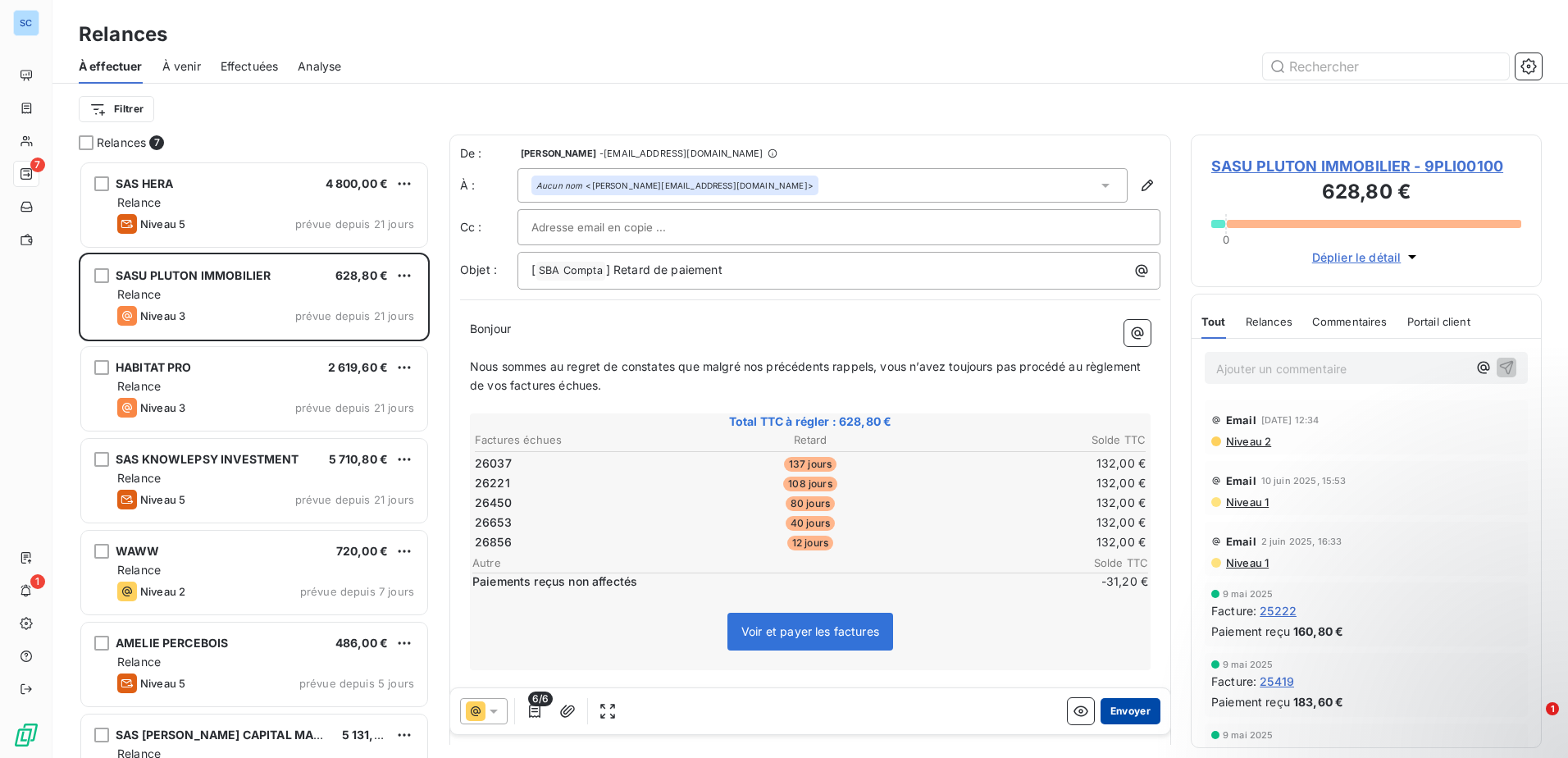
click at [1101, 708] on button "Envoyer" at bounding box center [1131, 711] width 60 height 27
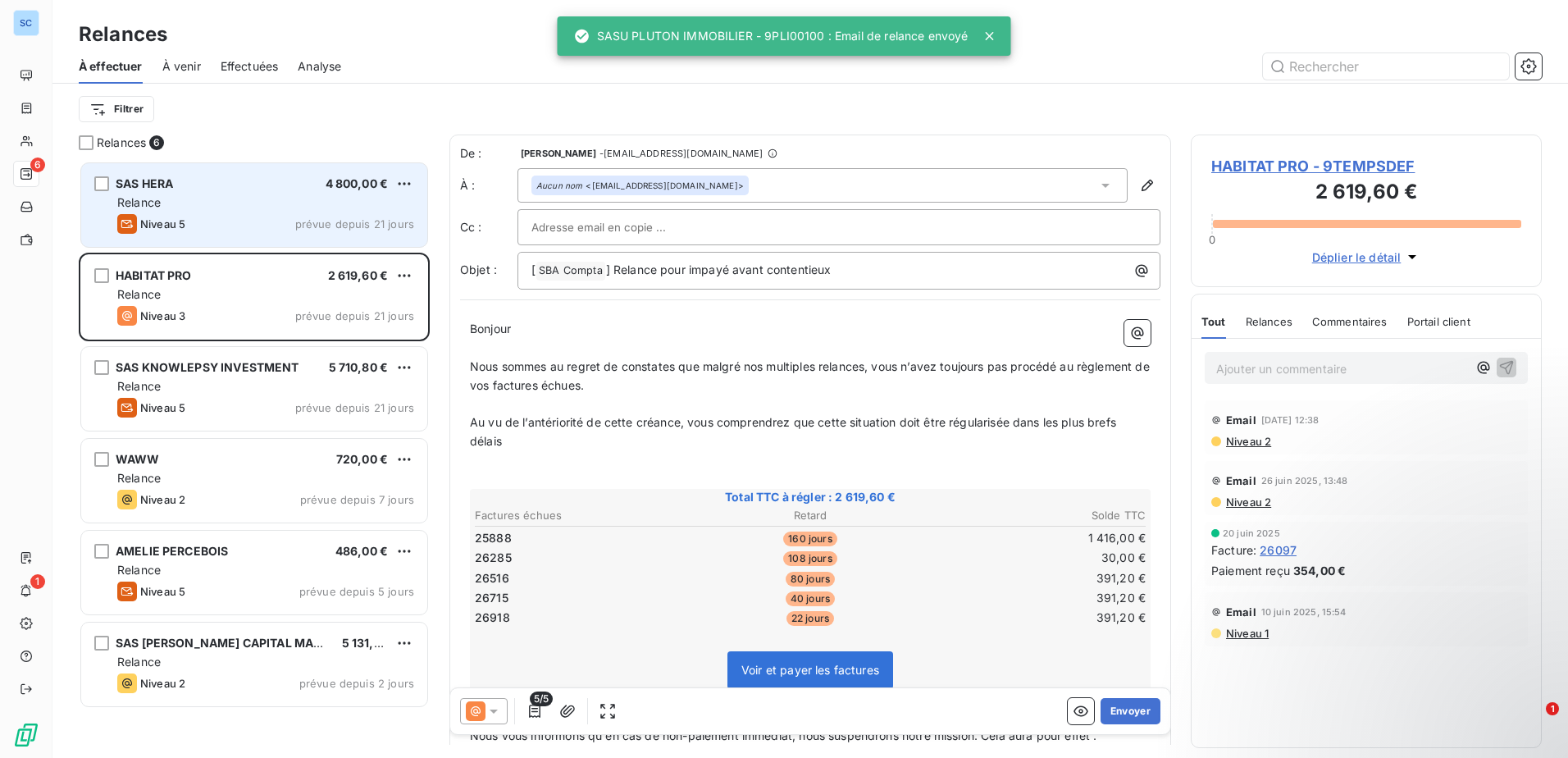
click at [223, 209] on div "Relance" at bounding box center [266, 202] width 297 height 17
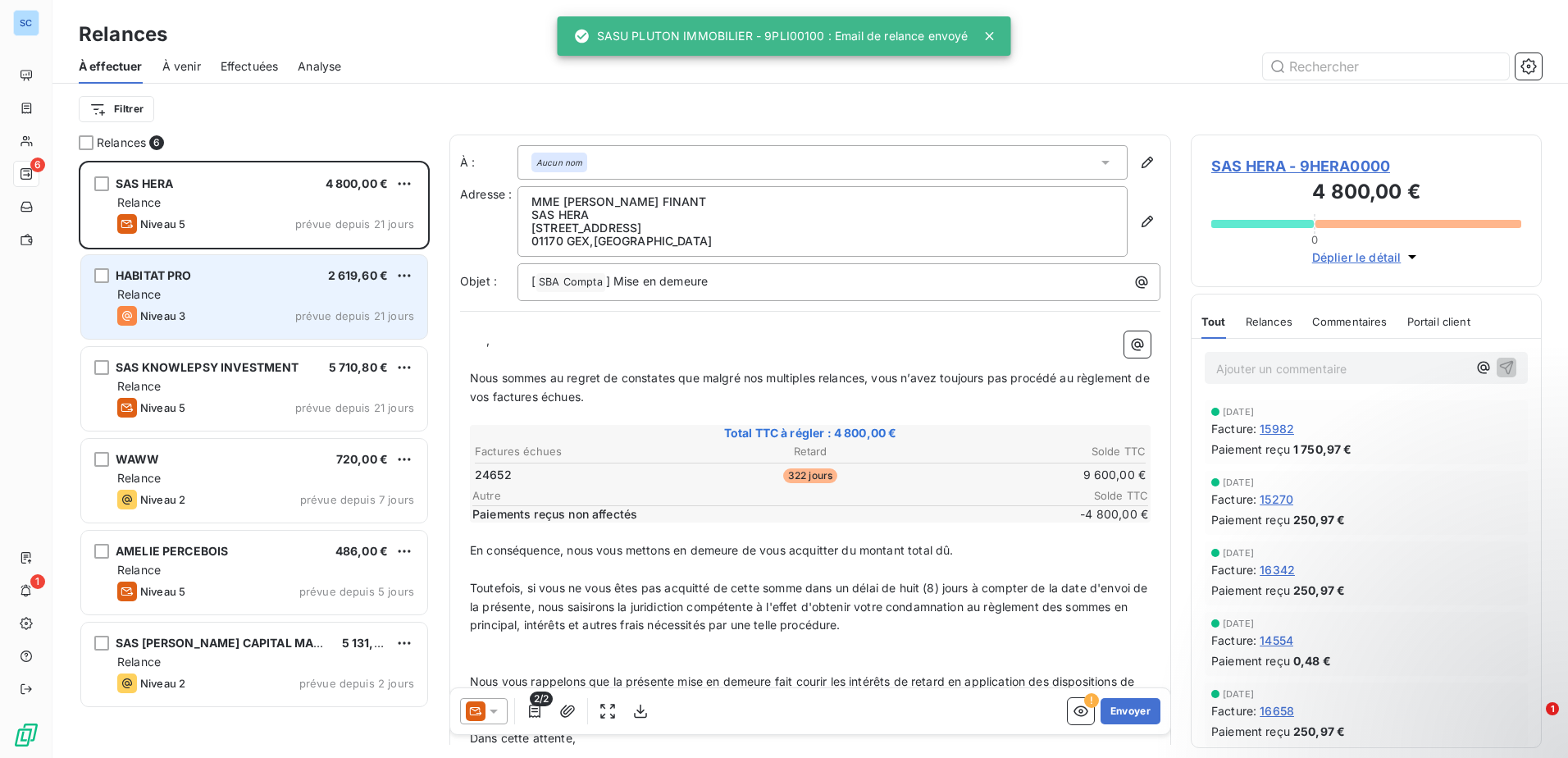
click at [246, 274] on div "HABITAT PRO 2 619,60 €" at bounding box center [266, 276] width 297 height 15
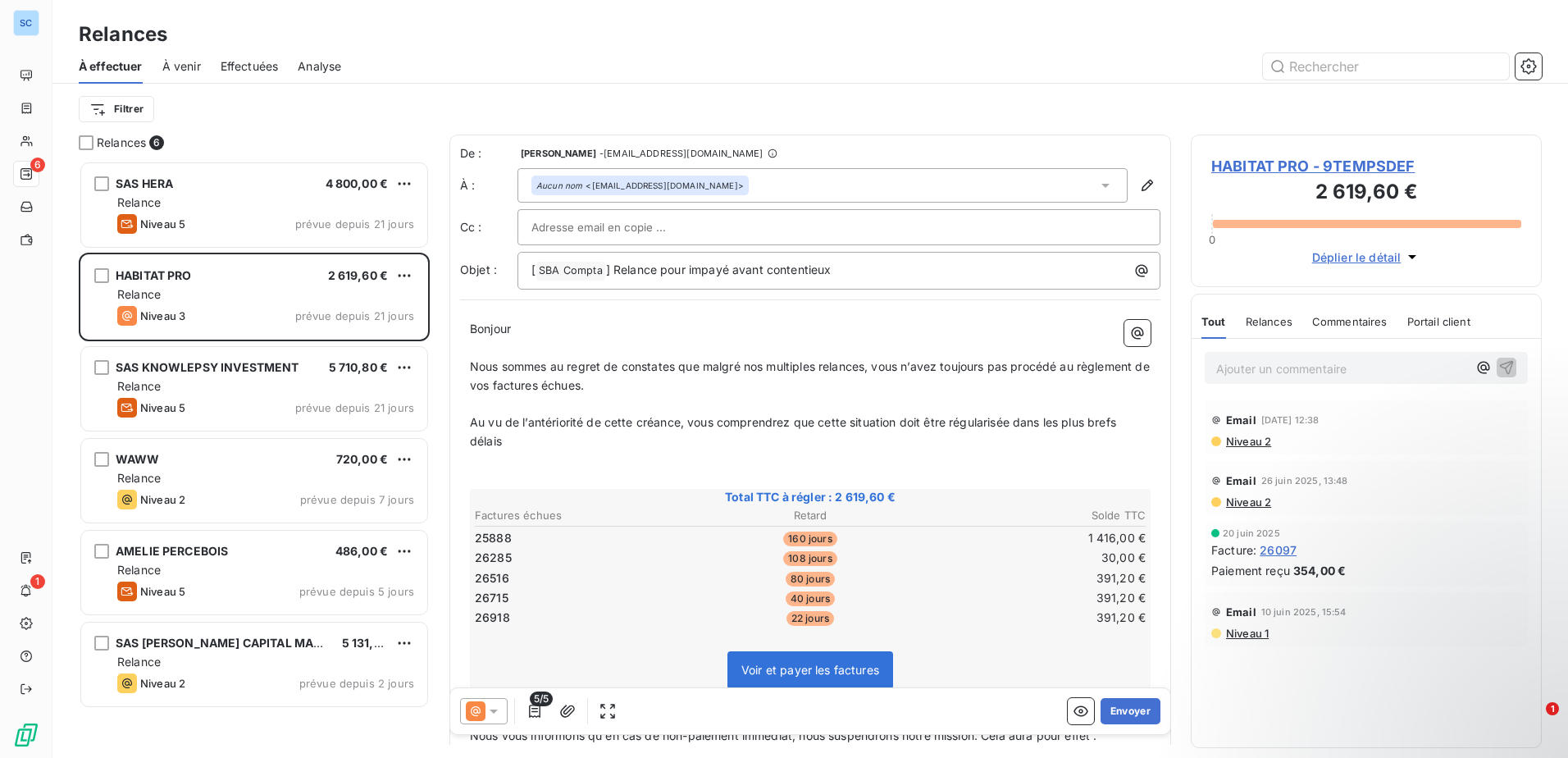
click at [501, 710] on icon at bounding box center [493, 710] width 17 height 17
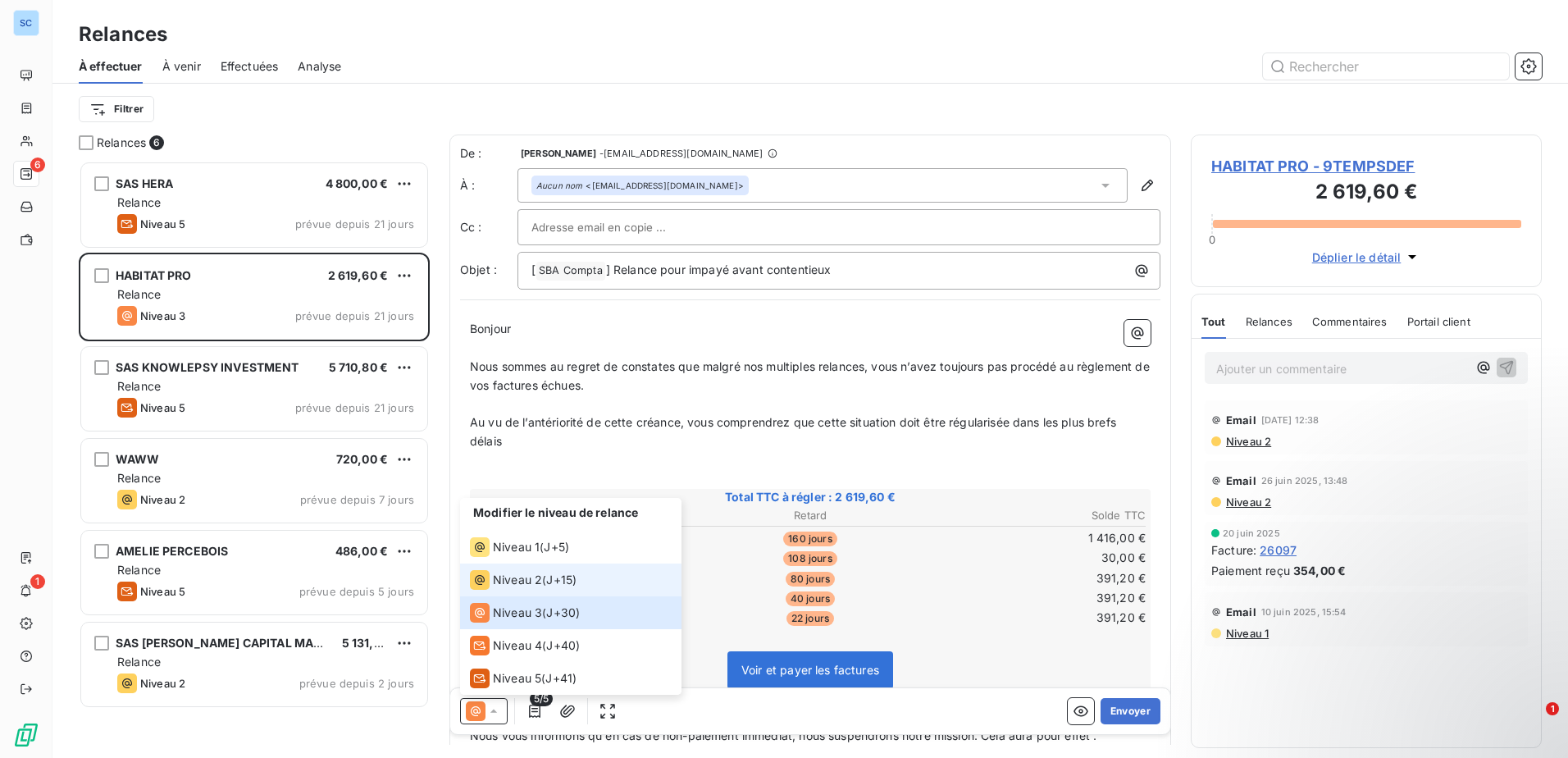
click at [551, 566] on li "Niveau 2 ( J+15 )" at bounding box center [571, 580] width 222 height 33
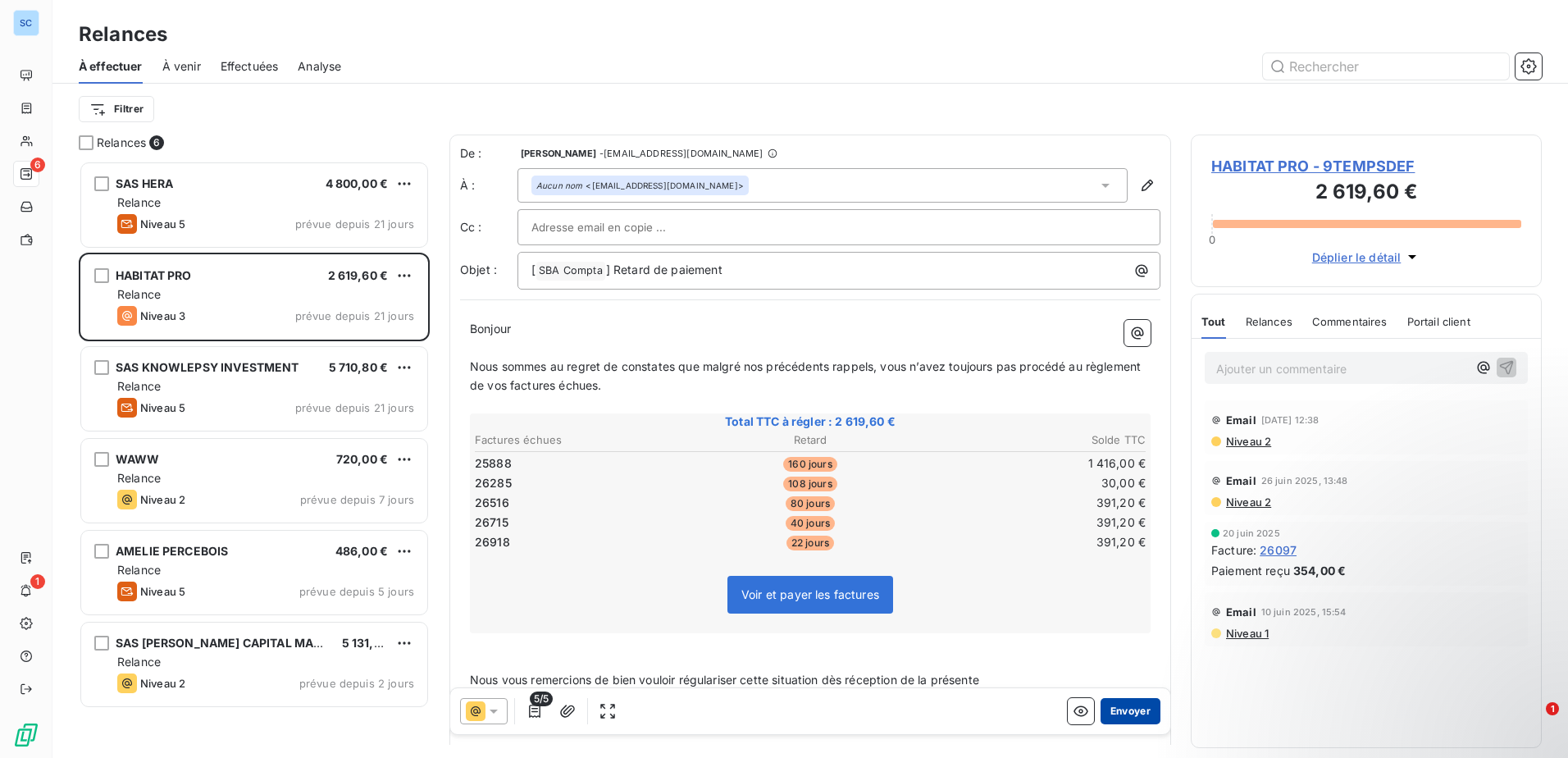
click at [1115, 720] on button "Envoyer" at bounding box center [1131, 711] width 60 height 27
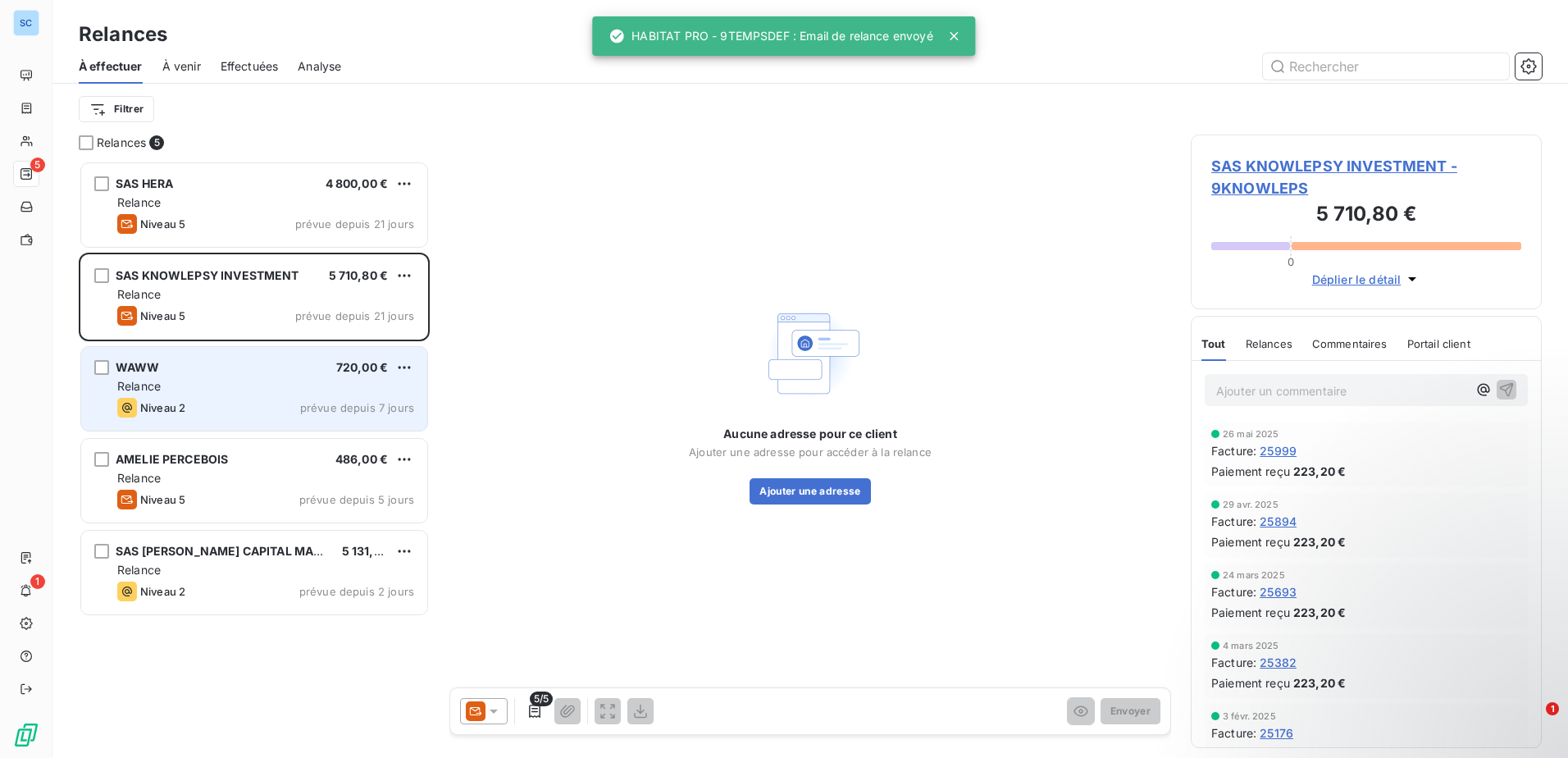
click at [178, 384] on div "Relance" at bounding box center [266, 386] width 297 height 17
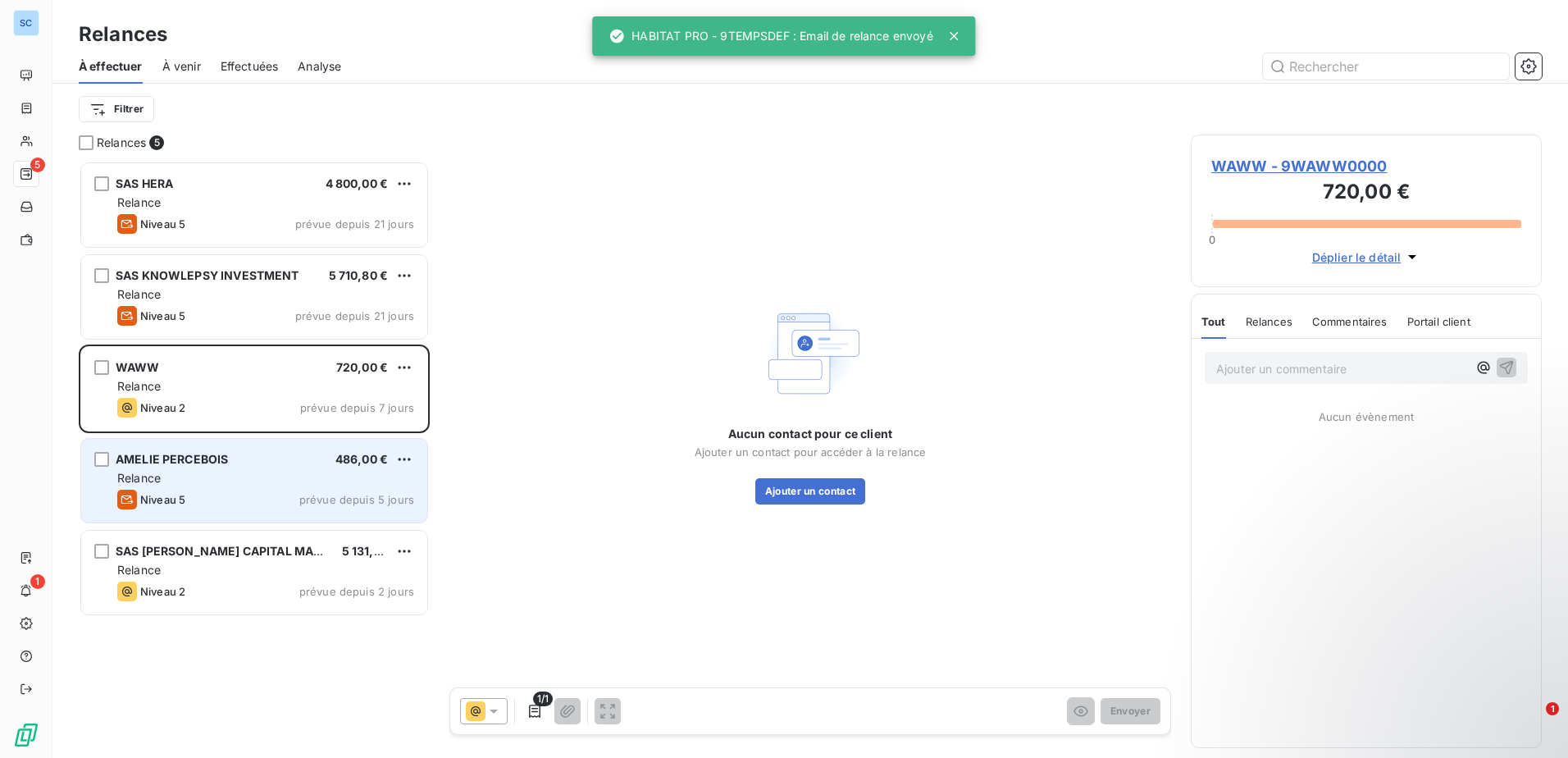
click at [221, 483] on div "Relance" at bounding box center [266, 478] width 297 height 17
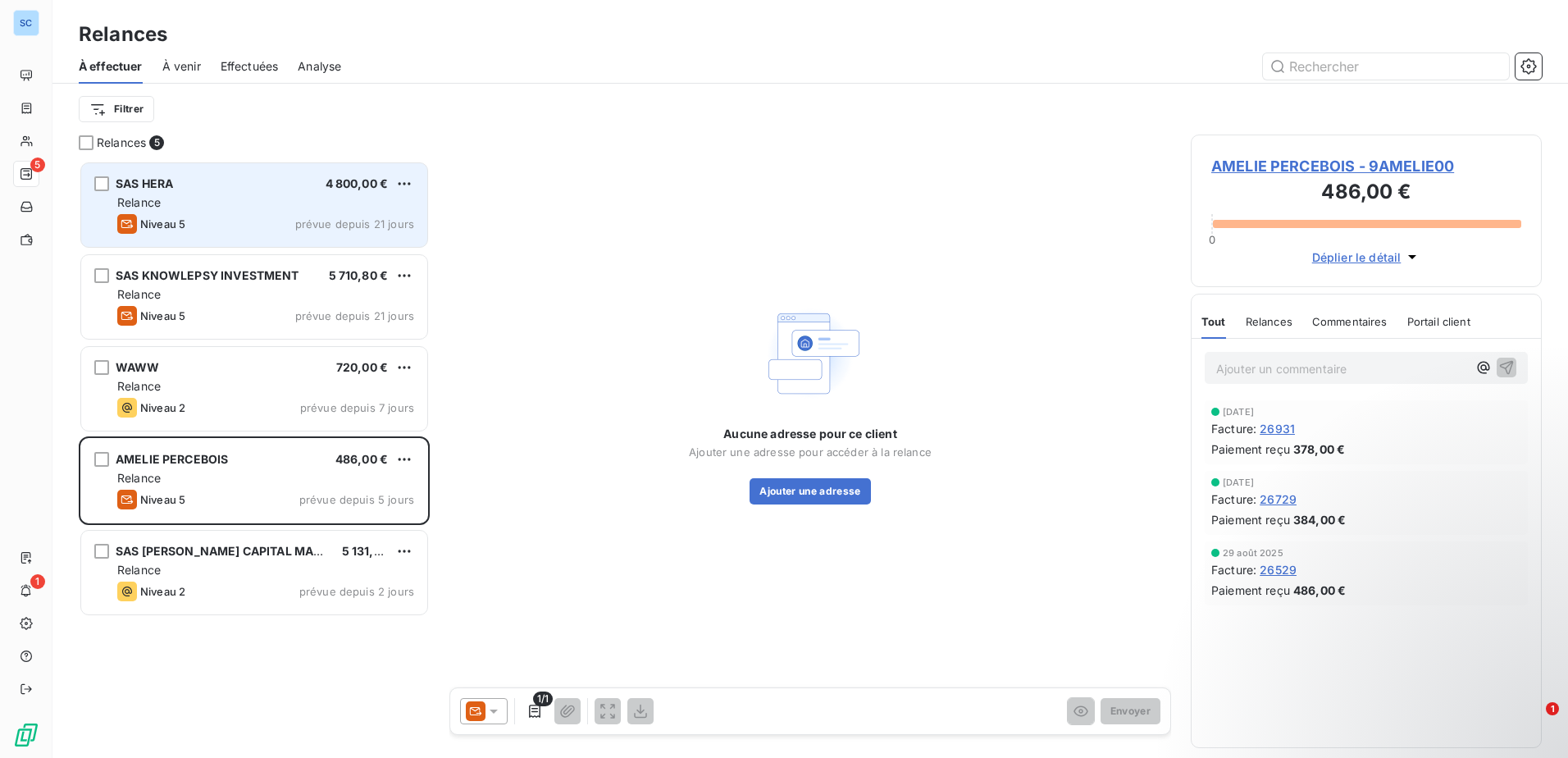
click at [249, 231] on div "Niveau 5 prévue depuis 21 jours" at bounding box center [266, 224] width 297 height 19
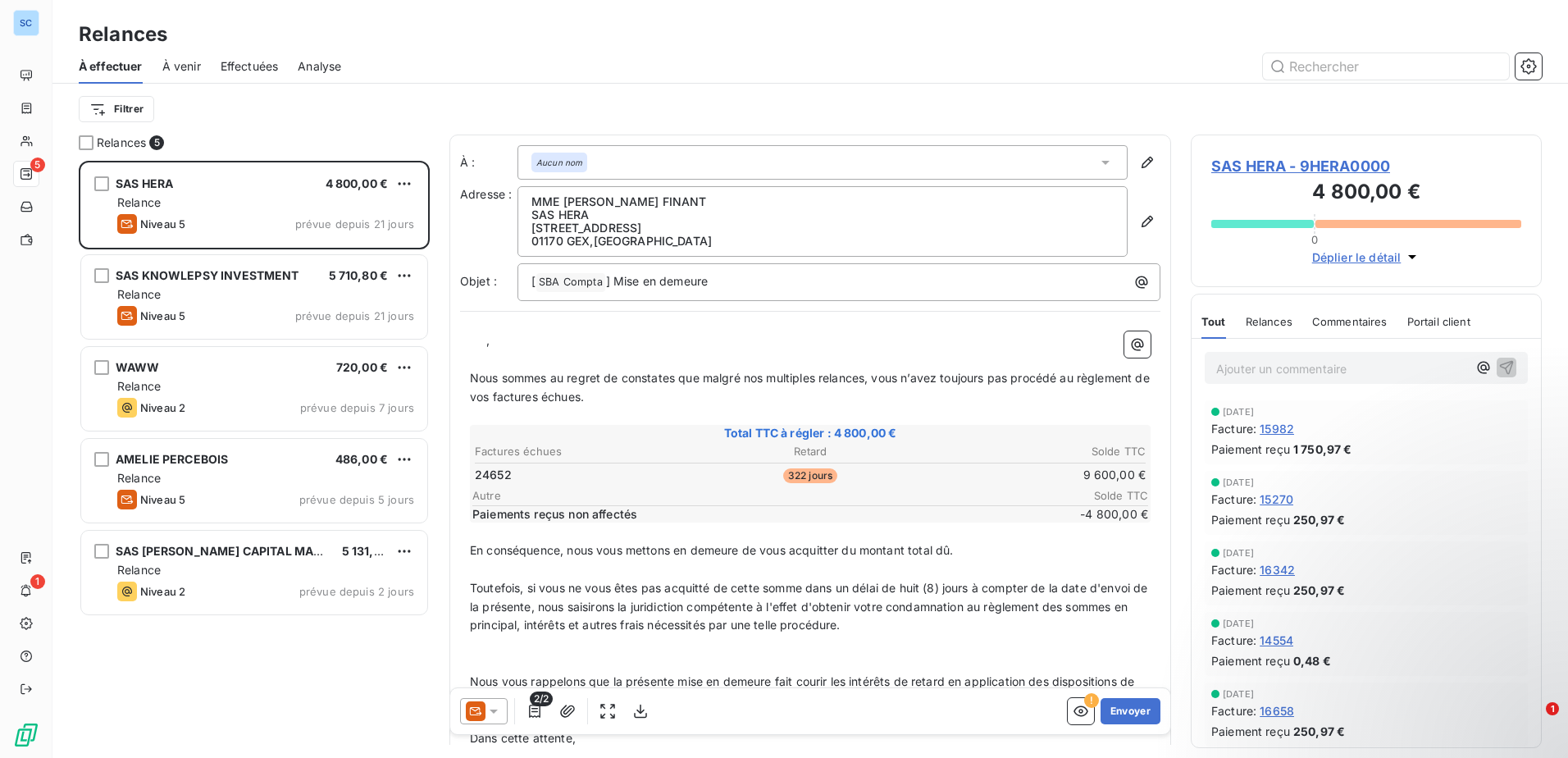
click at [485, 711] on icon at bounding box center [493, 710] width 17 height 17
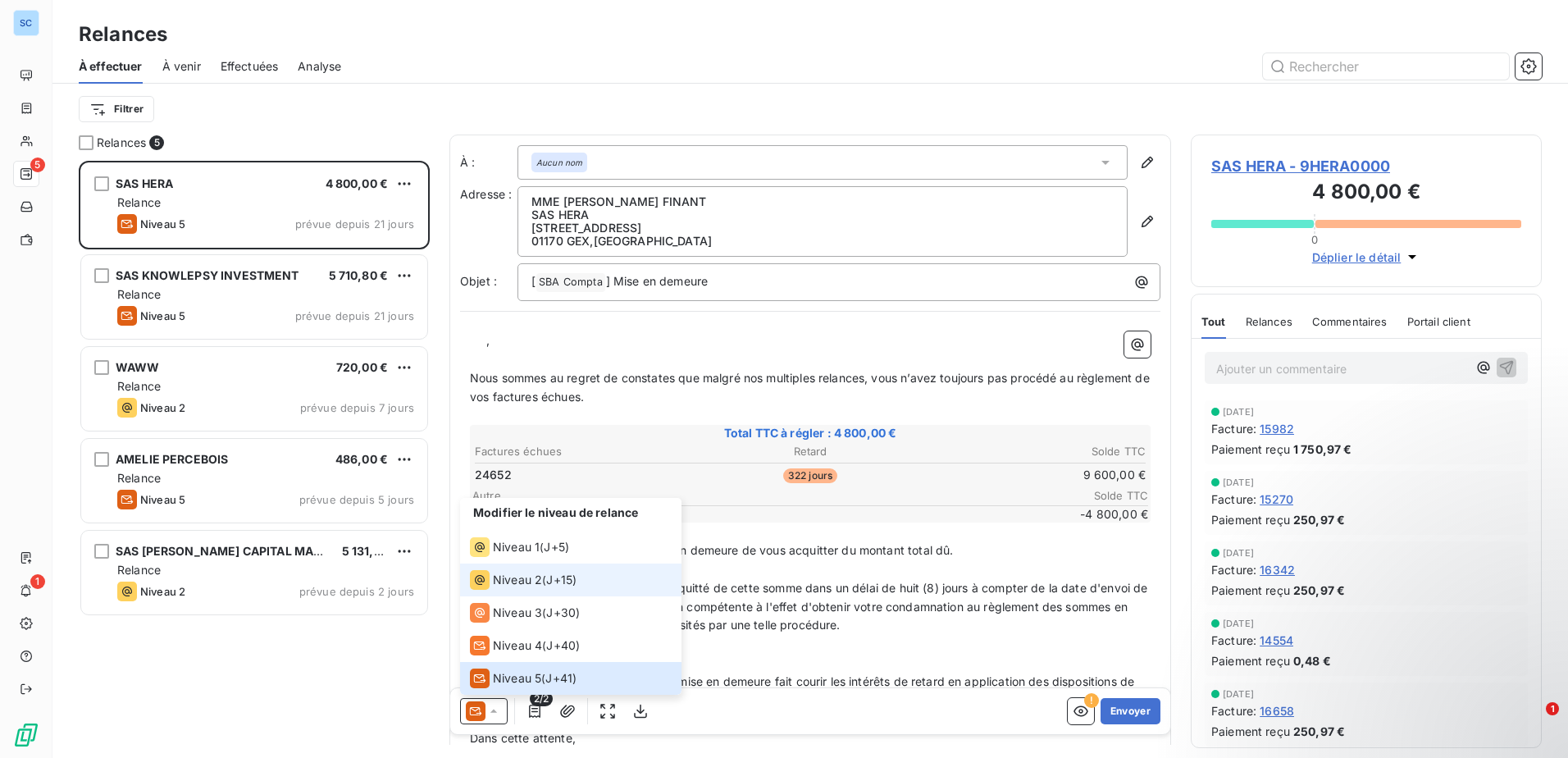
click at [539, 579] on span "Niveau 2" at bounding box center [518, 580] width 49 height 17
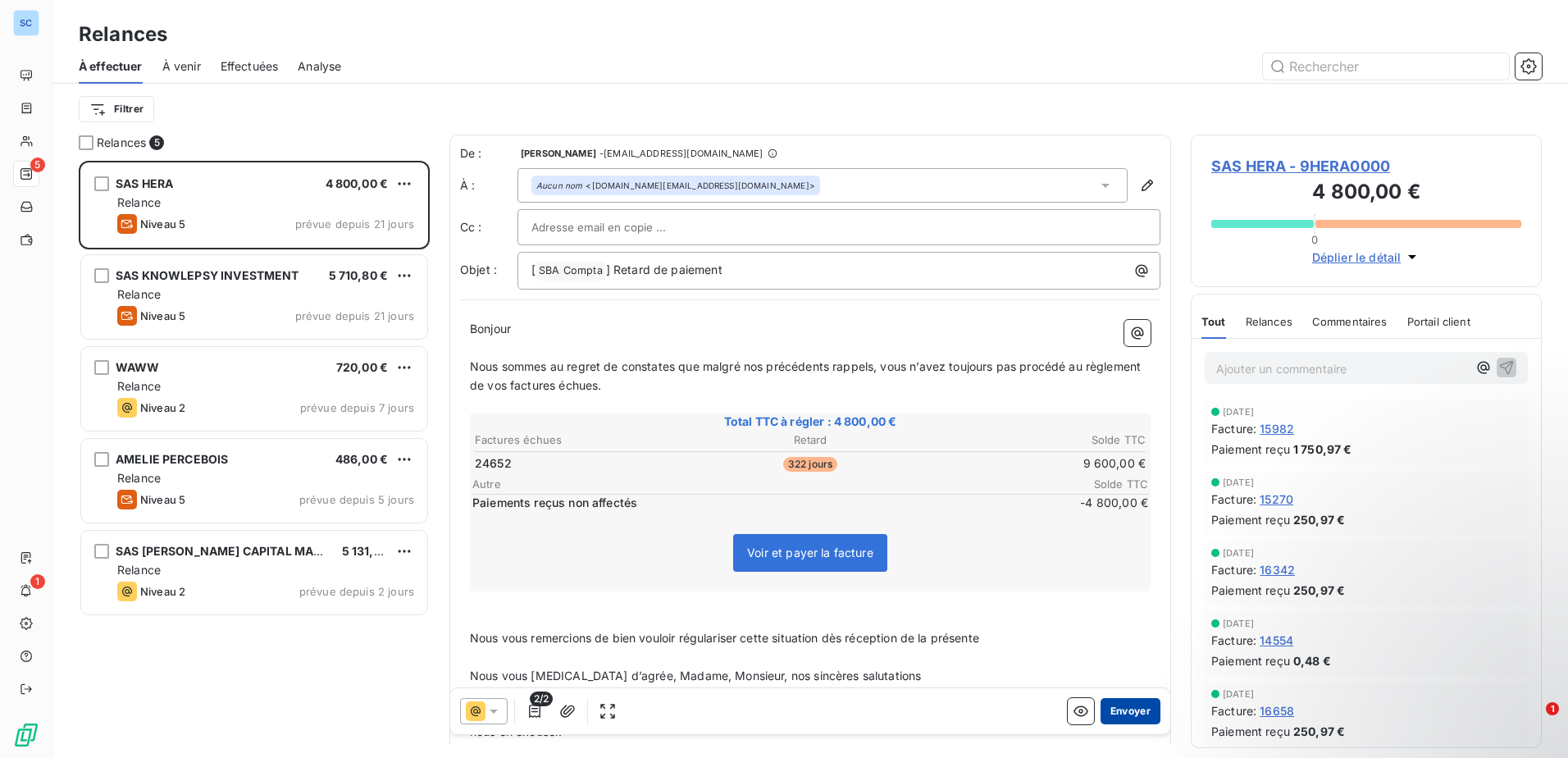
click at [1124, 714] on button "Envoyer" at bounding box center [1131, 711] width 60 height 27
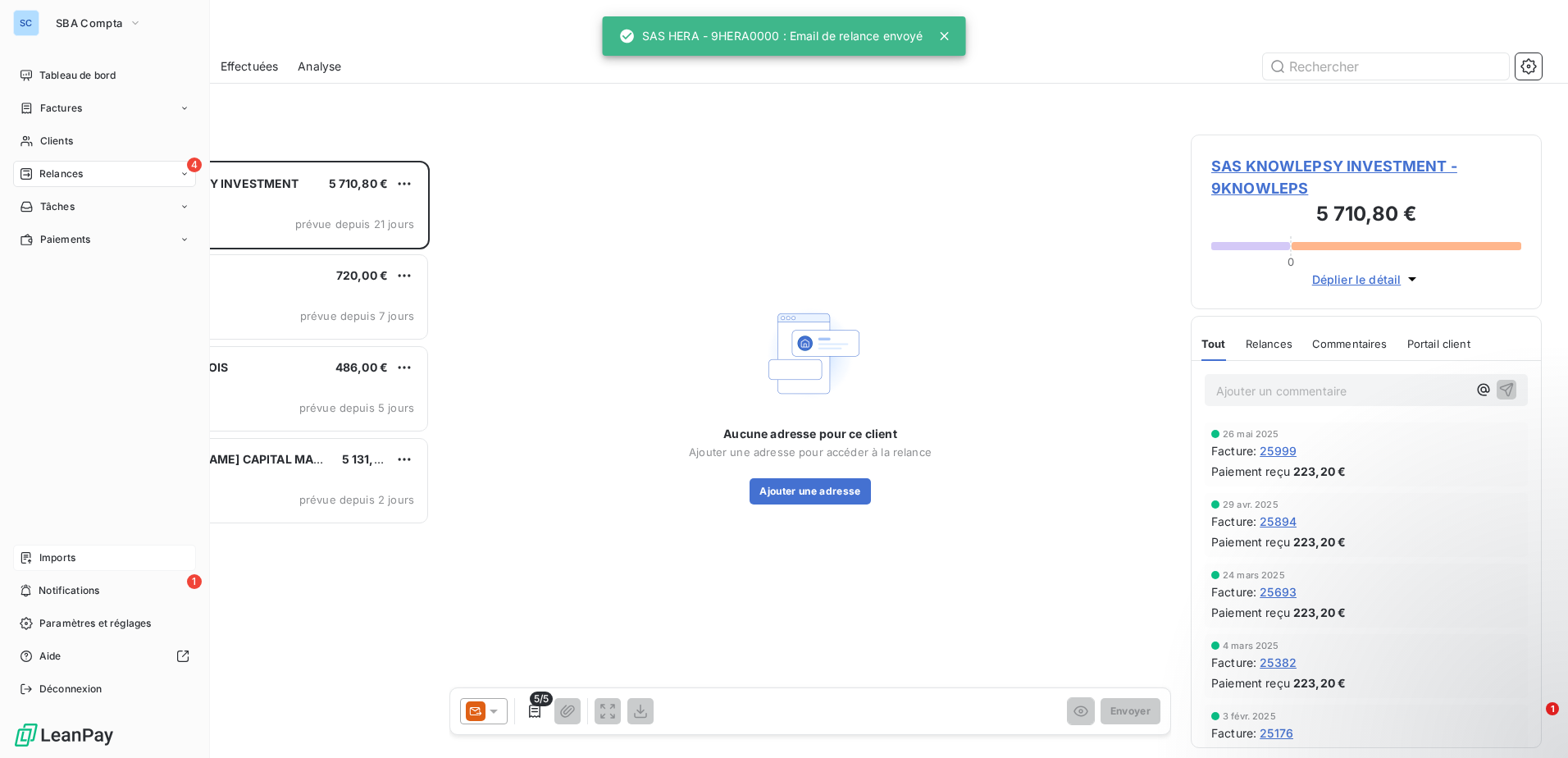
click at [91, 562] on div "Imports" at bounding box center [104, 557] width 183 height 27
